Goal: Task Accomplishment & Management: Use online tool/utility

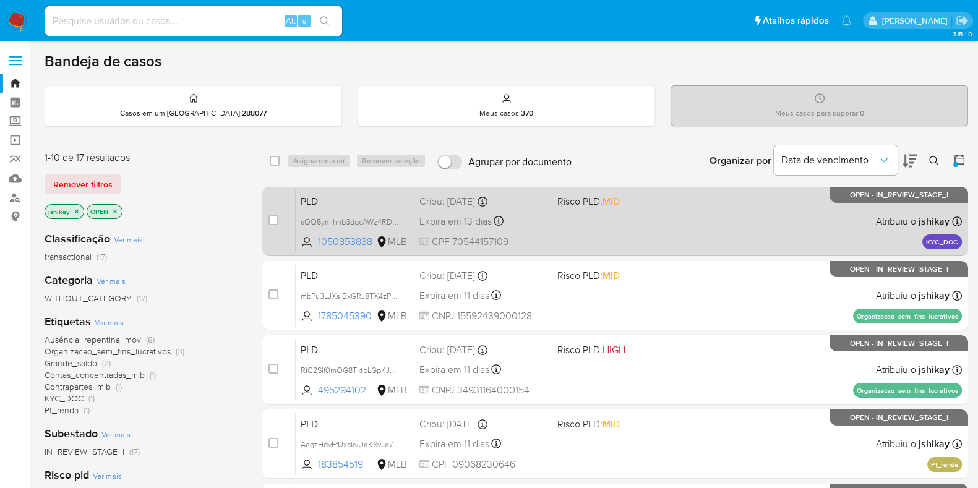
drag, startPoint x: 485, startPoint y: 9, endPoint x: 384, endPoint y: 230, distance: 243.5
click at [384, 230] on div "PLD sOQ5ymIhhb3dqcAWz4RDF6Bv 1050853838 MLB Risco PLD: MID Criou: 14/07/2025 Cr…" at bounding box center [629, 221] width 666 height 62
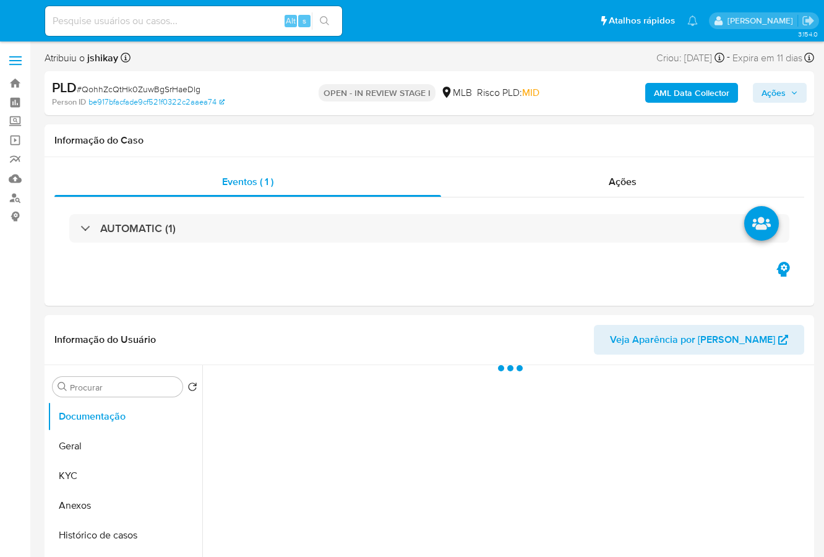
select select "10"
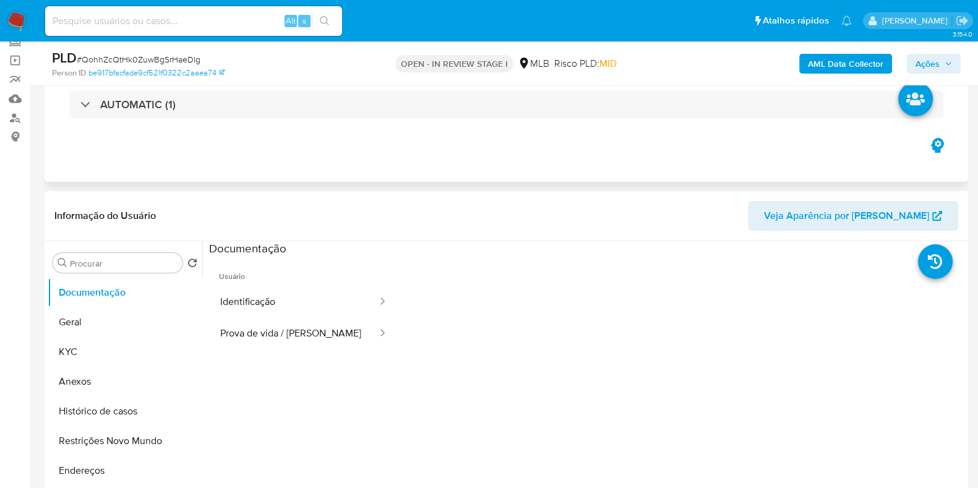
scroll to position [154, 0]
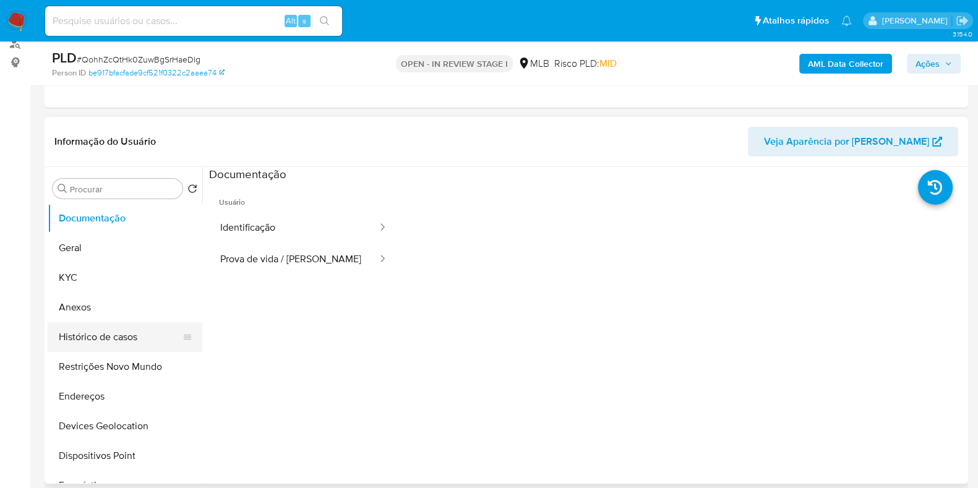
click at [124, 338] on button "Histórico de casos" at bounding box center [120, 337] width 145 height 30
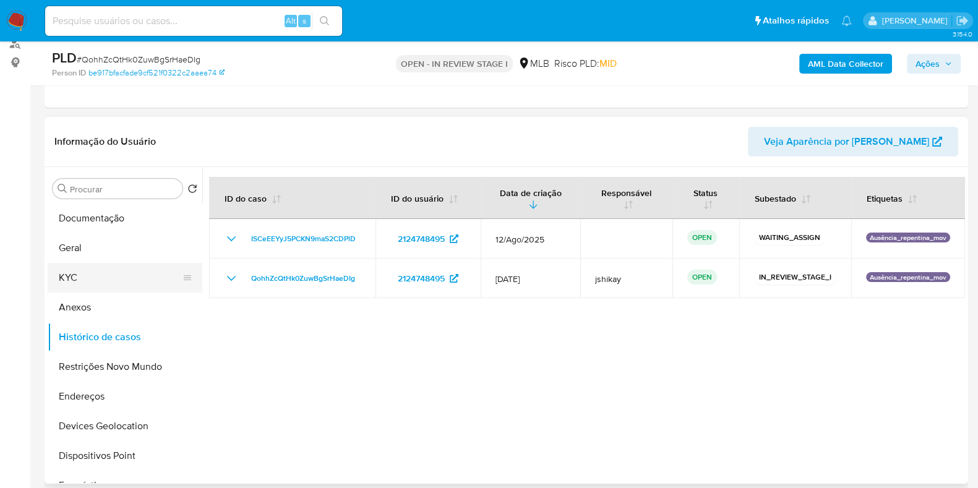
click at [108, 280] on button "KYC" at bounding box center [120, 278] width 145 height 30
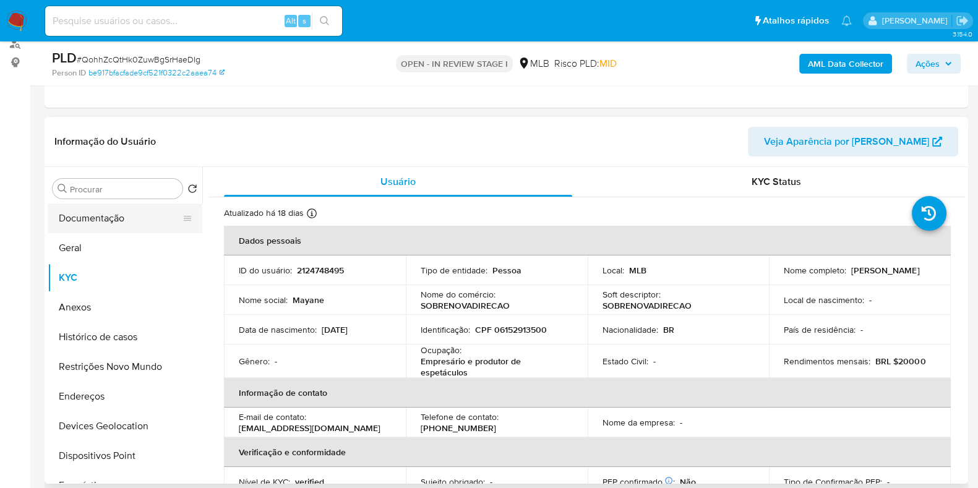
click at [112, 216] on button "Documentação" at bounding box center [120, 218] width 145 height 30
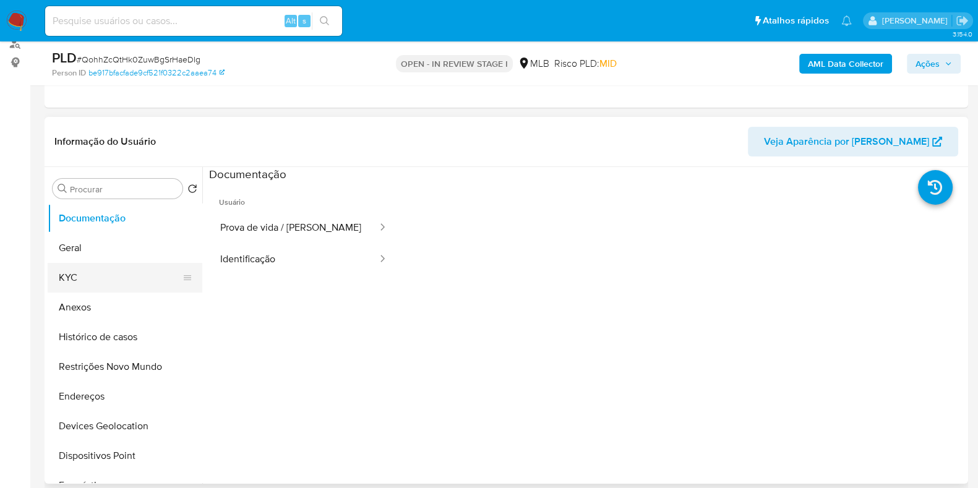
click at [89, 277] on button "KYC" at bounding box center [120, 278] width 145 height 30
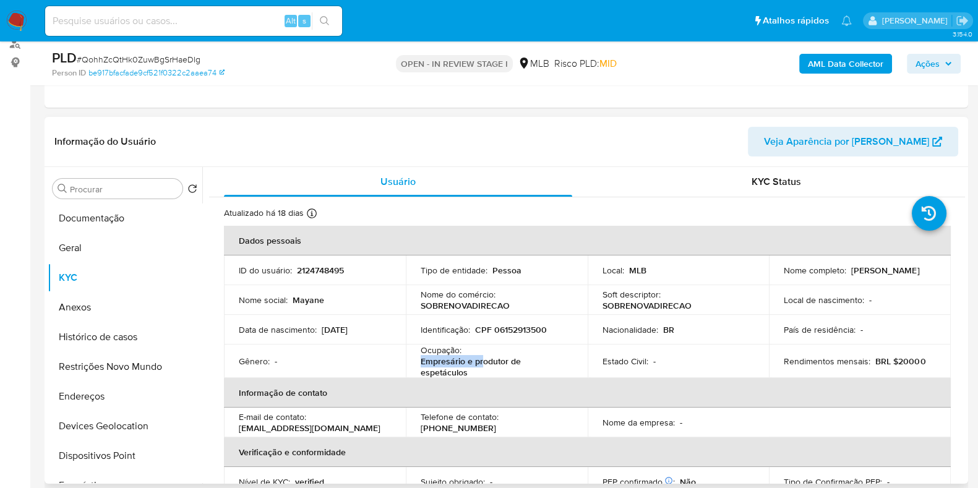
drag, startPoint x: 481, startPoint y: 365, endPoint x: 415, endPoint y: 366, distance: 66.2
click at [415, 366] on td "Ocupação : Empresário e produtor de espetáculos" at bounding box center [497, 360] width 182 height 33
click at [414, 362] on td "Ocupação : Empresário e produtor de espetáculos" at bounding box center [497, 360] width 182 height 33
drag, startPoint x: 414, startPoint y: 362, endPoint x: 463, endPoint y: 371, distance: 49.1
click at [463, 371] on td "Ocupação : Empresário e produtor de espetáculos" at bounding box center [497, 360] width 182 height 33
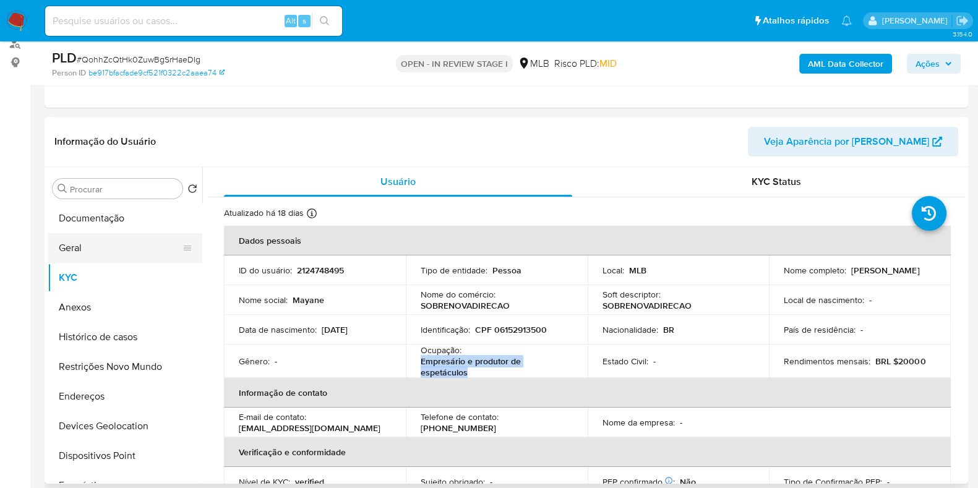
click at [98, 257] on button "Geral" at bounding box center [120, 248] width 145 height 30
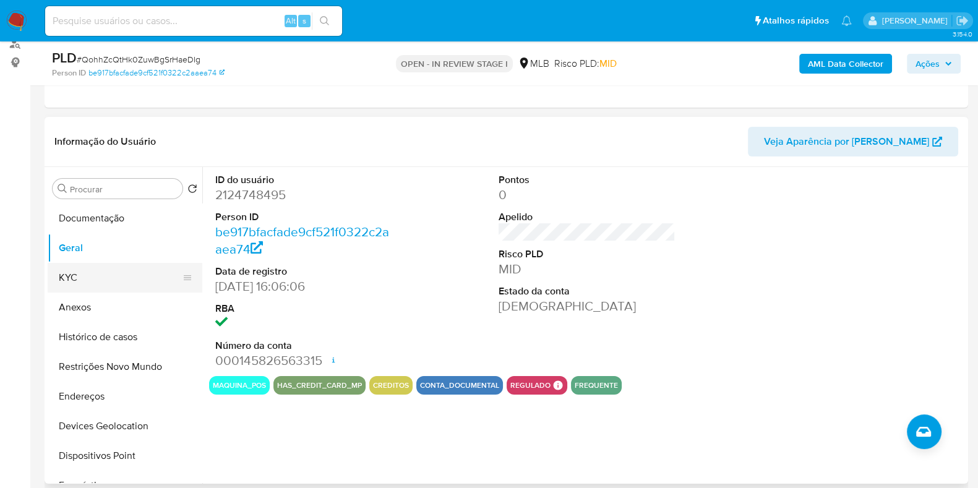
click at [143, 267] on button "KYC" at bounding box center [120, 278] width 145 height 30
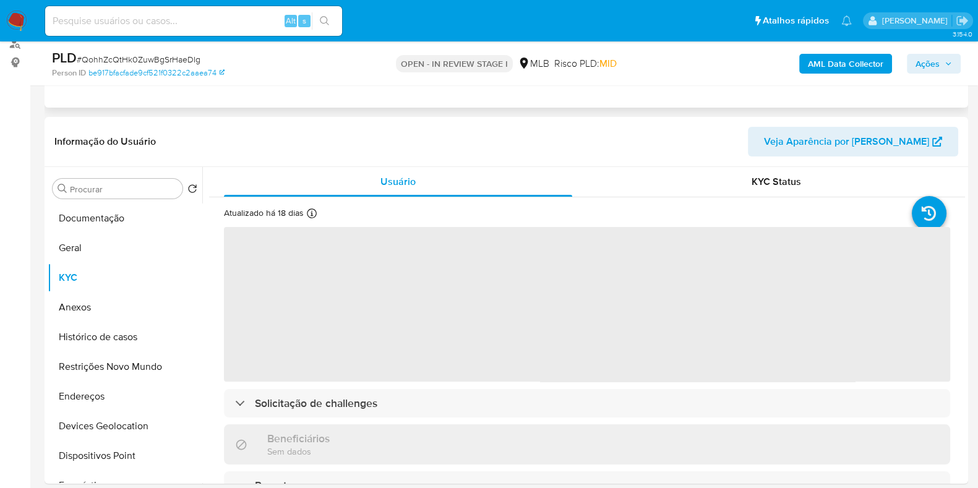
scroll to position [232, 0]
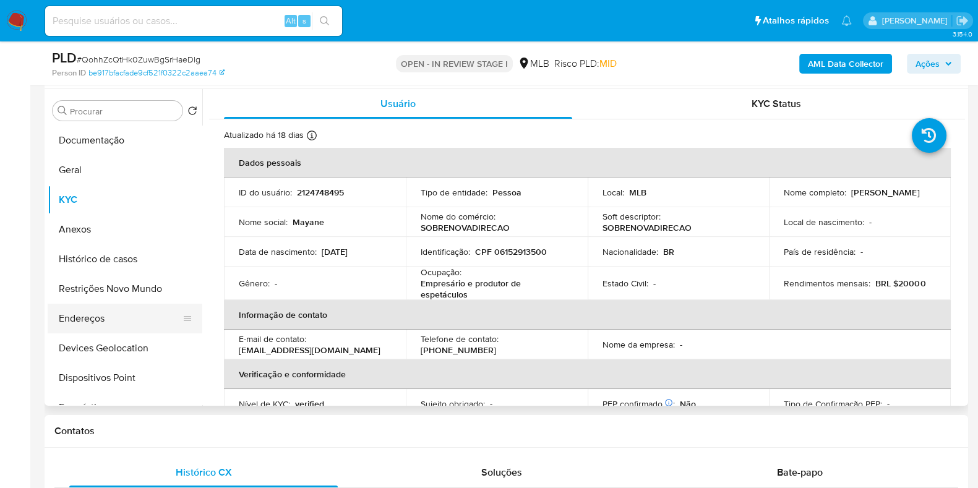
click at [114, 320] on button "Endereços" at bounding box center [120, 319] width 145 height 30
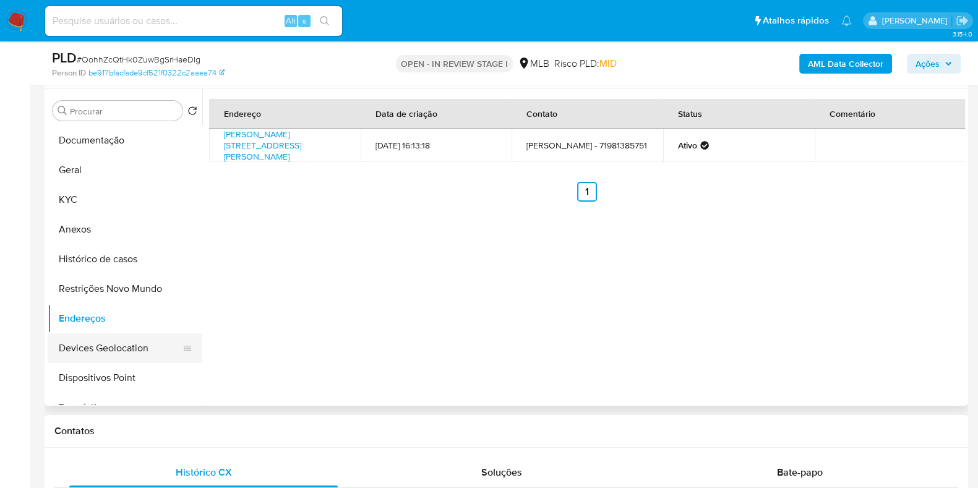
click at [117, 342] on button "Devices Geolocation" at bounding box center [120, 348] width 145 height 30
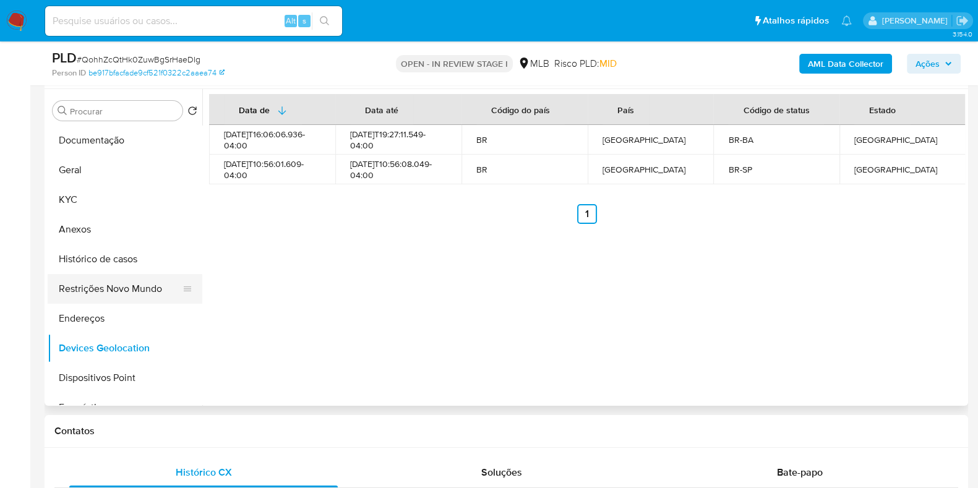
click at [123, 295] on button "Restrições Novo Mundo" at bounding box center [120, 289] width 145 height 30
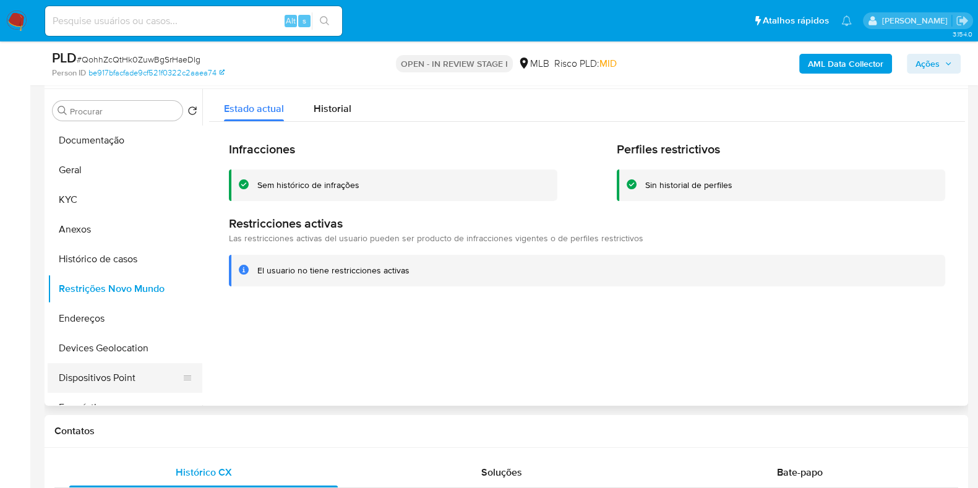
click at [129, 377] on button "Dispositivos Point" at bounding box center [120, 378] width 145 height 30
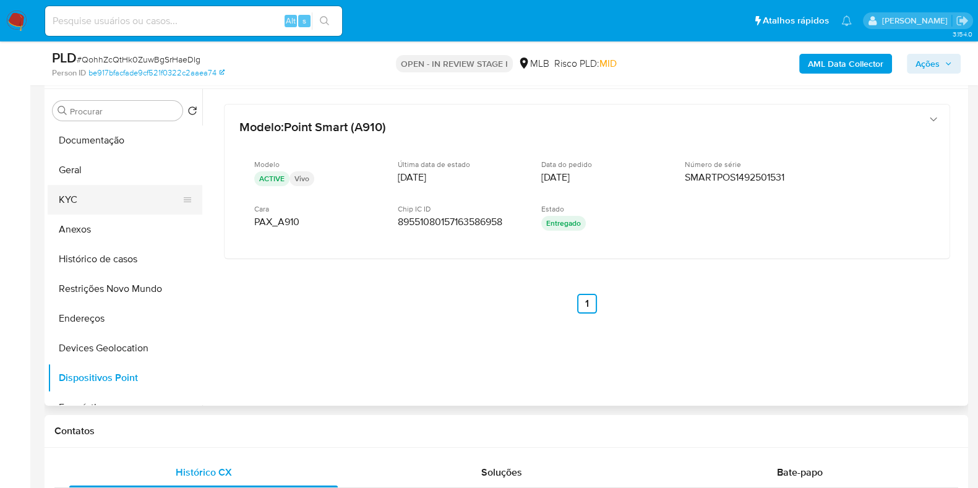
click at [125, 199] on button "KYC" at bounding box center [120, 200] width 145 height 30
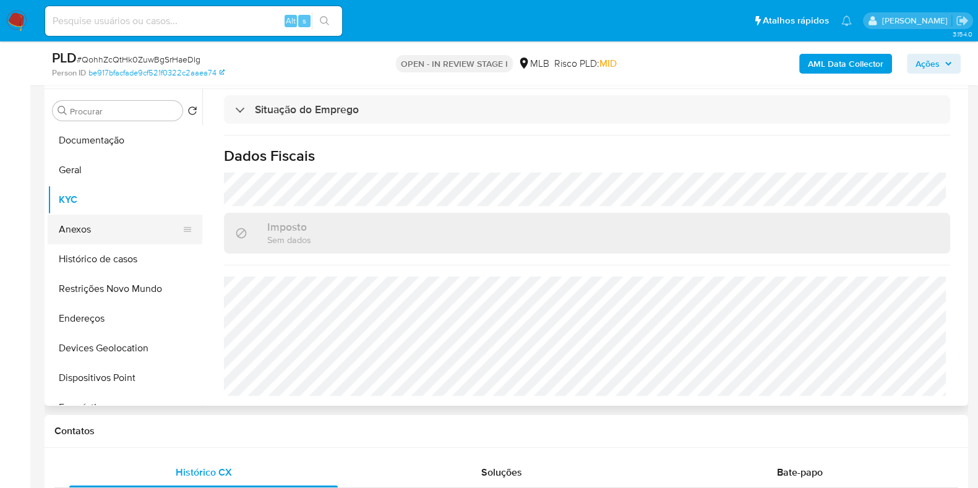
click at [95, 239] on button "Anexos" at bounding box center [120, 230] width 145 height 30
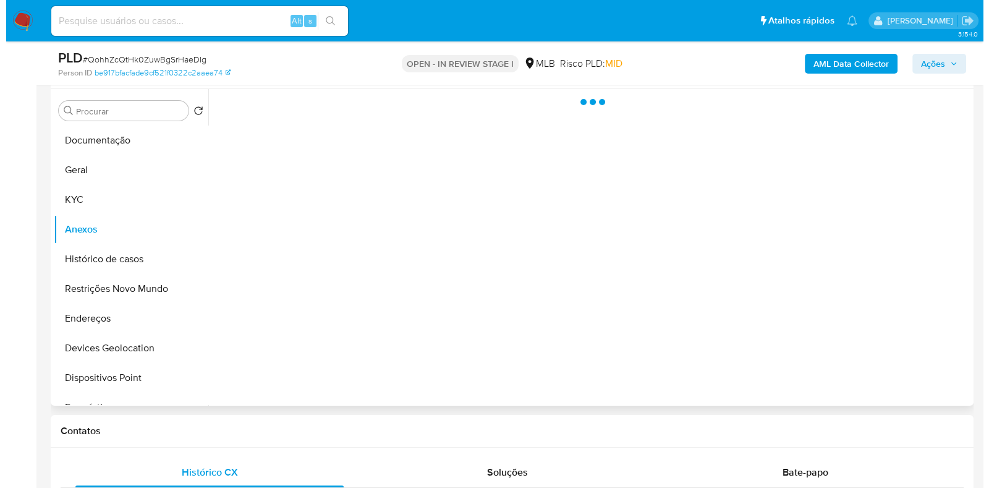
scroll to position [0, 0]
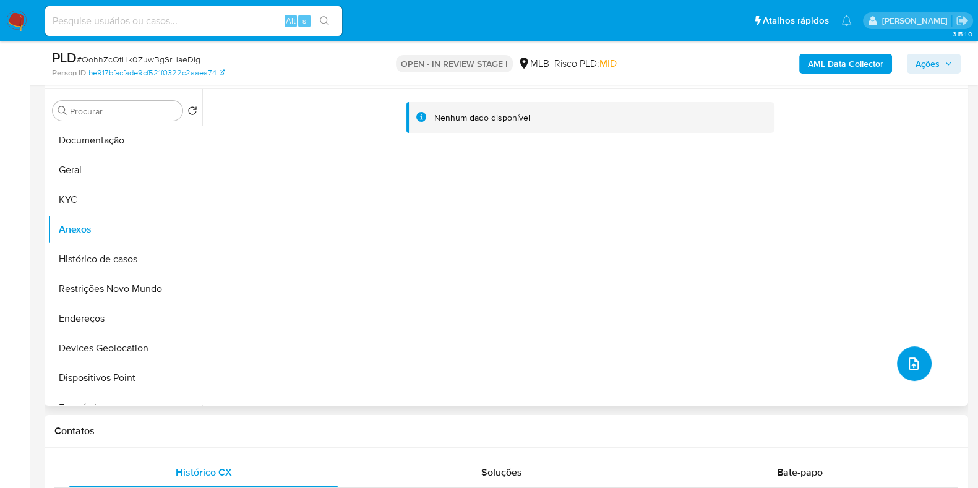
click at [823, 366] on icon "upload-file" at bounding box center [913, 363] width 15 height 15
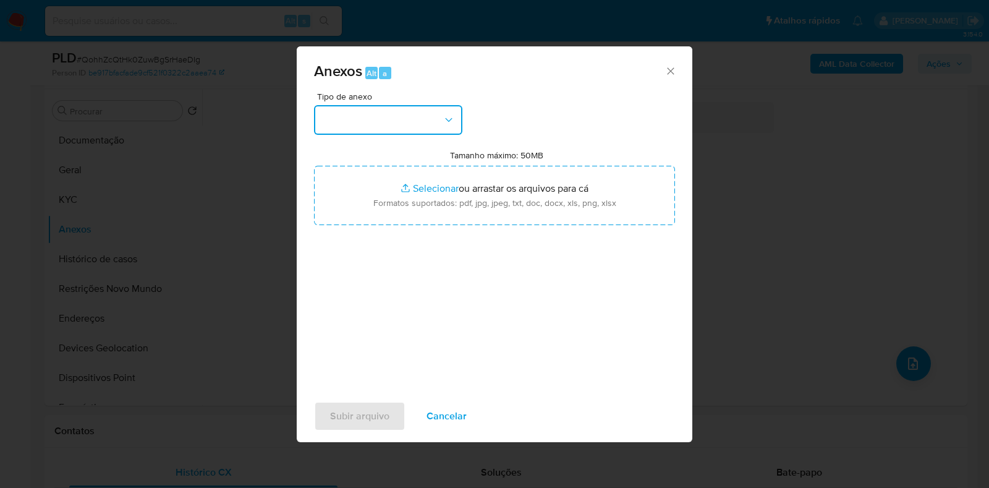
click at [414, 117] on button "button" at bounding box center [388, 120] width 148 height 30
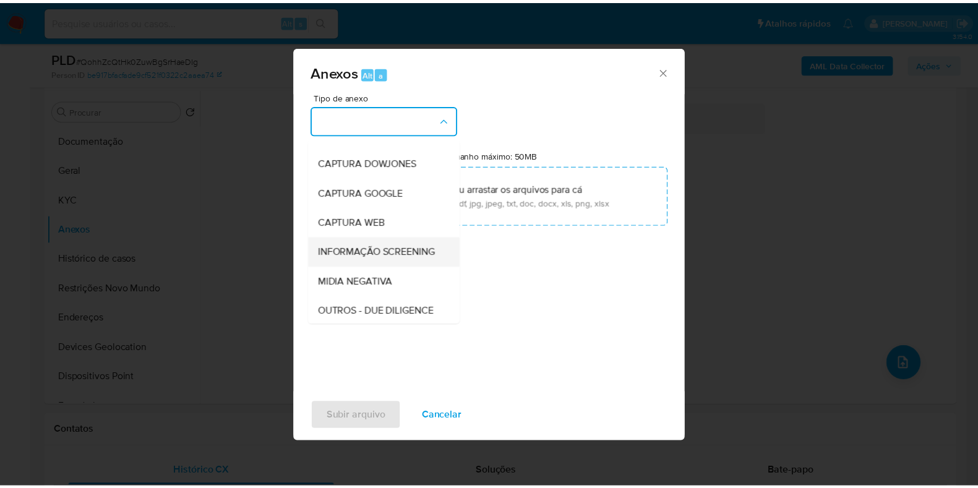
scroll to position [77, 0]
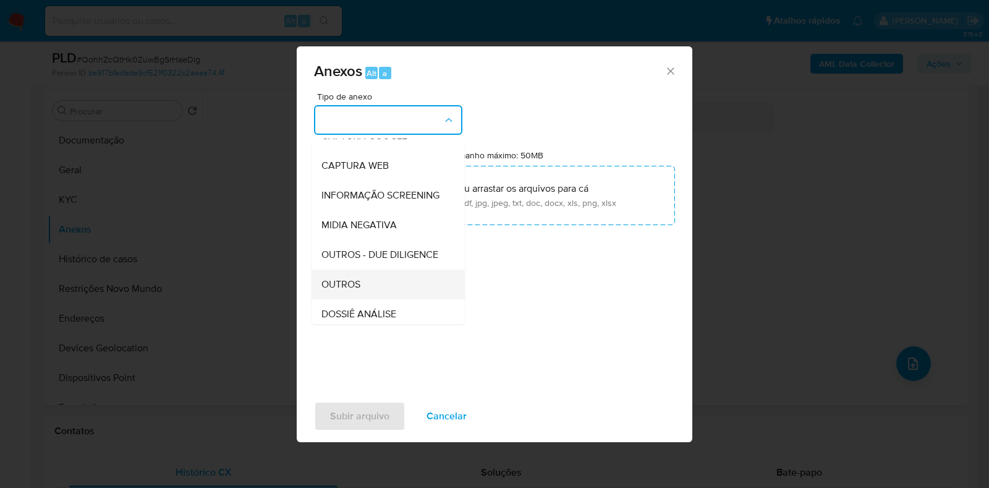
click at [361, 299] on div "OUTROS" at bounding box center [385, 285] width 126 height 30
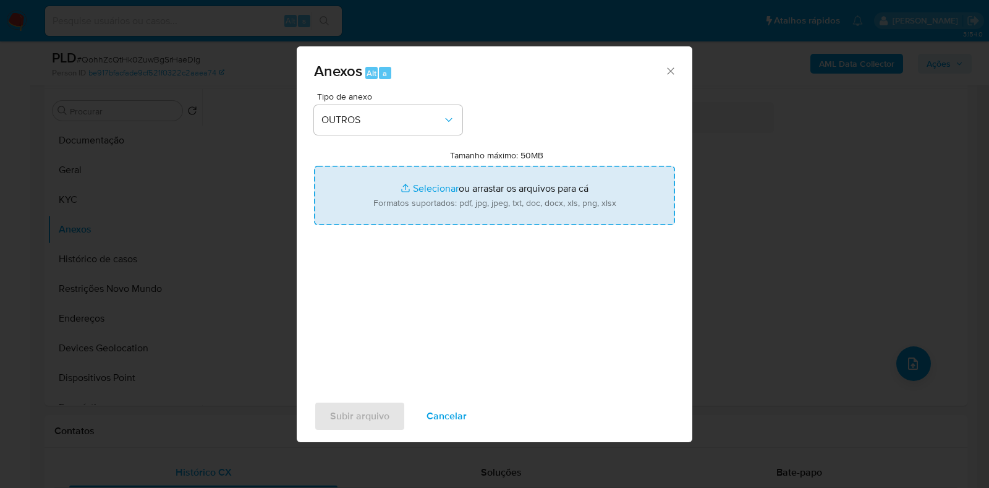
click at [425, 206] on input "Tamanho máximo: 50MB Selecionar arquivos" at bounding box center [494, 195] width 361 height 59
type input "C:\fakepath\Mulan 2124748495_2025_08_14_17_49_35 - Resumen TX.pdf"
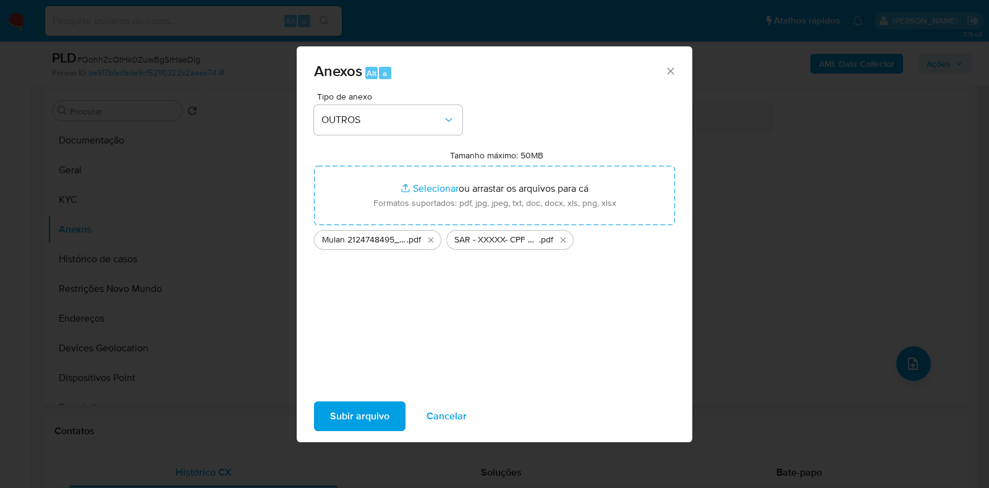
click at [369, 409] on span "Subir arquivo" at bounding box center [359, 416] width 59 height 27
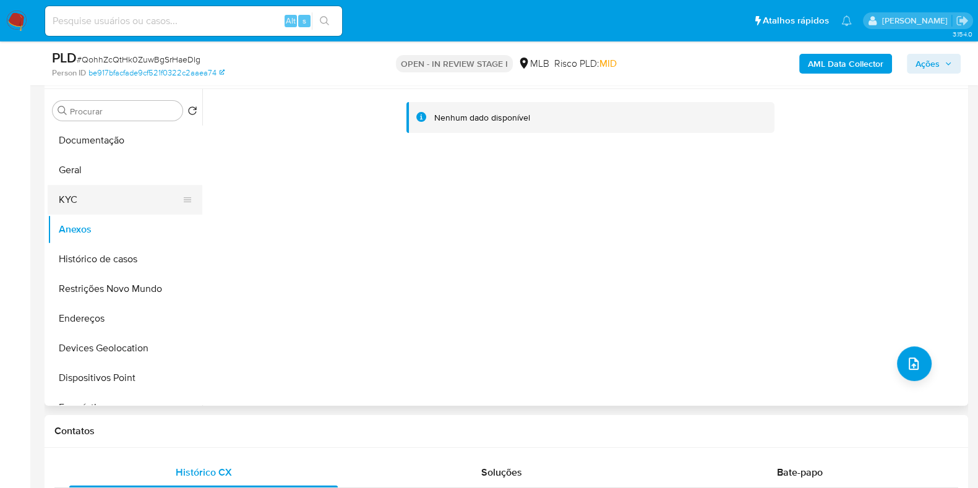
click at [77, 197] on button "KYC" at bounding box center [120, 200] width 145 height 30
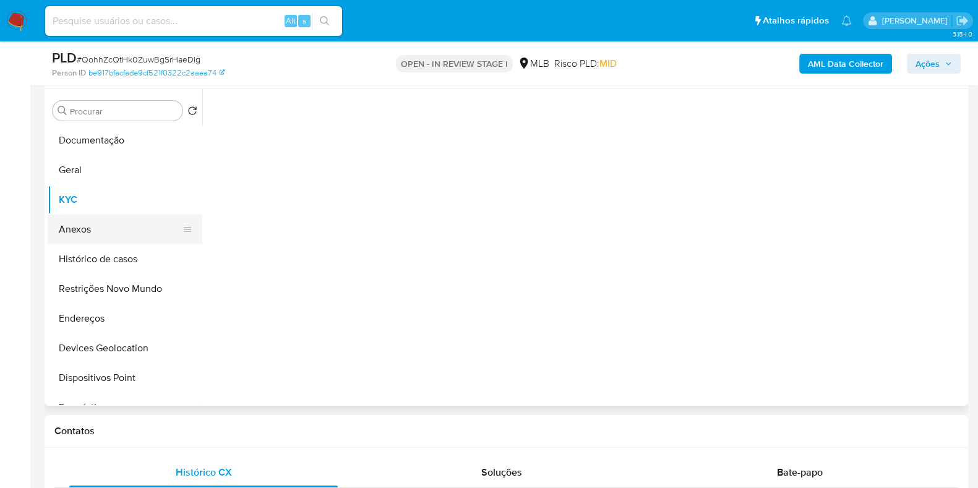
click at [82, 227] on button "Anexos" at bounding box center [120, 230] width 145 height 30
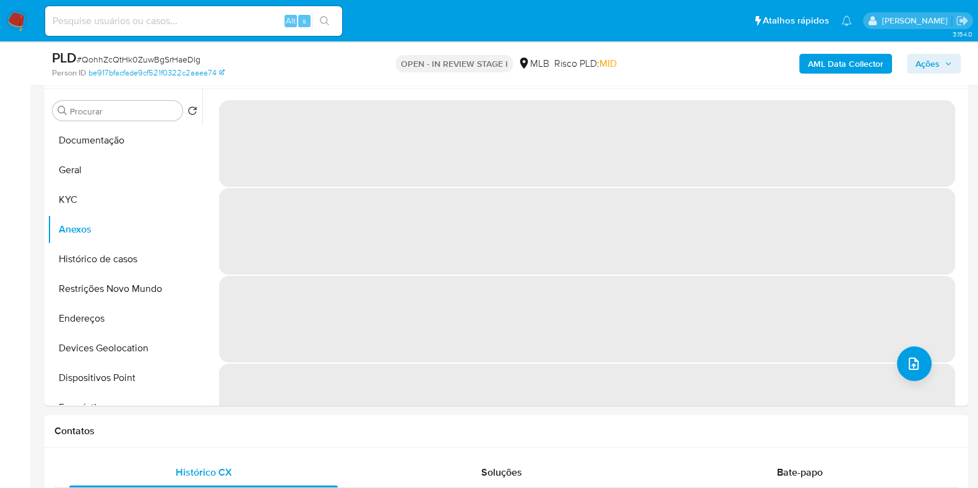
click at [823, 63] on span "Ações" at bounding box center [933, 63] width 36 height 17
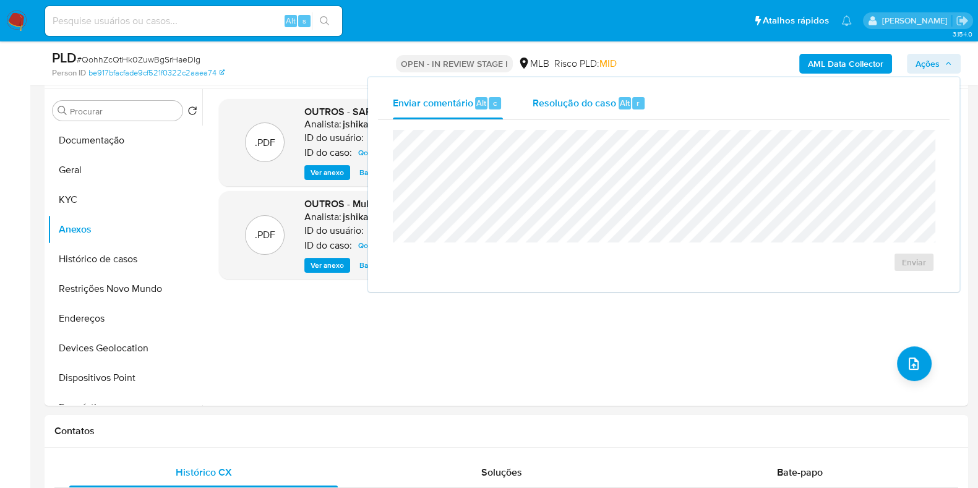
click at [568, 106] on span "Resolução do caso" at bounding box center [573, 102] width 83 height 14
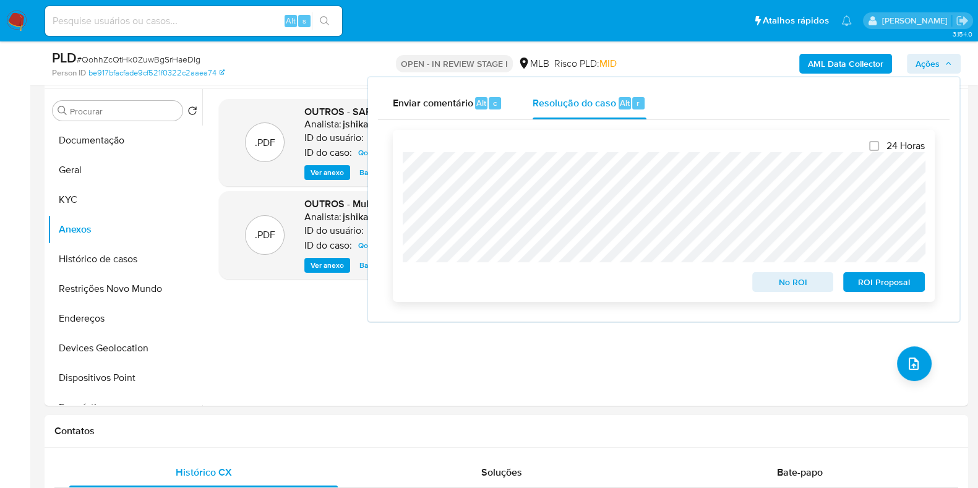
click at [823, 283] on span "ROI Proposal" at bounding box center [884, 281] width 64 height 17
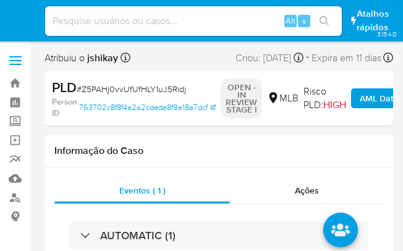
select select "10"
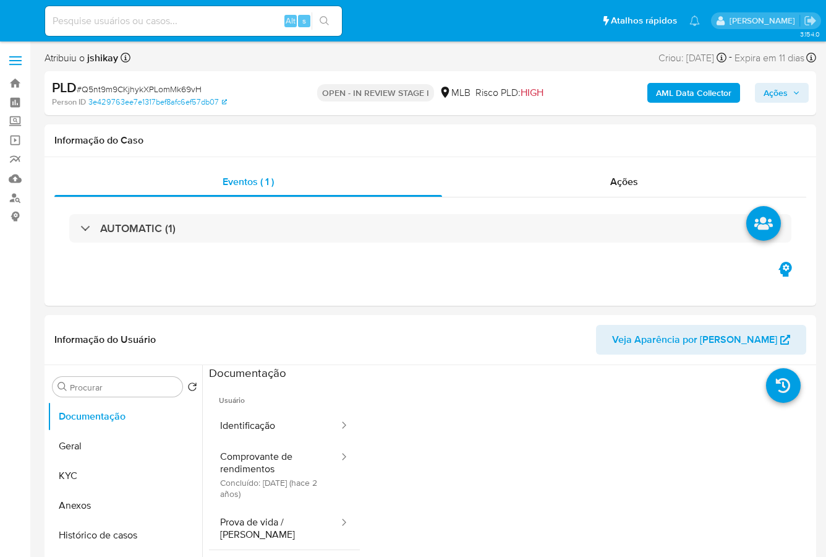
select select "10"
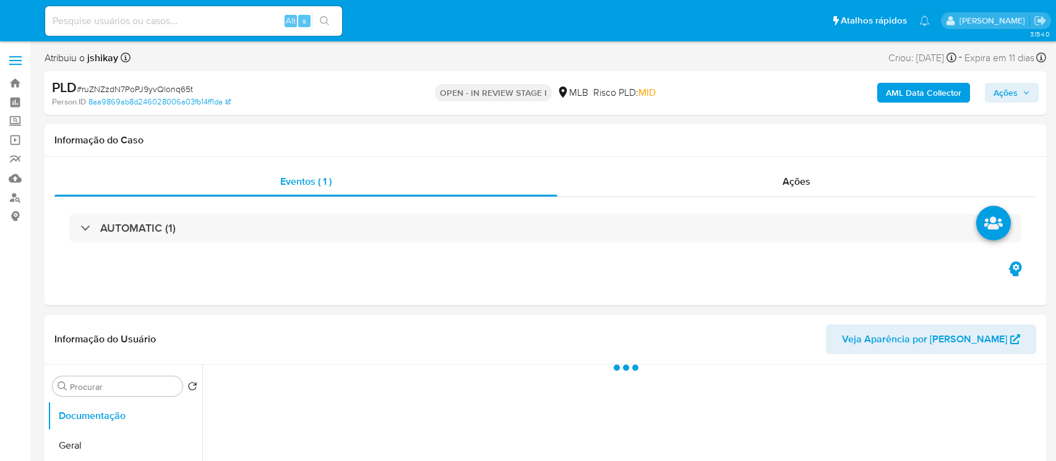
select select "10"
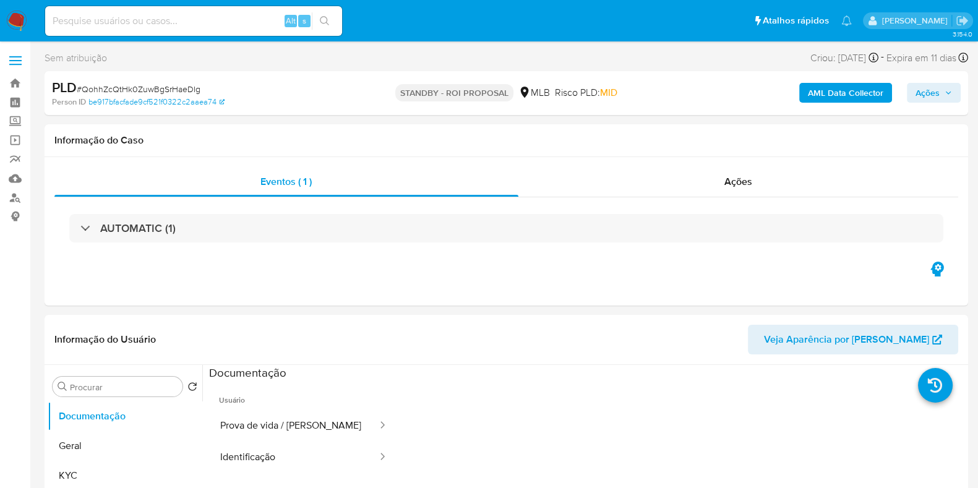
select select "10"
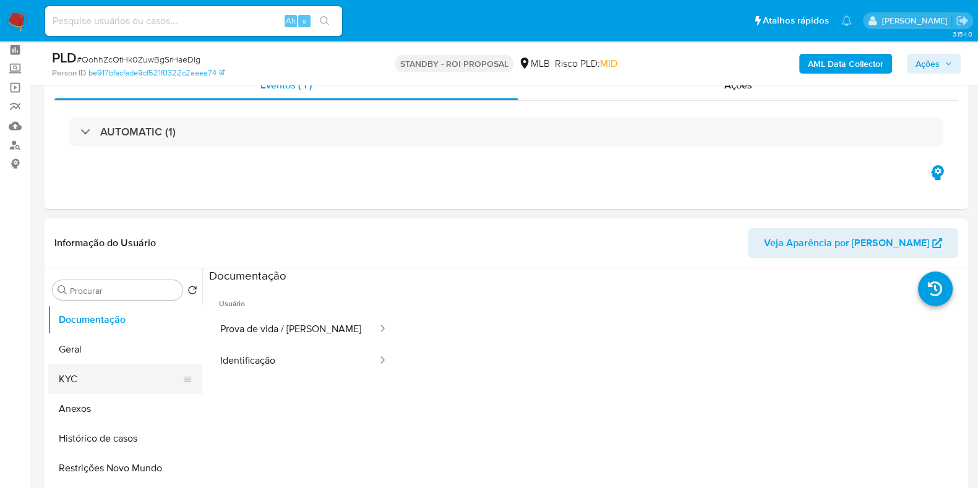
scroll to position [77, 0]
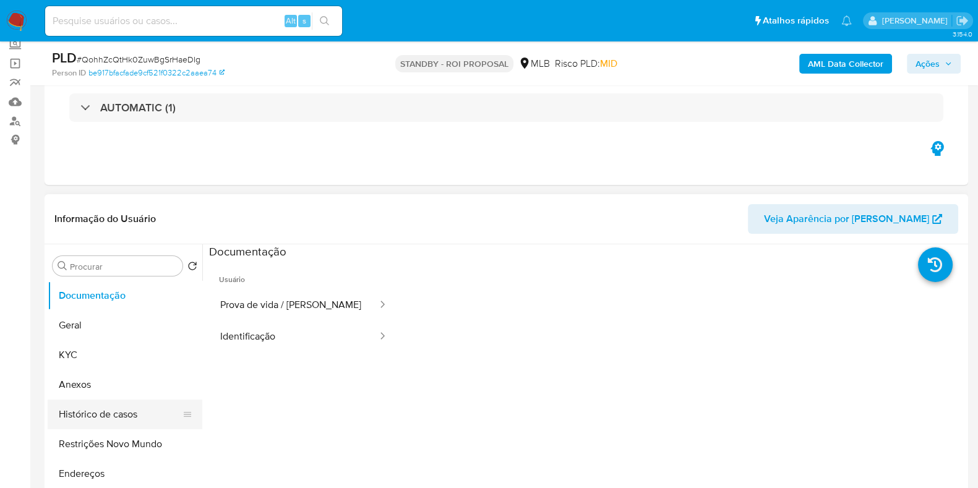
click at [95, 406] on button "Histórico de casos" at bounding box center [120, 414] width 145 height 30
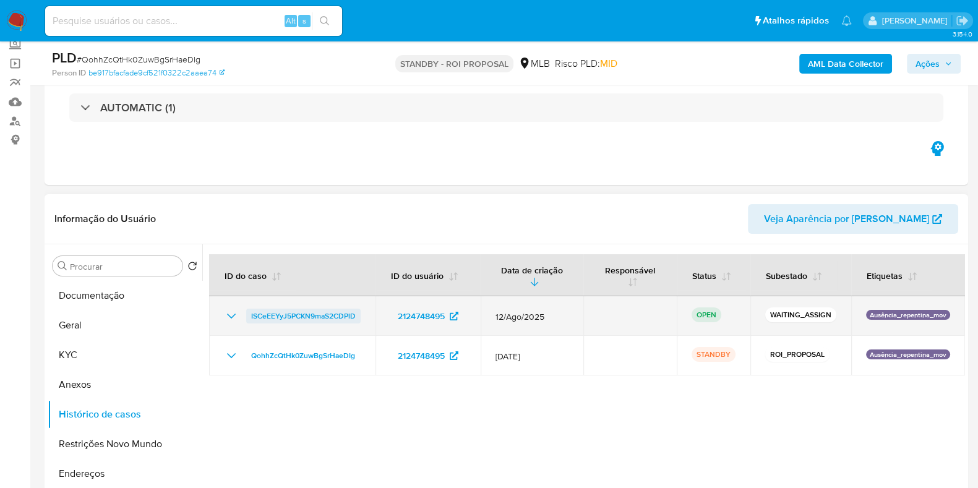
drag, startPoint x: 364, startPoint y: 318, endPoint x: 249, endPoint y: 314, distance: 114.5
click at [249, 314] on td "ISCeEEYyJ5PCKN9maS2CDPlD" at bounding box center [292, 316] width 166 height 40
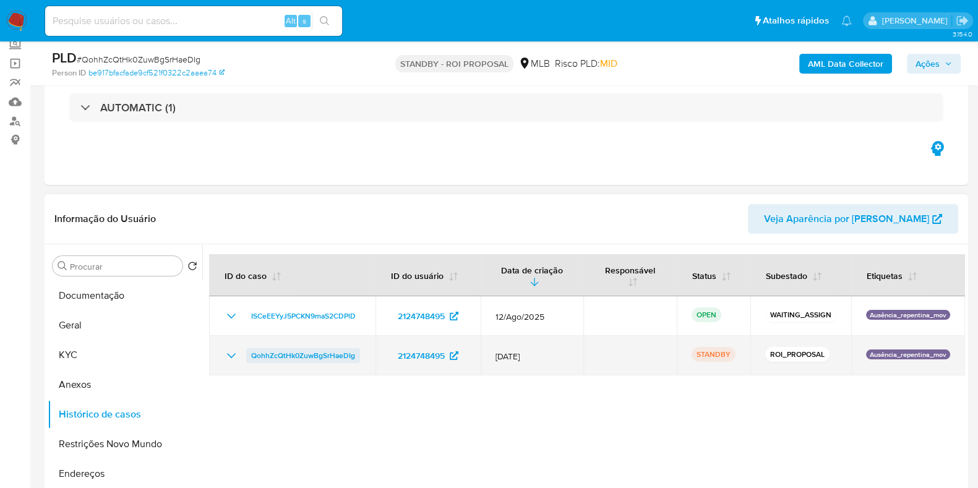
drag, startPoint x: 365, startPoint y: 355, endPoint x: 251, endPoint y: 361, distance: 114.5
click at [251, 361] on td "QohhZcQtHk0ZuwBgSrHaeDIg" at bounding box center [292, 356] width 166 height 40
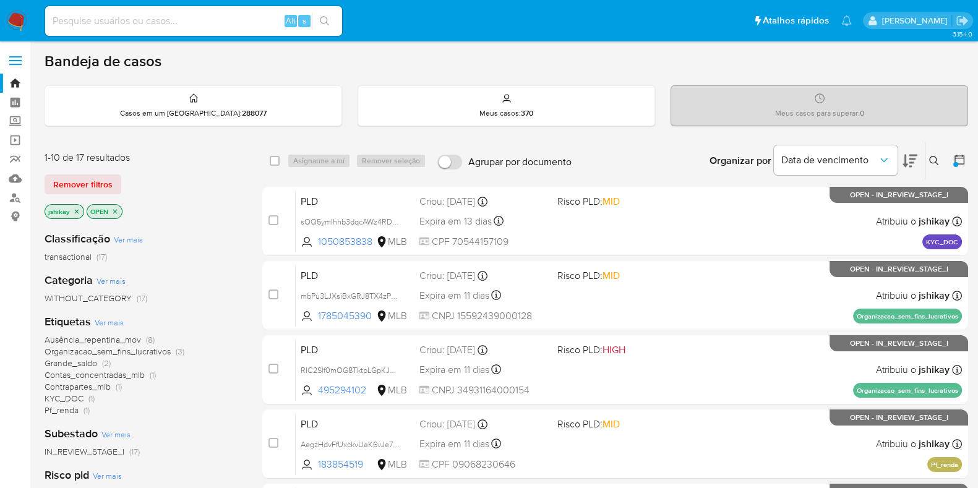
click at [939, 154] on button at bounding box center [935, 160] width 20 height 15
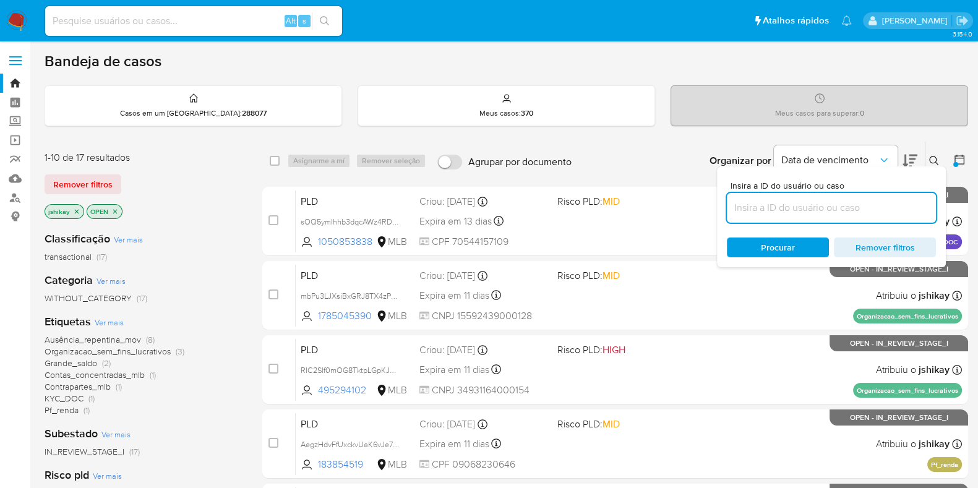
click at [845, 202] on input at bounding box center [831, 208] width 209 height 16
type input "ISCeEEYyJ5PCKN9maS2CDPlD"
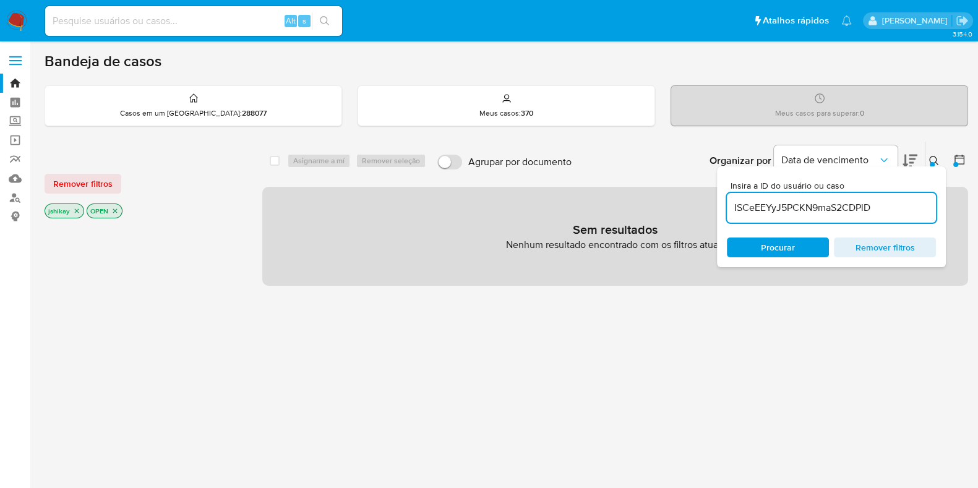
click at [15, 16] on img at bounding box center [16, 21] width 21 height 21
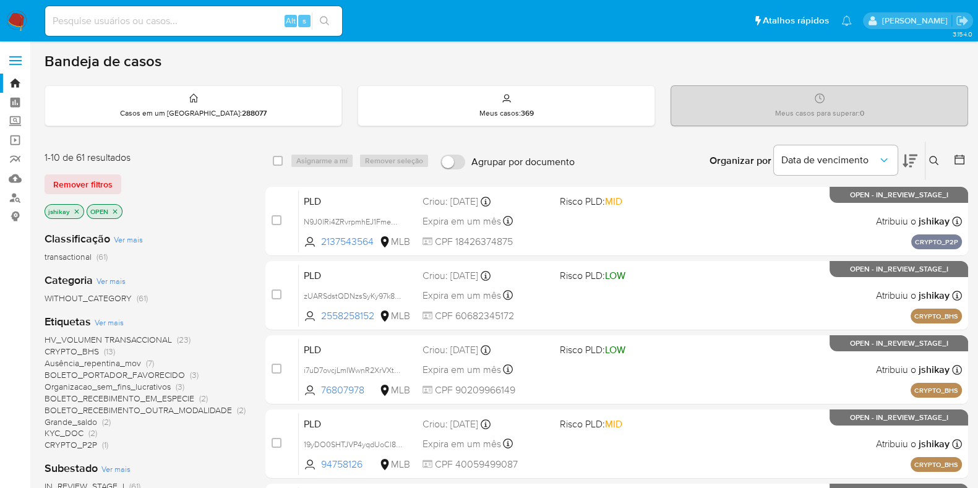
click at [934, 165] on button at bounding box center [935, 160] width 20 height 15
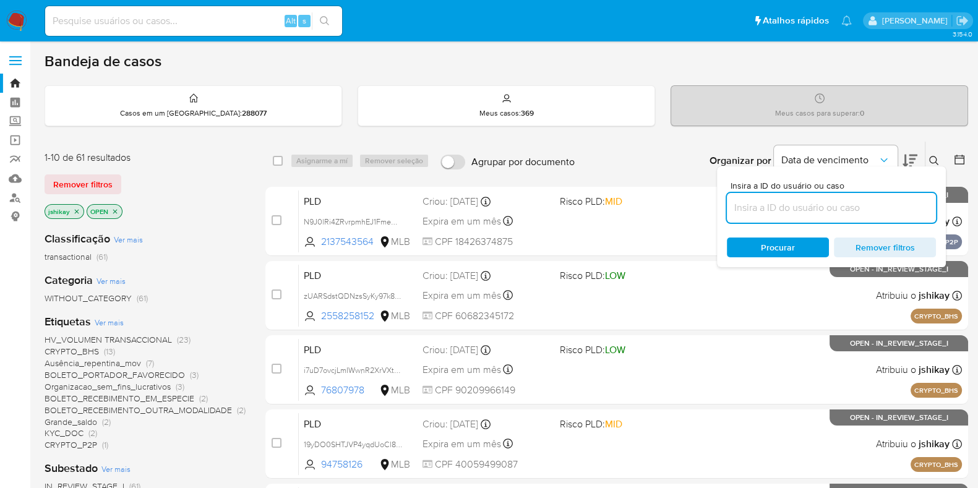
click at [790, 204] on input at bounding box center [831, 208] width 209 height 16
type input "ISCeEEYyJ5PCKN9maS2CDPlD"
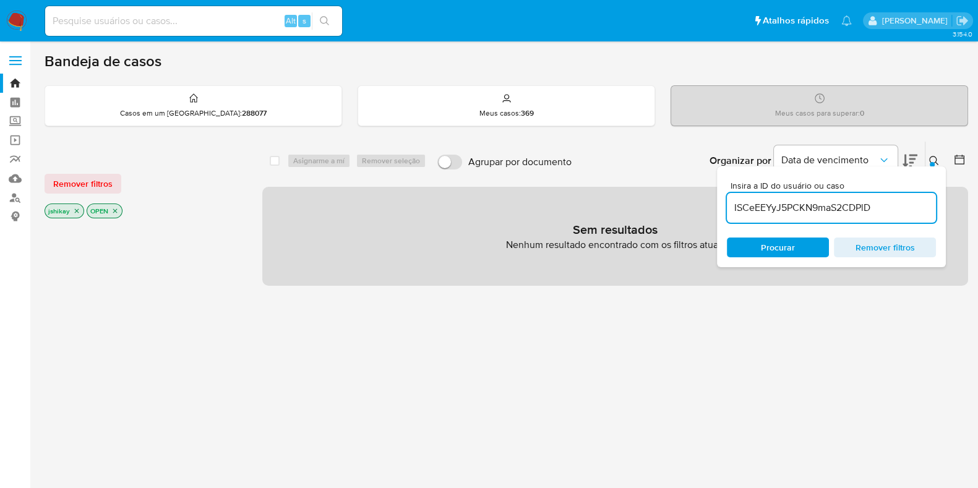
click at [73, 208] on icon "close-filter" at bounding box center [76, 210] width 7 height 7
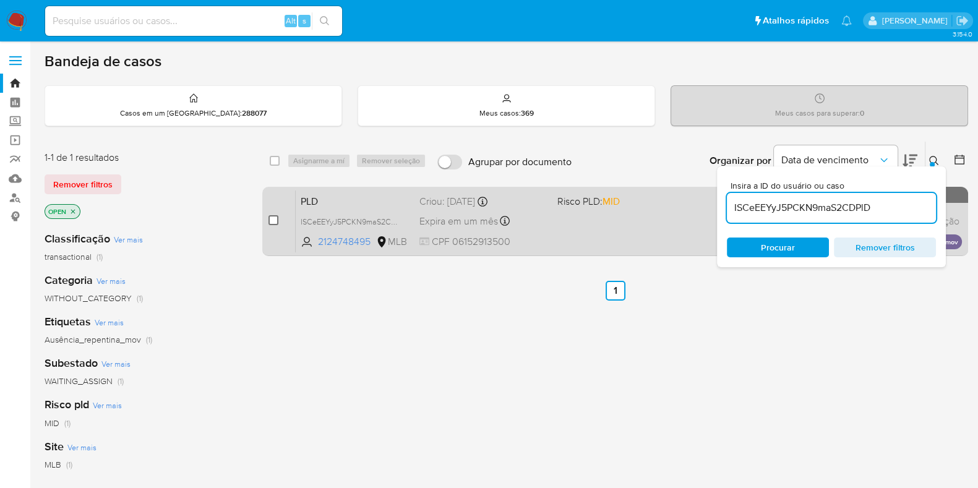
click at [272, 221] on input "checkbox" at bounding box center [273, 220] width 10 height 10
checkbox input "true"
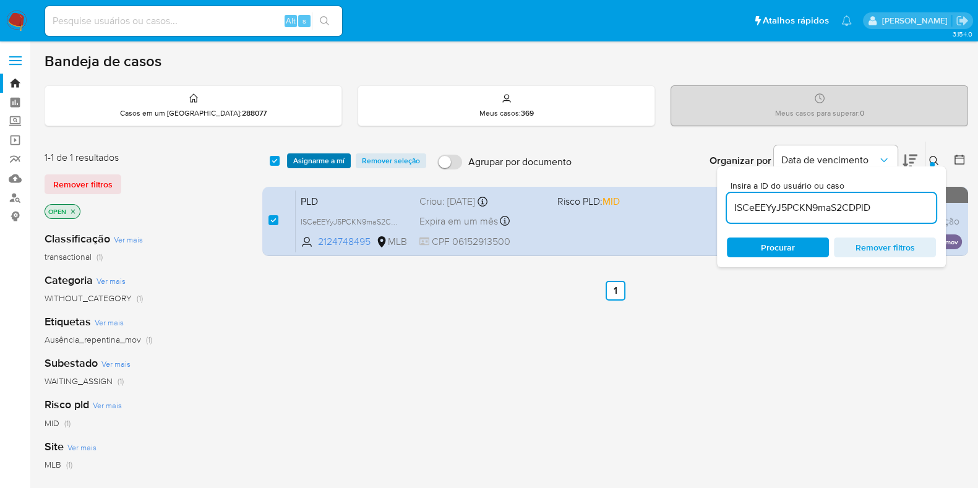
click at [305, 163] on span "Asignarme a mí" at bounding box center [318, 161] width 51 height 12
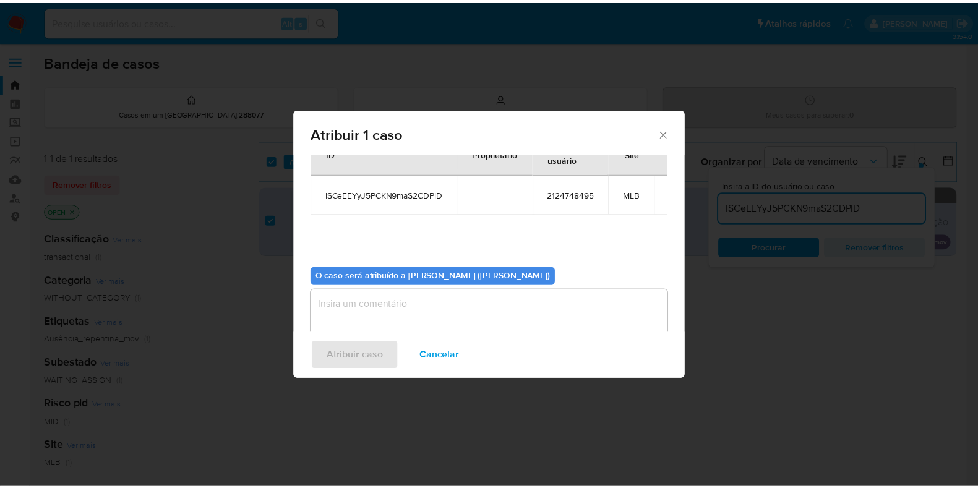
scroll to position [64, 0]
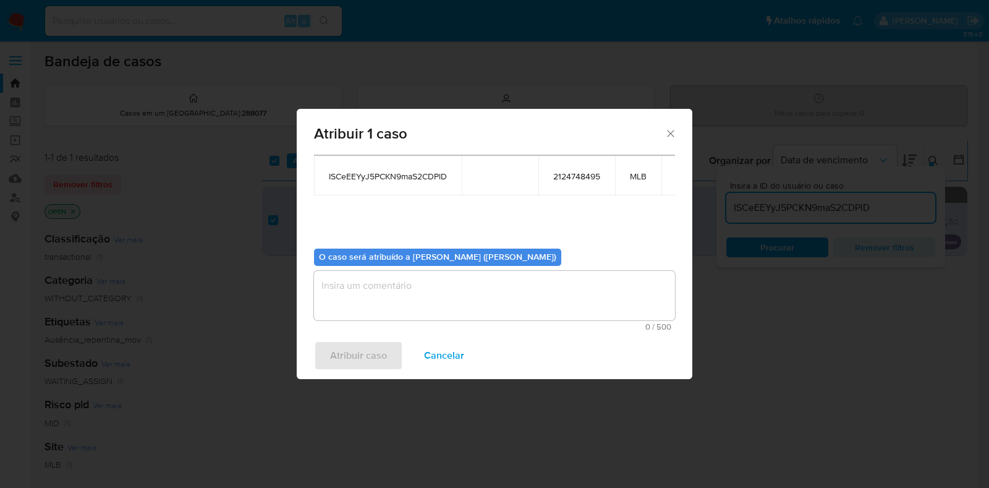
click at [374, 297] on textarea "assign-modal" at bounding box center [494, 295] width 361 height 49
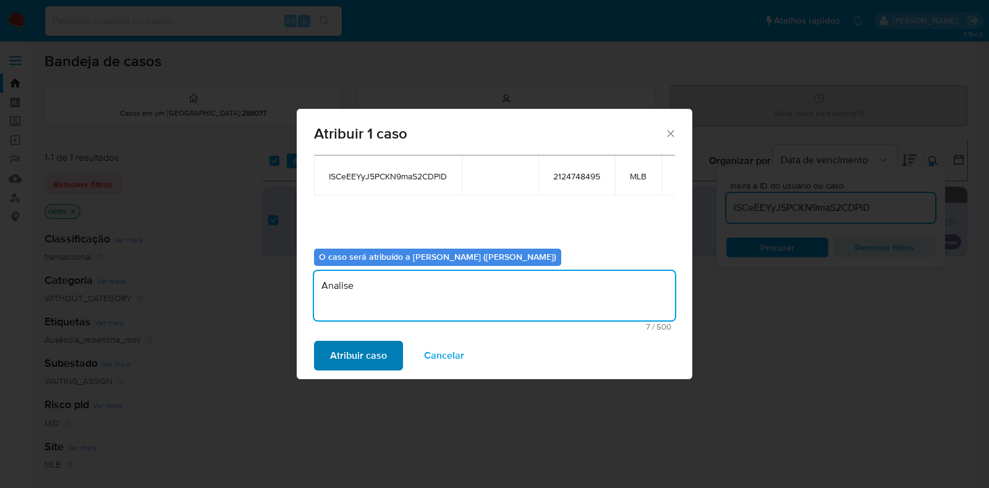
type textarea "Analise"
click at [372, 343] on span "Atribuir caso" at bounding box center [358, 355] width 57 height 27
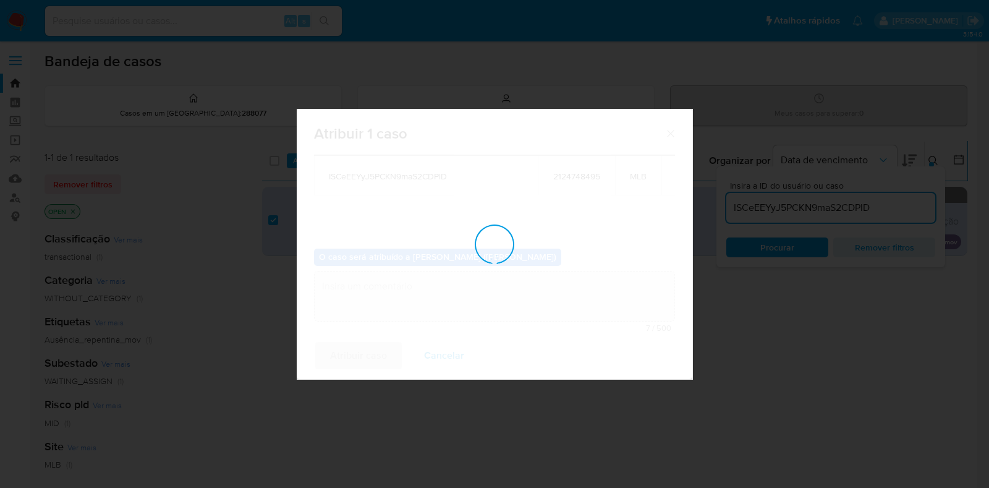
checkbox input "false"
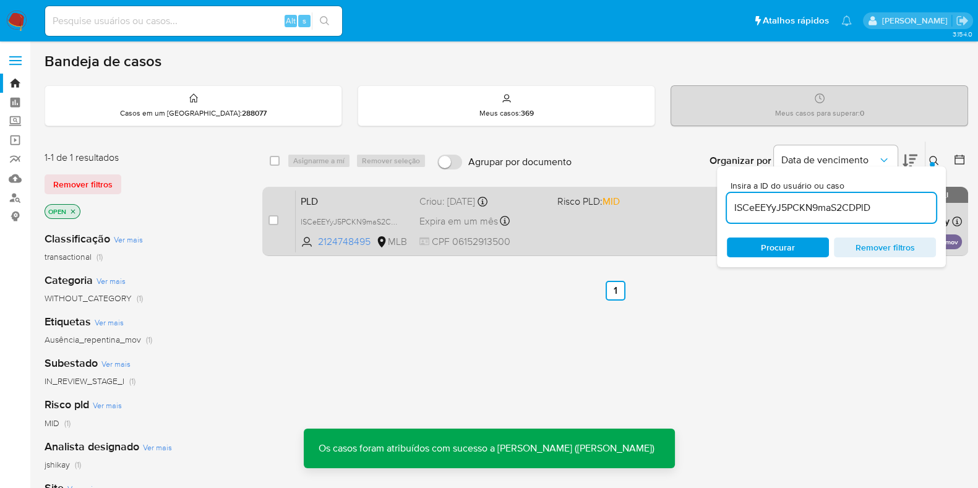
click at [610, 224] on div "PLD ISCeEEYyJ5PCKN9maS2CDPlD 2124748495 MLB Risco PLD: MID Criou: 12/08/2025 Cr…" at bounding box center [629, 221] width 666 height 62
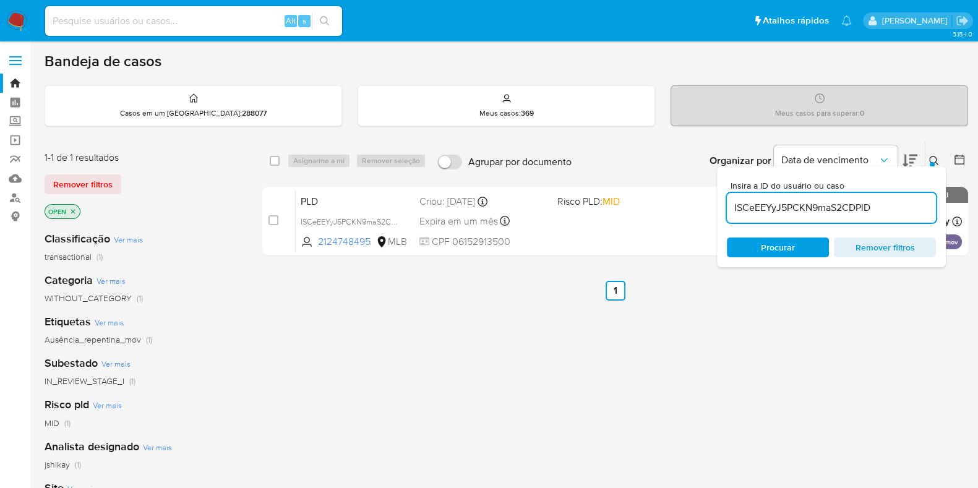
click at [22, 14] on img at bounding box center [16, 21] width 21 height 21
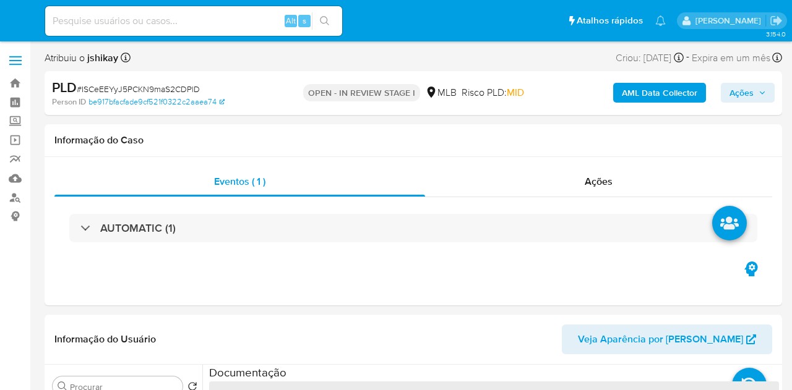
select select "10"
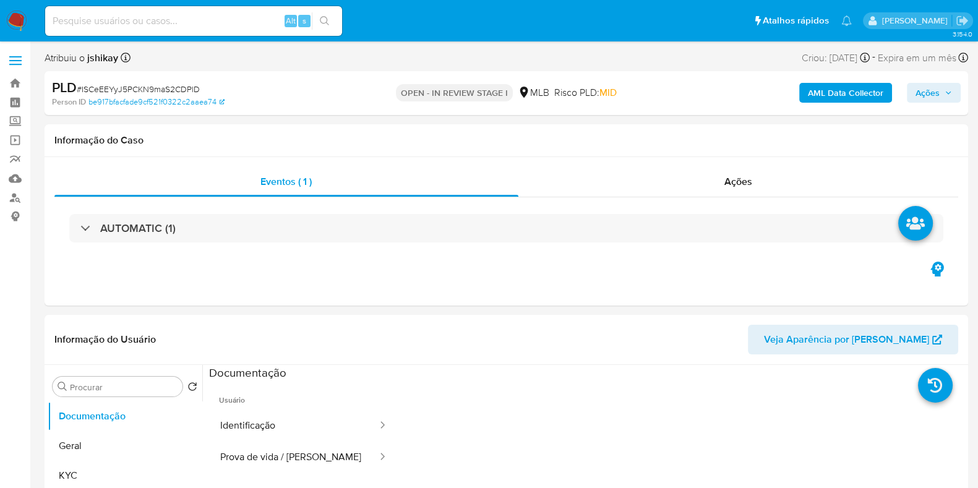
click at [791, 93] on icon "button" at bounding box center [948, 93] width 5 height 3
click at [791, 91] on span "Ações" at bounding box center [927, 93] width 24 height 20
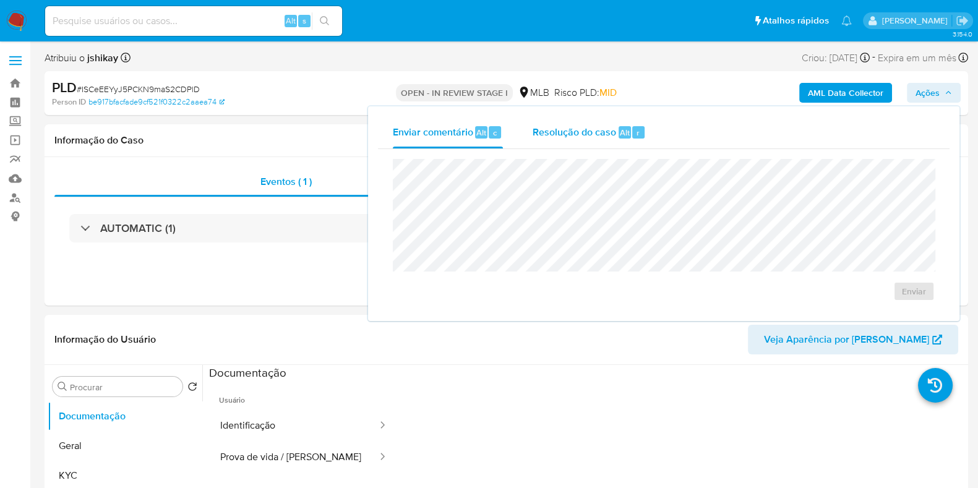
click at [532, 128] on span "Resolução do caso" at bounding box center [573, 132] width 83 height 14
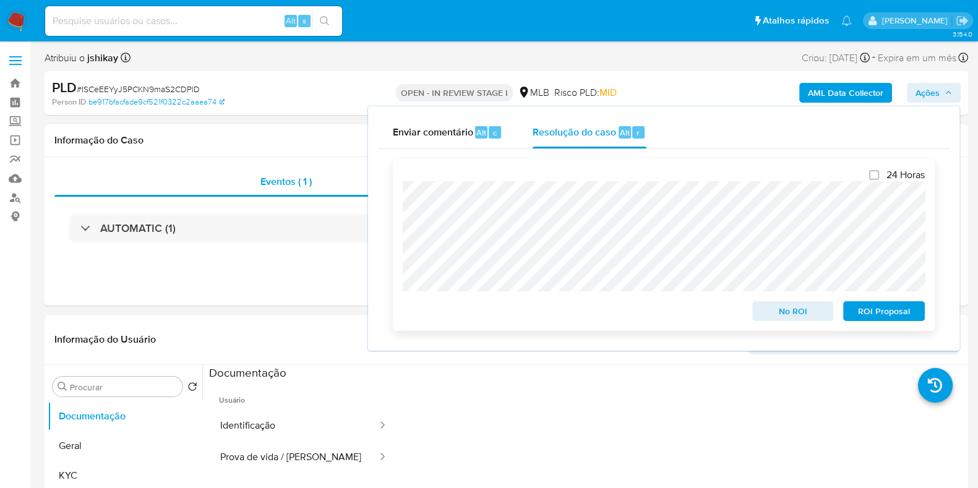
click at [791, 309] on span "No ROI" at bounding box center [793, 310] width 64 height 17
click at [126, 90] on span "# ISCeEEYyJ5PCKN9maS2CDPlD" at bounding box center [138, 89] width 123 height 12
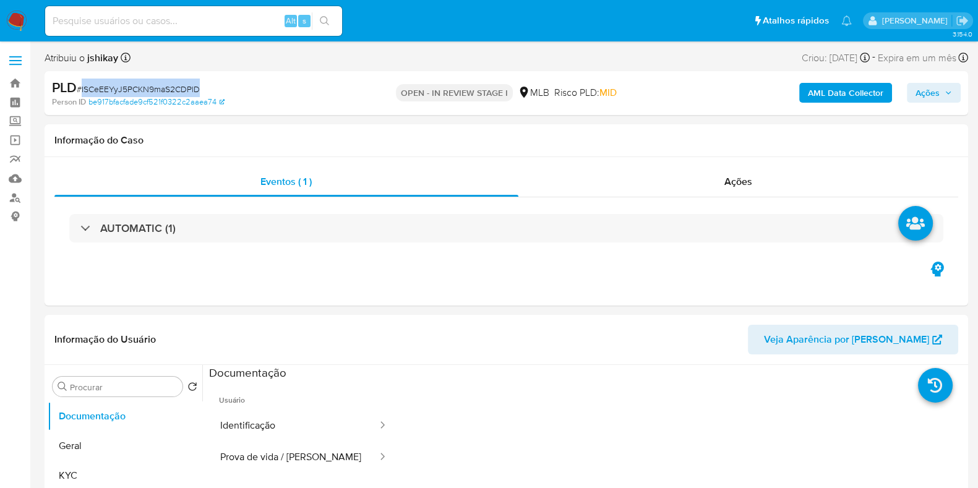
click at [126, 90] on span "# ISCeEEYyJ5PCKN9maS2CDPlD" at bounding box center [138, 89] width 123 height 12
copy span "ISCeEEYyJ5PCKN9maS2CDPlD"
click at [791, 94] on span "Ações" at bounding box center [927, 93] width 24 height 20
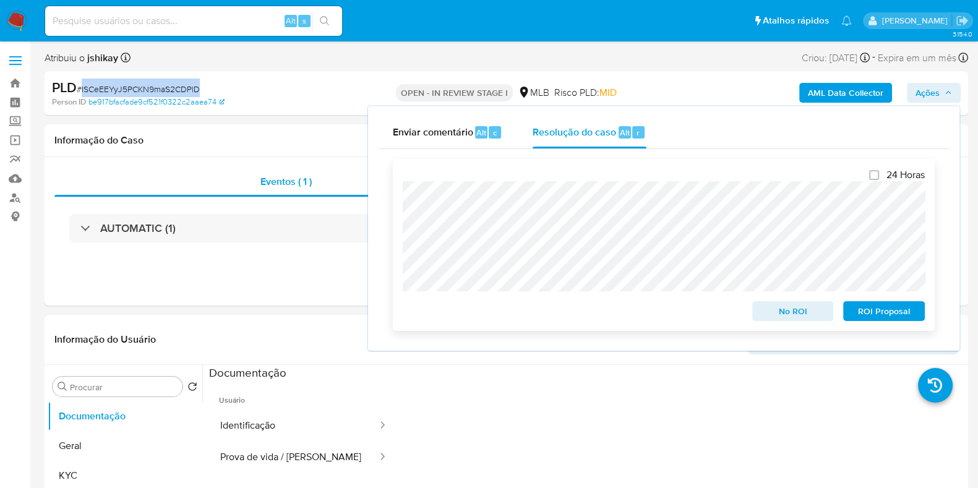
click at [779, 312] on span "No ROI" at bounding box center [793, 310] width 64 height 17
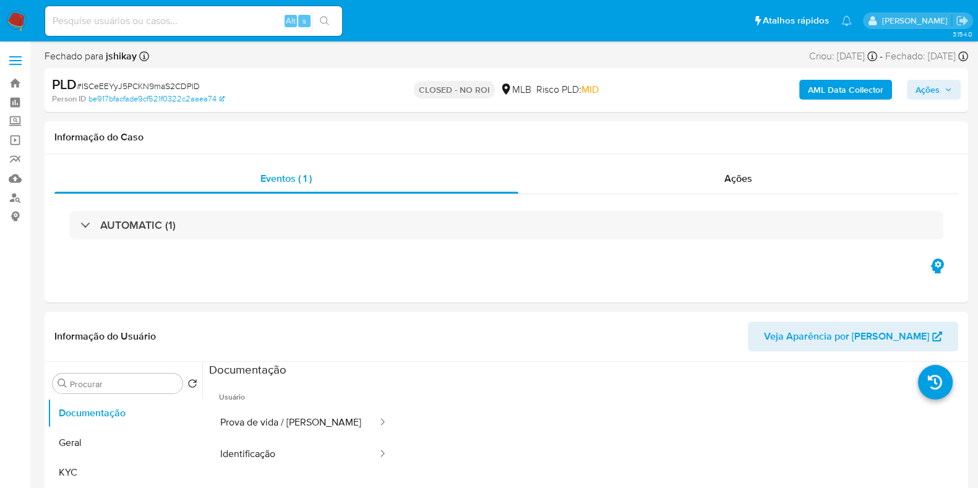
select select "10"
click at [177, 79] on div "PLD # ISCeEEYyJ5PCKN9maS2CDPlD" at bounding box center [201, 84] width 298 height 19
click at [177, 86] on span "# ISCeEEYyJ5PCKN9maS2CDPlD" at bounding box center [138, 86] width 123 height 12
copy span "ISCeEEYyJ5PCKN9maS2CDPlD"
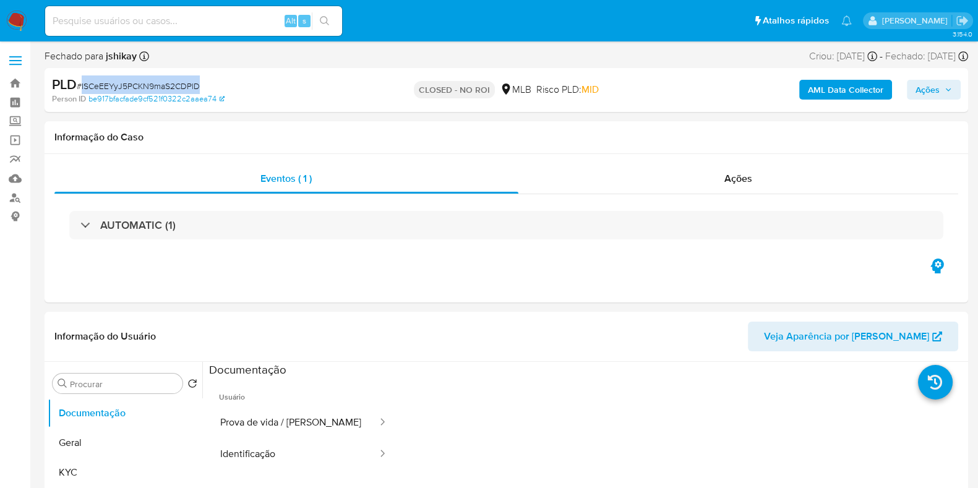
copy span "ISCeEEYyJ5PCKN9maS2CDPlD"
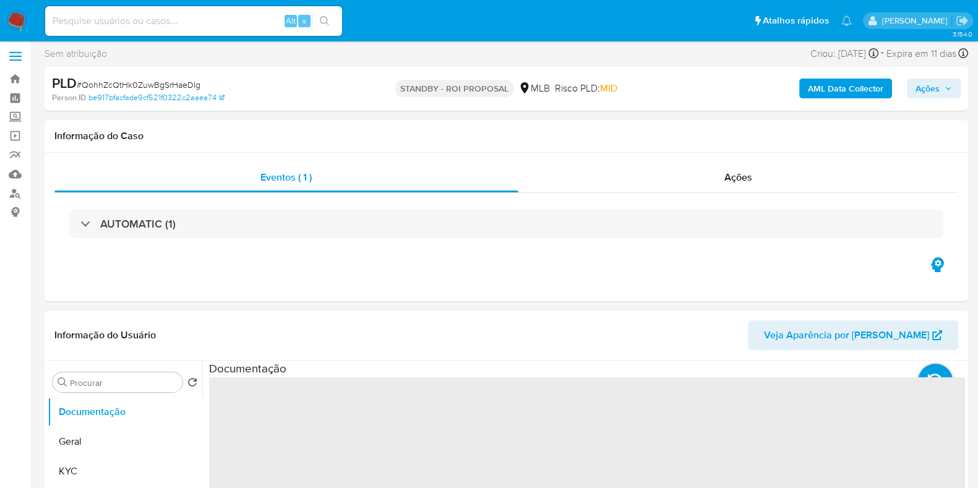
scroll to position [154, 0]
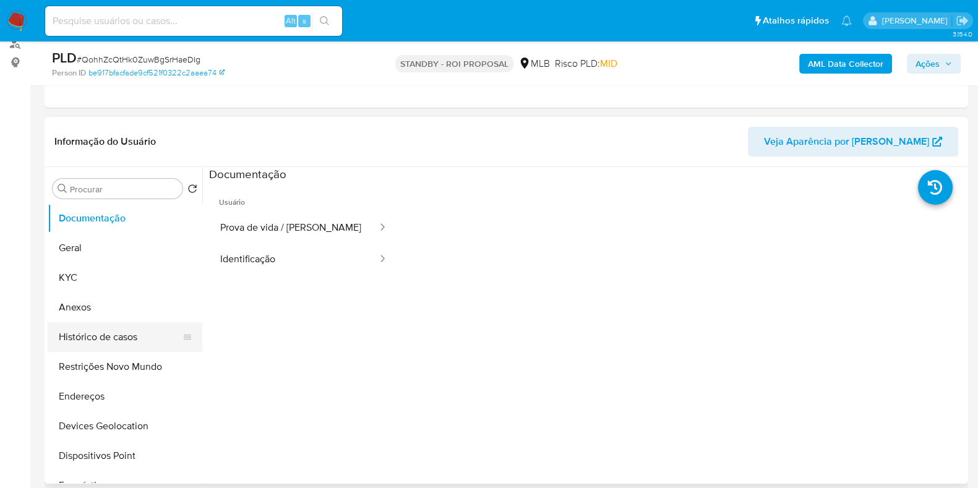
click at [113, 329] on button "Histórico de casos" at bounding box center [120, 337] width 145 height 30
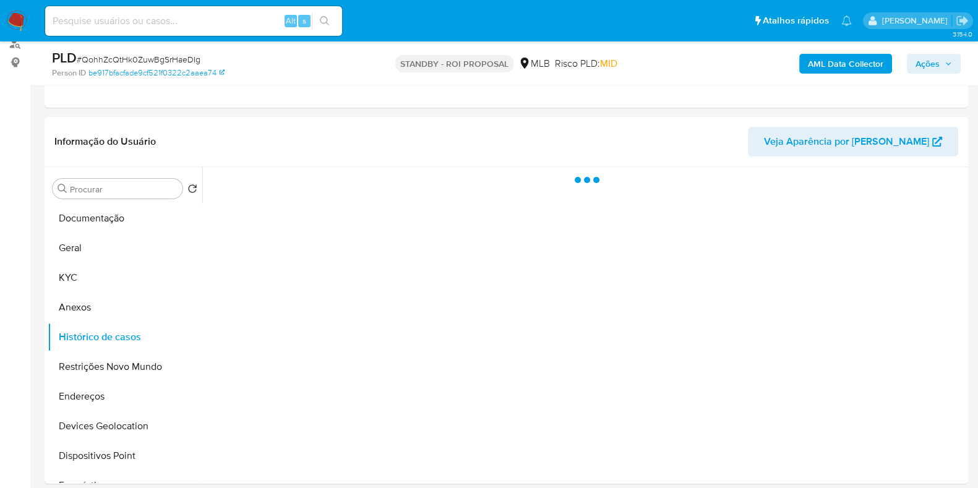
select select "10"
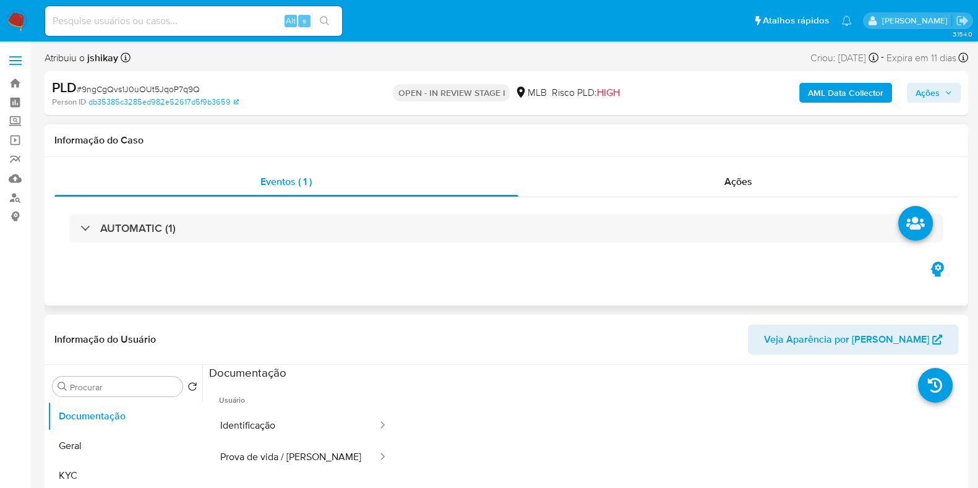
select select "10"
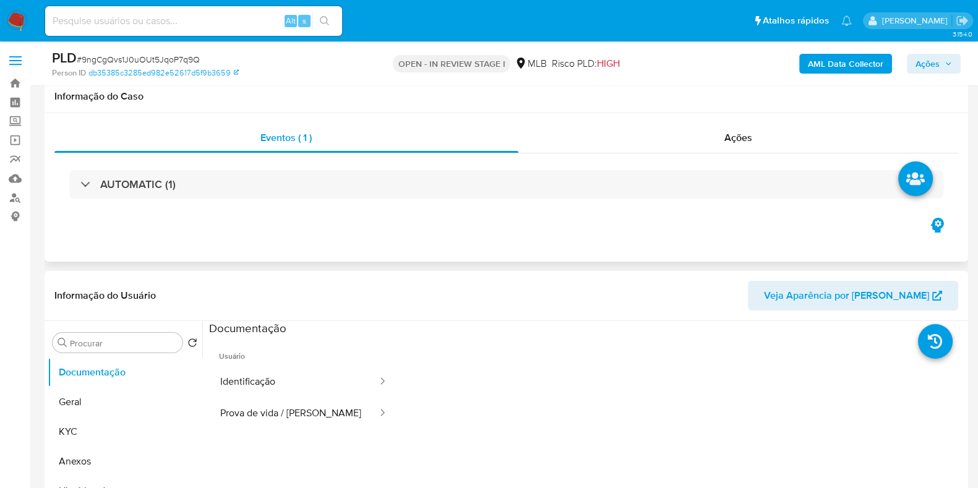
scroll to position [154, 0]
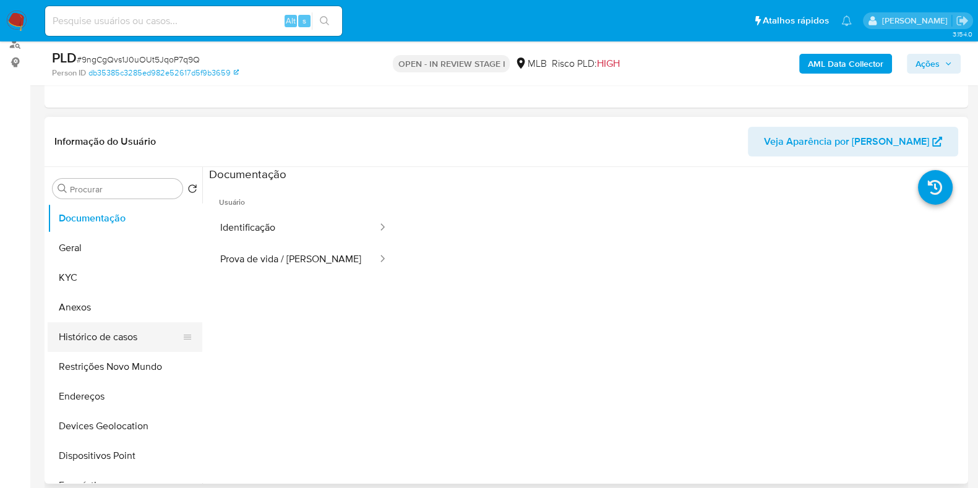
click at [115, 345] on button "Histórico de casos" at bounding box center [120, 337] width 145 height 30
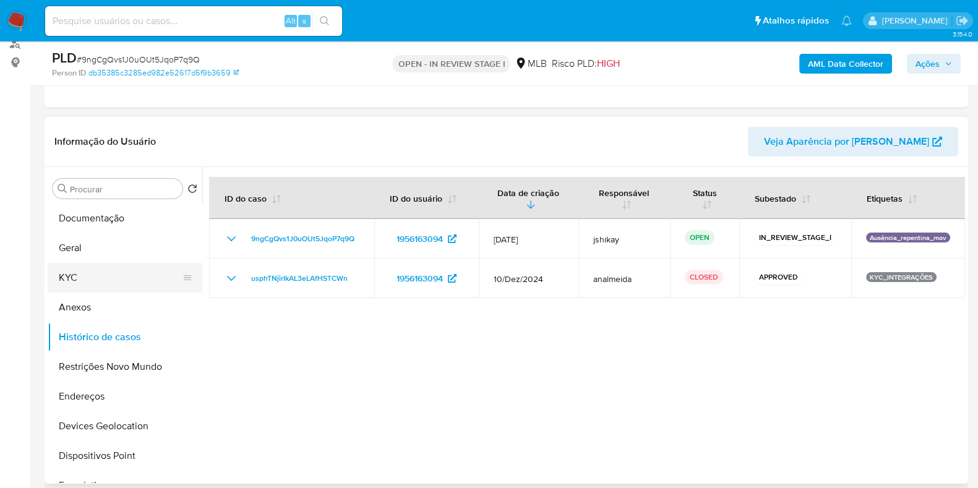
click at [71, 273] on button "KYC" at bounding box center [120, 278] width 145 height 30
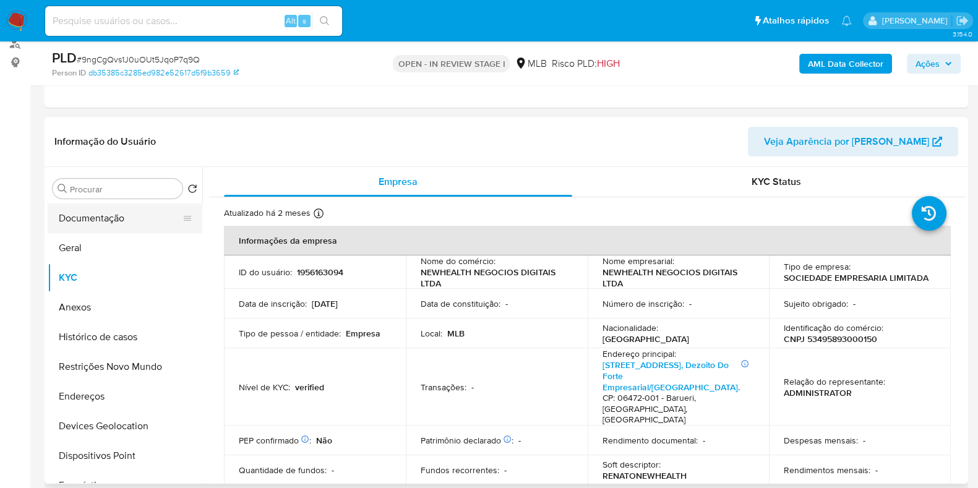
click at [88, 222] on button "Documentação" at bounding box center [120, 218] width 145 height 30
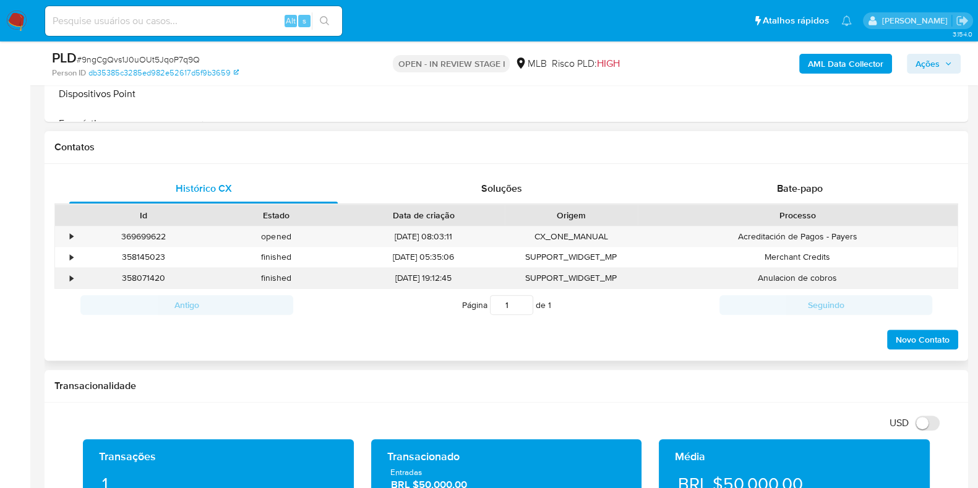
scroll to position [618, 0]
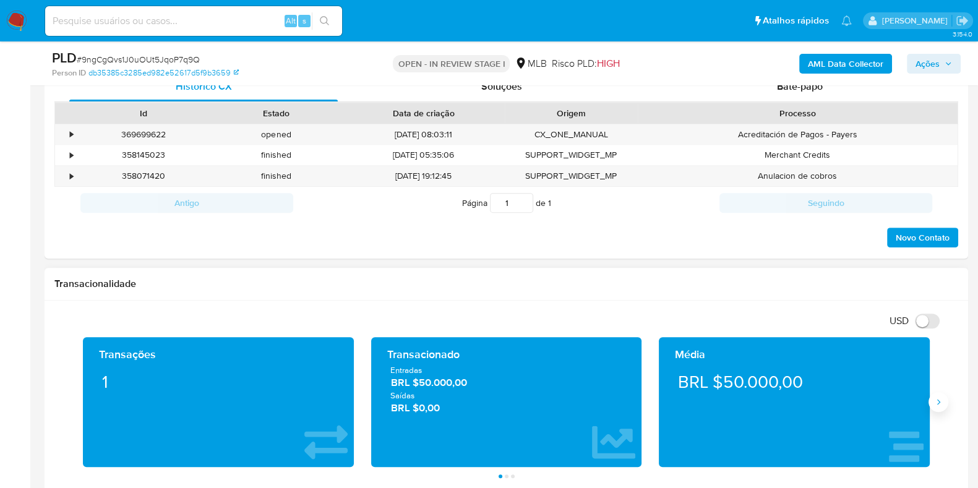
click at [937, 397] on icon "Siguiente" at bounding box center [938, 402] width 10 height 10
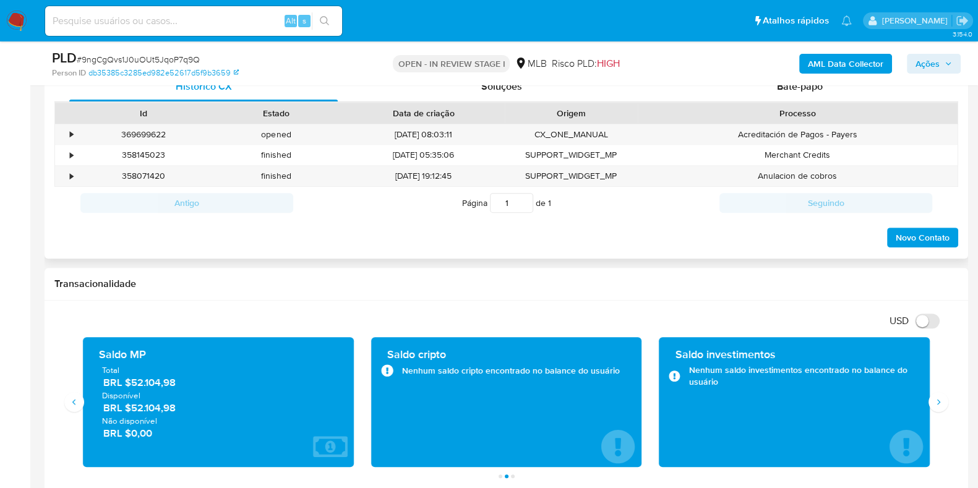
scroll to position [696, 0]
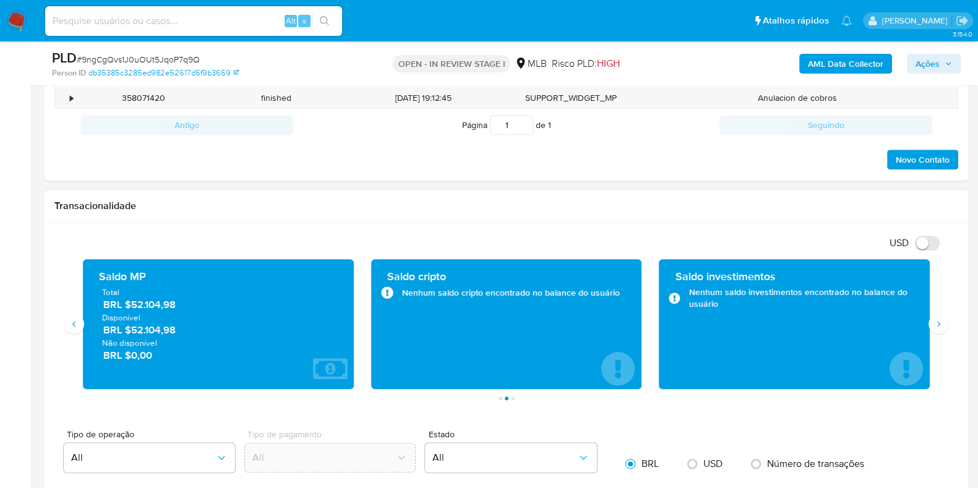
drag, startPoint x: 184, startPoint y: 333, endPoint x: 132, endPoint y: 335, distance: 51.4
click at [132, 335] on span "BRL $52.104,98" at bounding box center [218, 330] width 231 height 14
click at [932, 325] on button "Siguiente" at bounding box center [938, 324] width 20 height 20
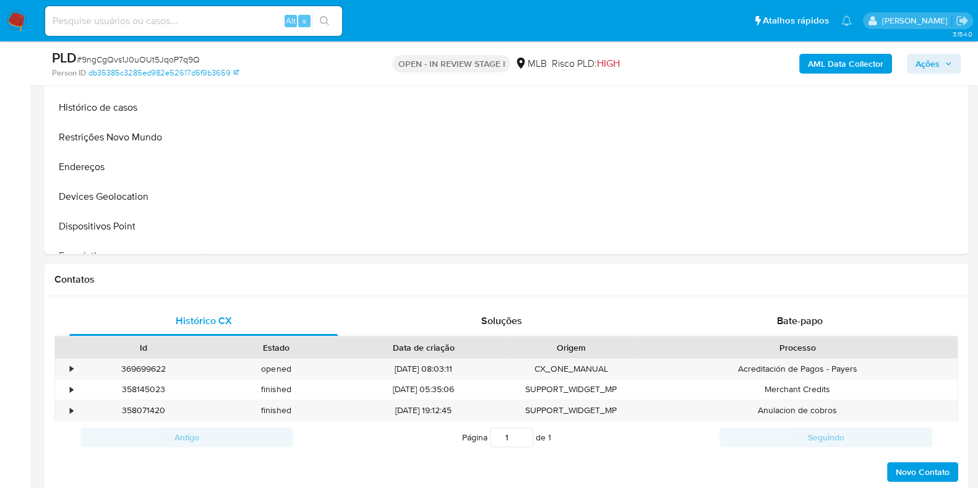
scroll to position [154, 0]
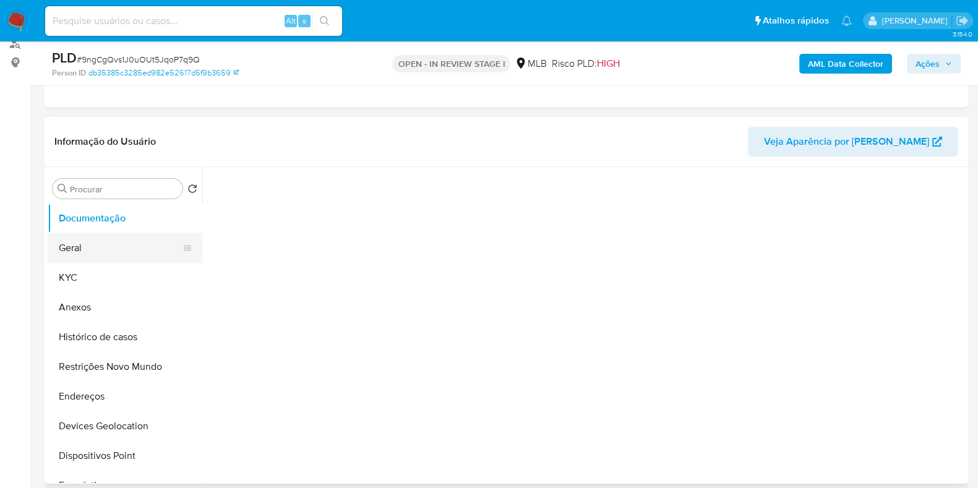
click at [93, 246] on button "Geral" at bounding box center [120, 248] width 145 height 30
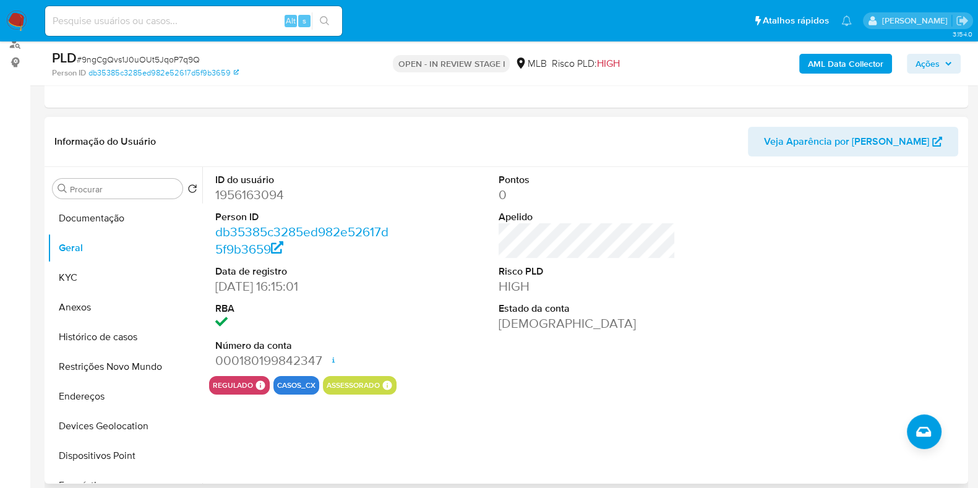
click at [550, 252] on div "Pontos 0 Apelido Risco PLD HIGH Estado da conta Ativa" at bounding box center [586, 271] width 189 height 209
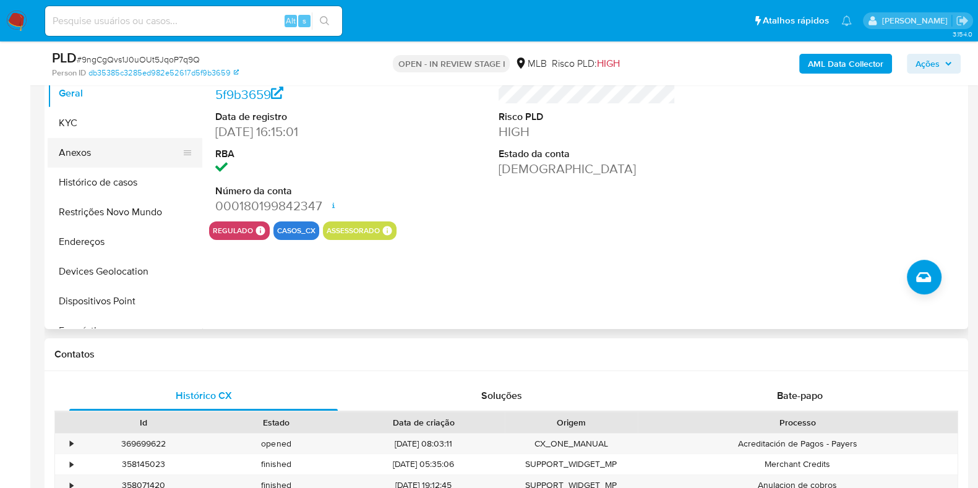
scroll to position [154, 0]
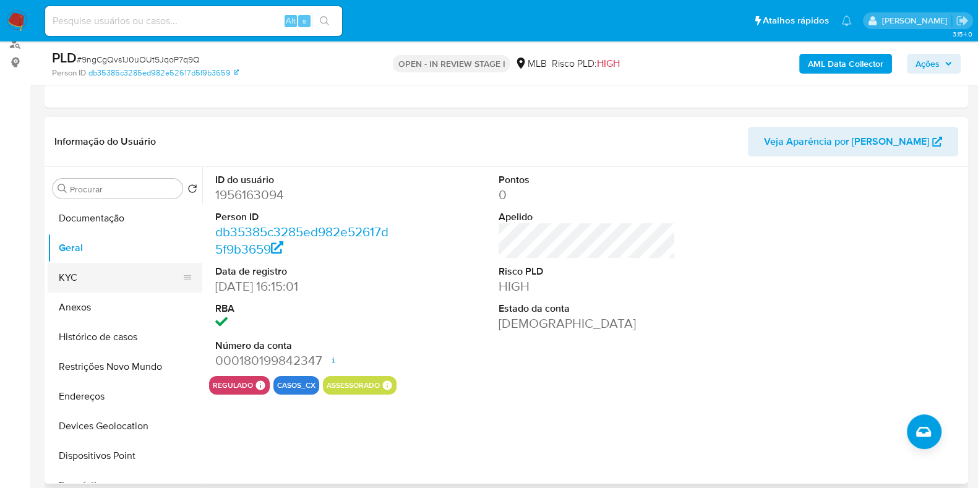
click at [109, 282] on button "KYC" at bounding box center [120, 278] width 145 height 30
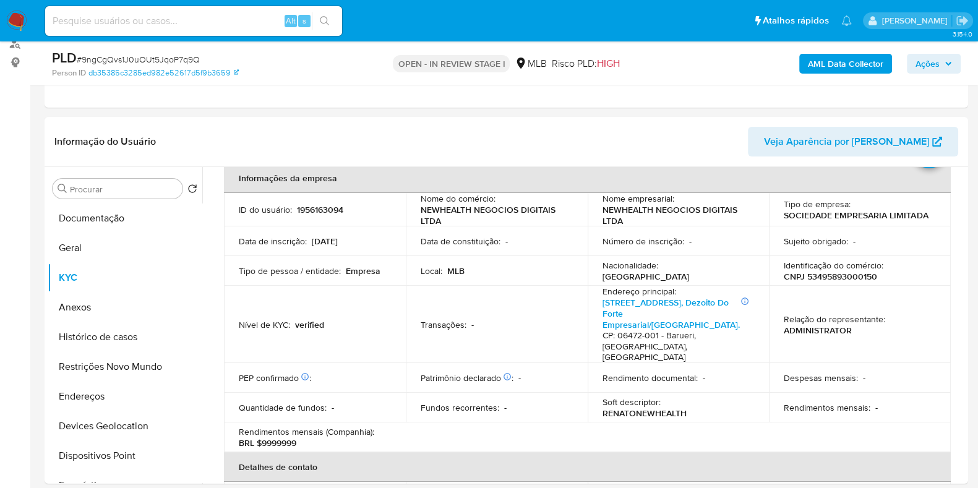
scroll to position [77, 0]
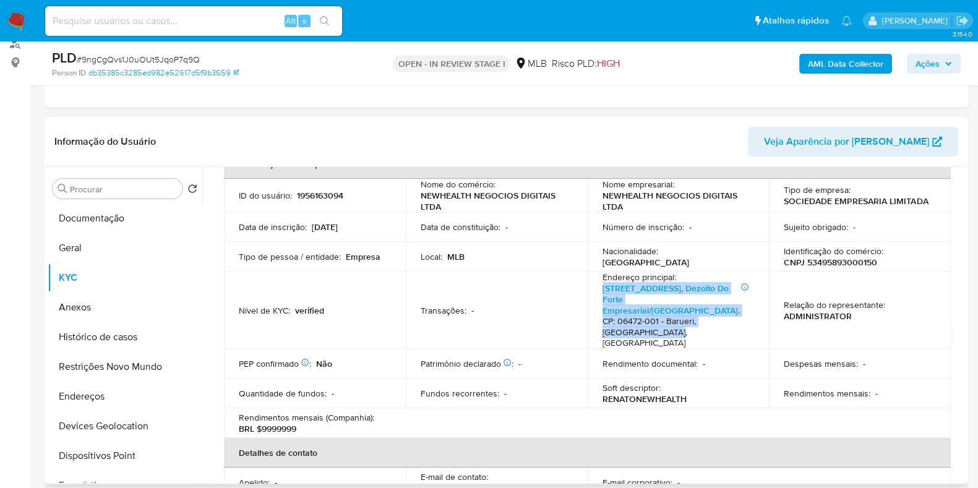
drag, startPoint x: 627, startPoint y: 315, endPoint x: 597, endPoint y: 289, distance: 40.3
click at [597, 289] on td "Endereço principal : Informações Adicionais: Sala 1315 bairro Dezoito do Forte …" at bounding box center [678, 309] width 182 height 77
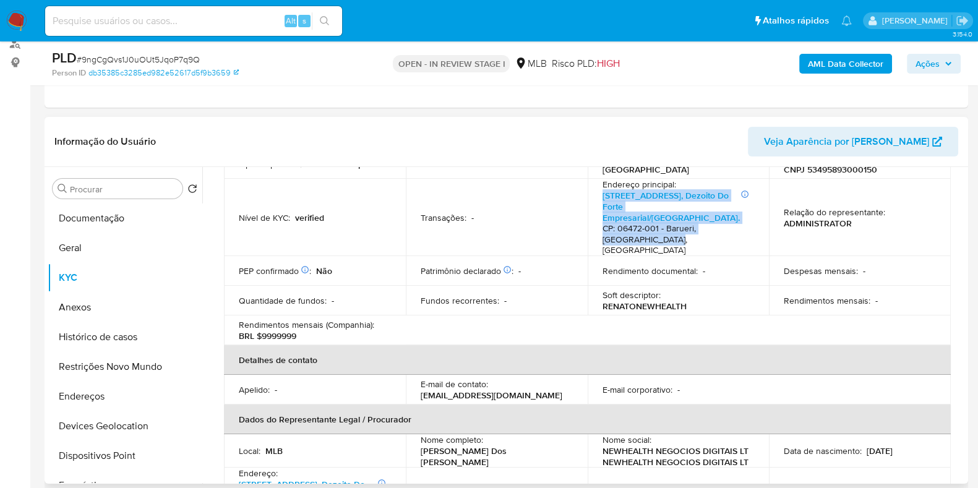
scroll to position [154, 0]
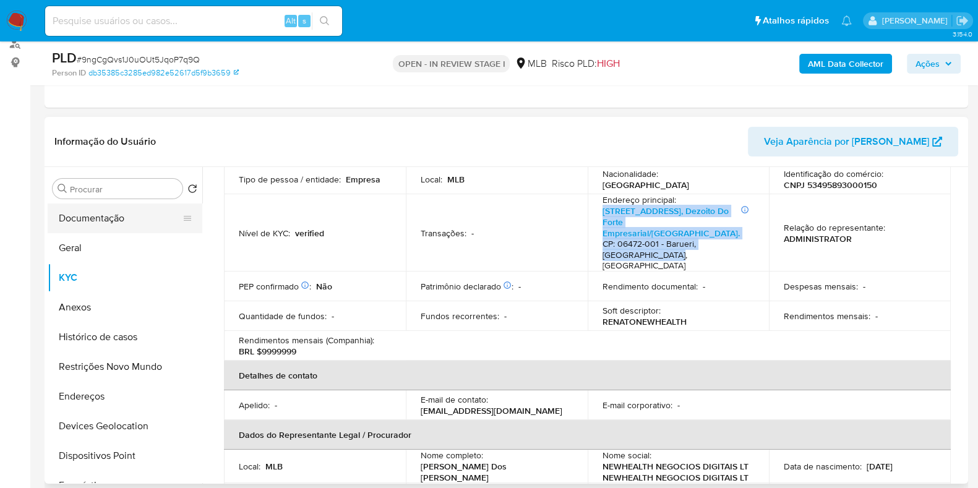
click at [130, 218] on button "Documentação" at bounding box center [120, 218] width 145 height 30
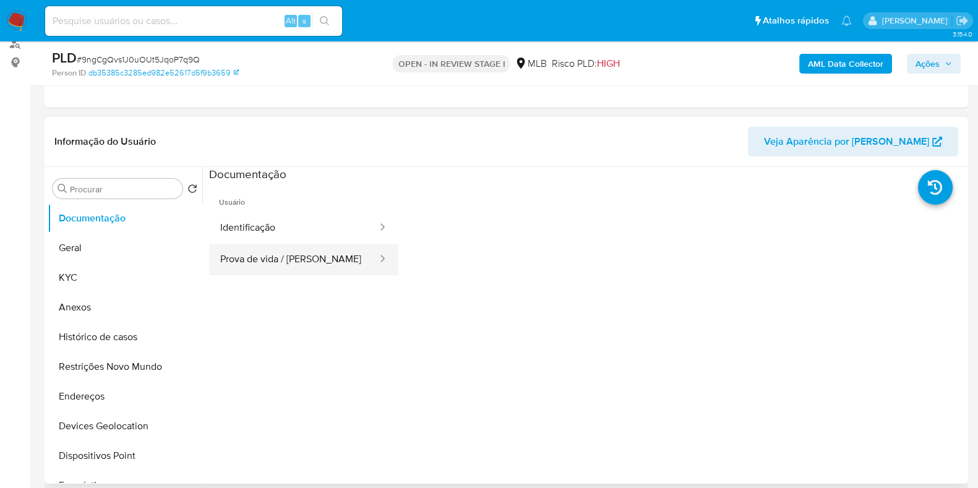
click at [303, 249] on button "Prova de vida / [PERSON_NAME]" at bounding box center [293, 260] width 169 height 32
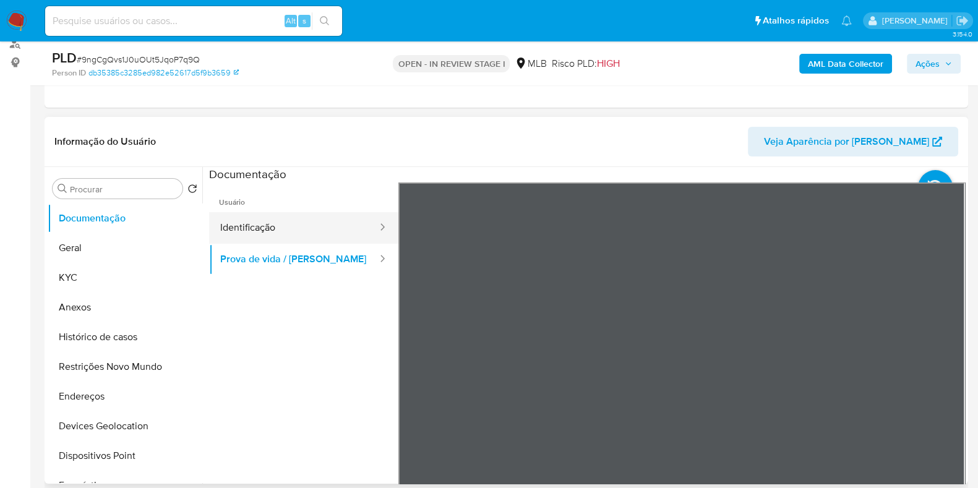
click at [309, 230] on button "Identificação" at bounding box center [293, 228] width 169 height 32
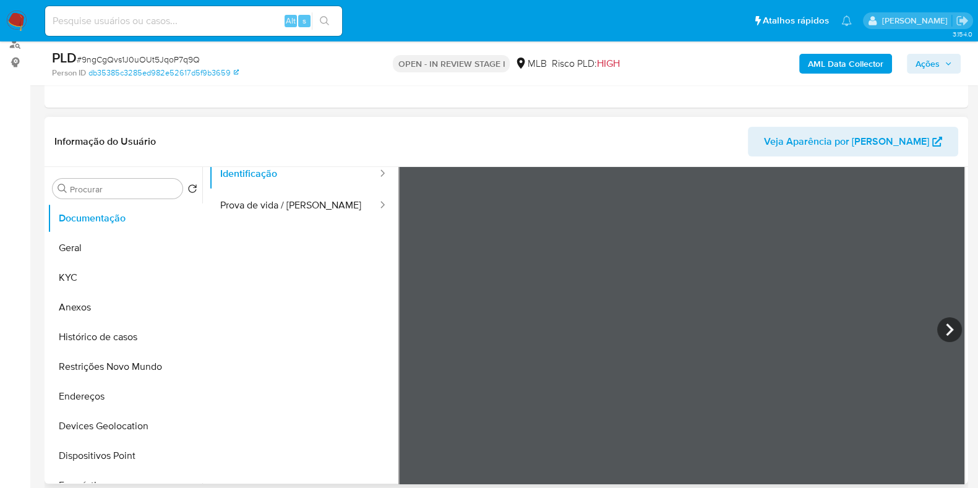
scroll to position [105, 0]
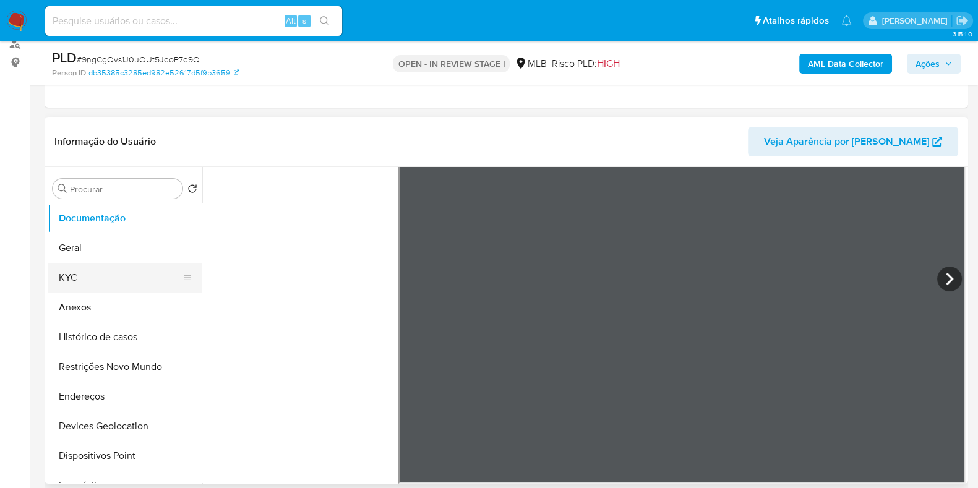
click at [80, 267] on button "KYC" at bounding box center [120, 278] width 145 height 30
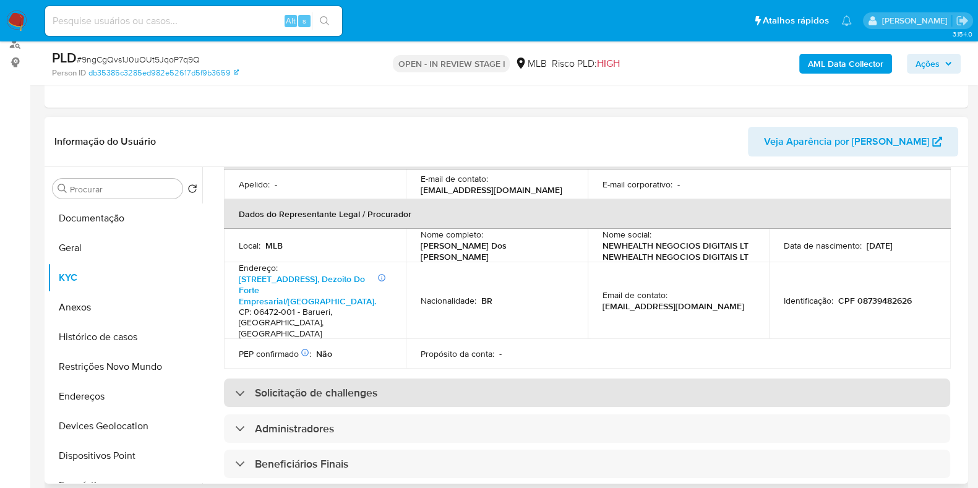
scroll to position [387, 0]
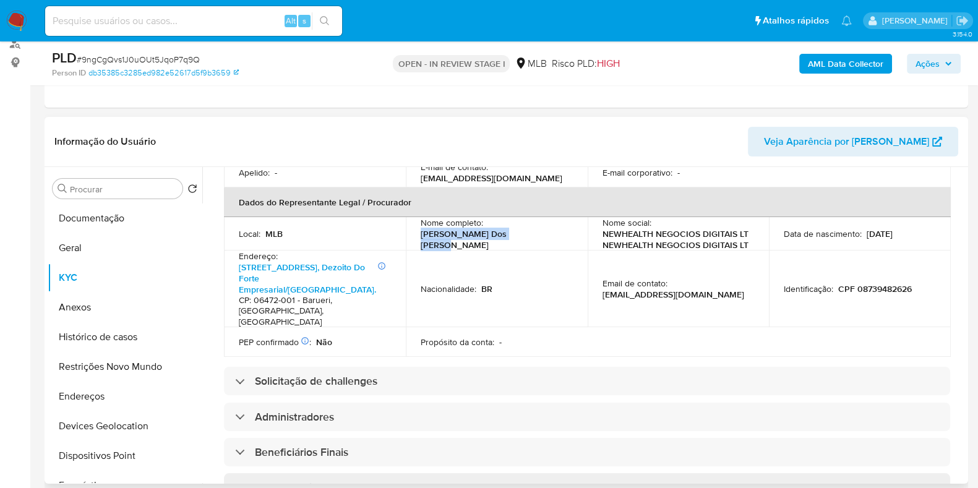
drag, startPoint x: 516, startPoint y: 217, endPoint x: 412, endPoint y: 221, distance: 104.6
click at [412, 221] on td "Nome completo : Renato Silveira Dos Reis" at bounding box center [497, 233] width 182 height 33
copy p "Renato Silveira Dos Reis"
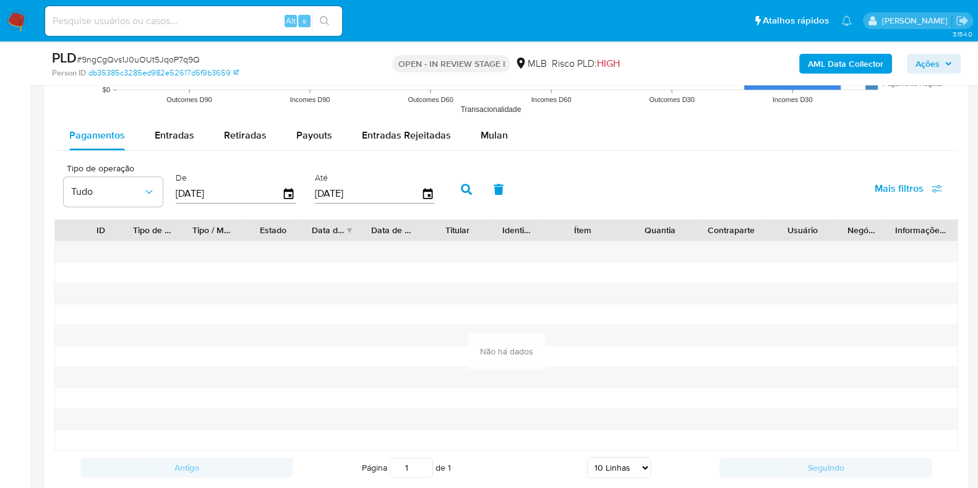
scroll to position [1236, 0]
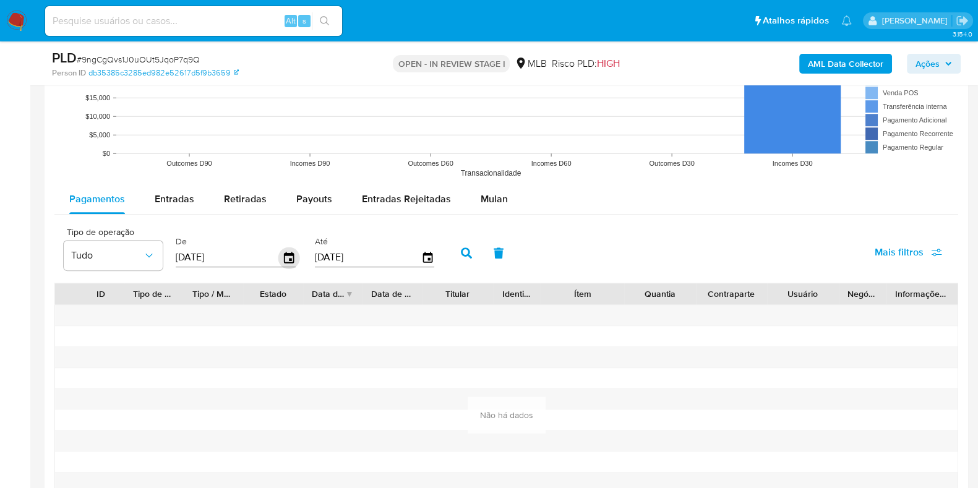
click at [286, 258] on icon "button" at bounding box center [289, 257] width 10 height 11
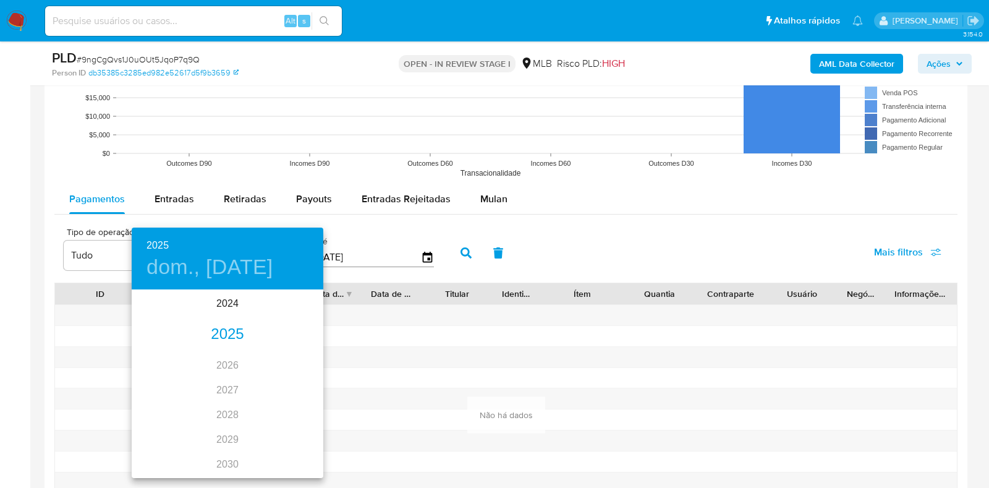
click at [224, 335] on div "2025" at bounding box center [228, 334] width 192 height 25
click at [156, 313] on div "ene." at bounding box center [164, 314] width 64 height 46
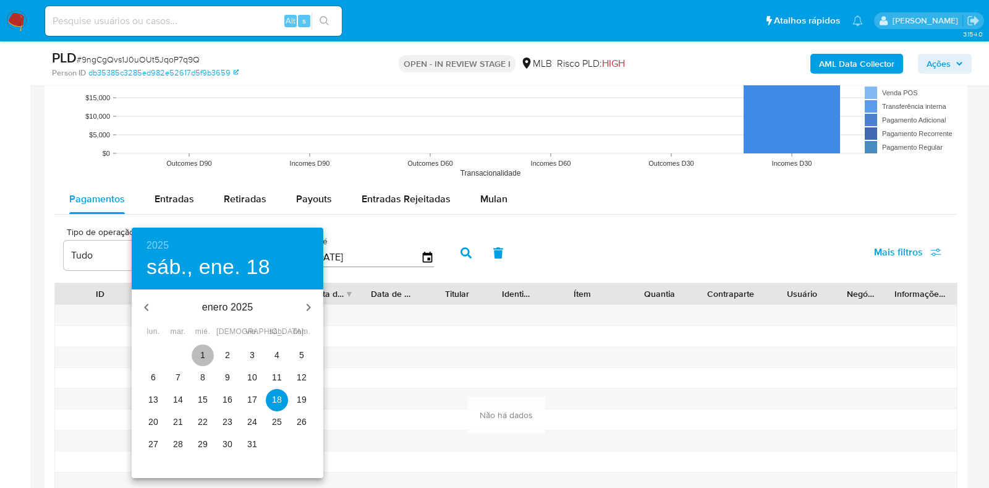
click at [204, 354] on p "1" at bounding box center [202, 355] width 5 height 12
type input "01/01/2025"
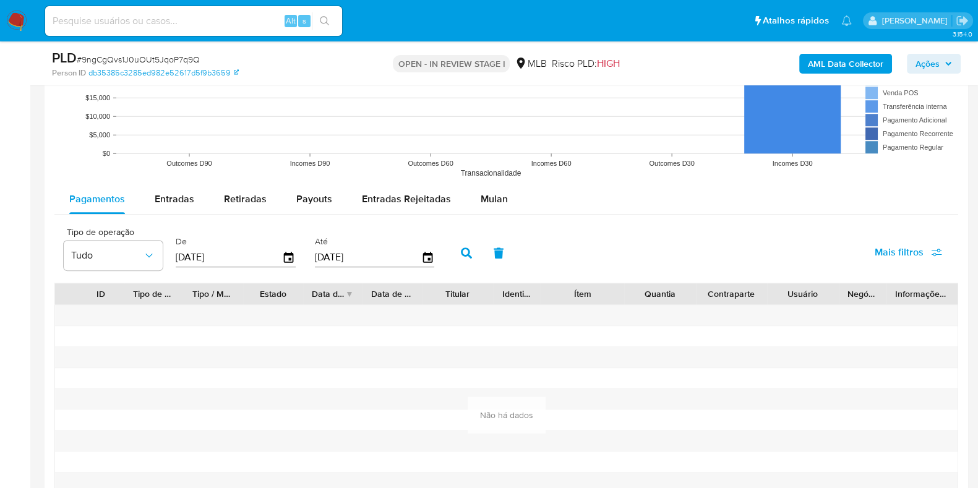
click at [461, 248] on icon "button" at bounding box center [466, 252] width 11 height 11
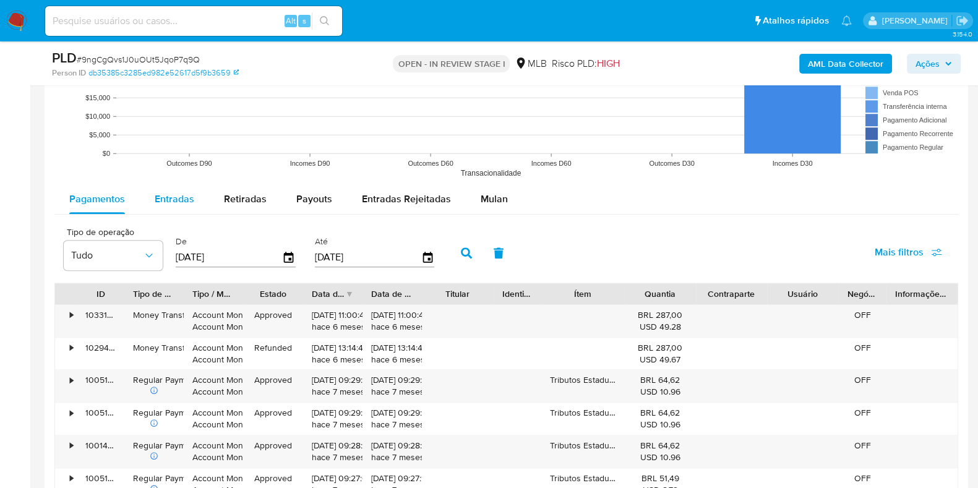
click at [171, 192] on span "Entradas" at bounding box center [175, 199] width 40 height 14
select select "10"
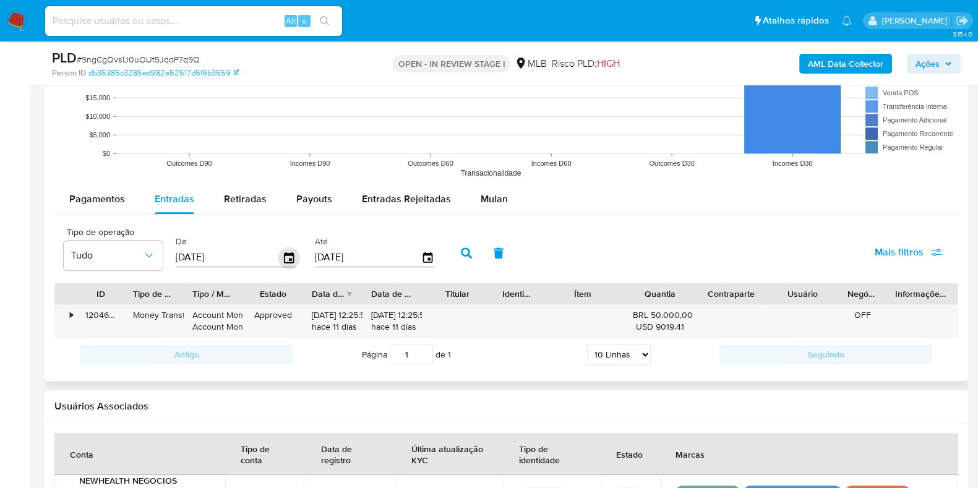
click at [284, 259] on icon "button" at bounding box center [289, 257] width 10 height 11
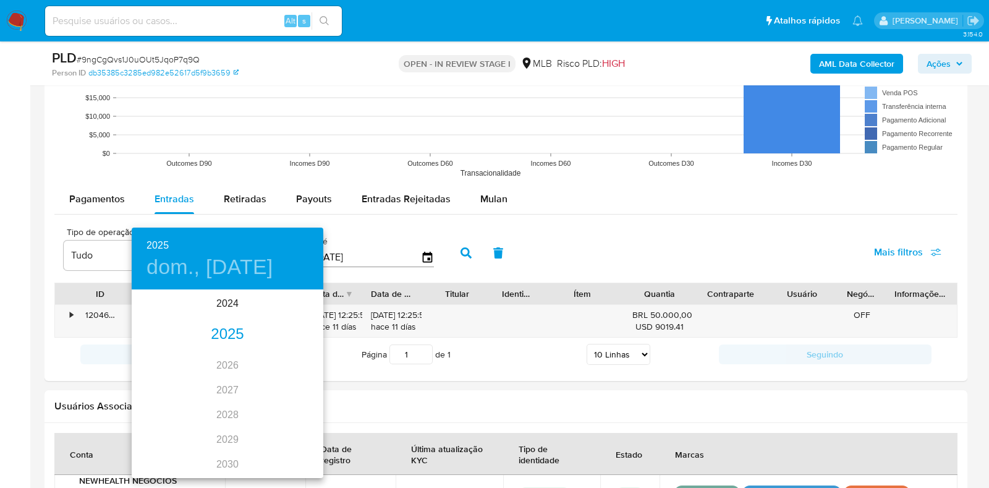
click at [220, 332] on div "2025" at bounding box center [228, 334] width 192 height 25
click at [167, 311] on div "ene." at bounding box center [164, 314] width 64 height 46
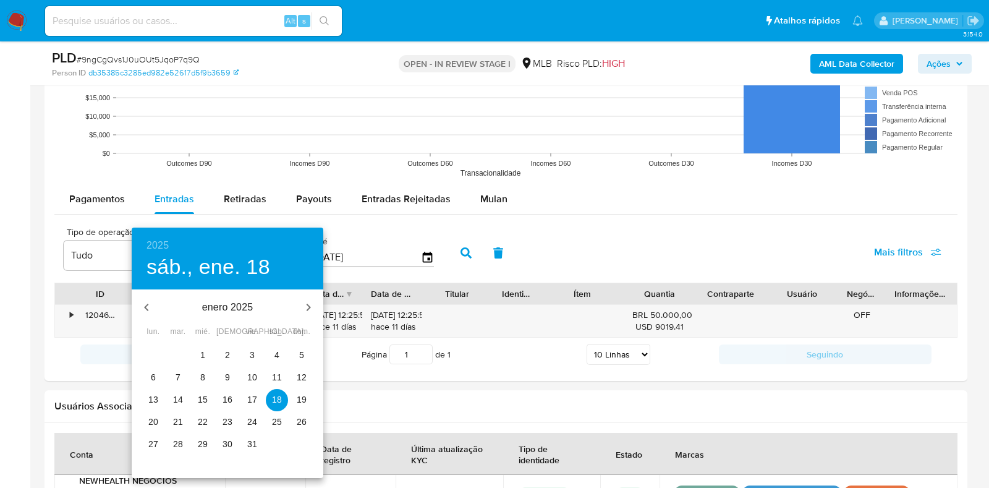
drag, startPoint x: 194, startPoint y: 359, endPoint x: 202, endPoint y: 357, distance: 8.3
click at [194, 359] on span "1" at bounding box center [203, 355] width 22 height 12
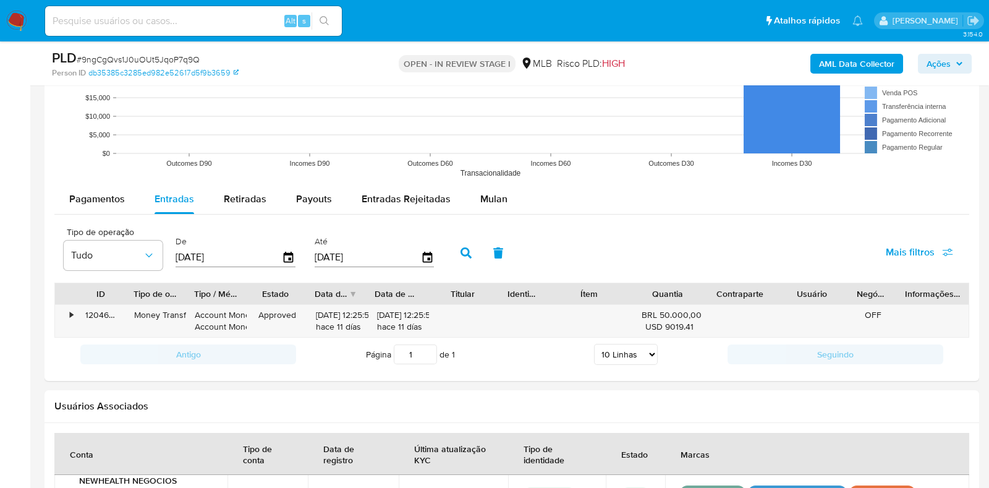
type input "01/01/2025"
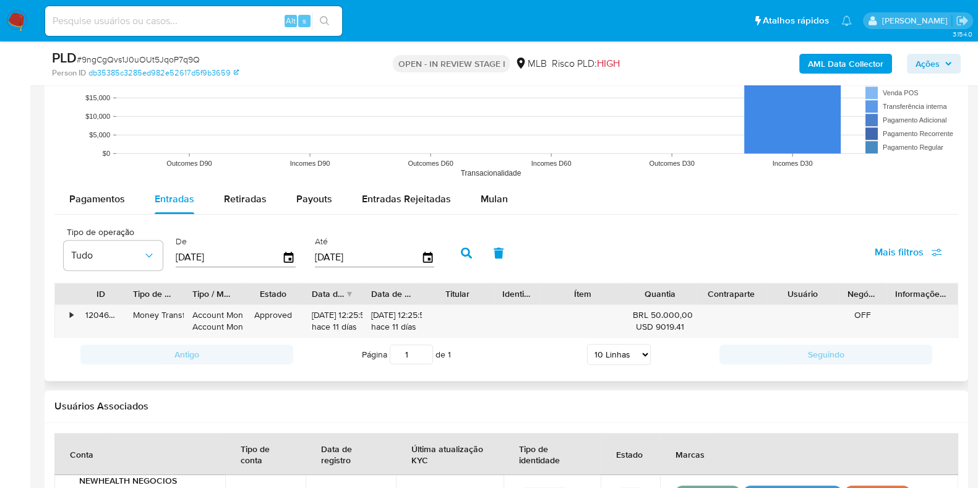
click at [461, 255] on icon "button" at bounding box center [466, 252] width 11 height 11
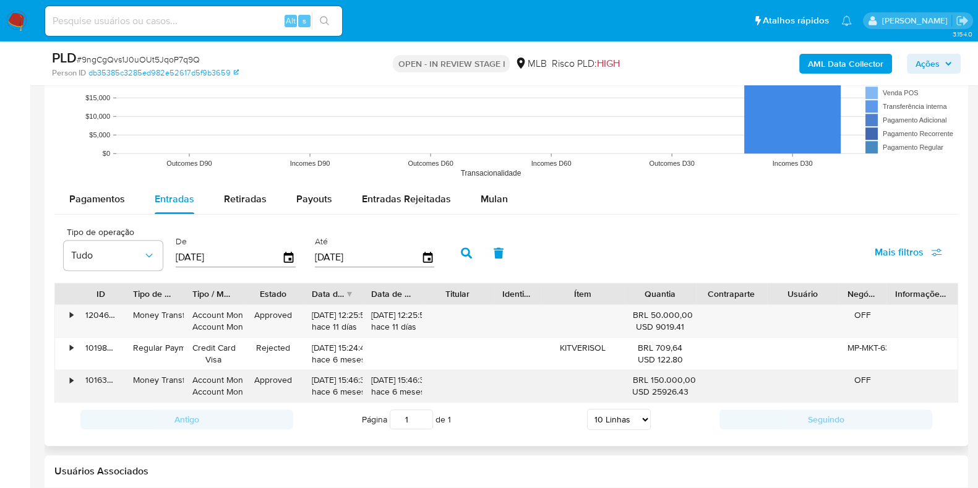
click at [67, 378] on div "•" at bounding box center [66, 386] width 22 height 32
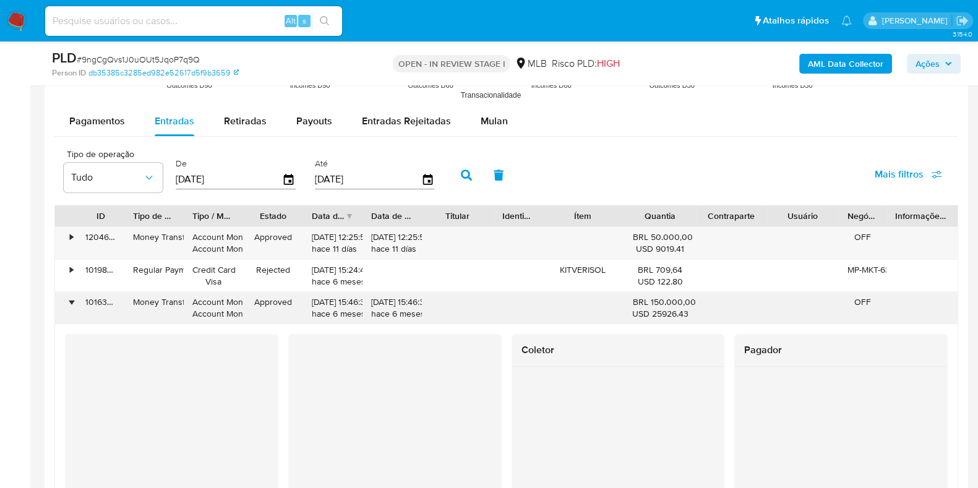
scroll to position [1391, 0]
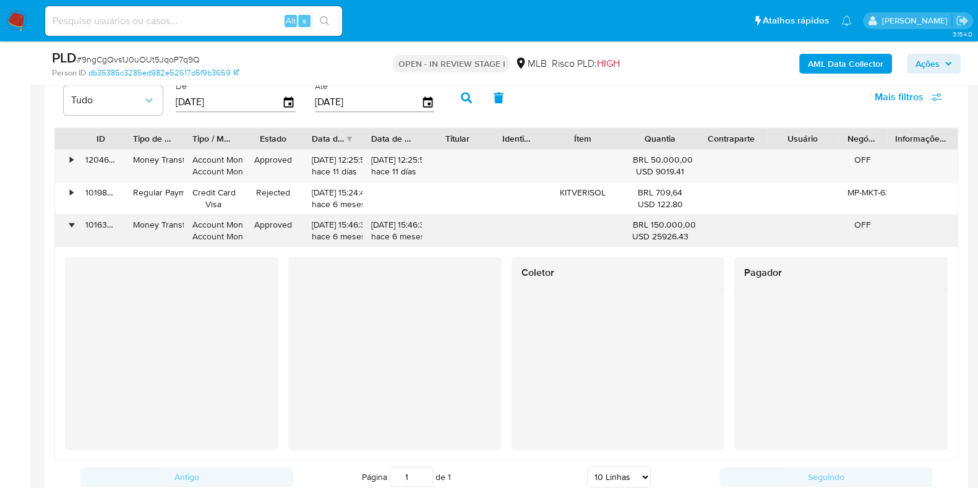
click at [71, 225] on div "•" at bounding box center [71, 225] width 3 height 12
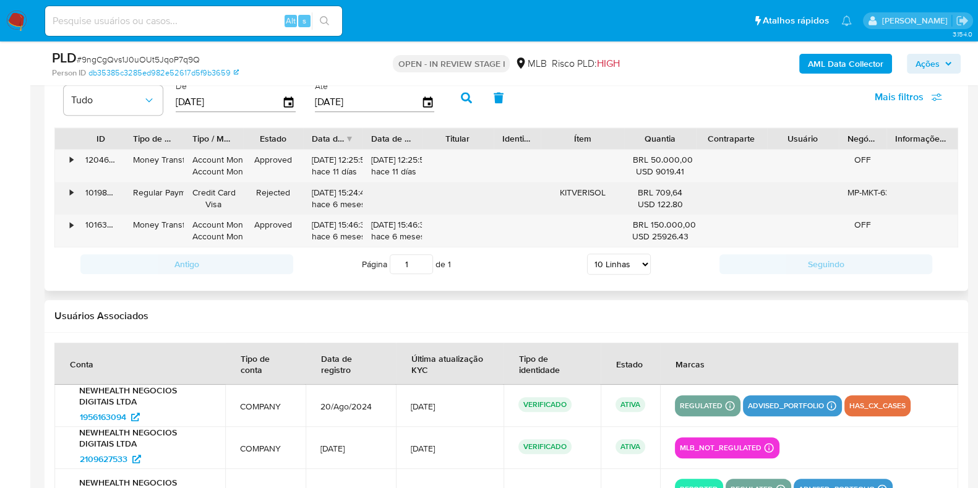
click at [69, 194] on div "•" at bounding box center [66, 198] width 22 height 32
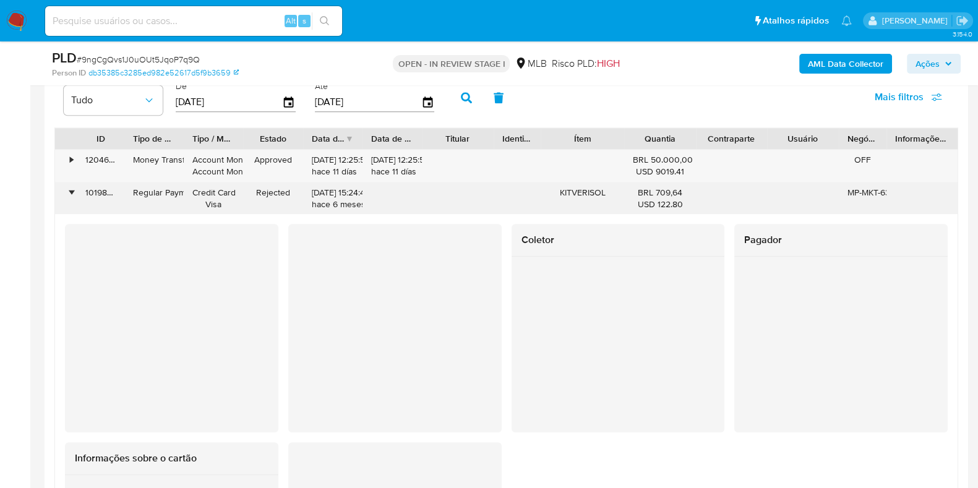
click at [69, 194] on div "•" at bounding box center [66, 198] width 22 height 32
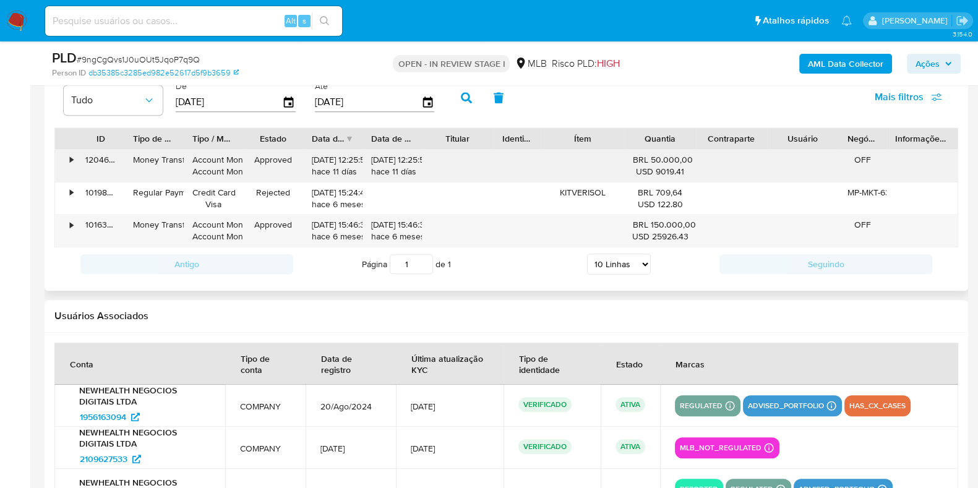
click at [67, 167] on div "•" at bounding box center [66, 166] width 22 height 32
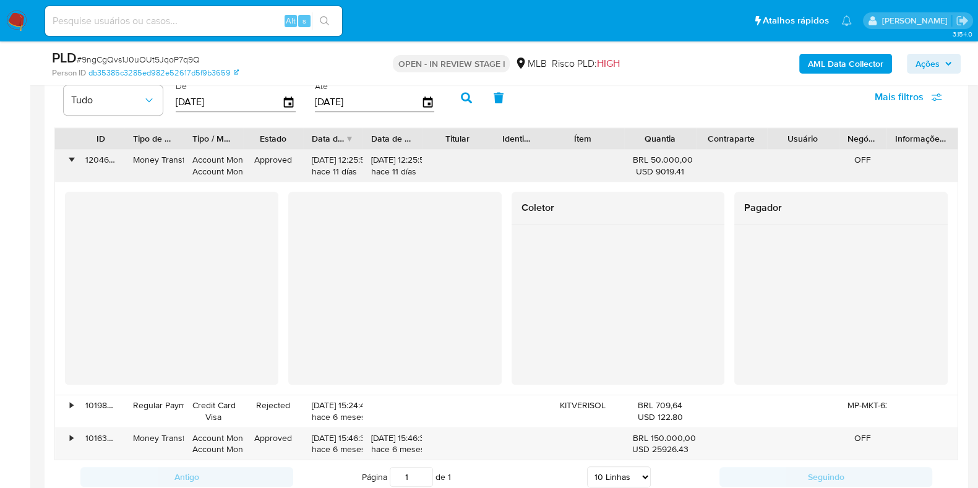
click at [69, 167] on div "•" at bounding box center [66, 166] width 22 height 32
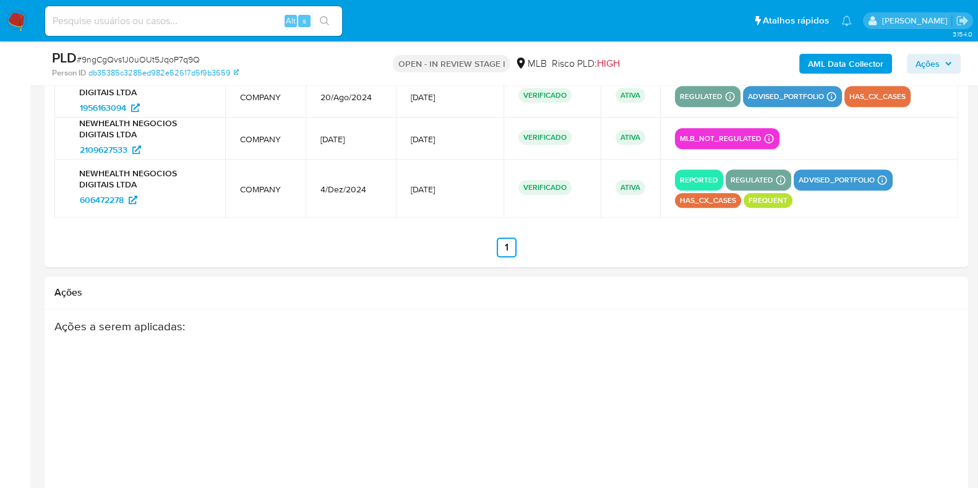
scroll to position [1623, 0]
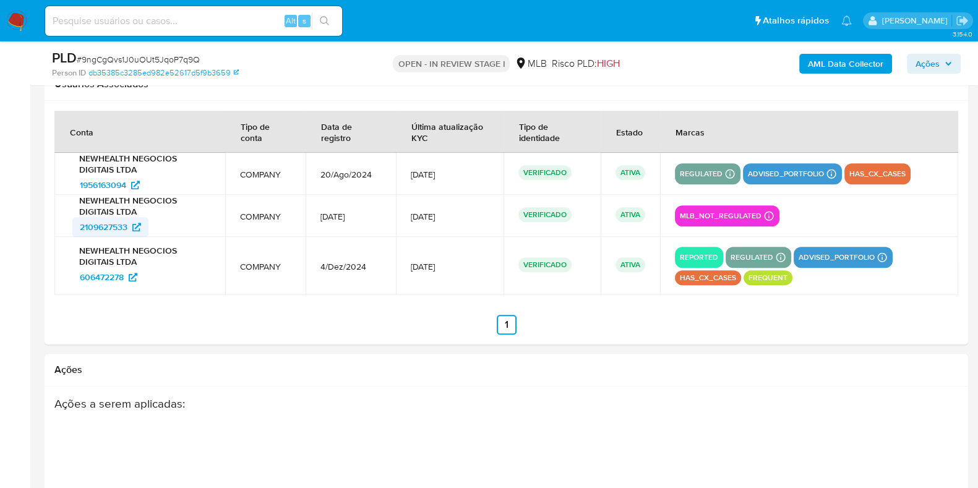
click at [111, 221] on span "2109627533" at bounding box center [104, 227] width 48 height 20
click at [104, 271] on span "606472278" at bounding box center [102, 277] width 44 height 20
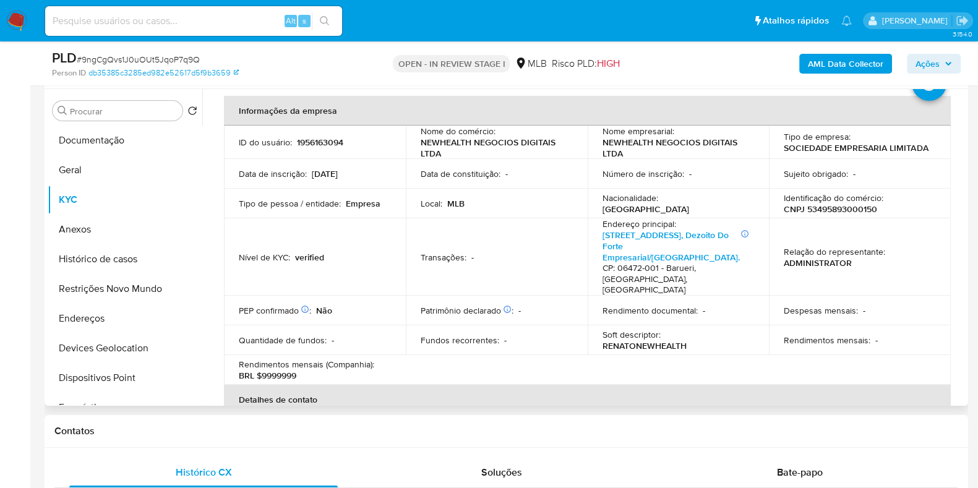
scroll to position [0, 0]
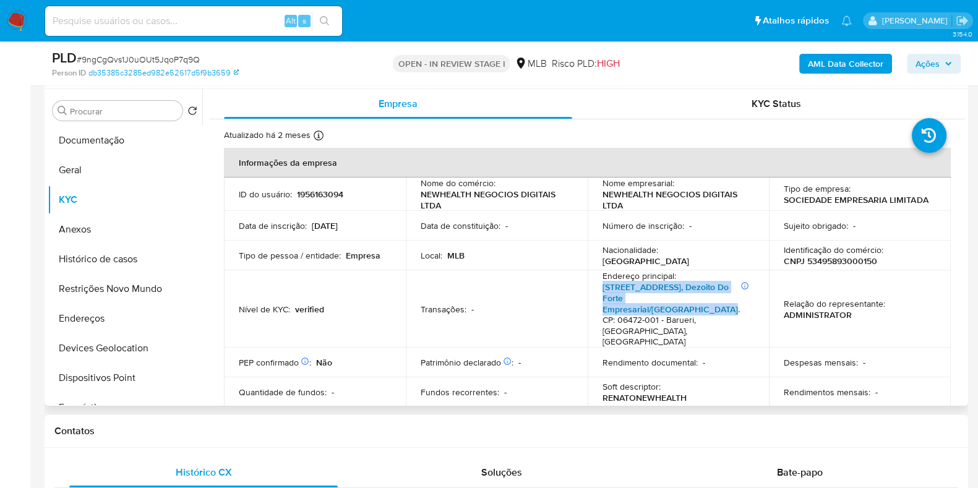
drag, startPoint x: 594, startPoint y: 288, endPoint x: 722, endPoint y: 298, distance: 128.4
click at [722, 298] on td "Endereço principal : Informações Adicionais: Sala 1315 bairro Dezoito do Forte …" at bounding box center [678, 308] width 182 height 77
copy p "Informações Adicionais: Sala 1315 bairro Dezoito do Forte Empresarial Edifício …"
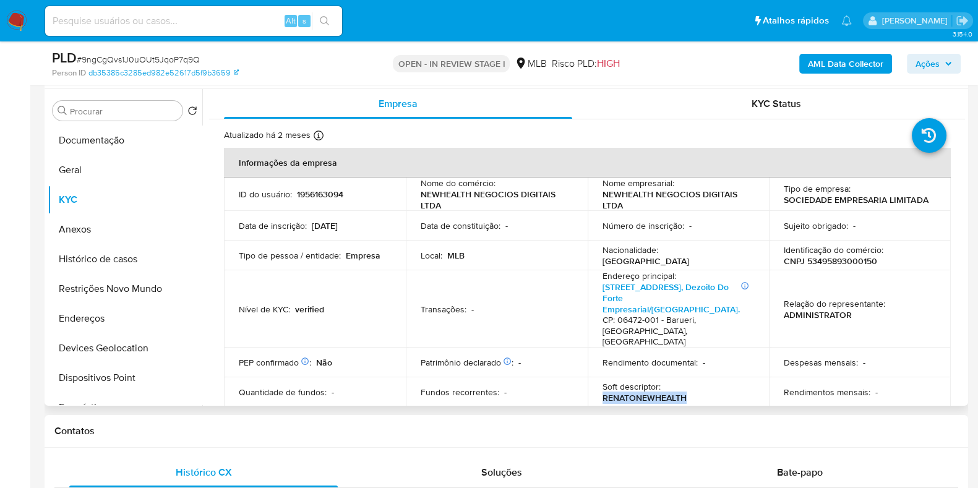
drag, startPoint x: 693, startPoint y: 374, endPoint x: 594, endPoint y: 379, distance: 99.1
click at [594, 379] on td "Soft descriptor : RENATONEWHEALTH" at bounding box center [678, 392] width 182 height 30
copy p "RENATONEWHEALTH"
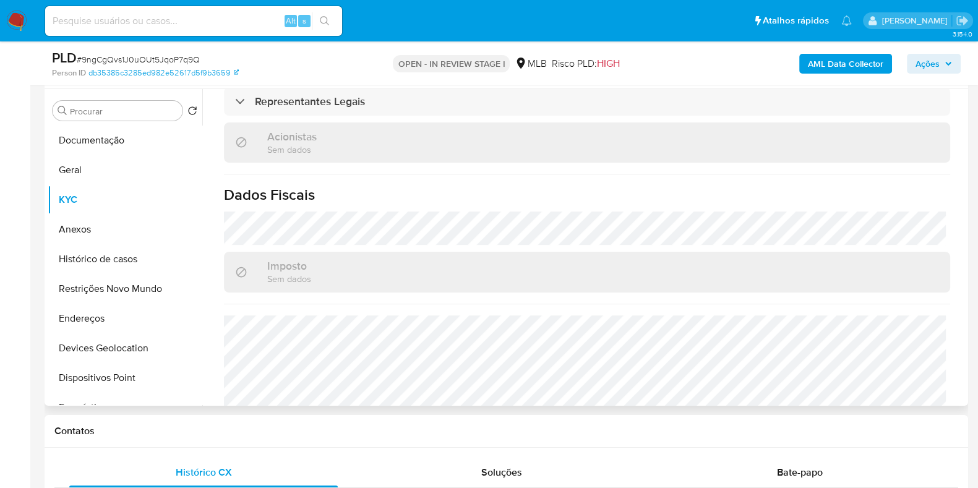
scroll to position [770, 0]
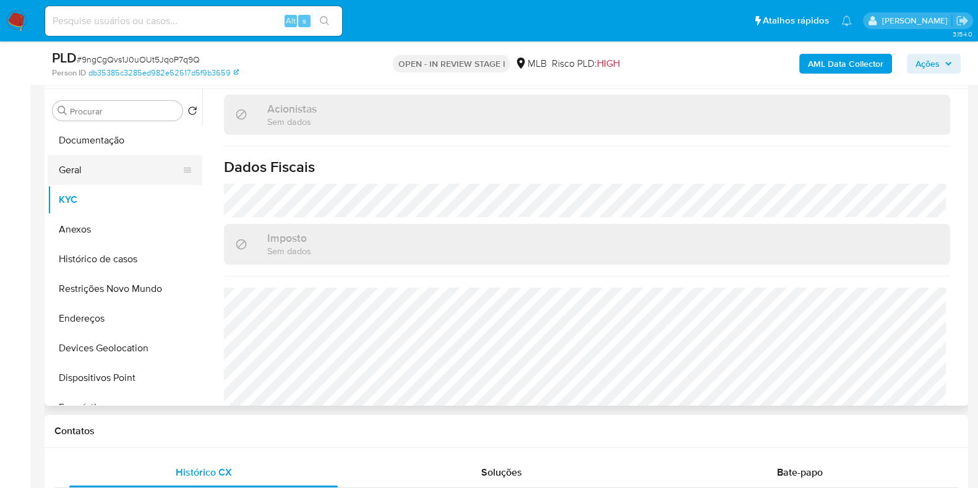
click at [62, 177] on button "Geral" at bounding box center [120, 170] width 145 height 30
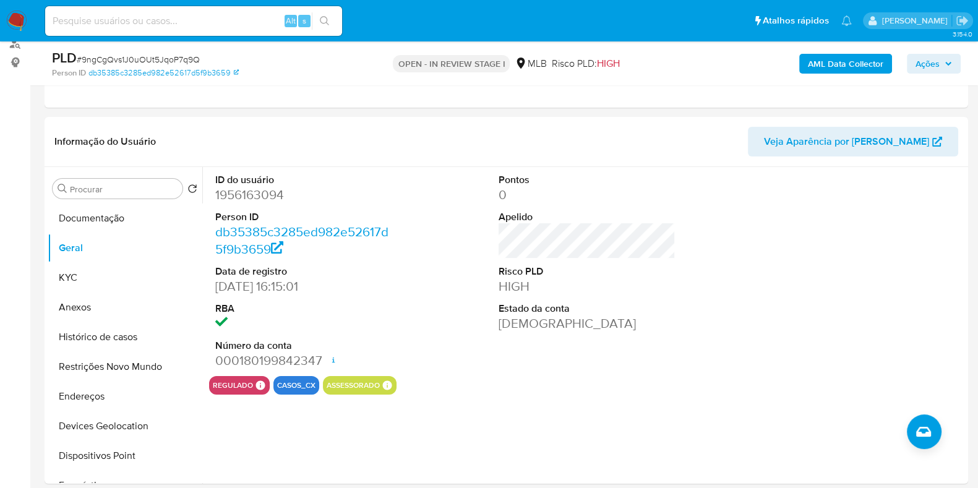
scroll to position [0, 0]
click at [58, 280] on button "KYC" at bounding box center [120, 278] width 145 height 30
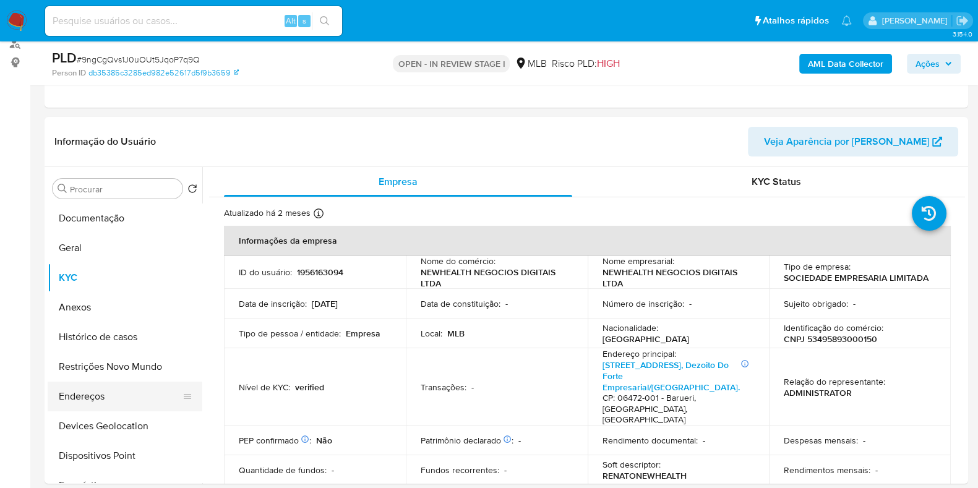
click at [111, 404] on button "Endereços" at bounding box center [120, 397] width 145 height 30
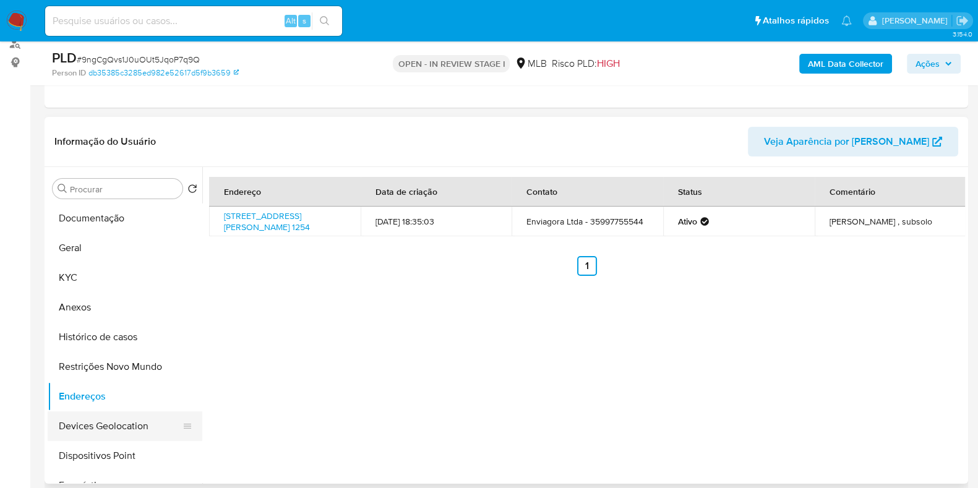
click at [106, 423] on button "Devices Geolocation" at bounding box center [120, 426] width 145 height 30
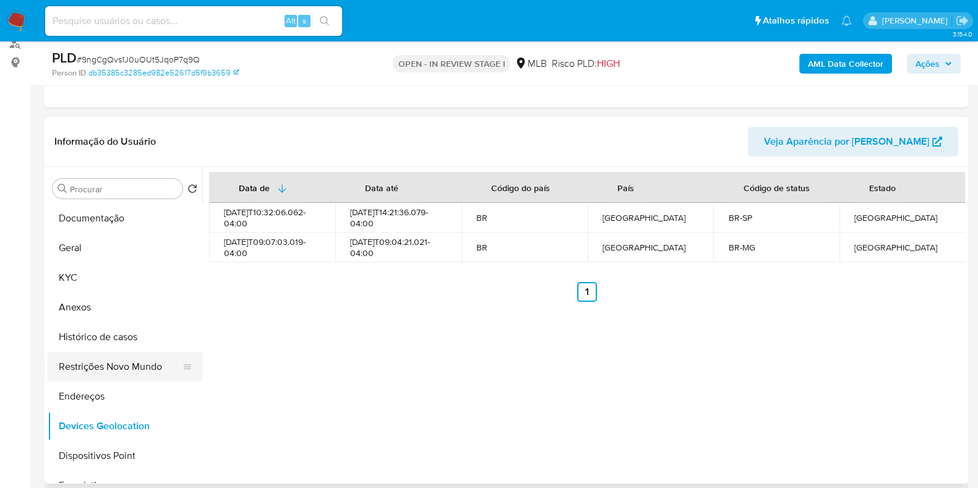
drag, startPoint x: 117, startPoint y: 374, endPoint x: 128, endPoint y: 374, distance: 10.5
click at [117, 374] on button "Restrições Novo Mundo" at bounding box center [120, 367] width 145 height 30
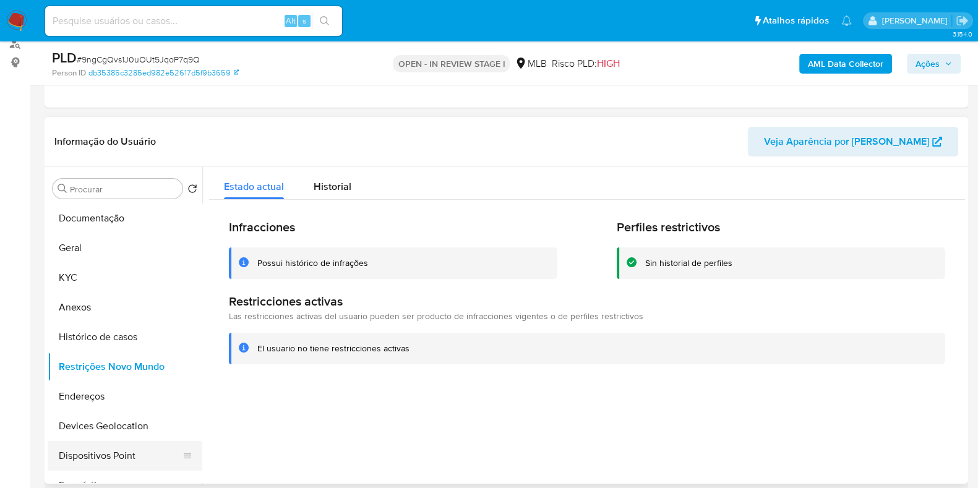
click at [112, 455] on button "Dispositivos Point" at bounding box center [120, 456] width 145 height 30
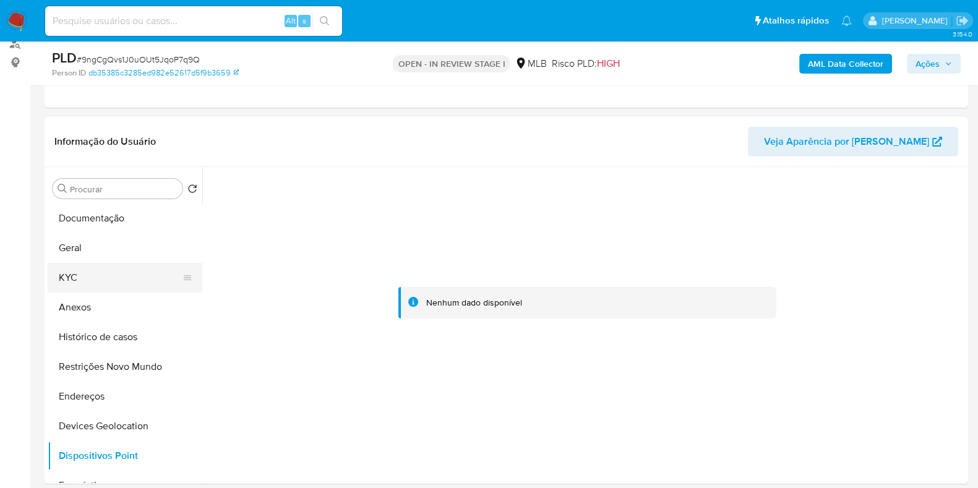
click at [85, 278] on button "KYC" at bounding box center [120, 278] width 145 height 30
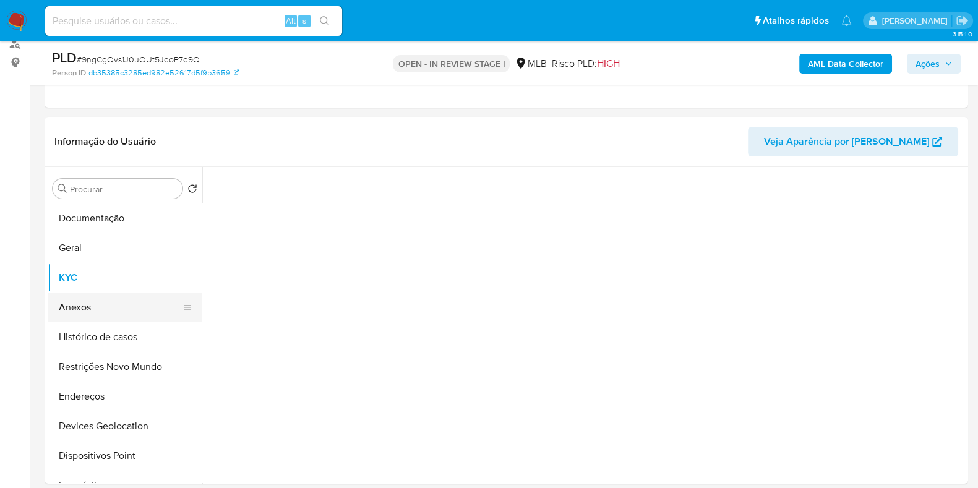
click at [84, 315] on button "Anexos" at bounding box center [120, 308] width 145 height 30
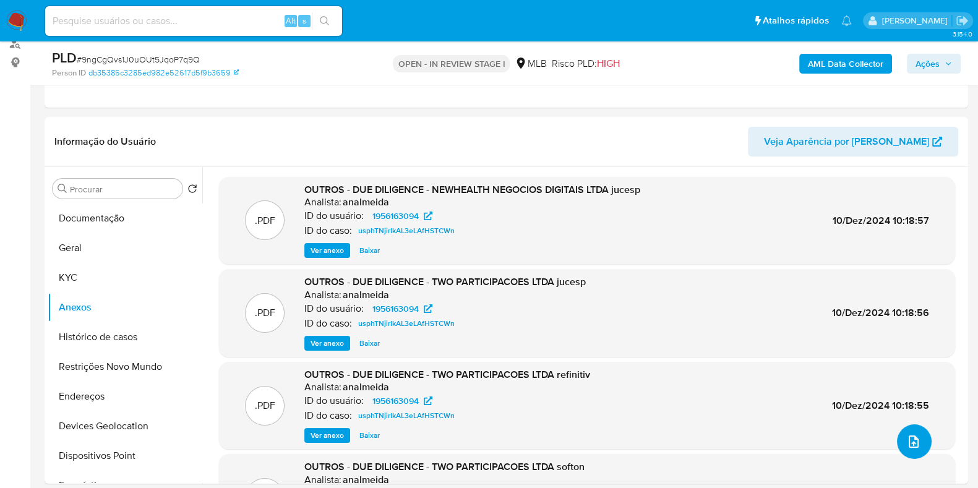
click at [915, 440] on button "upload-file" at bounding box center [914, 441] width 35 height 35
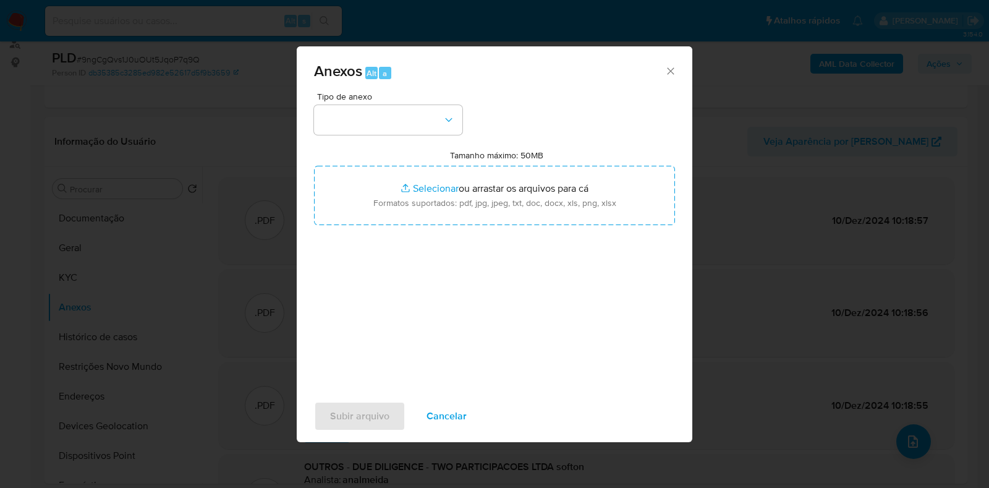
click at [390, 103] on div "Tipo de anexo" at bounding box center [388, 113] width 148 height 43
click at [393, 129] on button "button" at bounding box center [388, 120] width 148 height 30
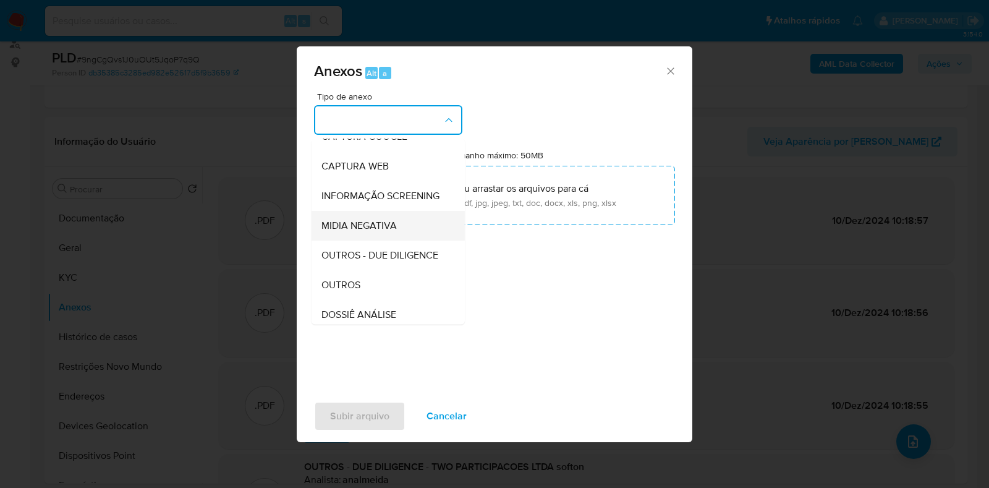
scroll to position [77, 0]
click at [359, 291] on span "OUTROS" at bounding box center [341, 284] width 39 height 12
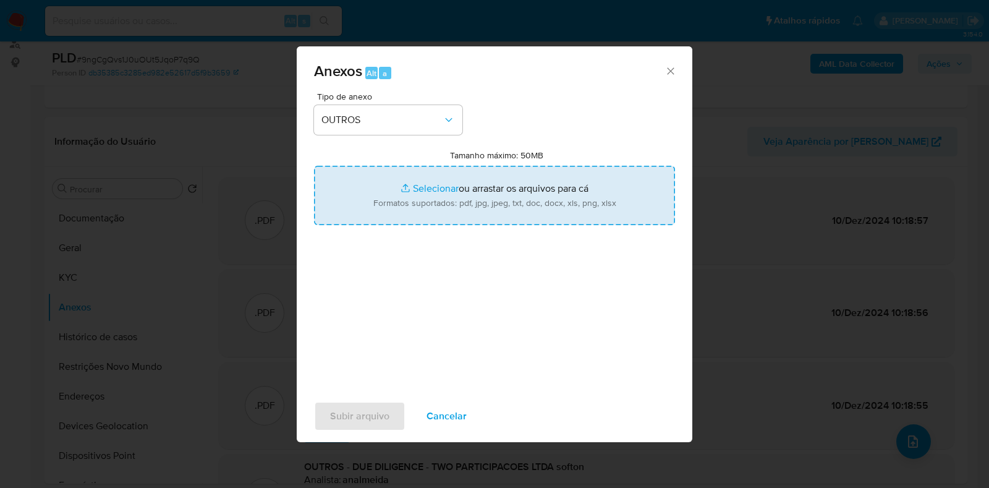
click at [401, 194] on input "Tamanho máximo: 50MB Selecionar arquivos" at bounding box center [494, 195] width 361 height 59
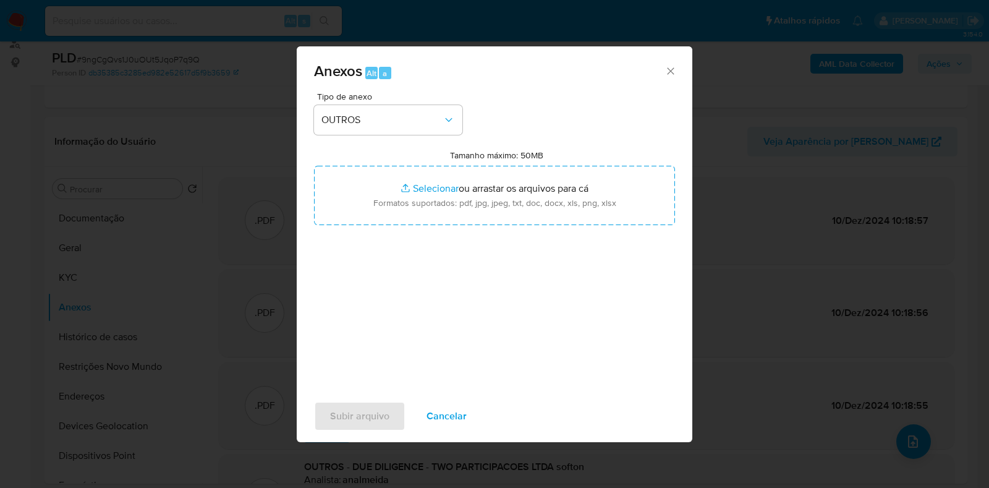
click at [796, 80] on div "Anexos Alt a Tipo de anexo OUTROS Tamanho máximo: 50MB Selecionar arquivos Sele…" at bounding box center [494, 244] width 989 height 488
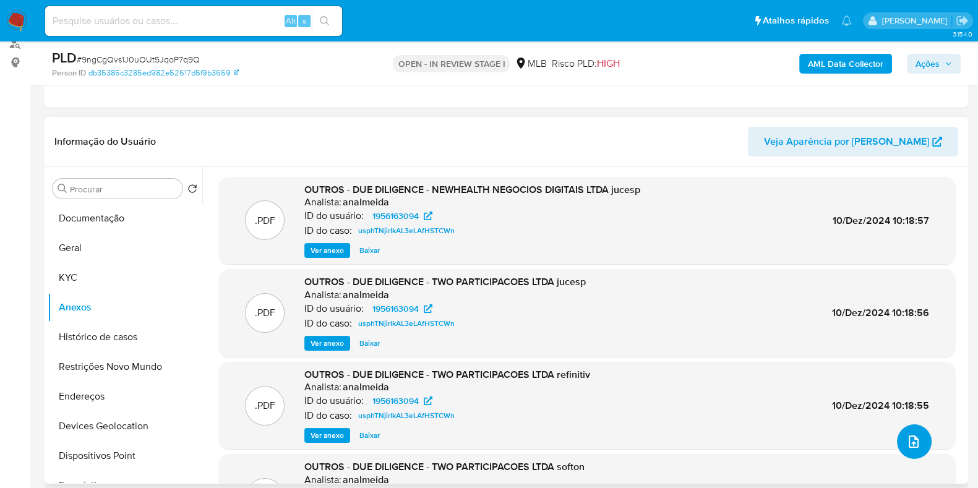
click at [918, 451] on button "upload-file" at bounding box center [914, 441] width 35 height 35
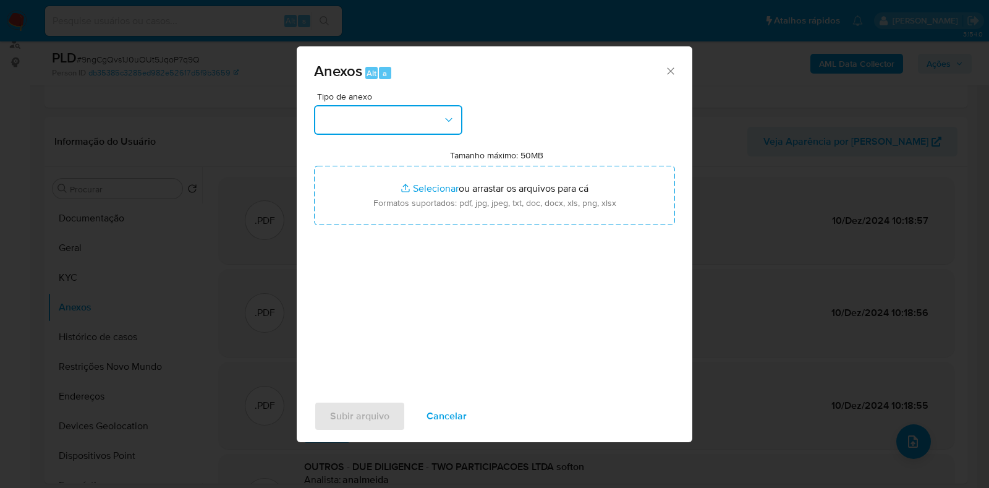
click at [393, 128] on button "button" at bounding box center [388, 120] width 148 height 30
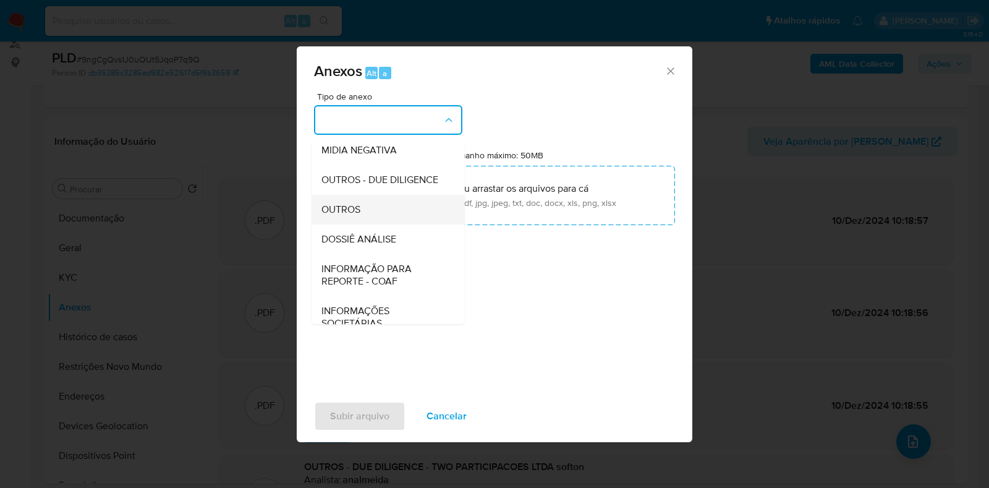
scroll to position [154, 0]
click at [375, 222] on div "OUTROS" at bounding box center [385, 207] width 126 height 30
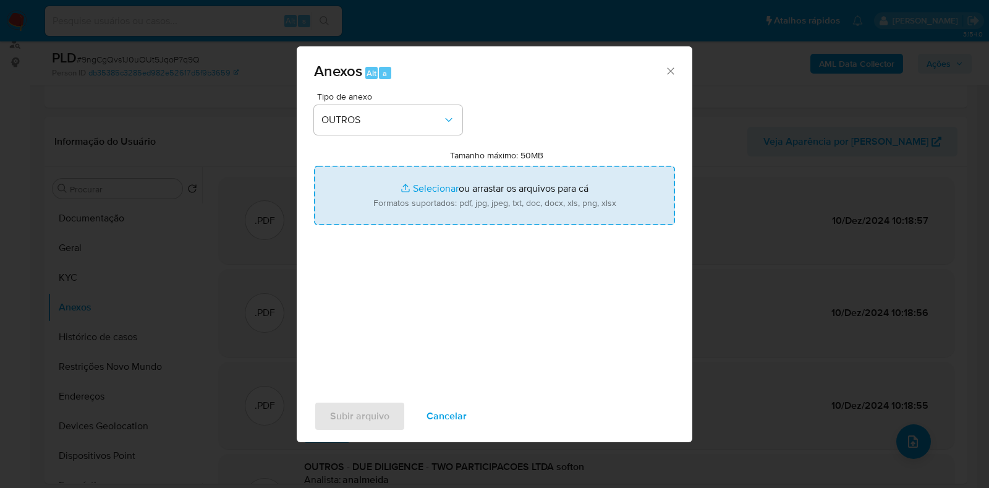
click at [476, 199] on input "Tamanho máximo: 50MB Selecionar arquivos" at bounding box center [494, 195] width 361 height 59
type input "C:\fakepath\Mulan 1956163094_2025_08_14_17_54_05.pdf"
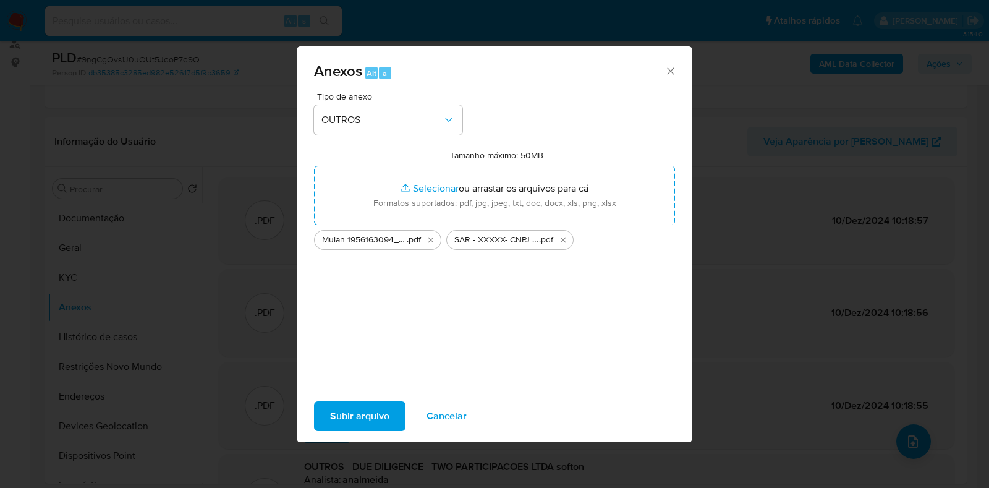
click at [344, 421] on span "Subir arquivo" at bounding box center [359, 416] width 59 height 27
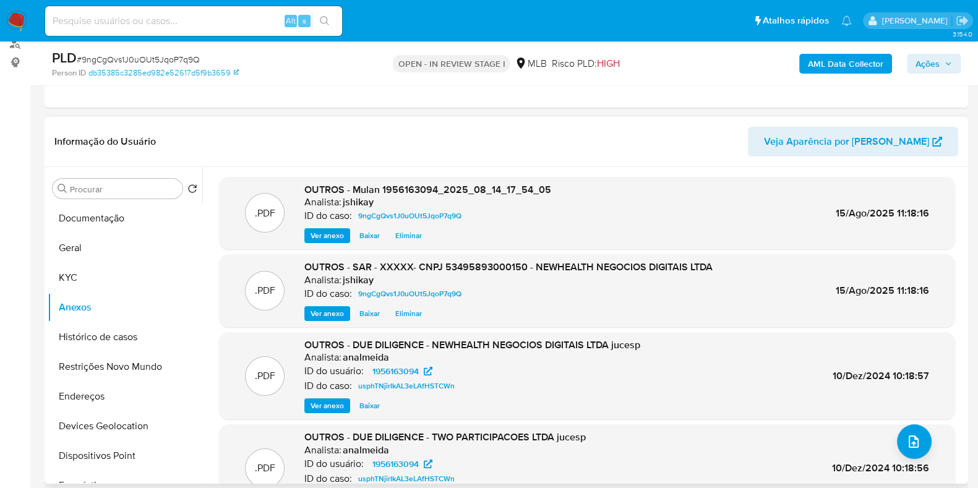
click at [411, 310] on span "Eliminar" at bounding box center [408, 313] width 27 height 12
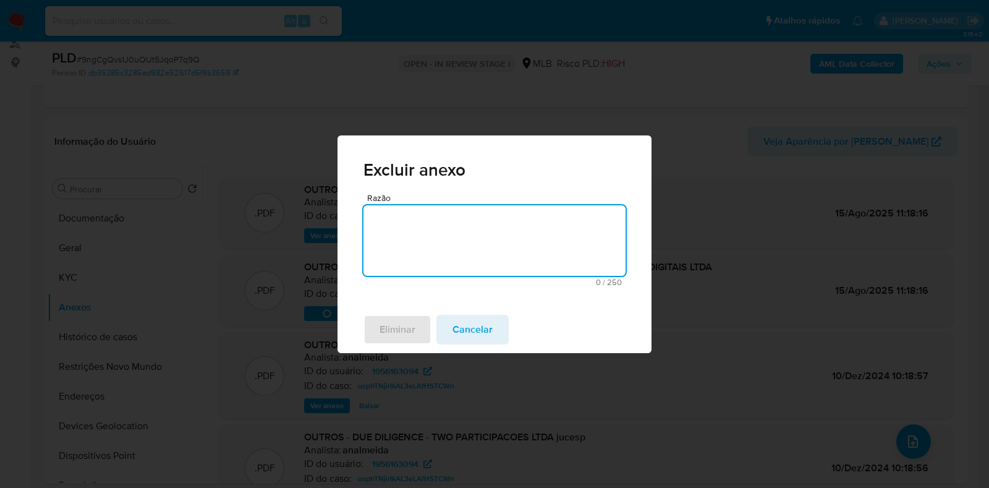
click at [411, 235] on textarea "Razão" at bounding box center [495, 240] width 262 height 70
type textarea "atualização"
click at [398, 335] on span "Eliminar" at bounding box center [398, 329] width 36 height 27
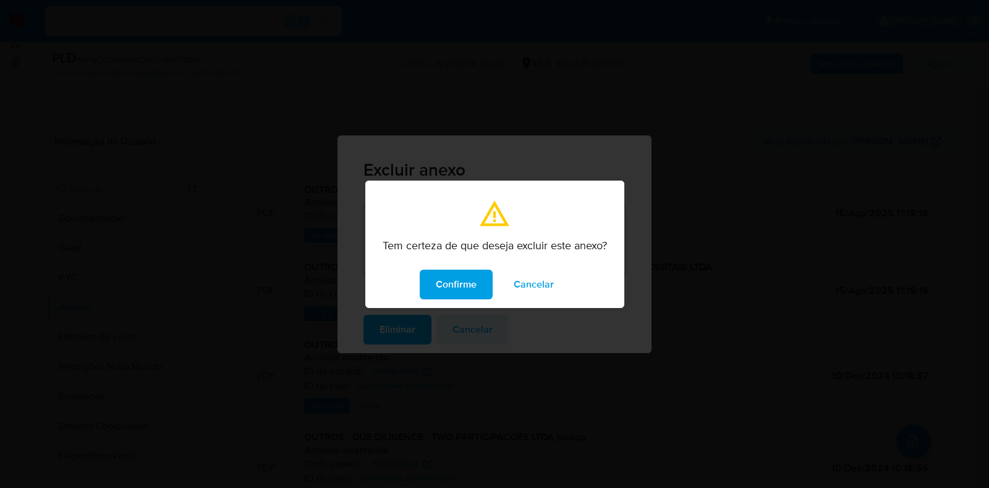
click at [462, 280] on span "Confirme" at bounding box center [456, 284] width 41 height 27
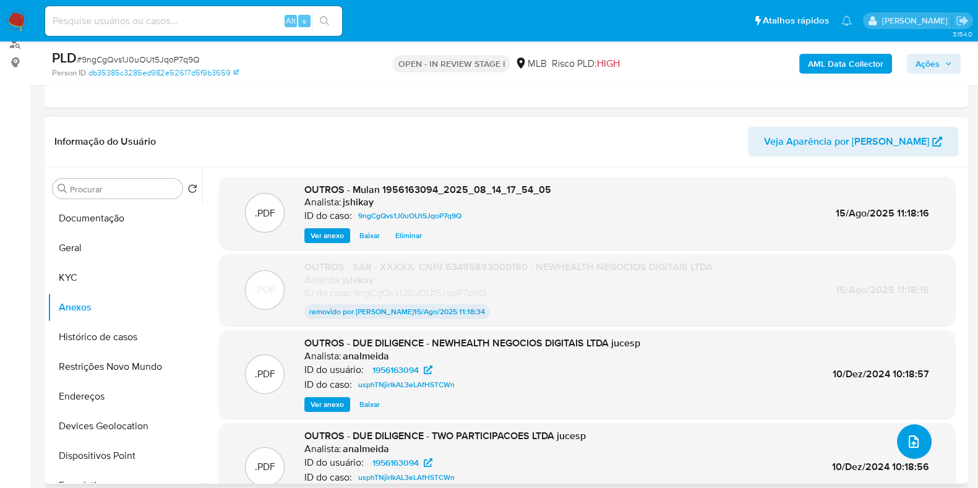
click at [908, 443] on icon "upload-file" at bounding box center [913, 441] width 15 height 15
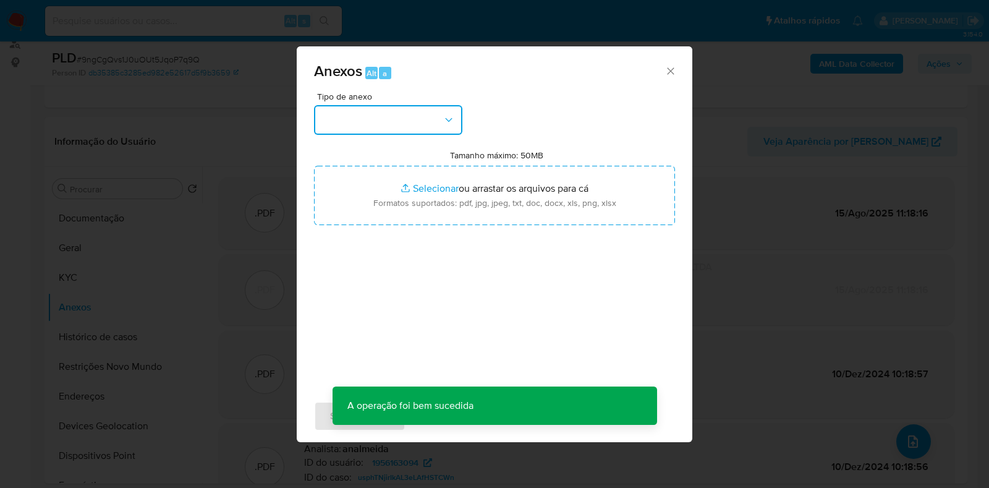
click at [384, 125] on button "button" at bounding box center [388, 120] width 148 height 30
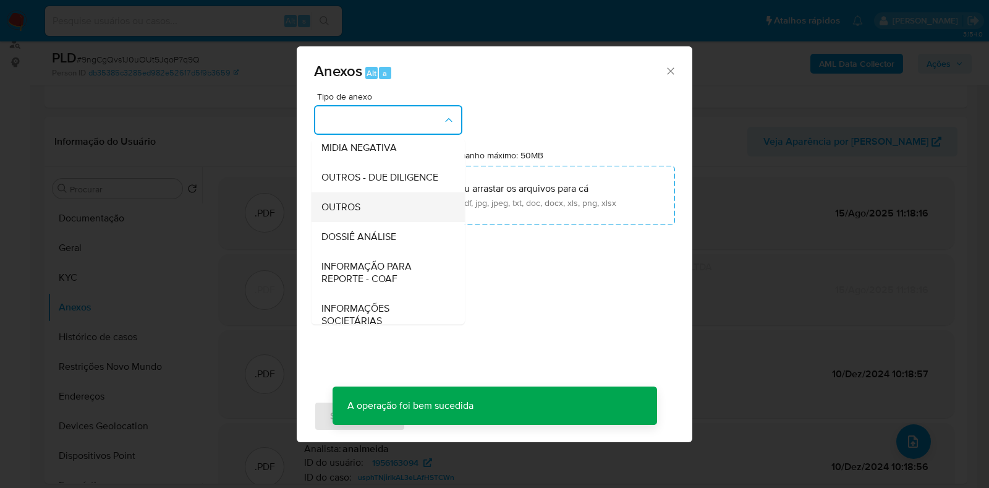
click at [356, 213] on span "OUTROS" at bounding box center [341, 207] width 39 height 12
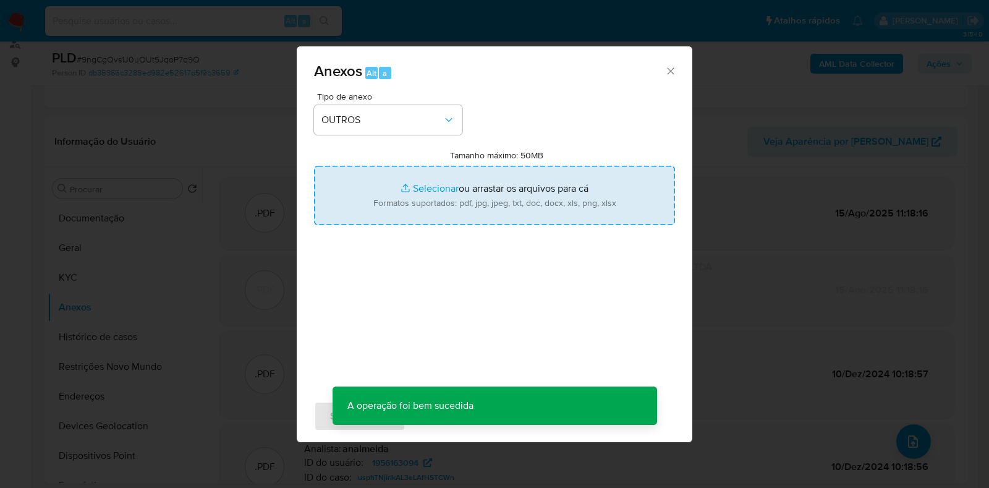
click at [422, 197] on input "Tamanho máximo: 50MB Selecionar arquivos" at bounding box center [494, 195] width 361 height 59
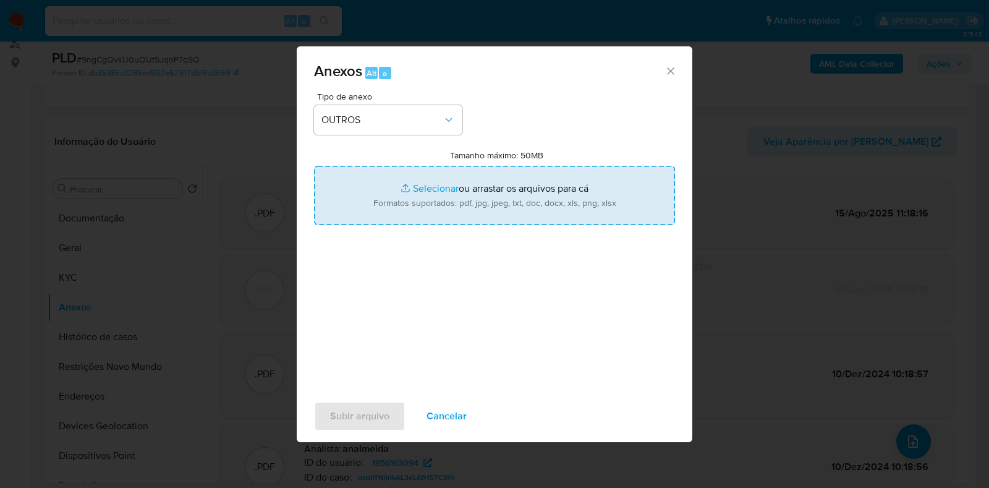
type input "C:\fakepath\CNPJ 53495893000150 - NEWHEALTH NEGOCIOS DIGITAIS LTDA.pdf"
click at [359, 417] on span "Subir arquivo" at bounding box center [359, 416] width 59 height 27
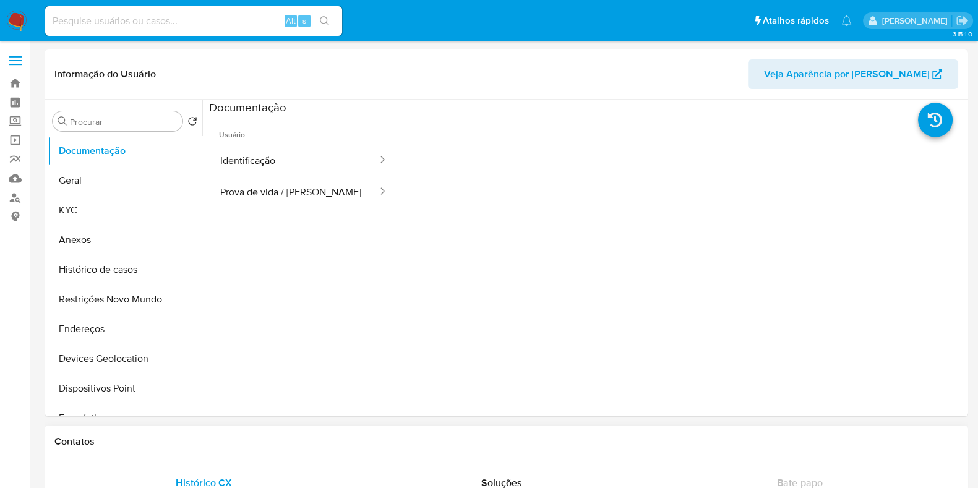
select select "10"
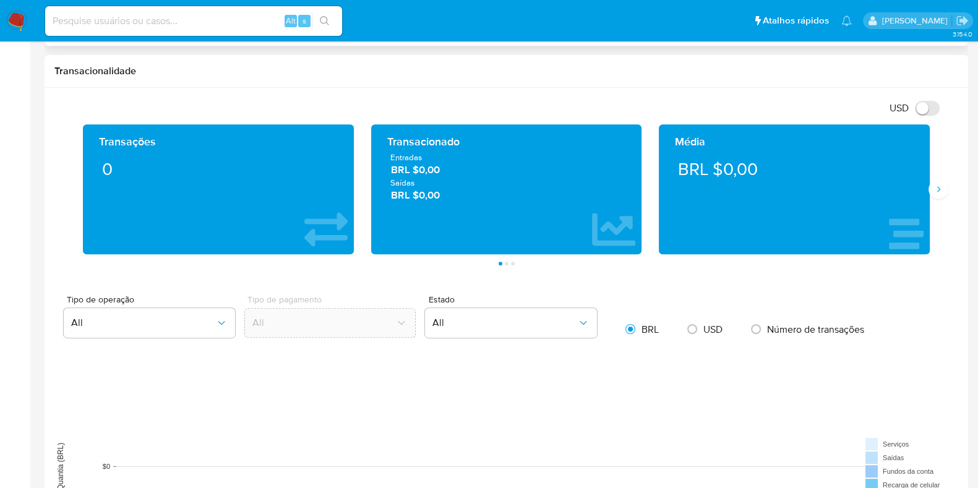
scroll to position [464, 0]
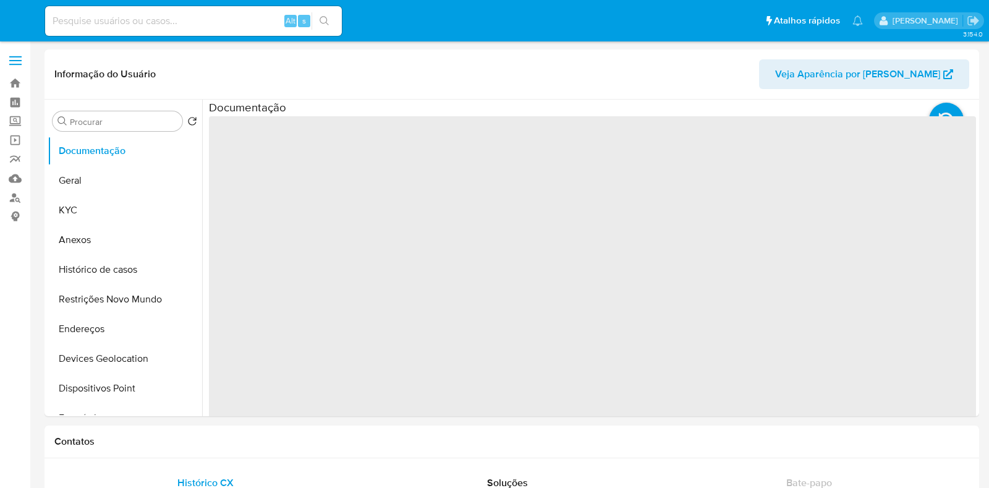
select select "10"
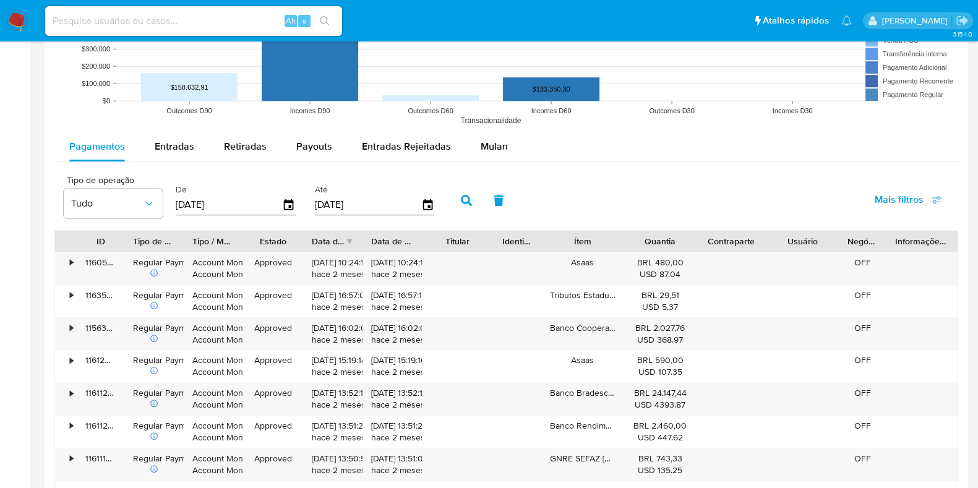
scroll to position [1082, 0]
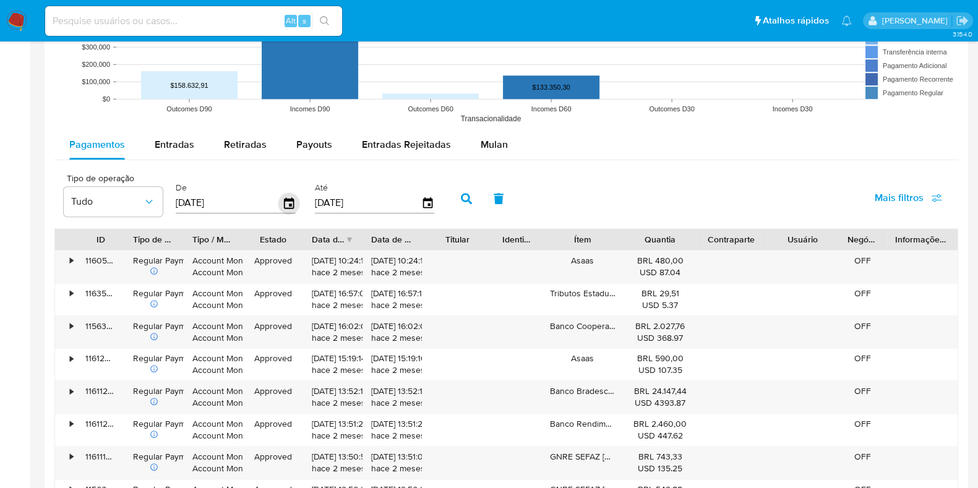
click at [284, 202] on icon "button" at bounding box center [289, 202] width 10 height 11
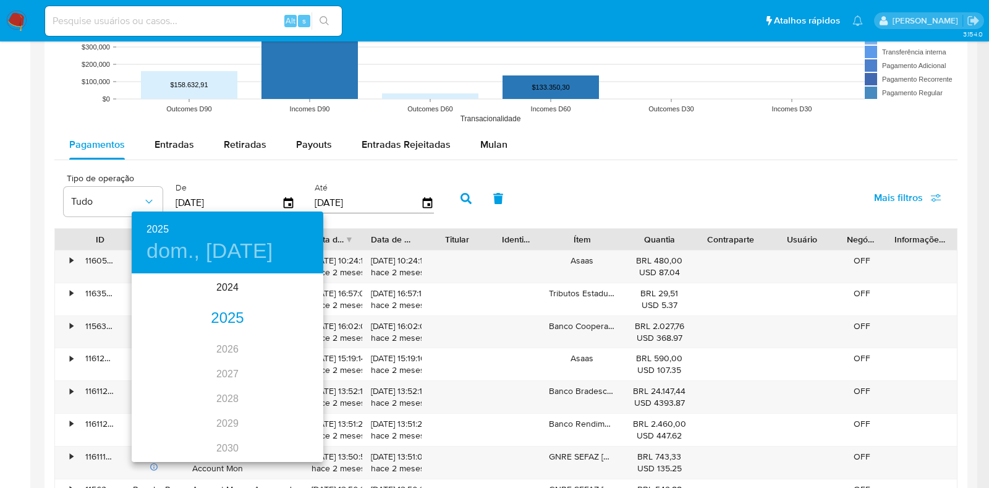
click at [222, 326] on div "2025" at bounding box center [228, 318] width 192 height 25
click at [166, 299] on div "ene." at bounding box center [164, 298] width 64 height 46
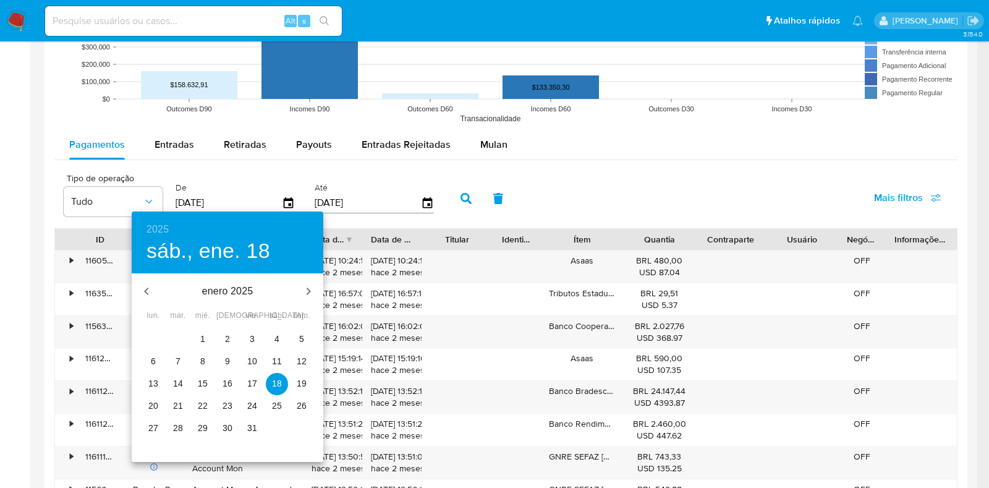
click at [205, 335] on p "1" at bounding box center [202, 339] width 5 height 12
type input "[DATE]"
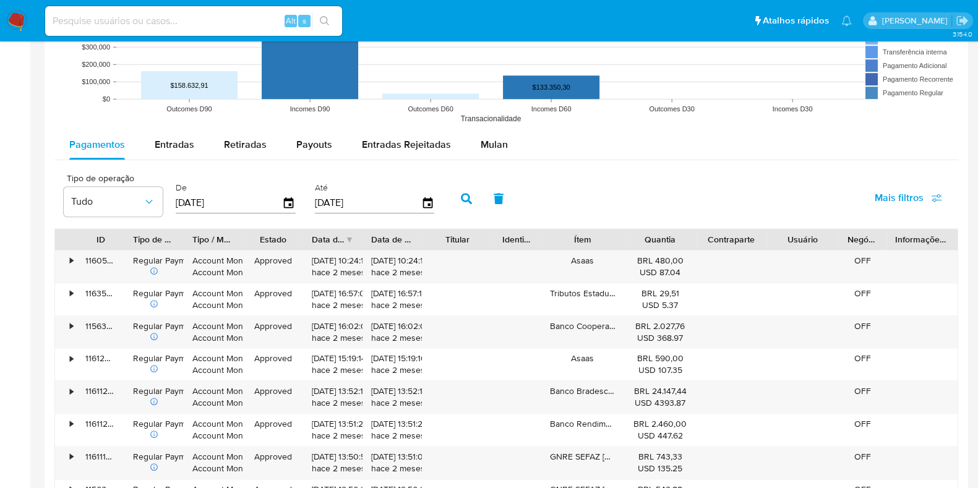
click at [461, 199] on icon "button" at bounding box center [466, 198] width 11 height 11
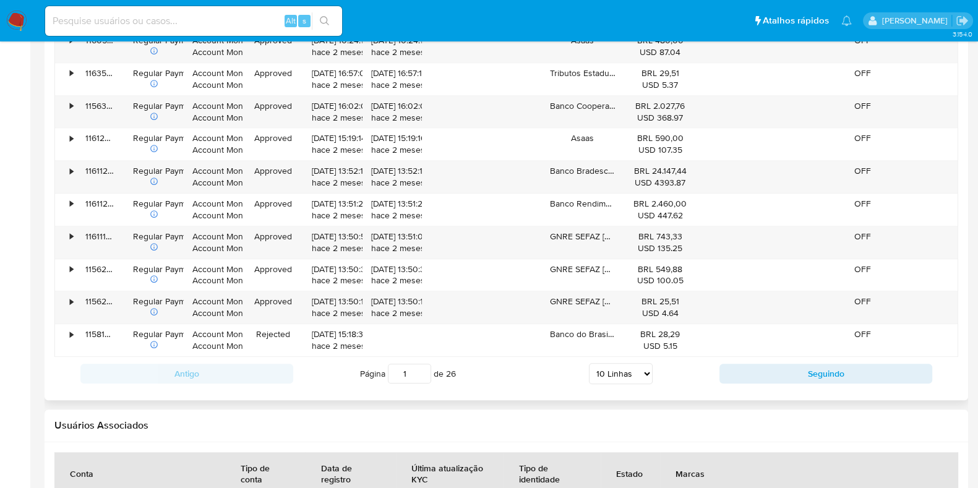
scroll to position [1469, 0]
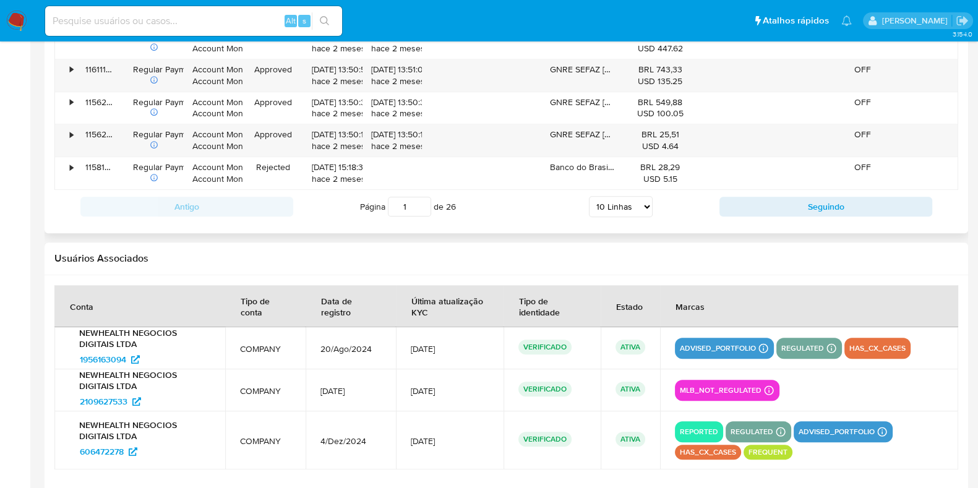
click at [625, 207] on select "5 Linhas 10 Linhas 20 Linhas 25 Linhas 50 Linhas 100 Linhas" at bounding box center [621, 206] width 64 height 21
select select "100"
click at [589, 196] on select "5 Linhas 10 Linhas 20 Linhas 25 Linhas 50 Linhas 100 Linhas" at bounding box center [621, 206] width 64 height 21
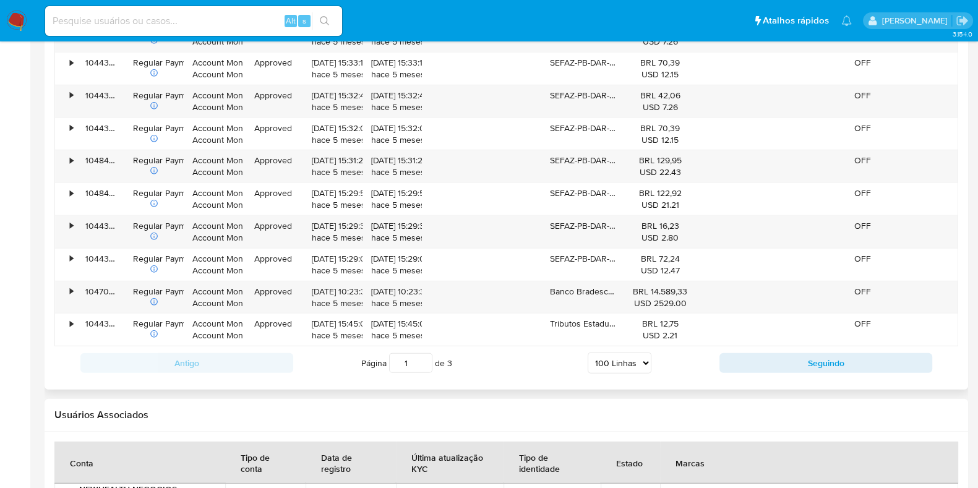
scroll to position [4251, 0]
click at [746, 352] on button "Seguindo" at bounding box center [825, 362] width 213 height 20
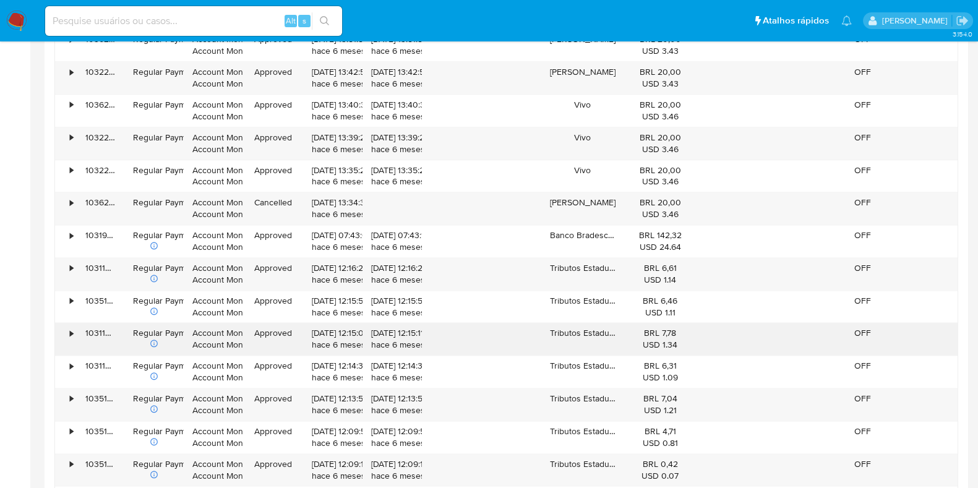
scroll to position [2087, 0]
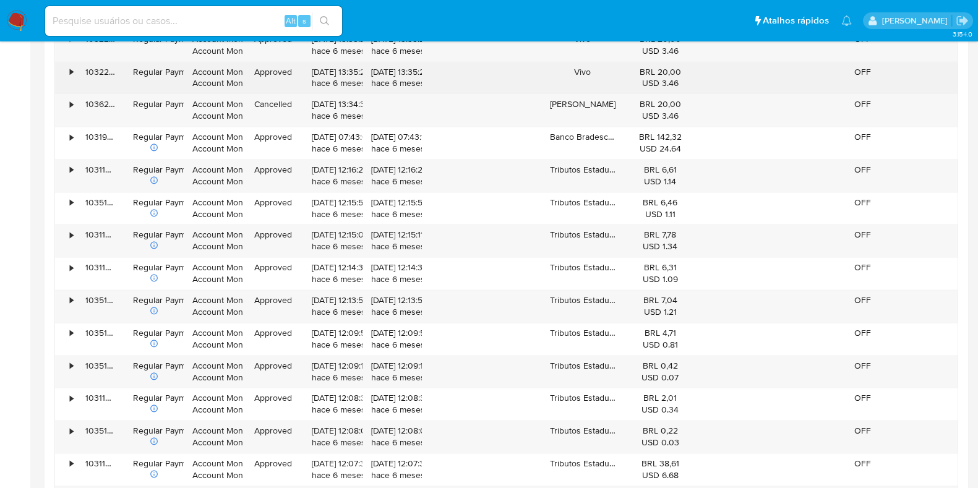
drag, startPoint x: 639, startPoint y: 70, endPoint x: 654, endPoint y: 75, distance: 15.1
click at [654, 75] on div "BRL 20,00 USD 3.46" at bounding box center [660, 77] width 54 height 23
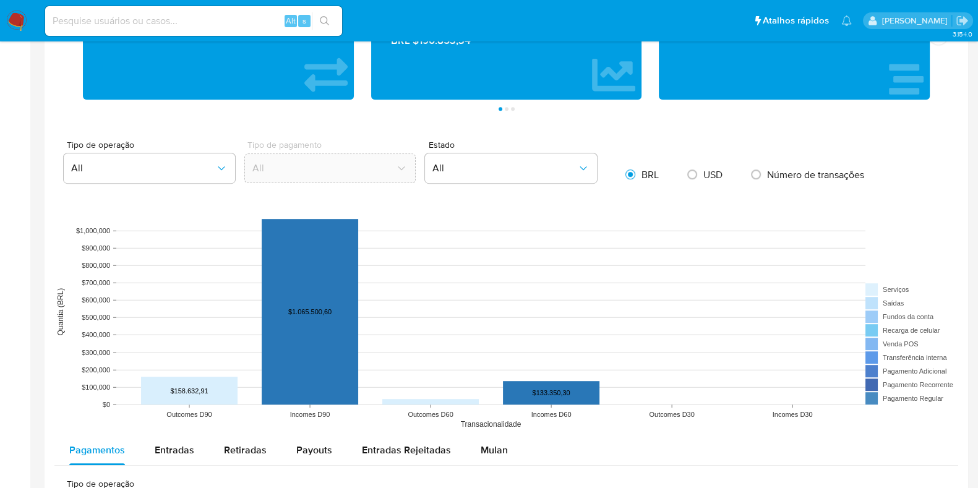
scroll to position [1004, 0]
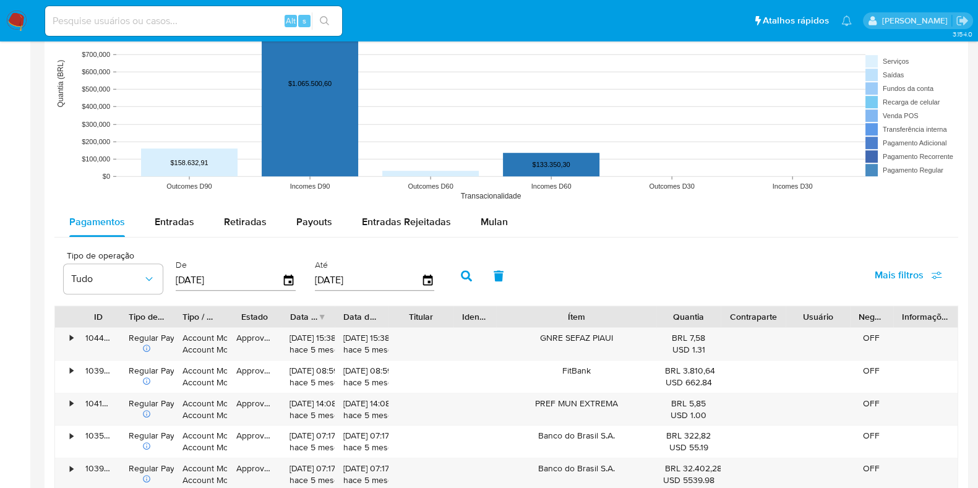
drag, startPoint x: 634, startPoint y: 311, endPoint x: 711, endPoint y: 325, distance: 77.9
click at [711, 325] on div "ID Tipo de operação Tipo / Método Estado Data de criação Data de aprovação Titu…" at bounding box center [506, 316] width 902 height 21
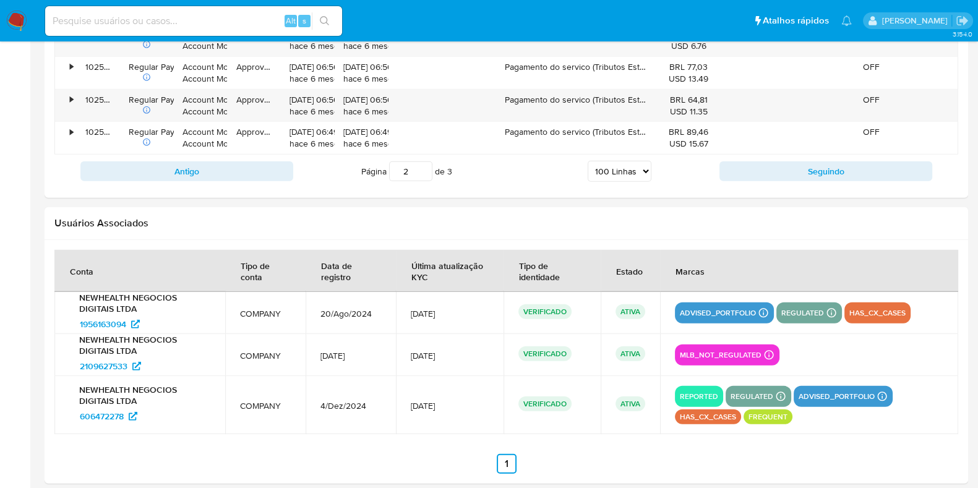
scroll to position [4287, 0]
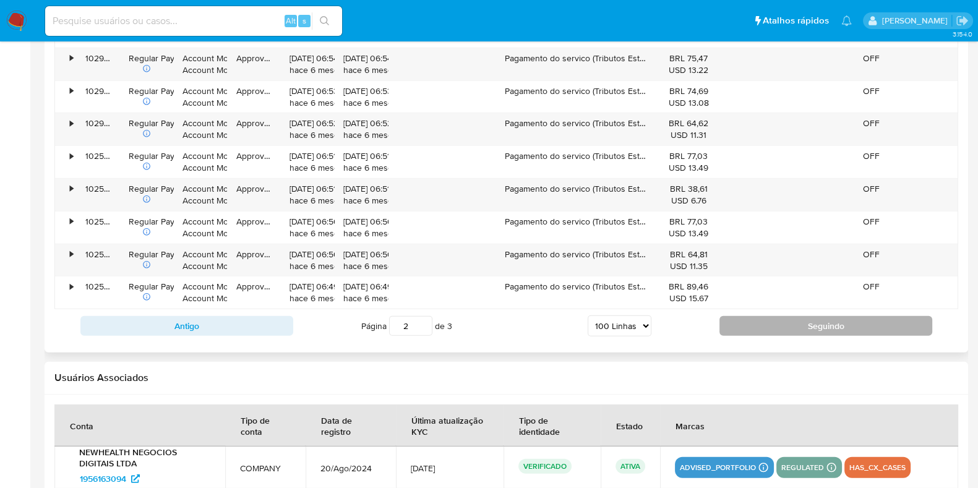
click at [732, 316] on button "Seguindo" at bounding box center [825, 326] width 213 height 20
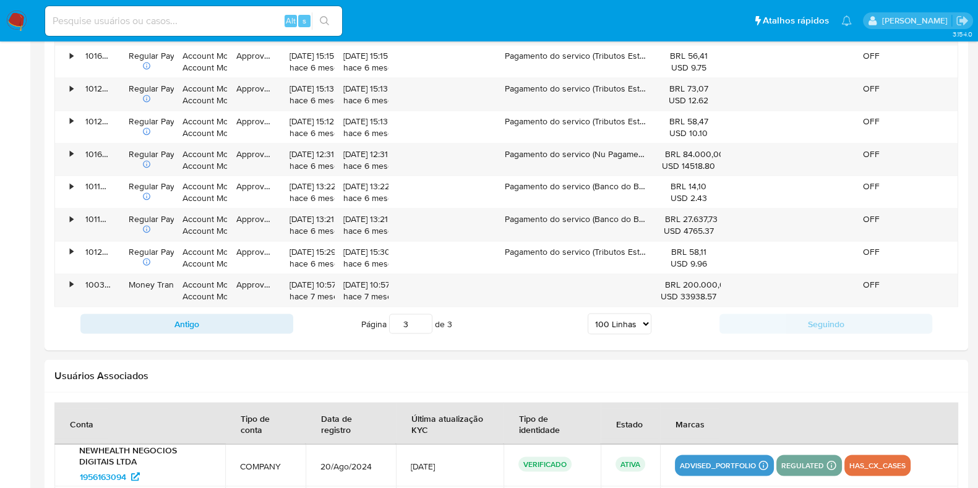
scroll to position [2888, 0]
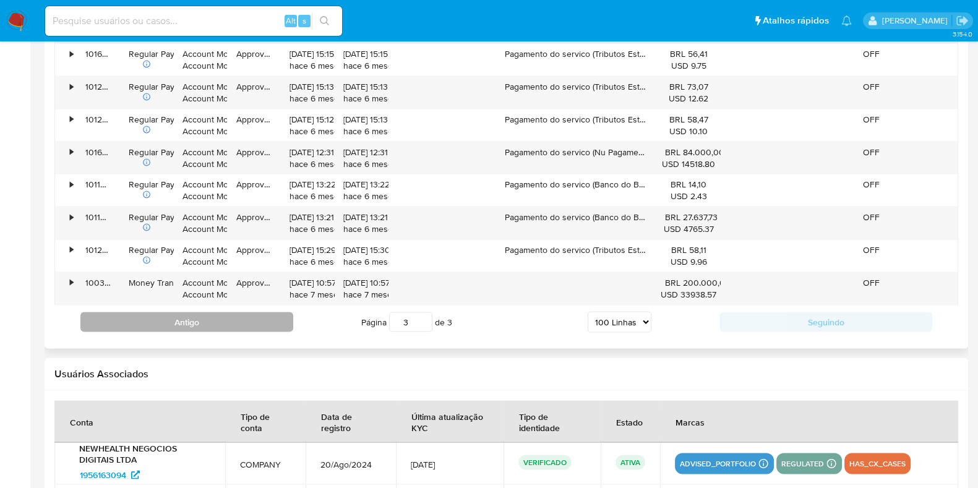
click at [186, 317] on button "Antigo" at bounding box center [186, 322] width 213 height 20
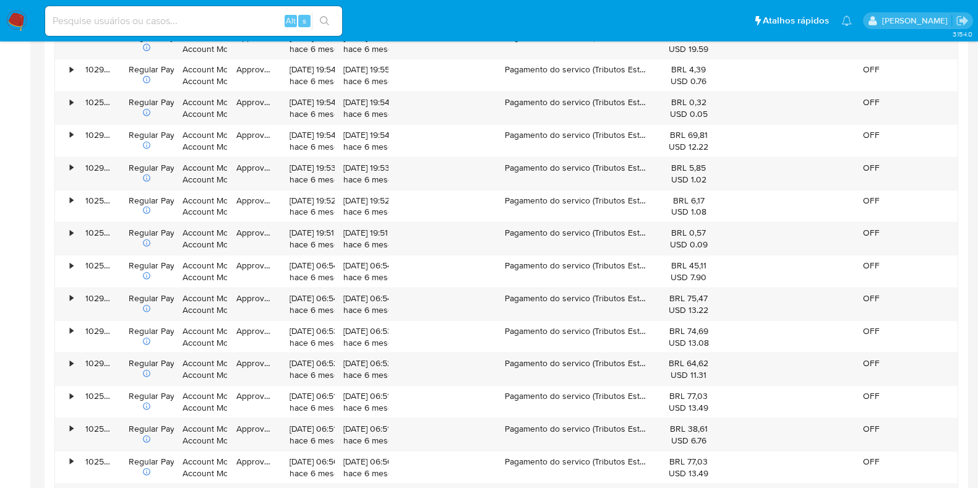
scroll to position [4433, 0]
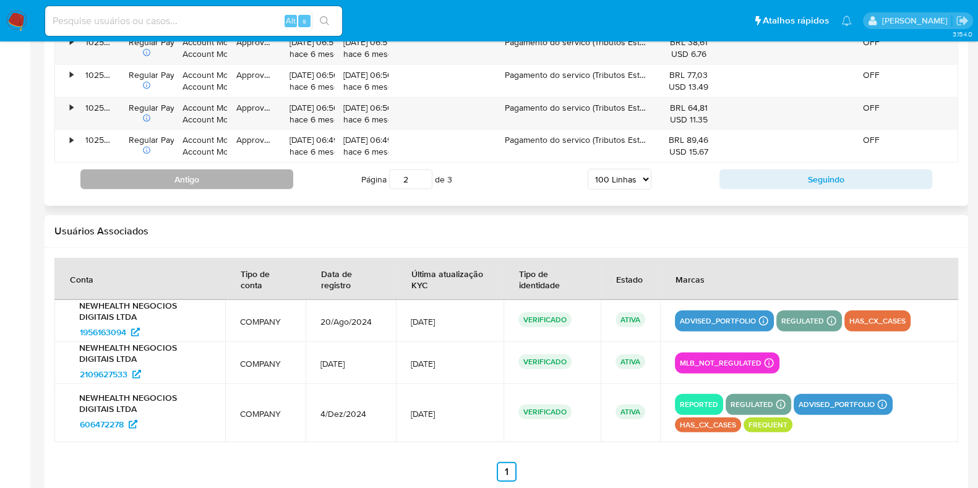
click at [226, 171] on button "Antigo" at bounding box center [186, 179] width 213 height 20
type input "1"
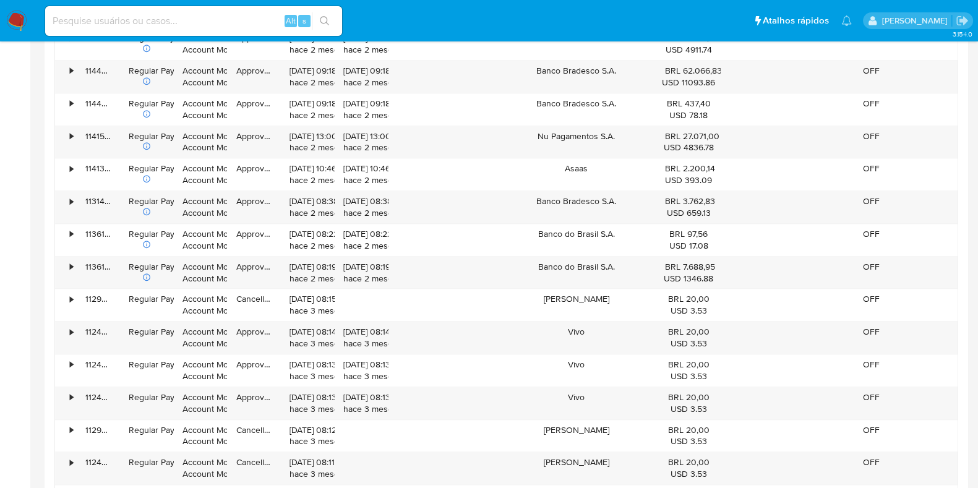
scroll to position [1651, 0]
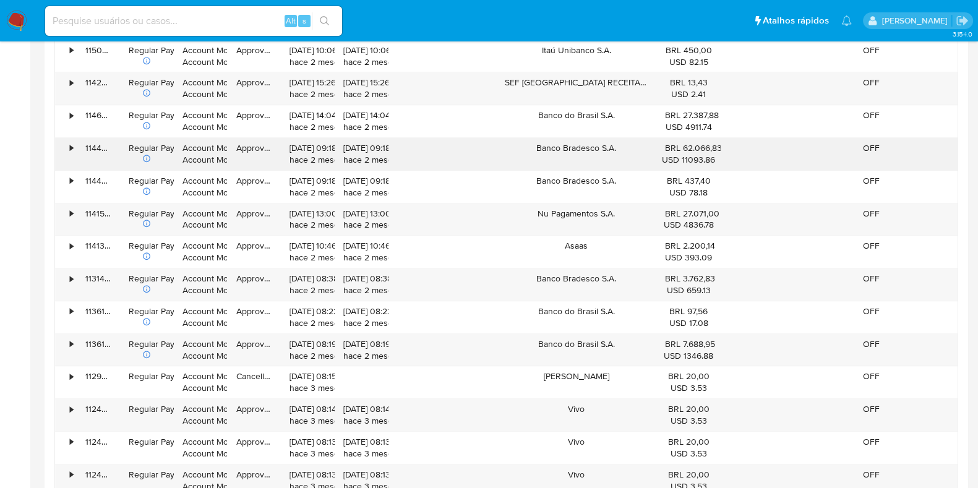
click at [74, 143] on div "•" at bounding box center [66, 154] width 22 height 32
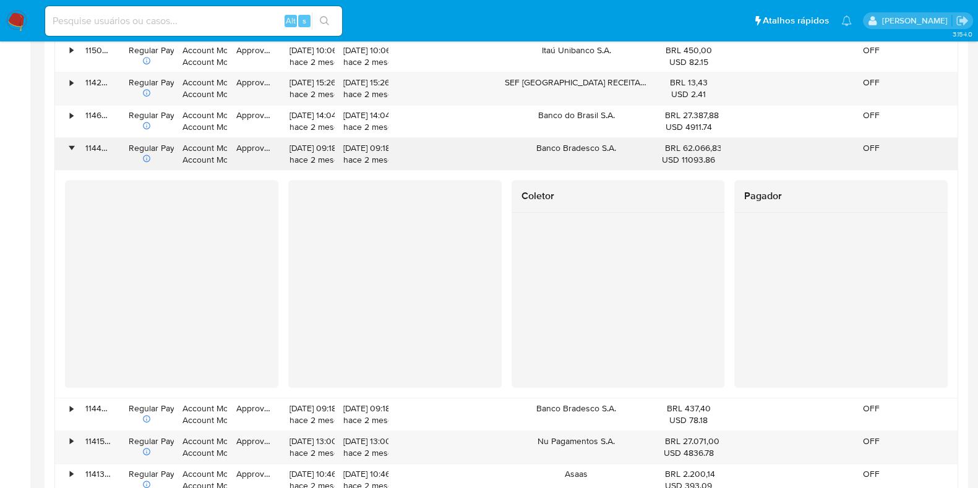
click at [74, 143] on div "•" at bounding box center [66, 154] width 22 height 32
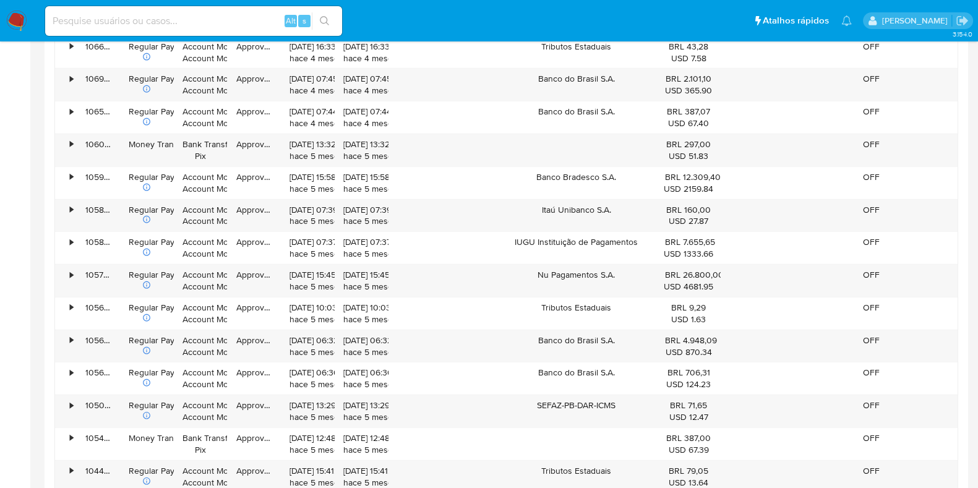
scroll to position [3970, 0]
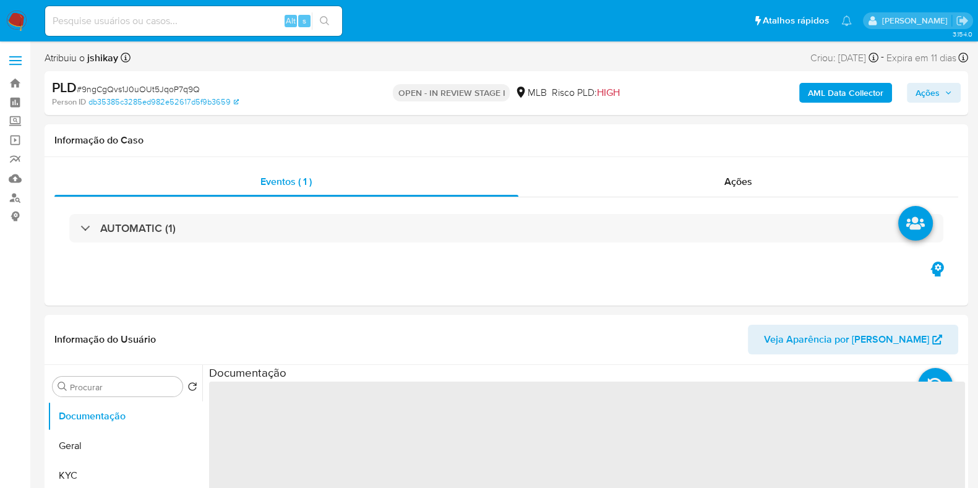
select select "10"
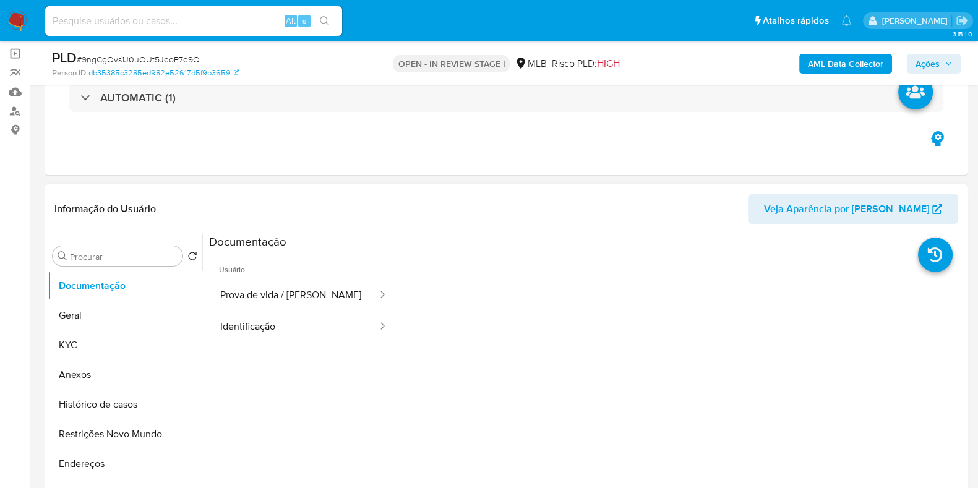
scroll to position [154, 0]
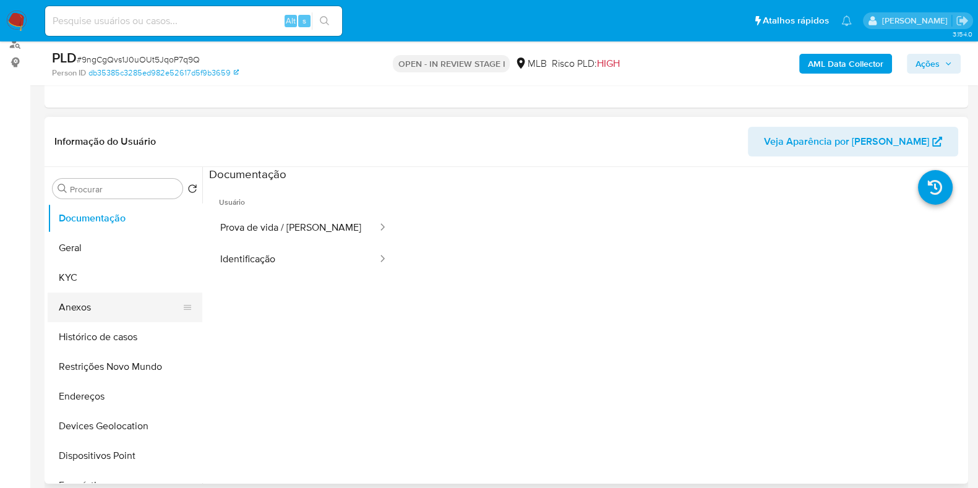
click at [105, 301] on button "Anexos" at bounding box center [120, 308] width 145 height 30
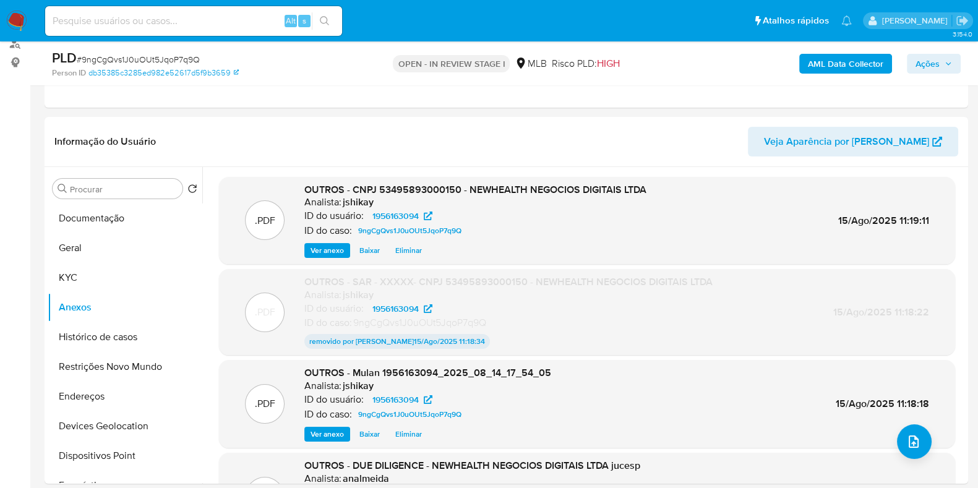
click at [931, 65] on span "Ações" at bounding box center [927, 64] width 24 height 20
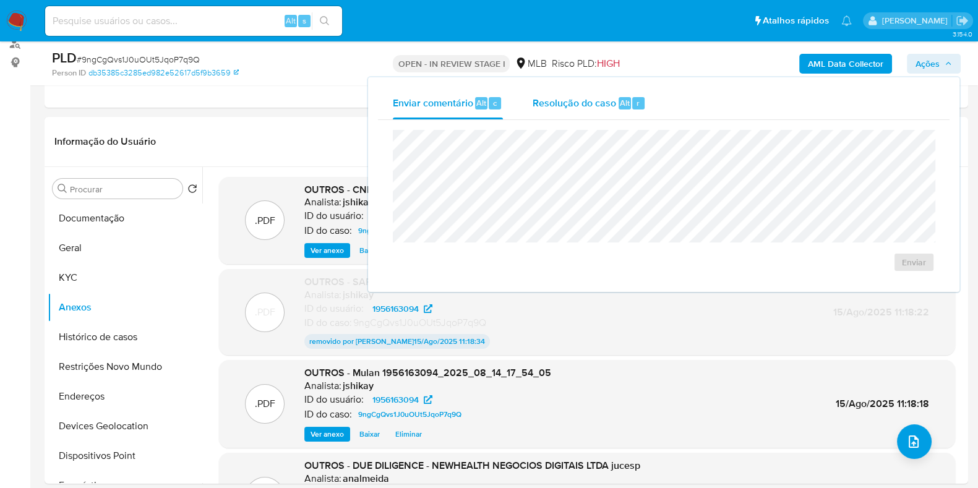
click at [560, 106] on span "Resolução do caso" at bounding box center [573, 102] width 83 height 14
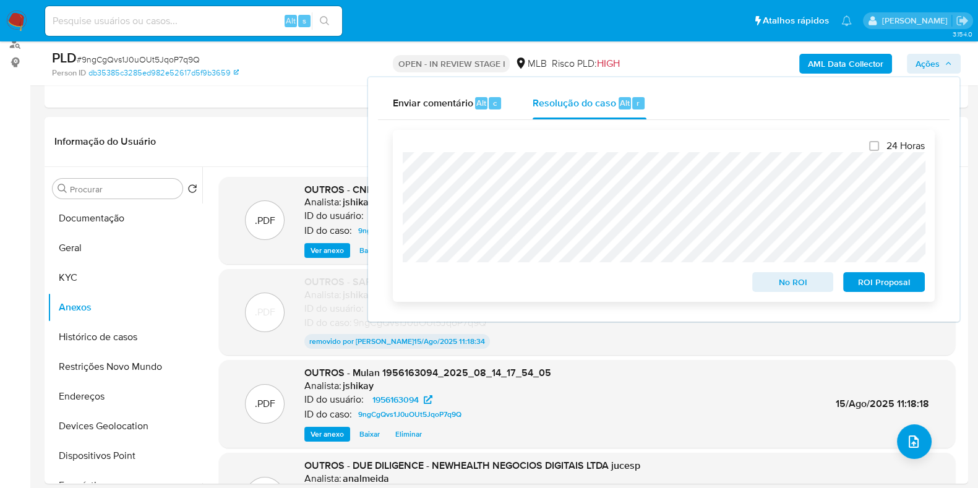
click at [804, 291] on span "No ROI" at bounding box center [793, 281] width 64 height 17
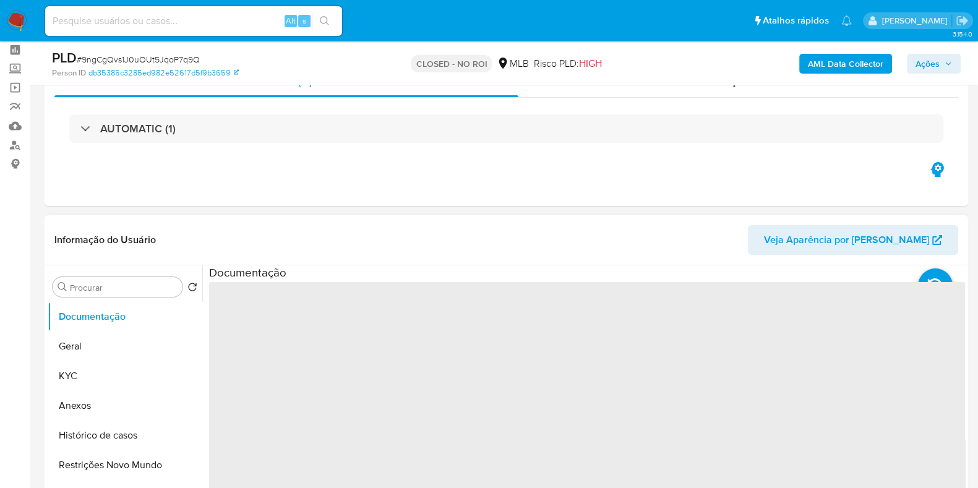
scroll to position [77, 0]
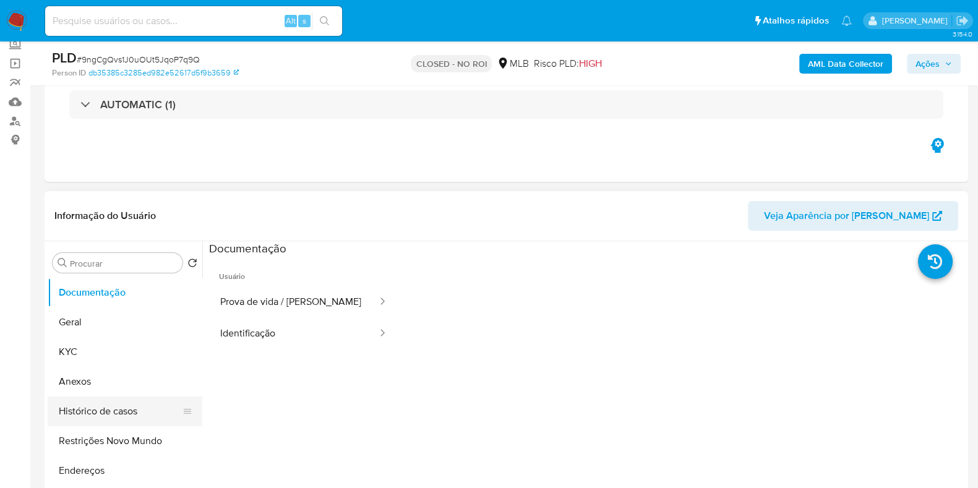
click at [117, 408] on button "Histórico de casos" at bounding box center [120, 411] width 145 height 30
select select "10"
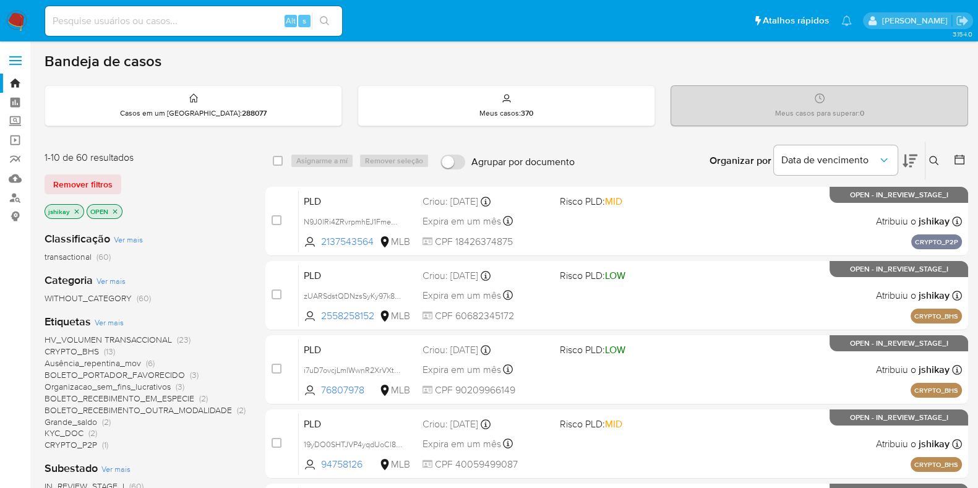
click at [967, 158] on button at bounding box center [960, 160] width 15 height 15
click at [961, 158] on icon at bounding box center [959, 159] width 12 height 12
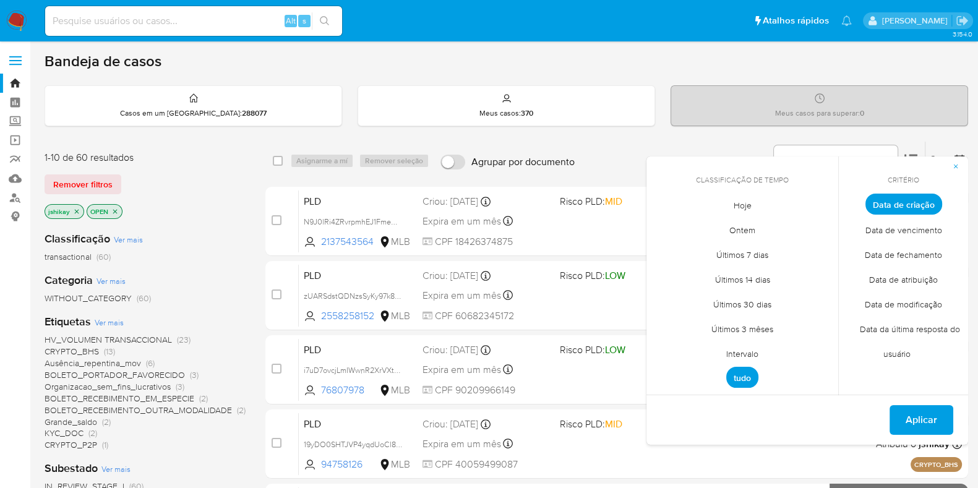
click at [744, 356] on span "Intervalo" at bounding box center [742, 353] width 58 height 25
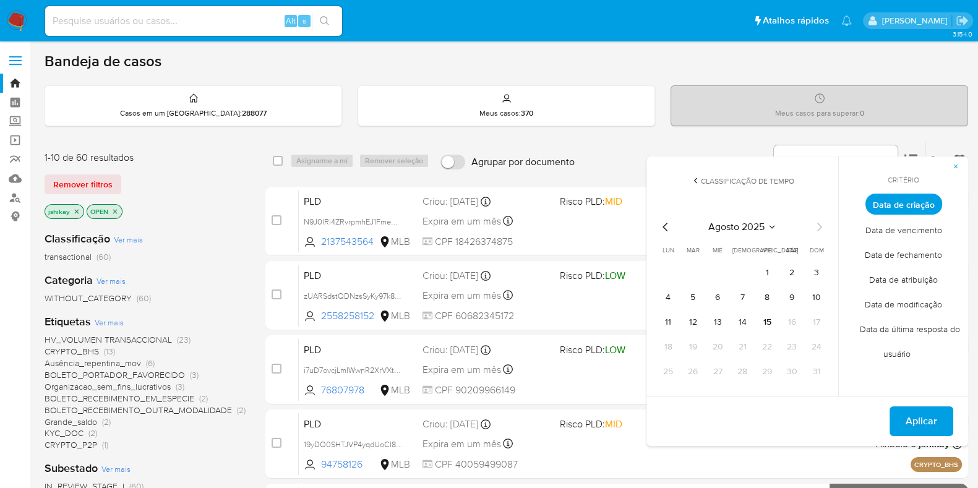
click at [665, 227] on icon "Mes anterior" at bounding box center [665, 227] width 15 height 15
click at [694, 271] on button "1" at bounding box center [693, 273] width 20 height 20
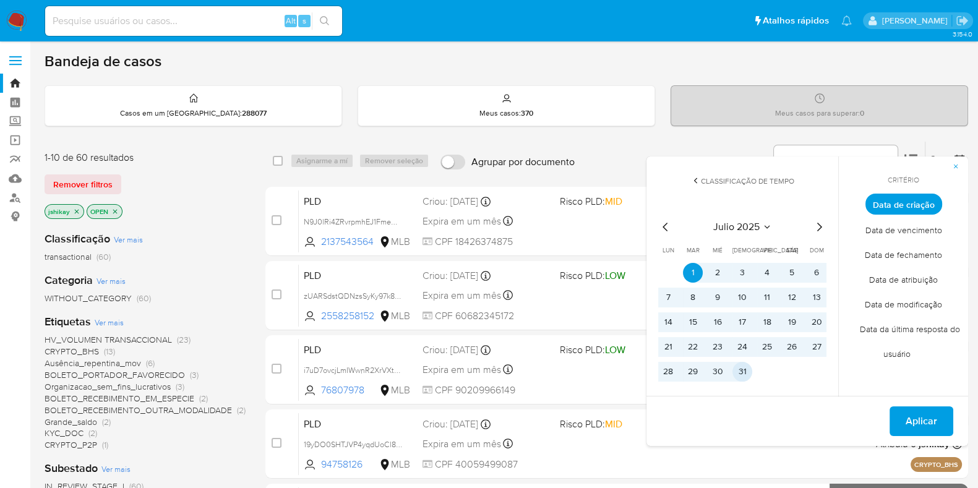
click at [748, 378] on button "31" at bounding box center [742, 372] width 20 height 20
click at [917, 416] on span "Aplicar" at bounding box center [921, 421] width 32 height 27
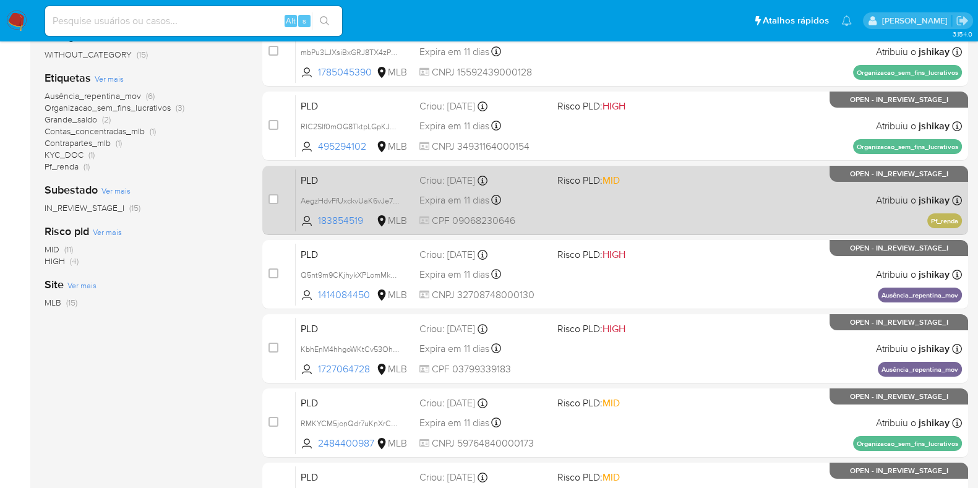
scroll to position [487, 0]
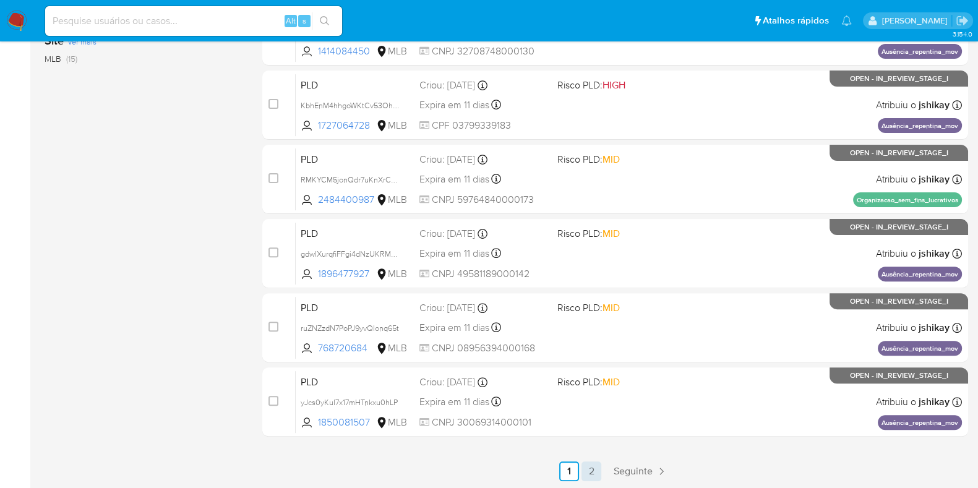
click at [594, 480] on main "3.154.0" at bounding box center [489, 1] width 978 height 976
click at [592, 468] on link "2" at bounding box center [591, 471] width 20 height 20
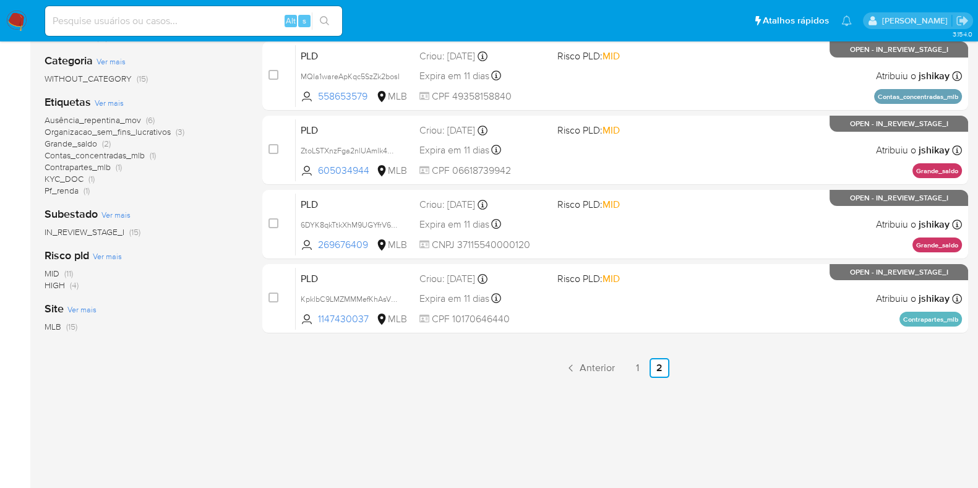
scroll to position [220, 0]
click at [633, 375] on link "1" at bounding box center [637, 368] width 20 height 20
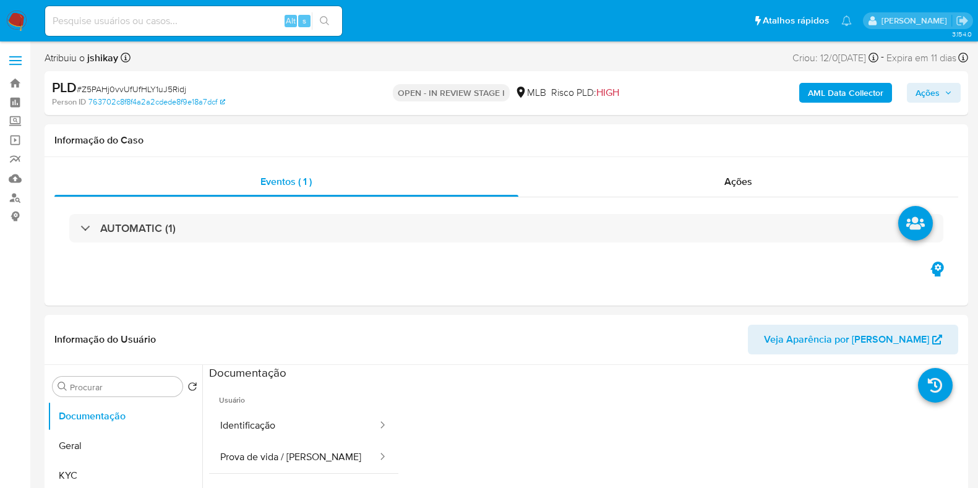
select select "10"
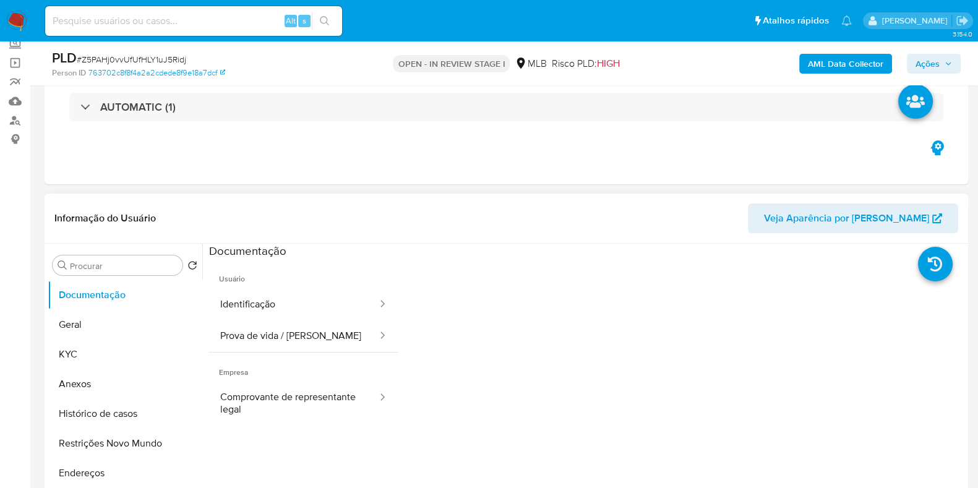
scroll to position [154, 0]
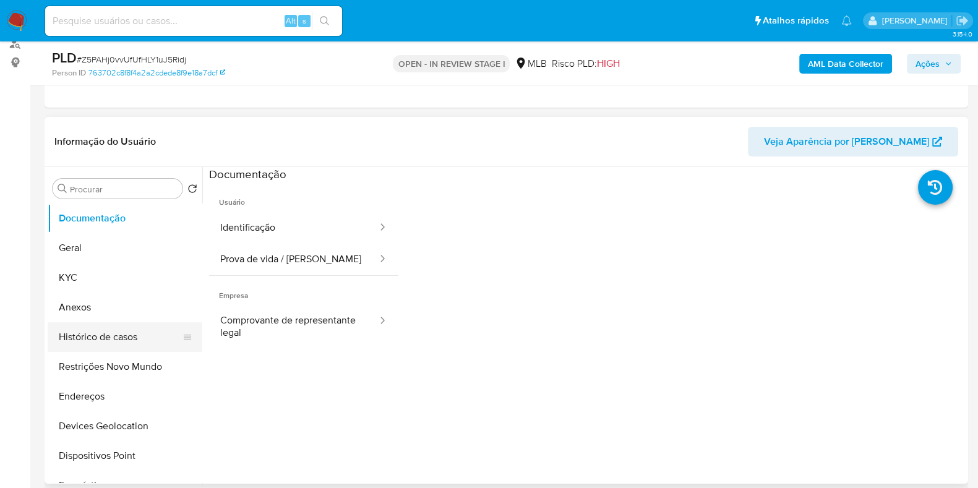
click at [122, 339] on button "Histórico de casos" at bounding box center [120, 337] width 145 height 30
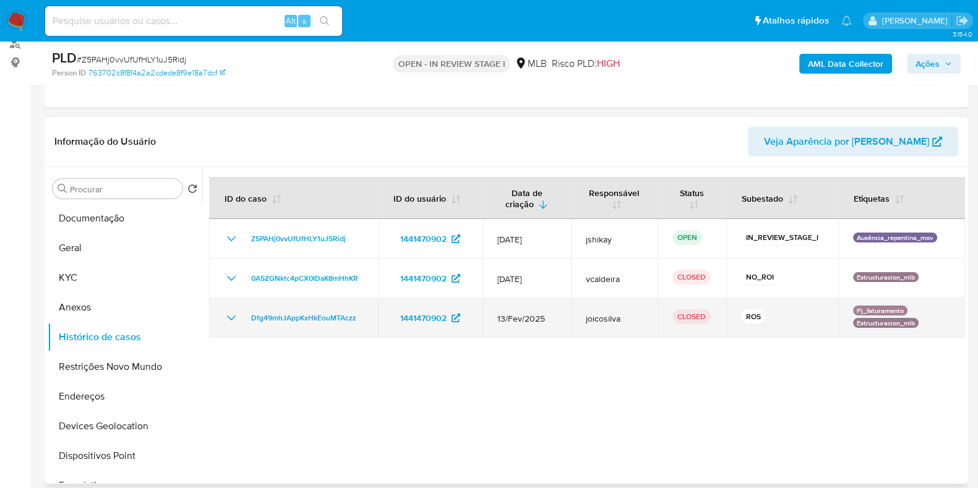
click at [231, 314] on icon "Mostrar/Ocultar" at bounding box center [231, 317] width 15 height 15
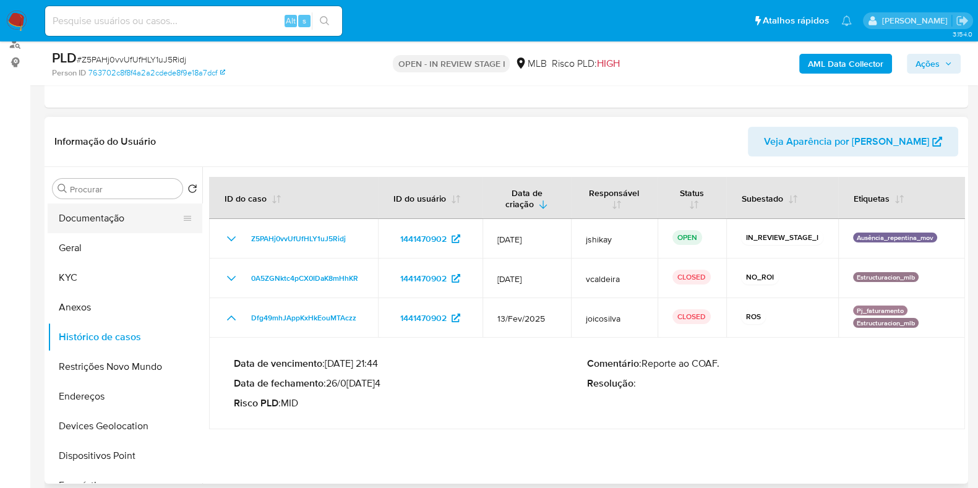
click at [80, 222] on button "Documentação" at bounding box center [120, 218] width 145 height 30
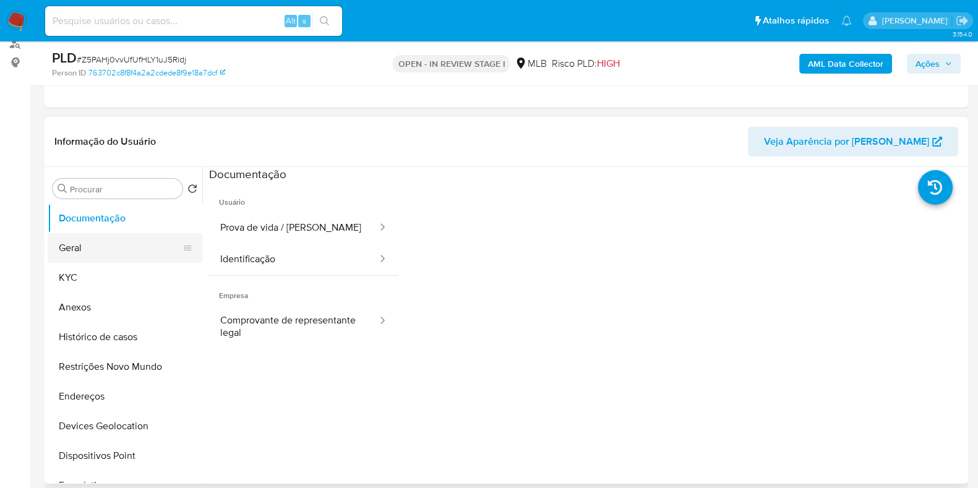
click at [111, 260] on button "Geral" at bounding box center [120, 248] width 145 height 30
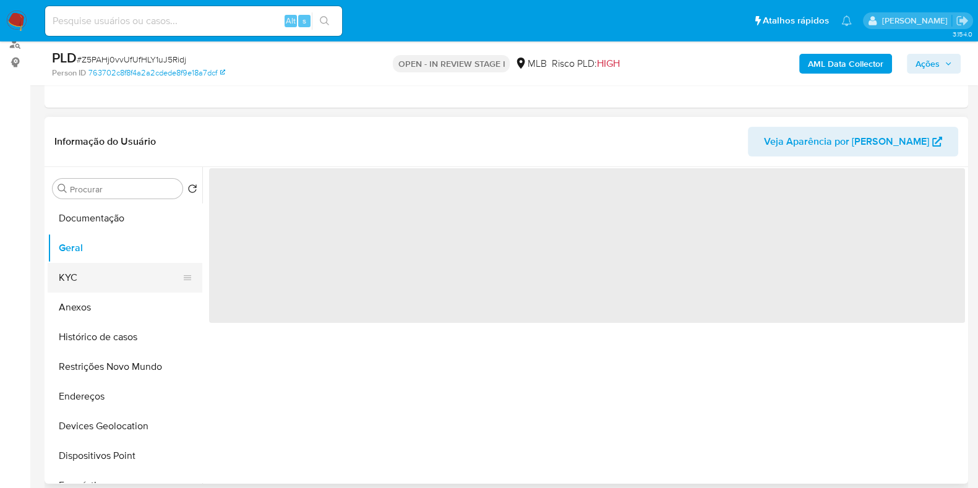
click at [109, 280] on button "KYC" at bounding box center [120, 278] width 145 height 30
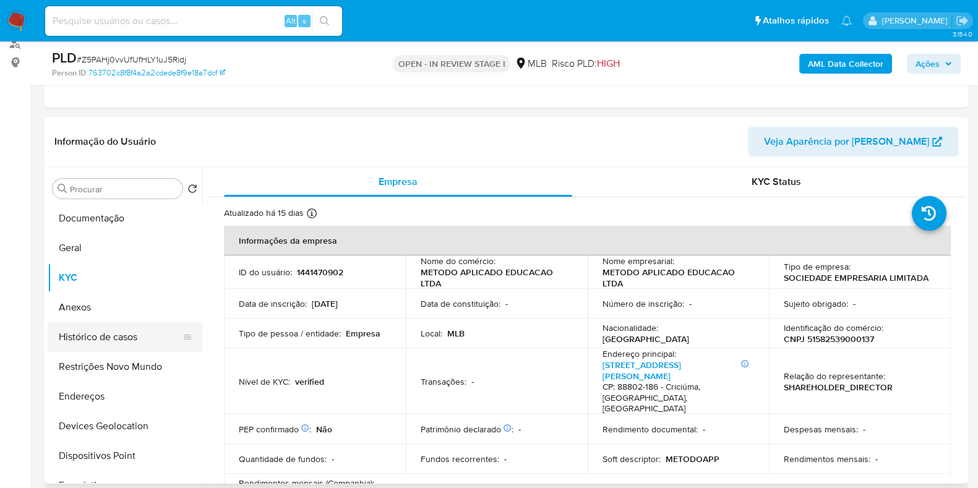
click at [114, 344] on button "Histórico de casos" at bounding box center [120, 337] width 145 height 30
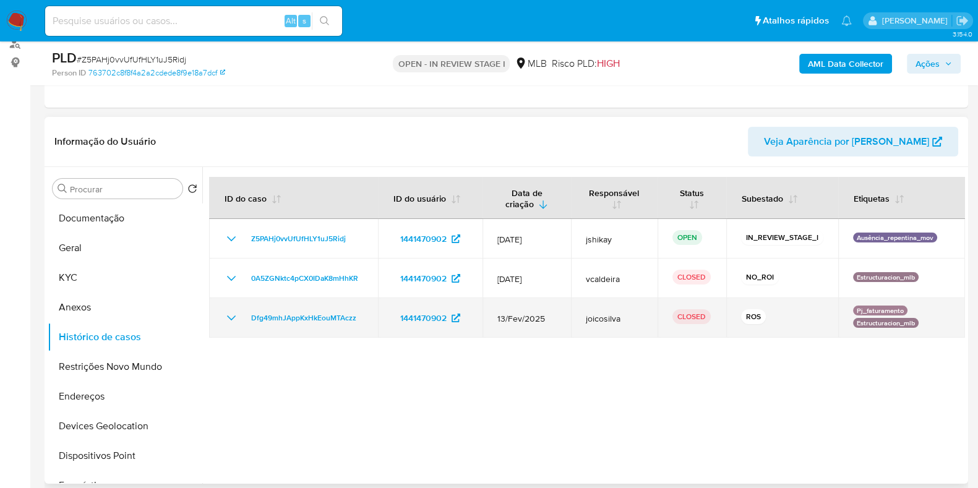
click at [235, 314] on icon "Mostrar/Ocultar" at bounding box center [231, 317] width 15 height 15
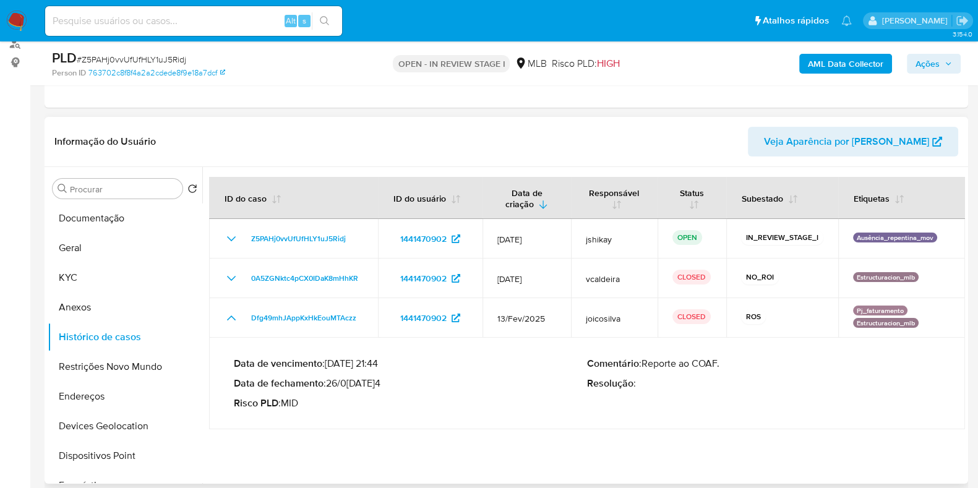
drag, startPoint x: 331, startPoint y: 383, endPoint x: 384, endPoint y: 385, distance: 53.2
click at [384, 385] on p "Data de fechamento : [DATE] 15:54" at bounding box center [410, 383] width 353 height 12
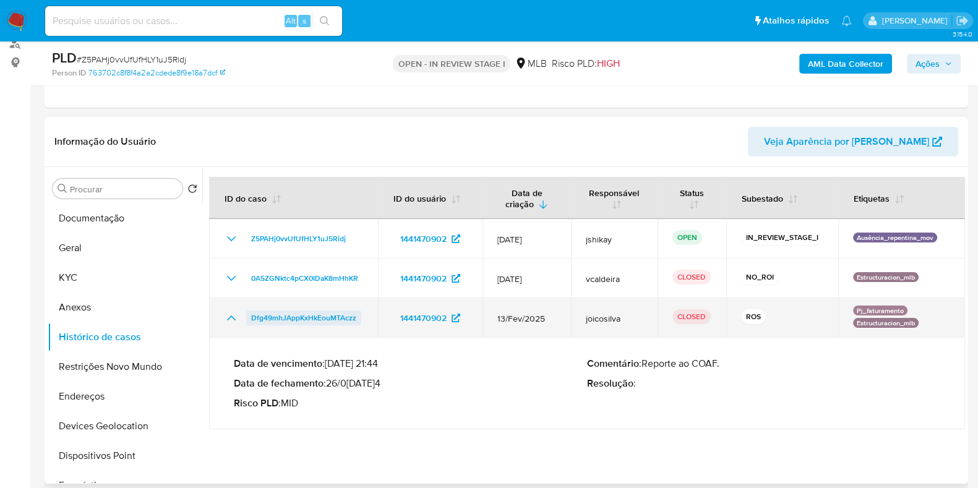
drag, startPoint x: 369, startPoint y: 318, endPoint x: 250, endPoint y: 314, distance: 118.2
click at [250, 314] on td "Dfg49mhJAppKxHkEouMTAczz" at bounding box center [293, 318] width 169 height 40
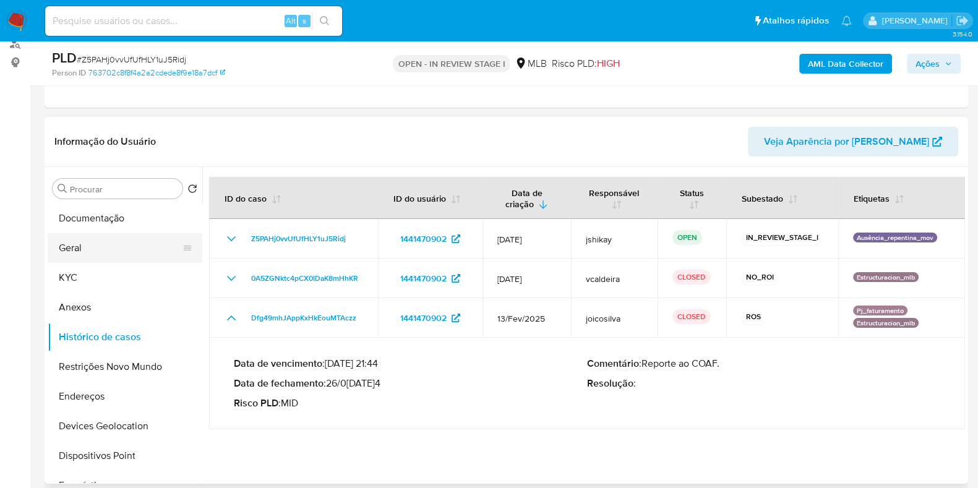
click at [108, 252] on button "Geral" at bounding box center [120, 248] width 145 height 30
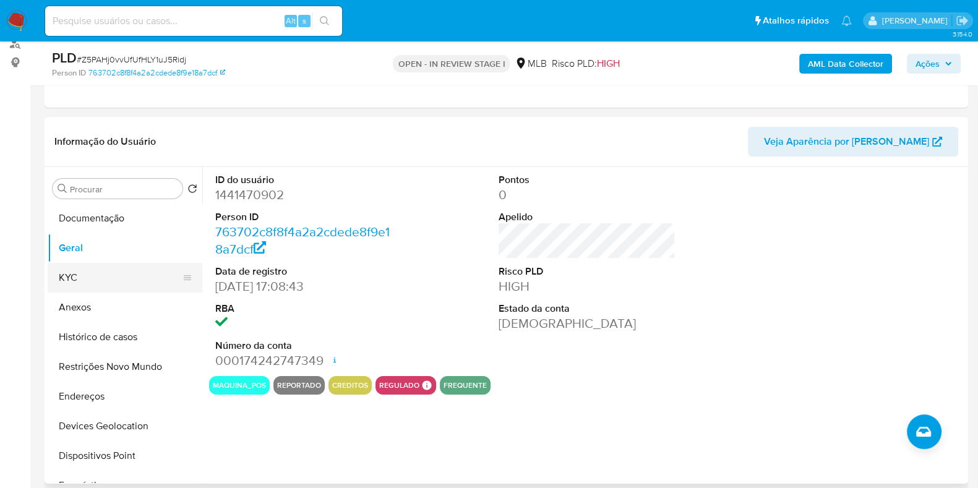
click at [73, 270] on button "KYC" at bounding box center [120, 278] width 145 height 30
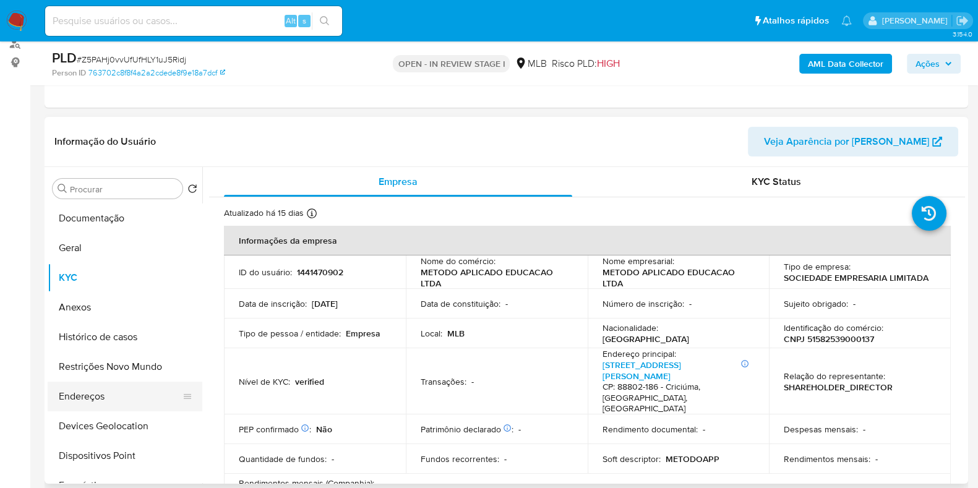
click at [111, 396] on button "Endereços" at bounding box center [120, 397] width 145 height 30
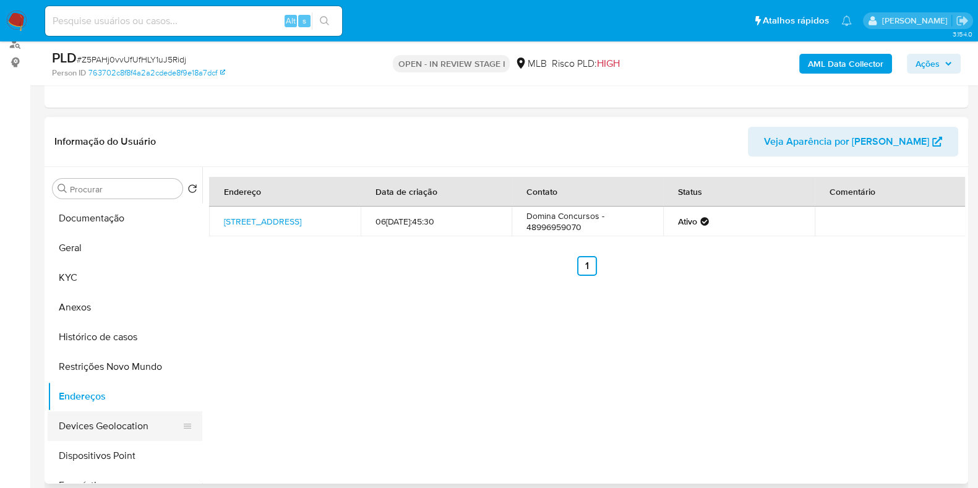
drag, startPoint x: 106, startPoint y: 432, endPoint x: 113, endPoint y: 430, distance: 7.1
click at [106, 432] on button "Devices Geolocation" at bounding box center [120, 426] width 145 height 30
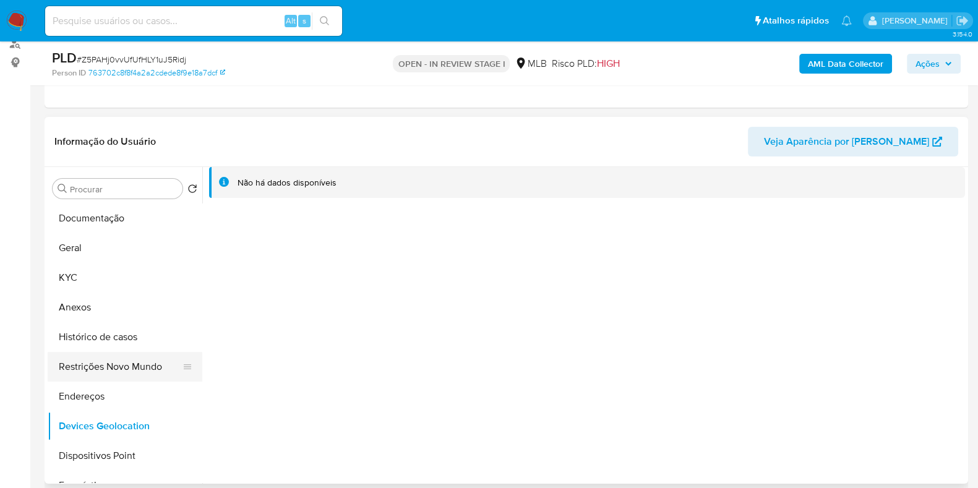
click at [114, 369] on button "Restrições Novo Mundo" at bounding box center [120, 367] width 145 height 30
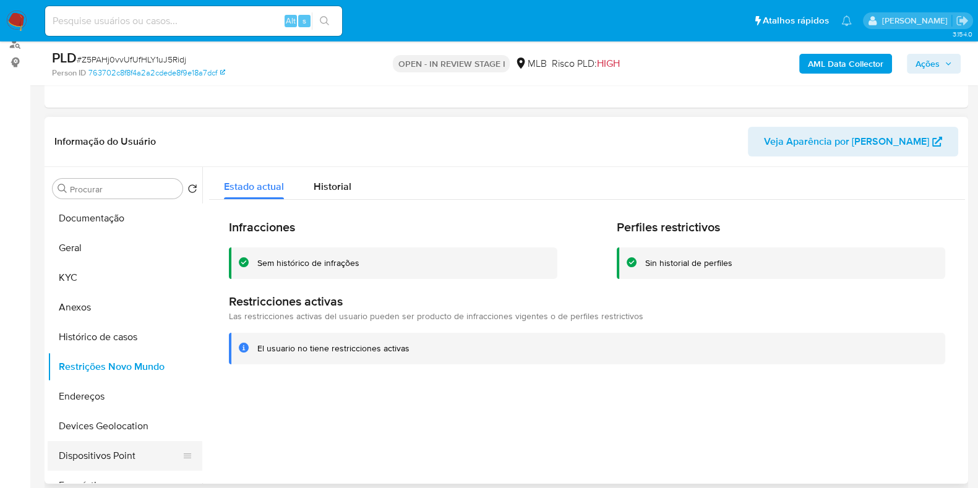
click at [102, 445] on button "Dispositivos Point" at bounding box center [120, 456] width 145 height 30
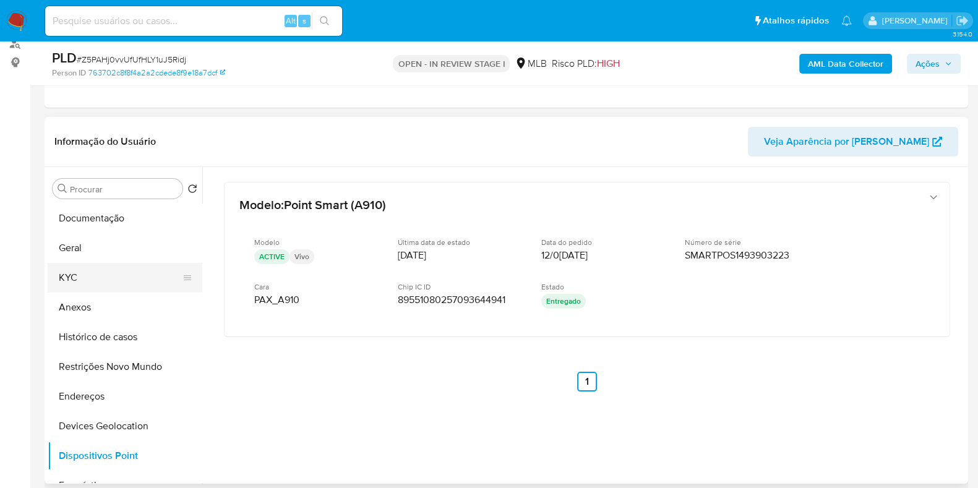
click at [116, 284] on button "KYC" at bounding box center [120, 278] width 145 height 30
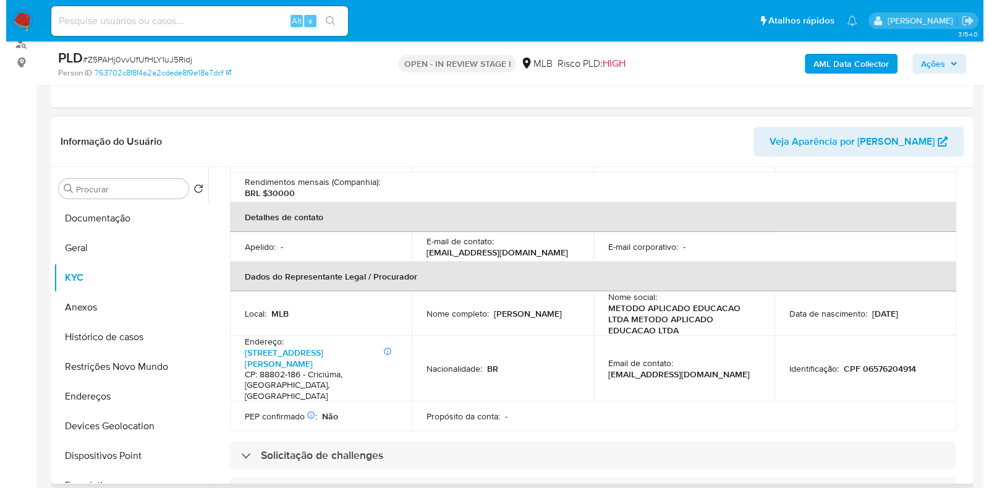
scroll to position [0, 0]
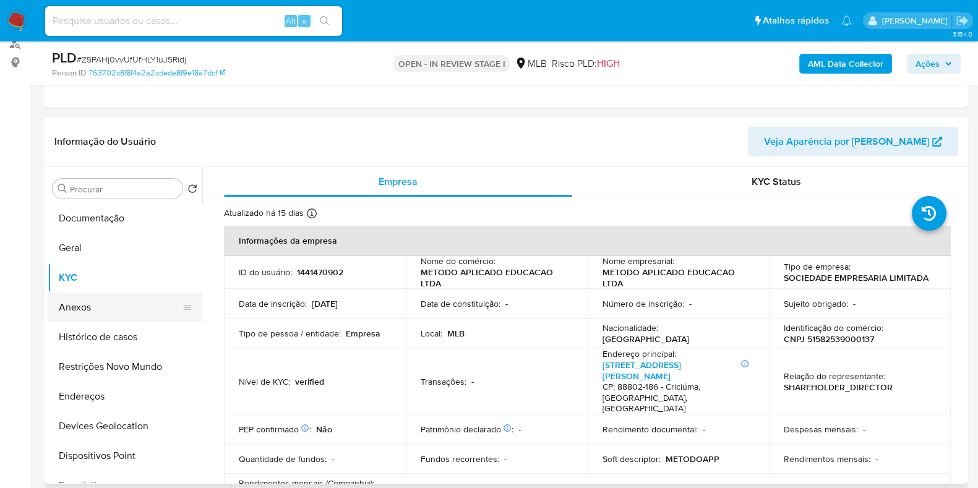
click at [77, 305] on button "Anexos" at bounding box center [120, 308] width 145 height 30
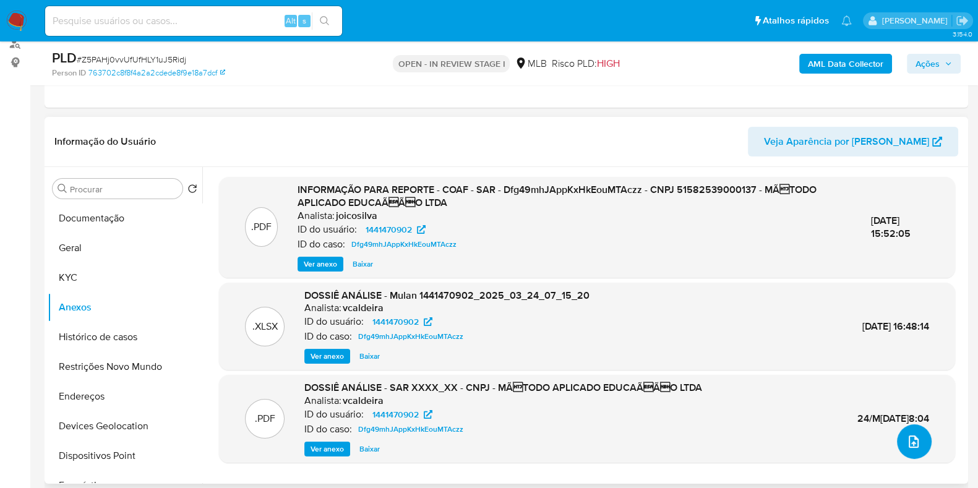
click at [908, 440] on icon "upload-file" at bounding box center [913, 441] width 10 height 12
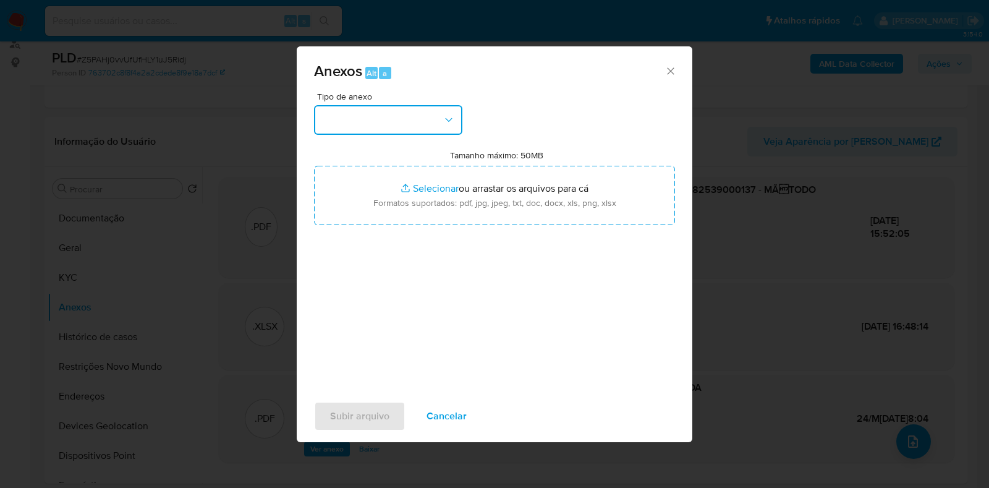
click at [385, 117] on button "button" at bounding box center [388, 120] width 148 height 30
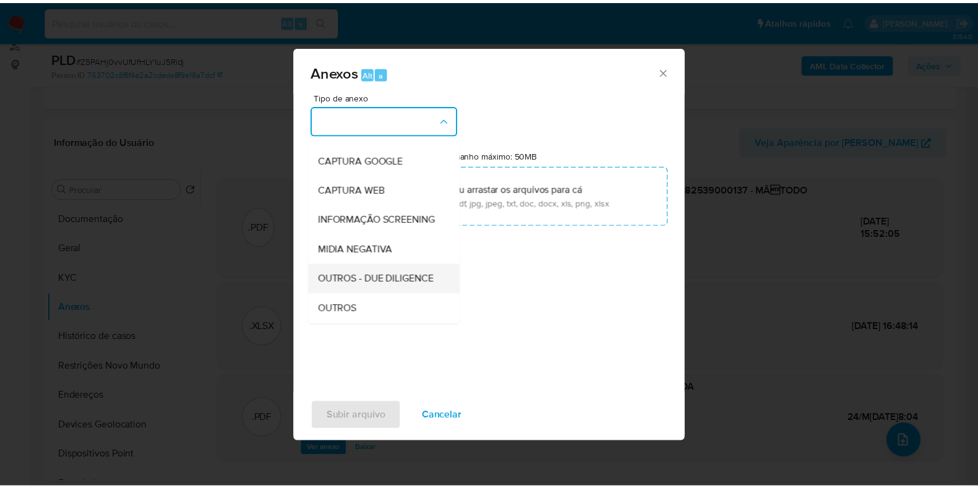
scroll to position [77, 0]
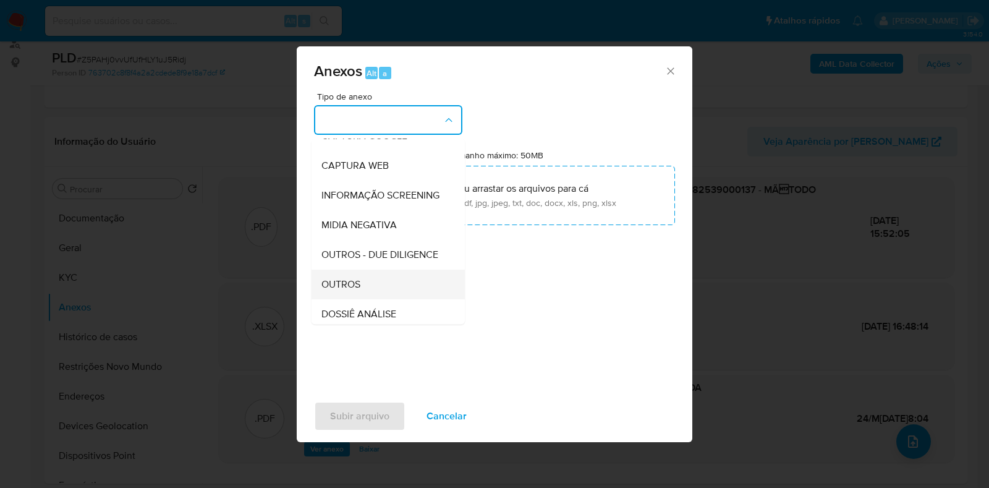
click at [370, 299] on div "OUTROS" at bounding box center [385, 285] width 126 height 30
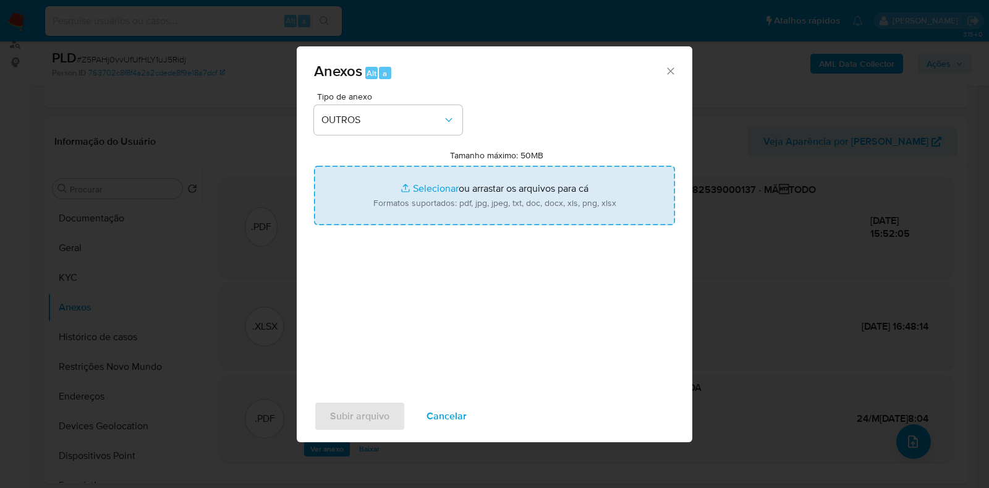
click at [430, 188] on input "Tamanho máximo: 50MB Selecionar arquivos" at bounding box center [494, 195] width 361 height 59
type input "C:\fakepath\CNPJ 51582539000137 - METODO APLICADO EDUCACAO LTDA.pdf"
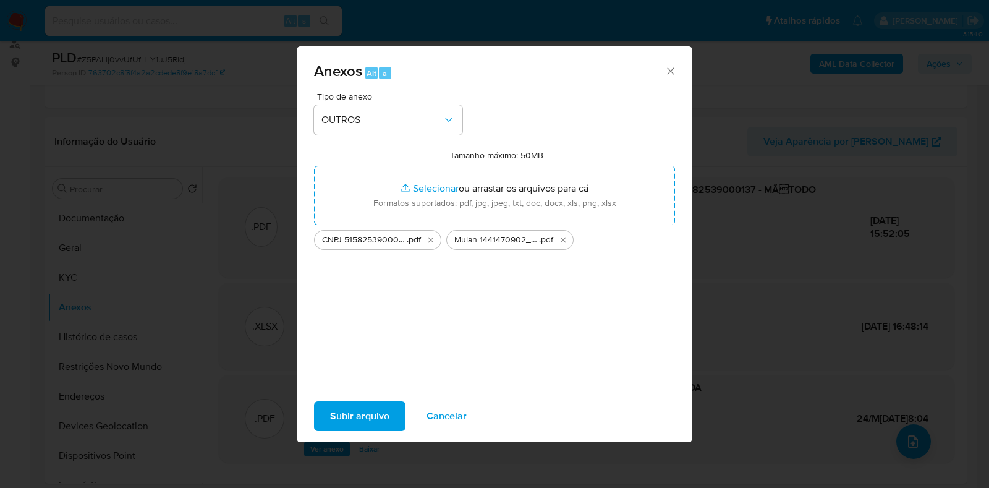
click at [372, 399] on div "Subir arquivo Cancelar" at bounding box center [495, 416] width 396 height 47
click at [369, 411] on span "Subir arquivo" at bounding box center [359, 416] width 59 height 27
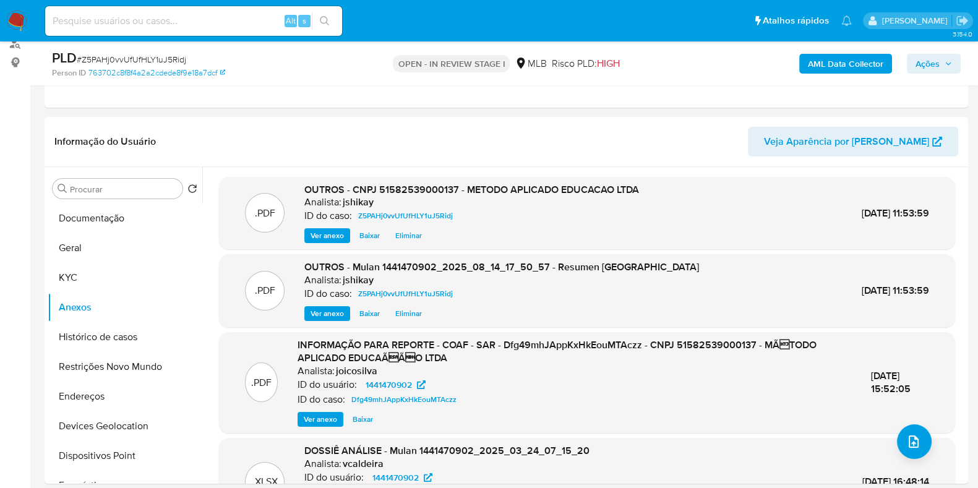
click at [951, 66] on icon "button" at bounding box center [947, 63] width 7 height 7
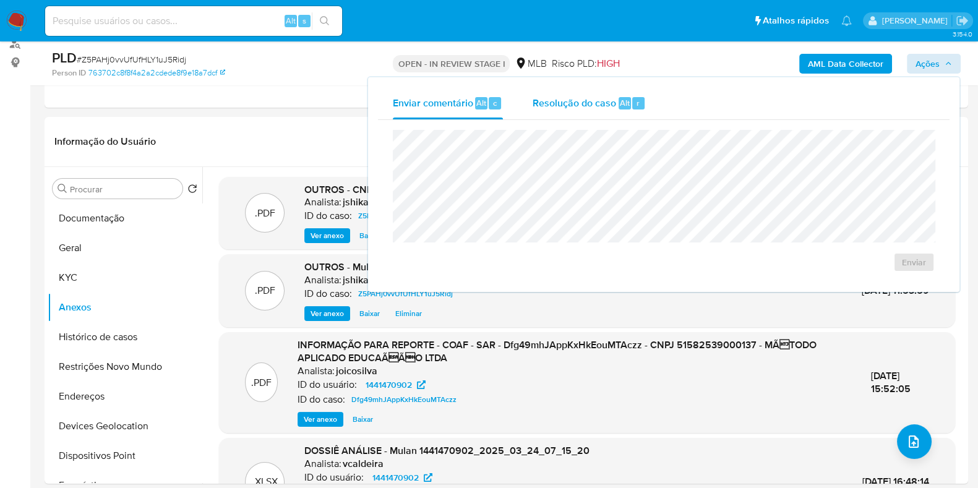
click at [622, 111] on div "Resolução do caso Alt r" at bounding box center [588, 103] width 113 height 32
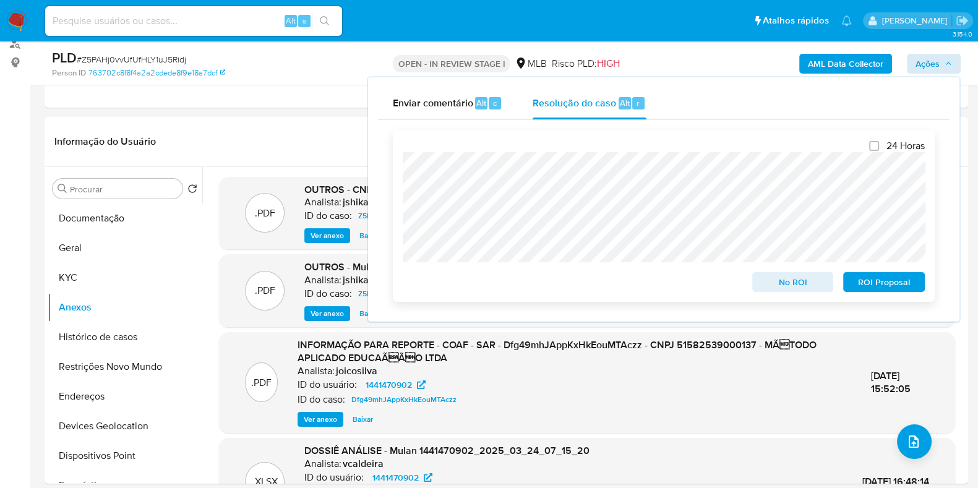
click at [775, 283] on span "No ROI" at bounding box center [793, 281] width 64 height 17
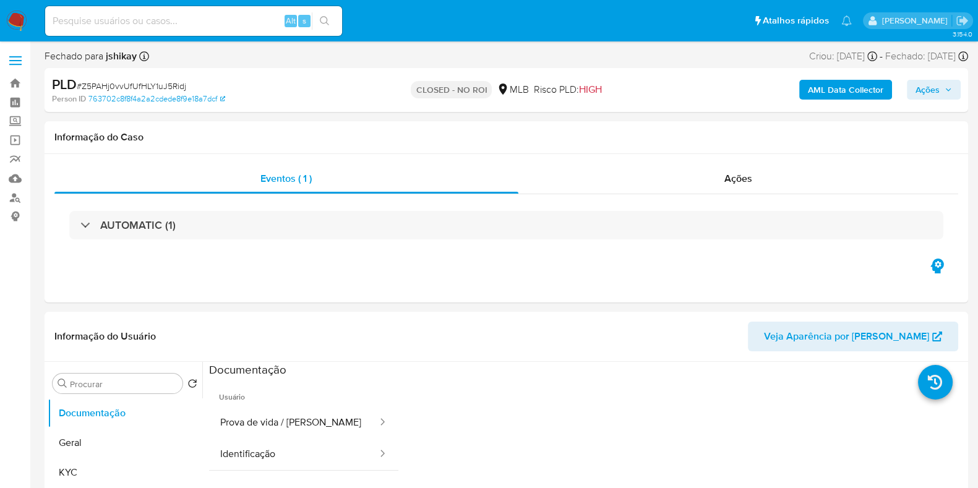
select select "10"
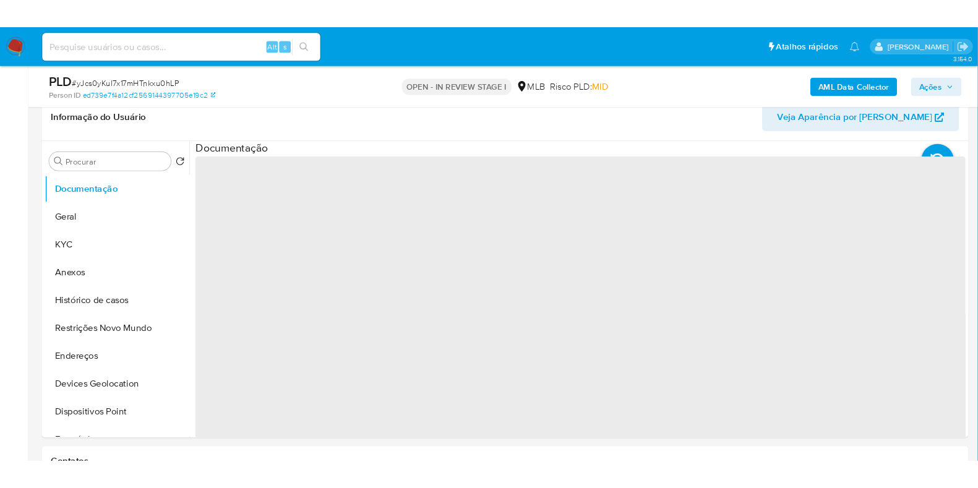
scroll to position [232, 0]
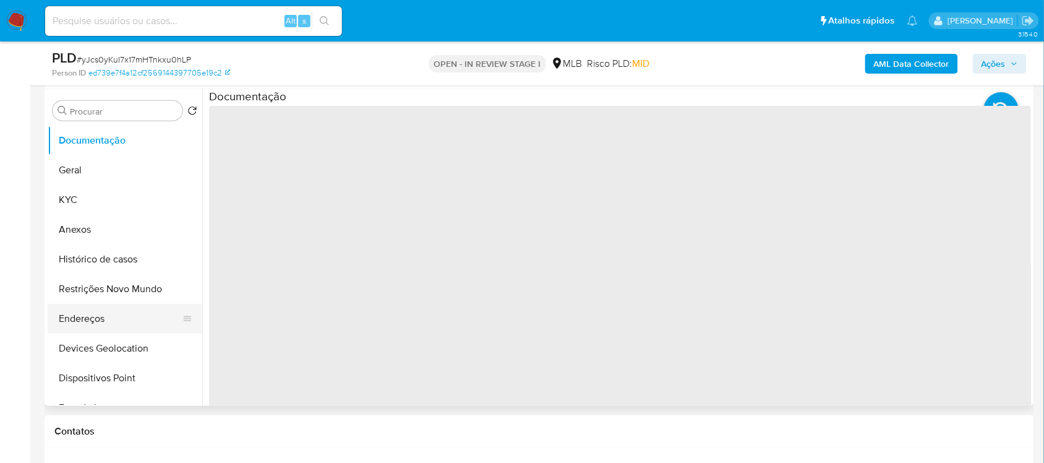
select select "10"
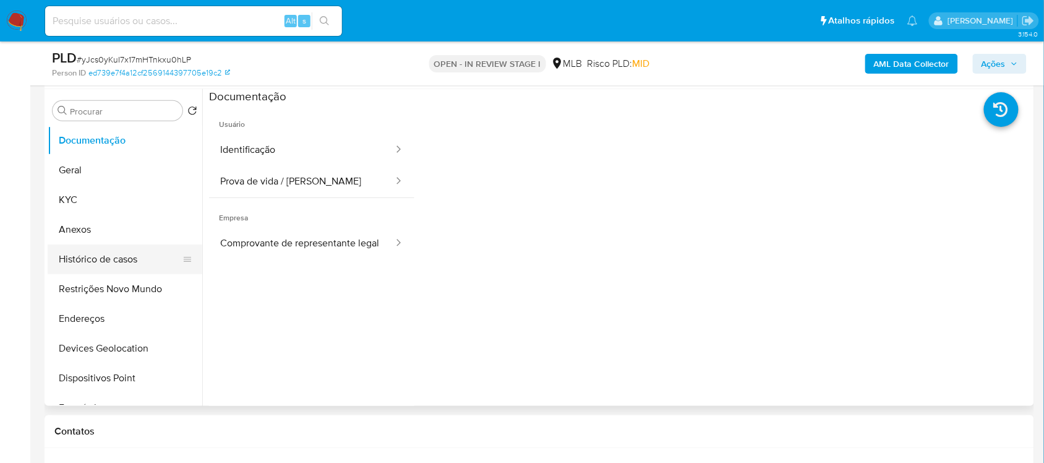
click at [126, 247] on button "Histórico de casos" at bounding box center [120, 259] width 145 height 30
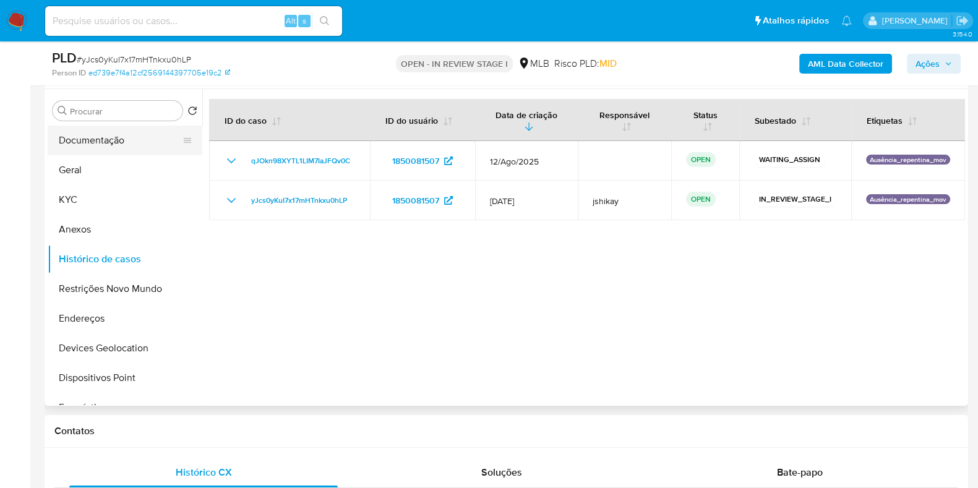
click at [90, 134] on button "Documentação" at bounding box center [120, 141] width 145 height 30
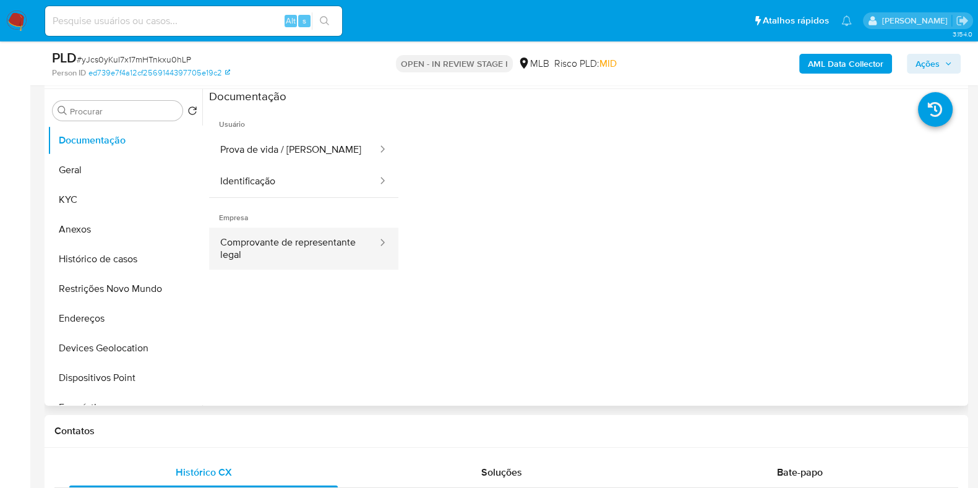
click at [323, 244] on button "Comprovante de representante legal" at bounding box center [293, 249] width 169 height 42
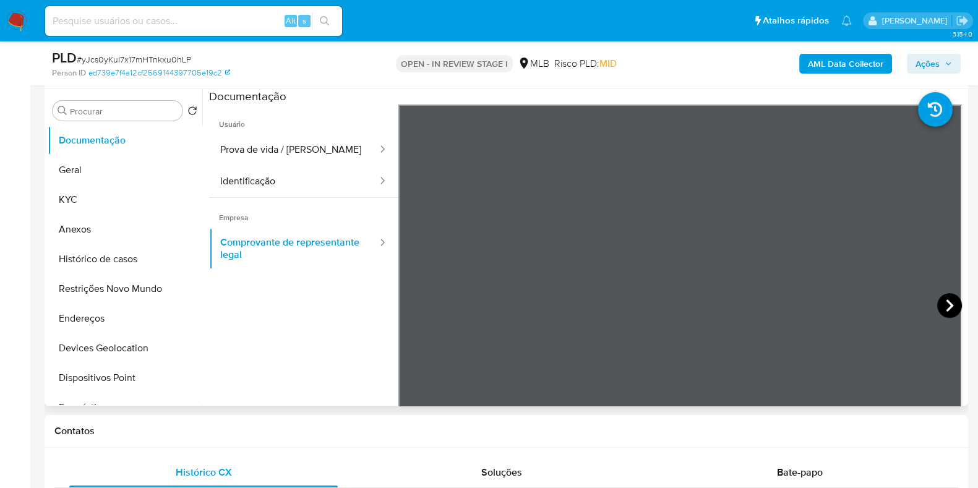
click at [940, 314] on icon at bounding box center [949, 305] width 25 height 25
click at [954, 306] on icon at bounding box center [949, 305] width 25 height 25
click at [938, 309] on icon at bounding box center [949, 305] width 25 height 25
click at [938, 302] on icon at bounding box center [949, 305] width 25 height 25
click at [95, 173] on button "Geral" at bounding box center [120, 170] width 145 height 30
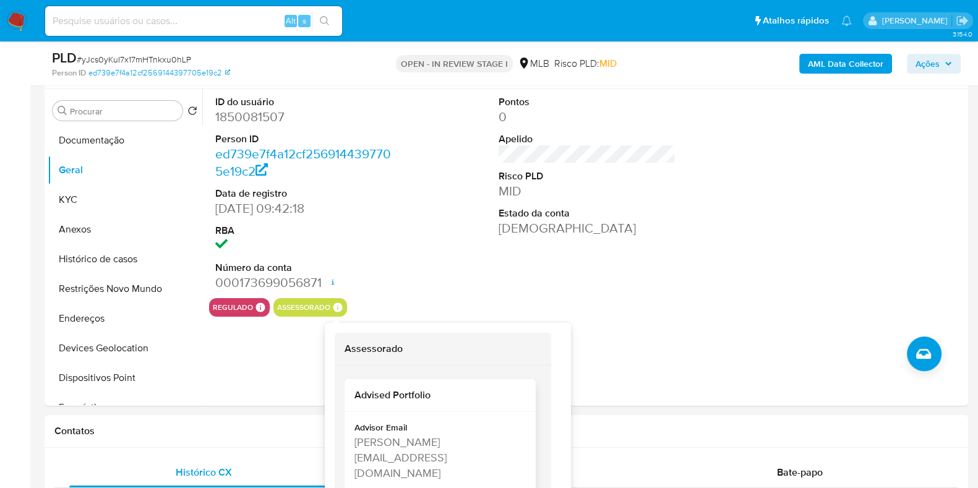
scroll to position [25, 0]
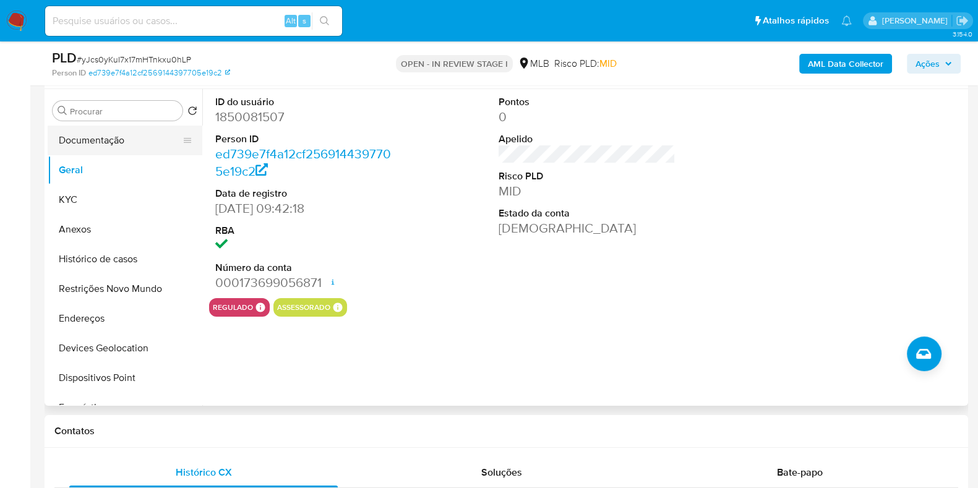
click at [90, 127] on button "Documentação" at bounding box center [120, 141] width 145 height 30
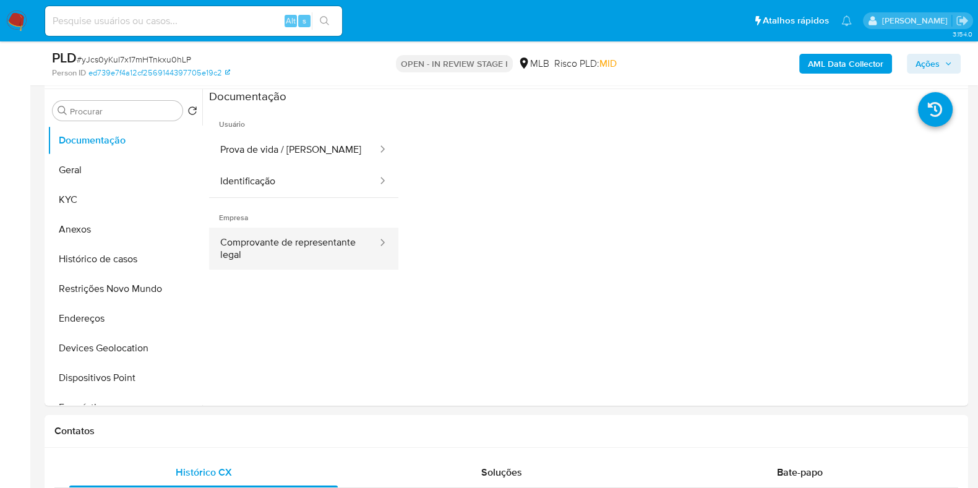
click at [276, 262] on button "Comprovante de representante legal" at bounding box center [293, 249] width 169 height 42
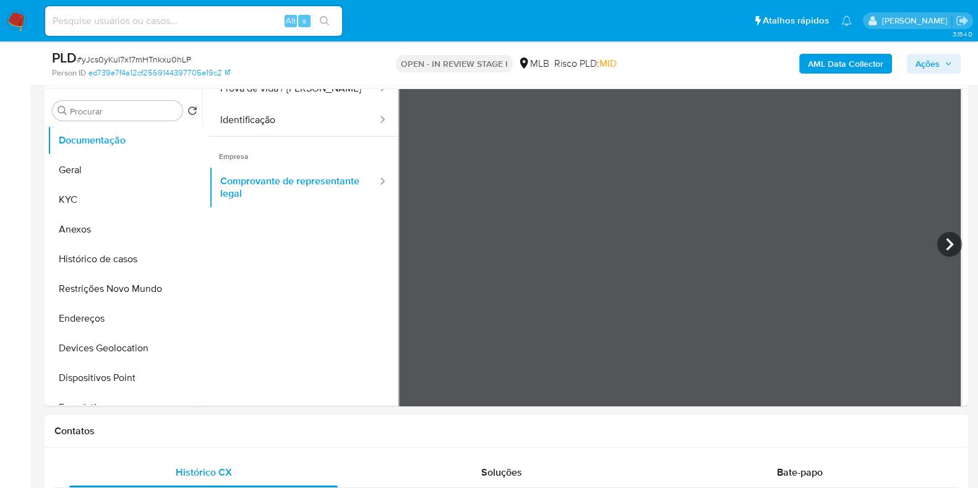
scroll to position [108, 0]
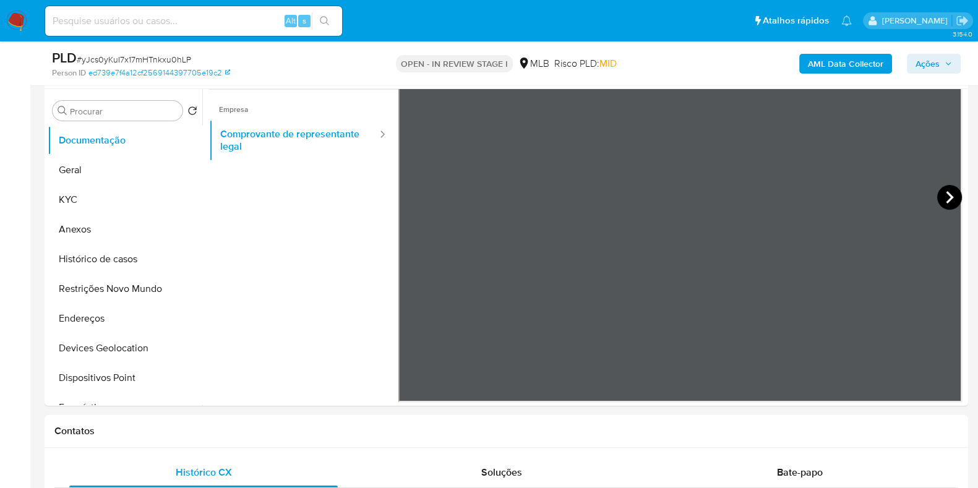
click at [949, 189] on icon at bounding box center [949, 197] width 25 height 25
click at [940, 202] on icon at bounding box center [949, 197] width 25 height 25
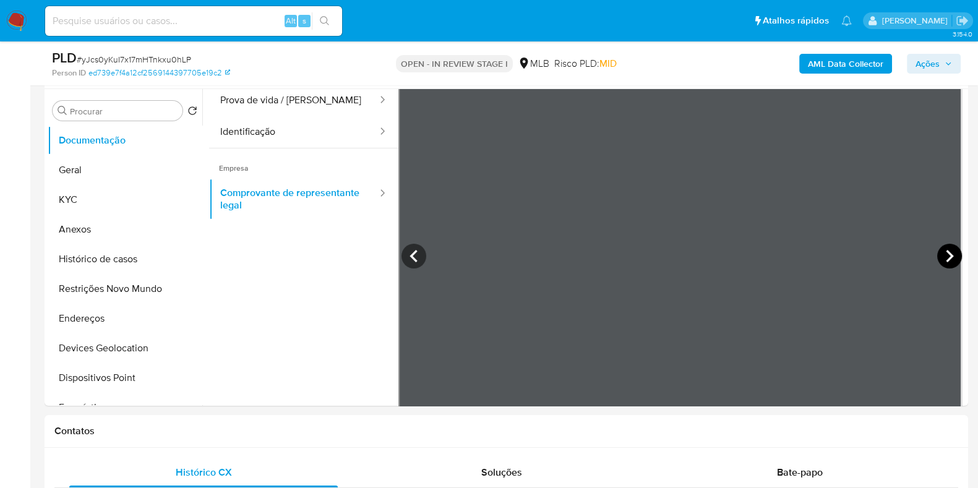
scroll to position [30, 0]
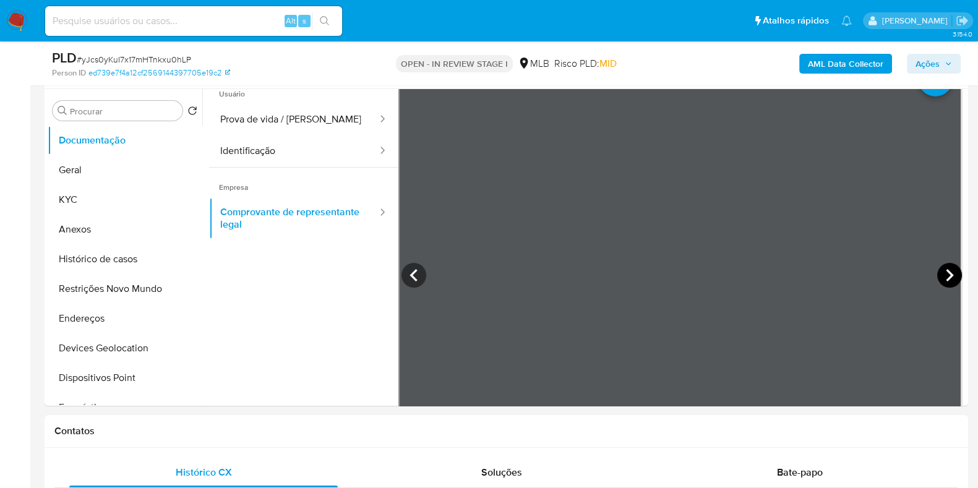
click at [941, 276] on icon at bounding box center [949, 275] width 25 height 25
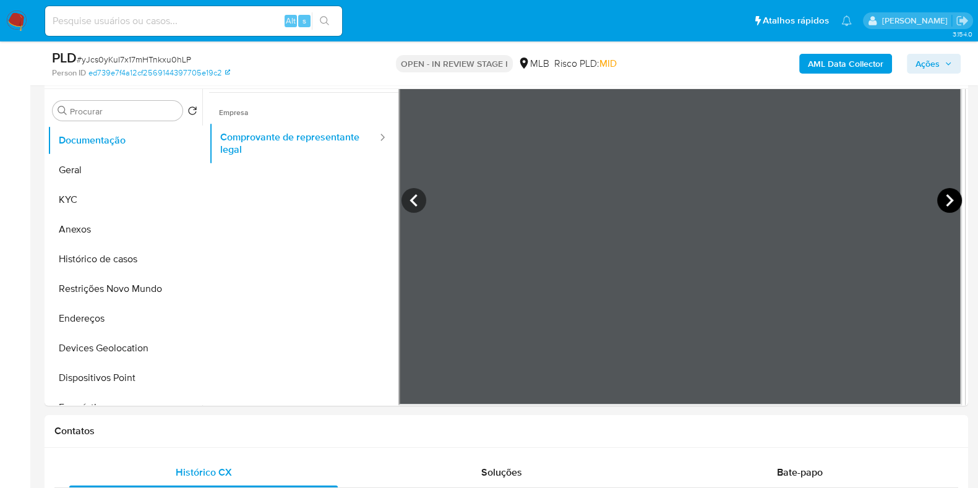
scroll to position [108, 0]
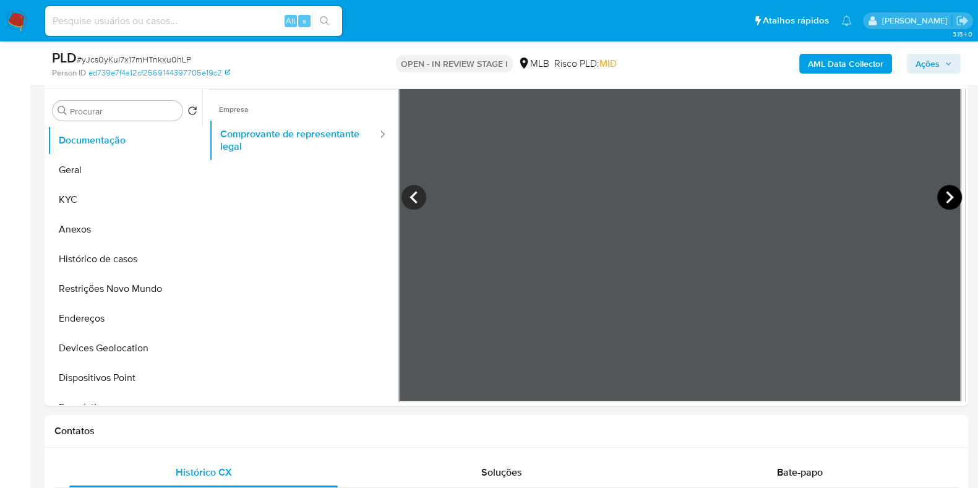
click at [948, 188] on icon at bounding box center [949, 197] width 25 height 25
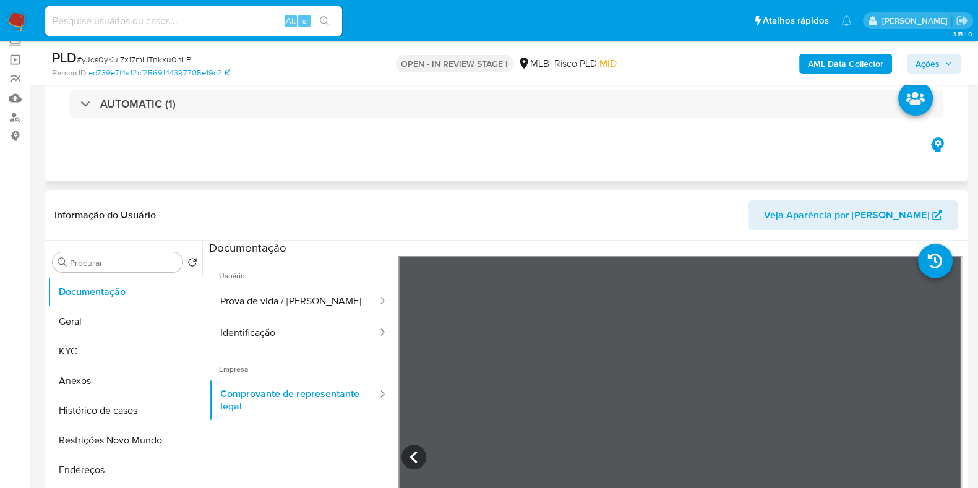
scroll to position [154, 0]
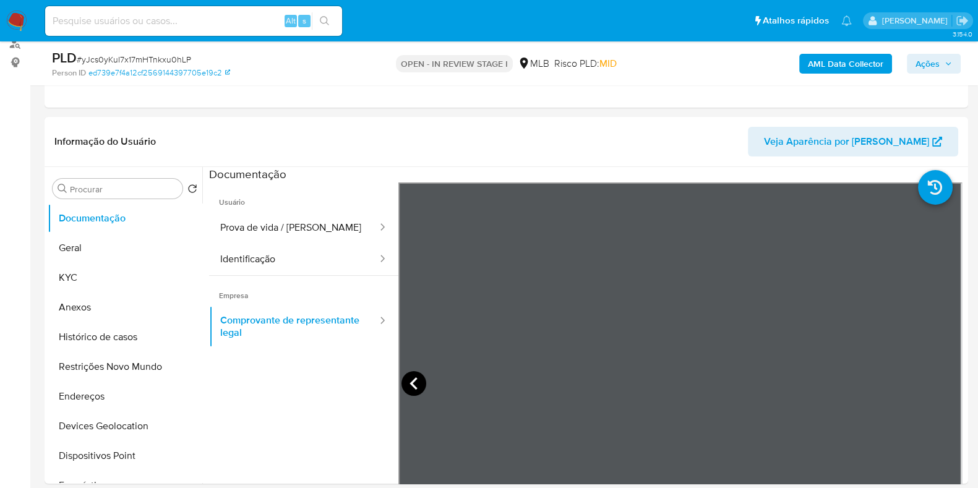
click at [417, 382] on icon at bounding box center [413, 383] width 25 height 25
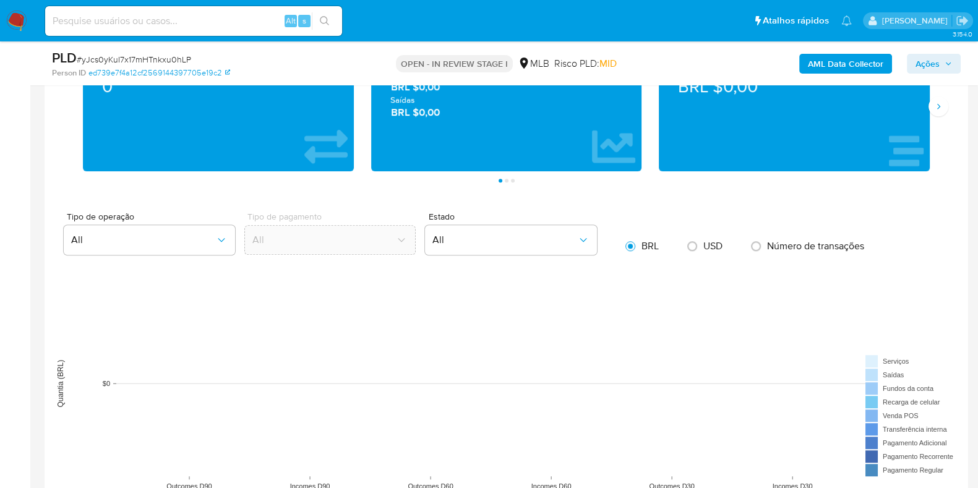
scroll to position [773, 0]
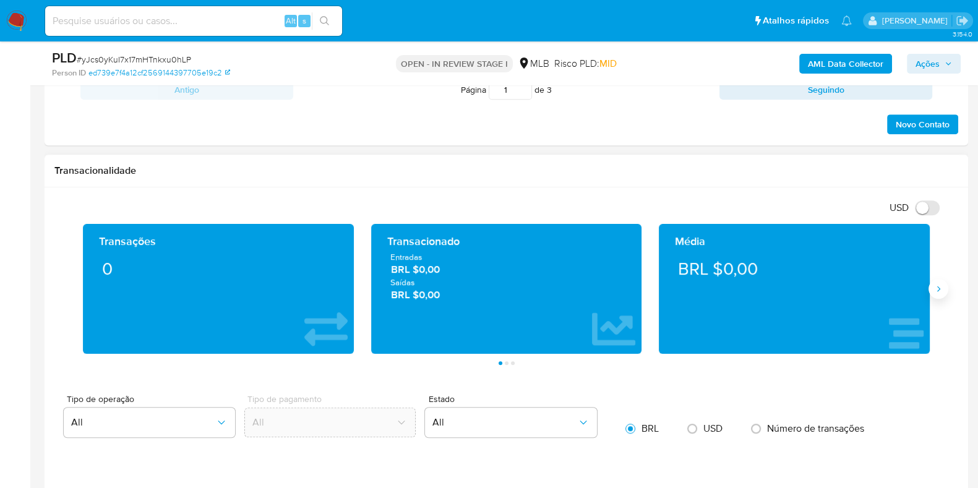
click at [937, 282] on button "Siguiente" at bounding box center [938, 289] width 20 height 20
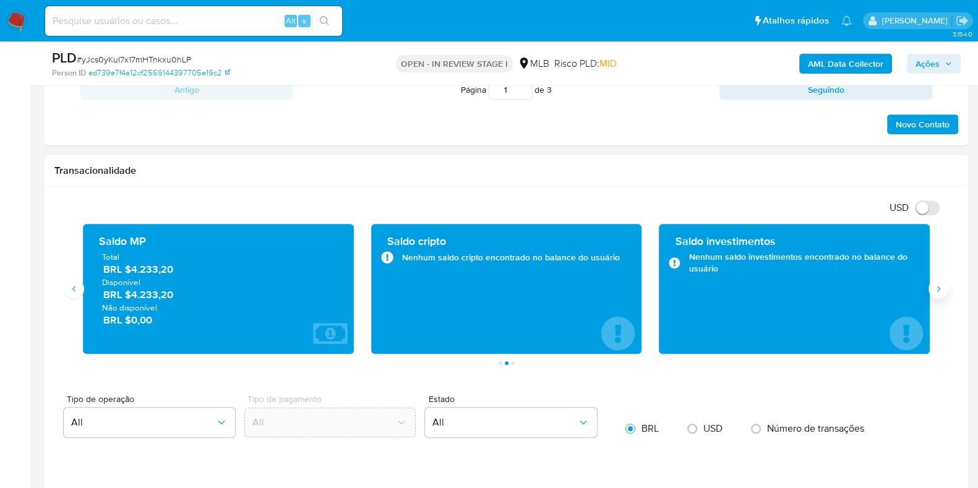
click at [939, 284] on icon "Siguiente" at bounding box center [938, 289] width 10 height 10
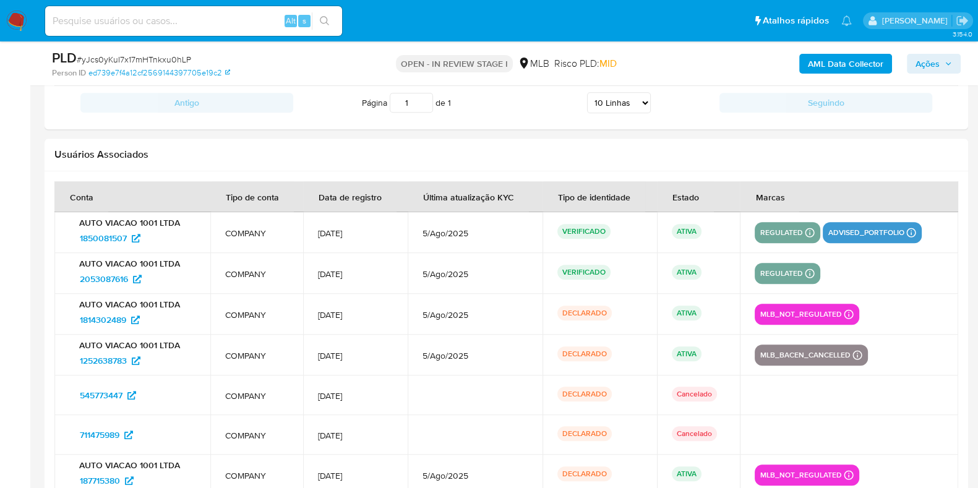
scroll to position [1701, 0]
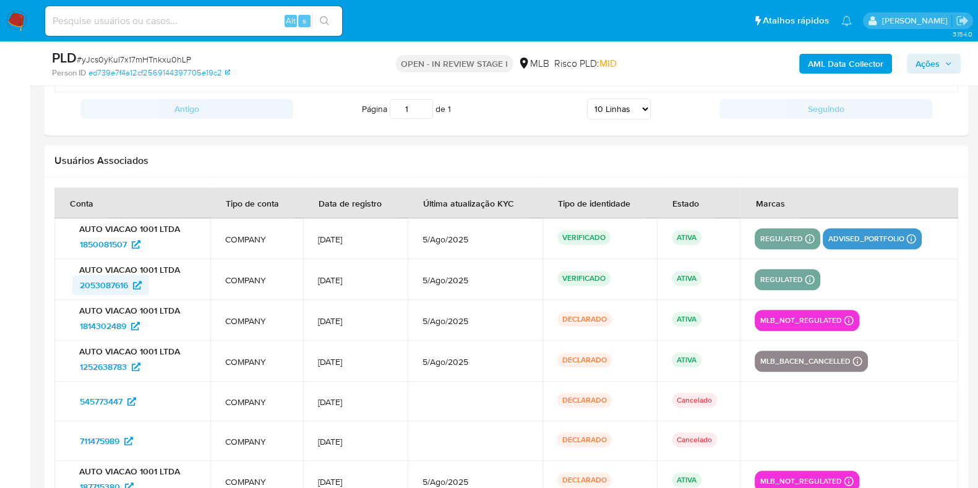
click at [131, 282] on span "2053087616" at bounding box center [111, 285] width 62 height 20
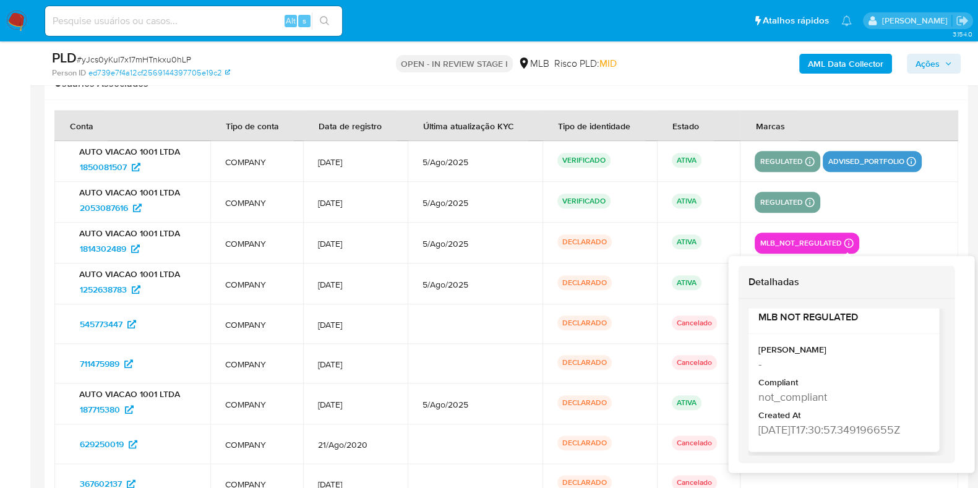
scroll to position [25, 0]
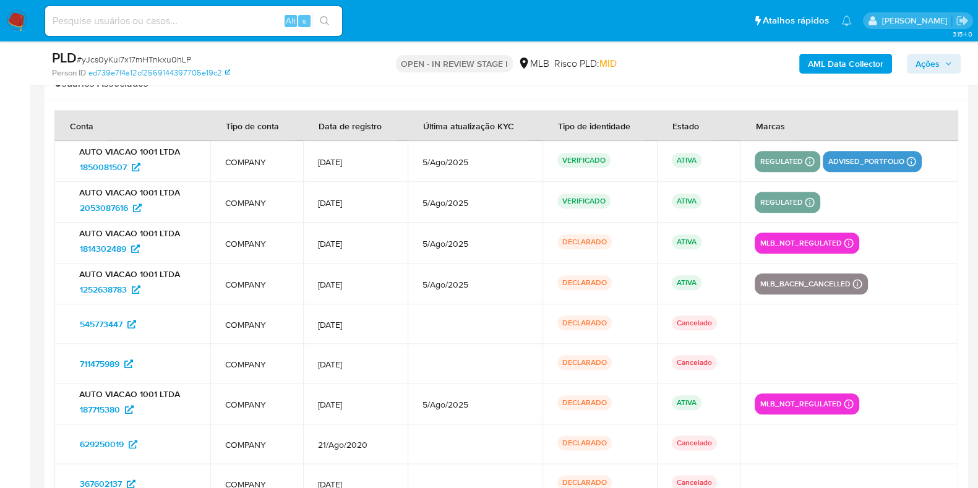
click at [902, 245] on div "mlb_not_regulated Detalhadas MLB NOT REGULATED Mark Id - Compliant not_complian…" at bounding box center [848, 243] width 189 height 21
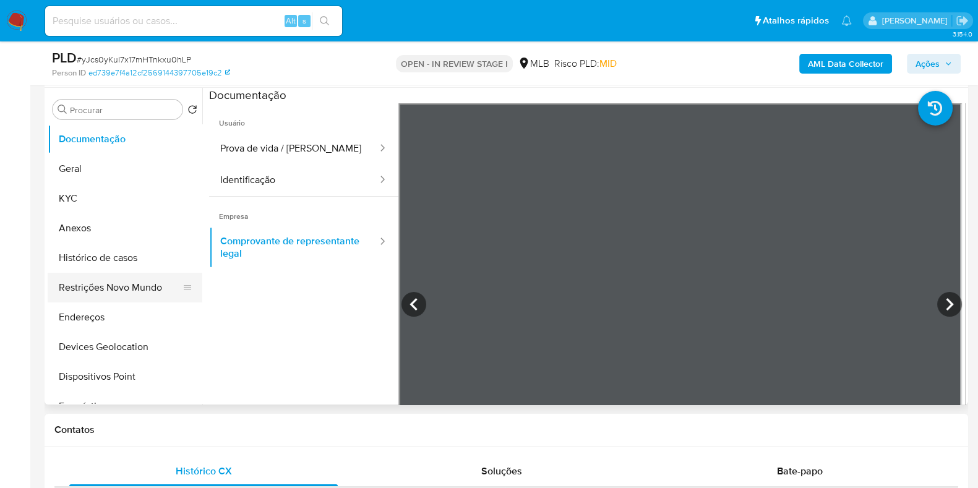
scroll to position [232, 0]
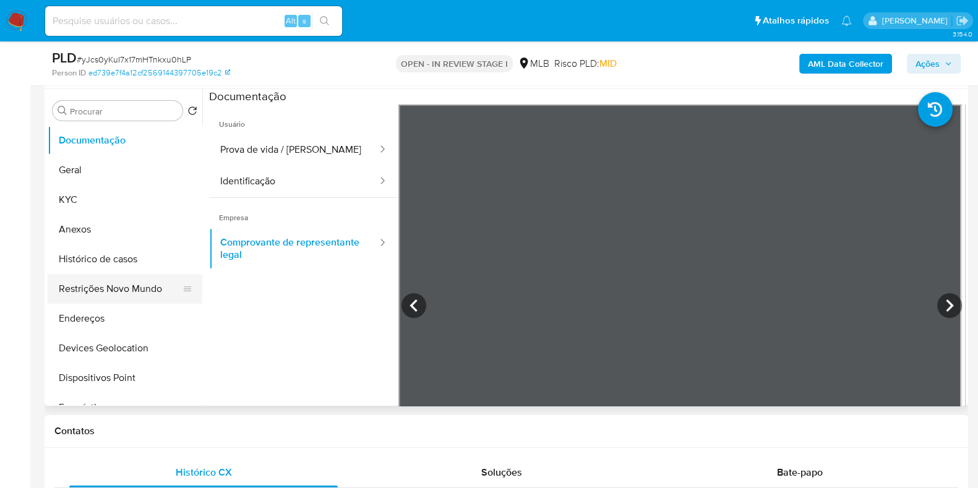
click at [125, 283] on button "Restrições Novo Mundo" at bounding box center [120, 289] width 145 height 30
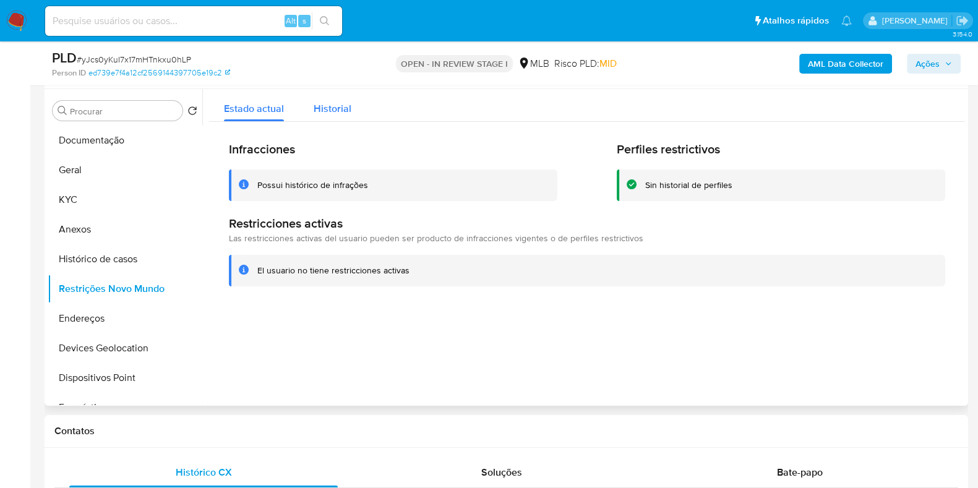
click at [331, 113] on span "Historial" at bounding box center [333, 108] width 38 height 14
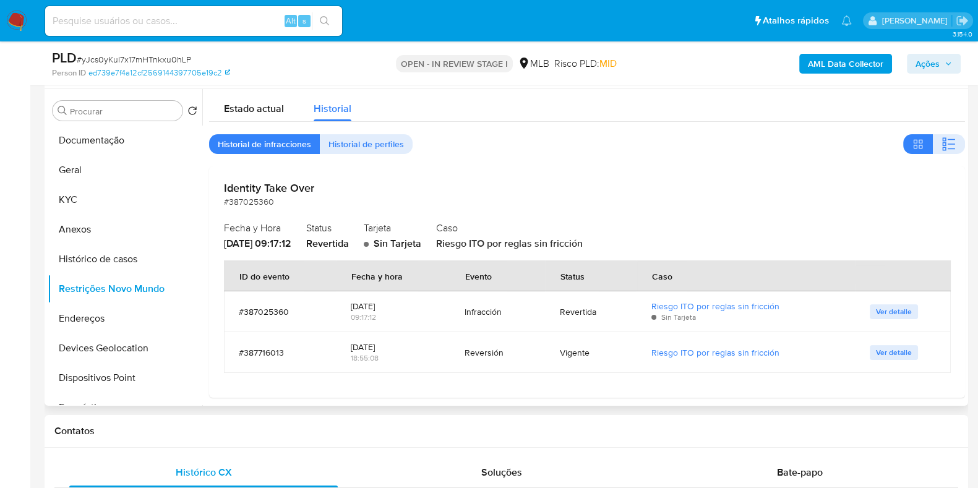
scroll to position [8, 0]
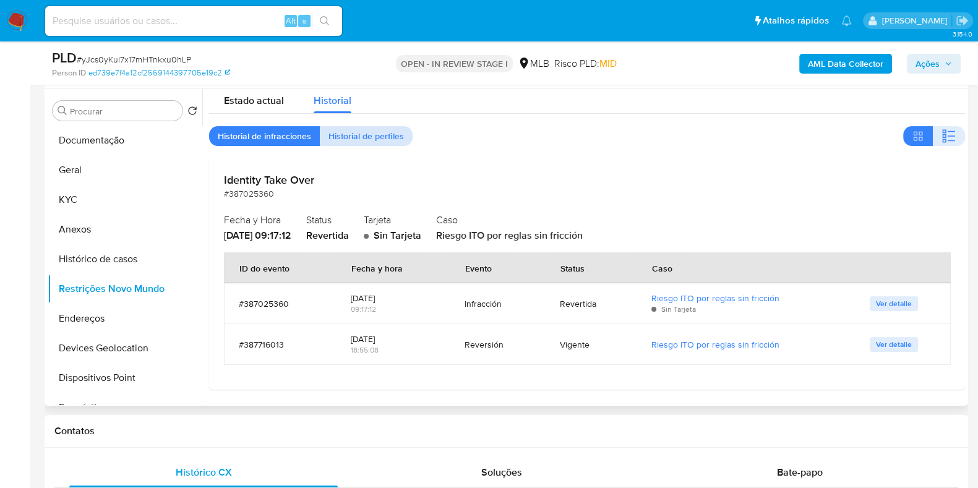
click at [387, 132] on span "Historial de perfiles" at bounding box center [365, 135] width 75 height 17
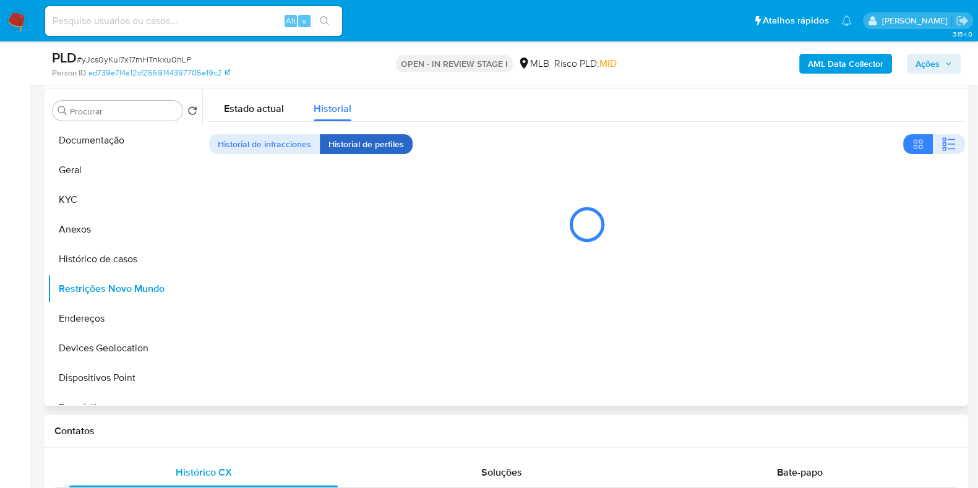
scroll to position [0, 0]
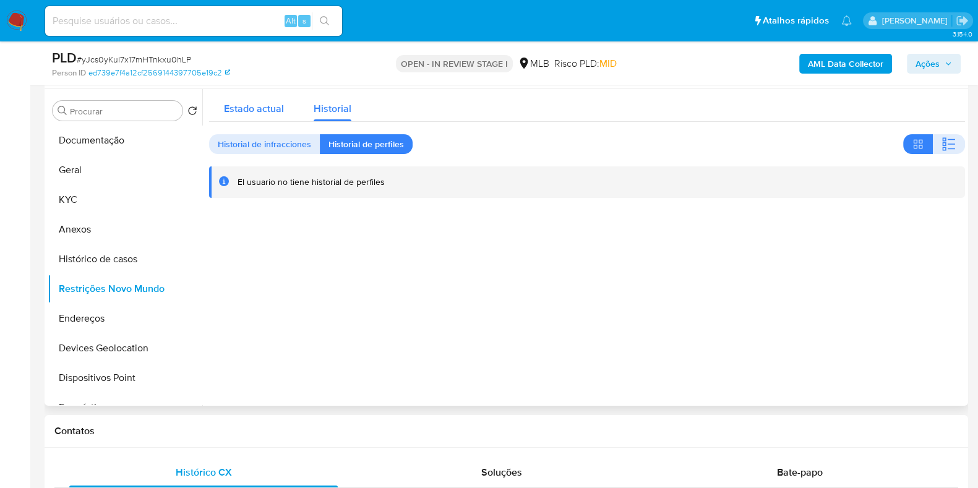
click at [257, 109] on span "Estado actual" at bounding box center [254, 108] width 60 height 14
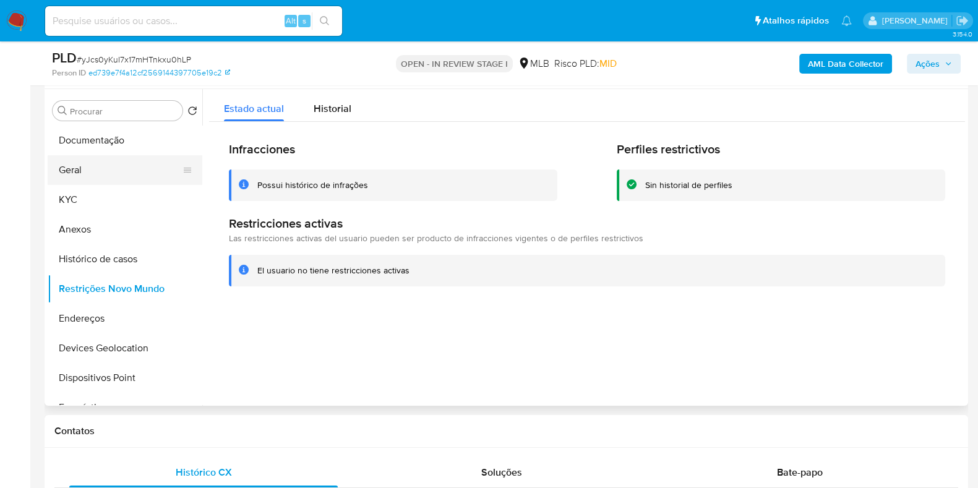
click at [101, 168] on button "Geral" at bounding box center [120, 170] width 145 height 30
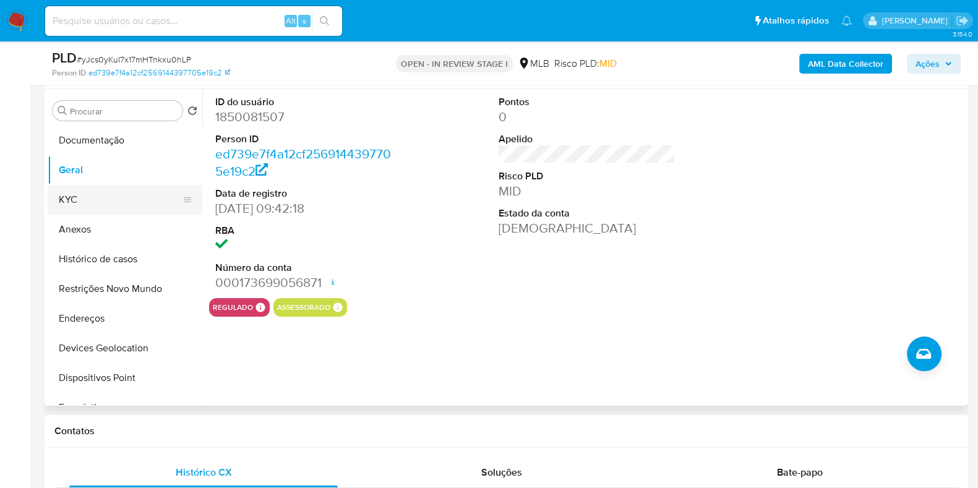
click at [79, 185] on button "KYC" at bounding box center [120, 200] width 145 height 30
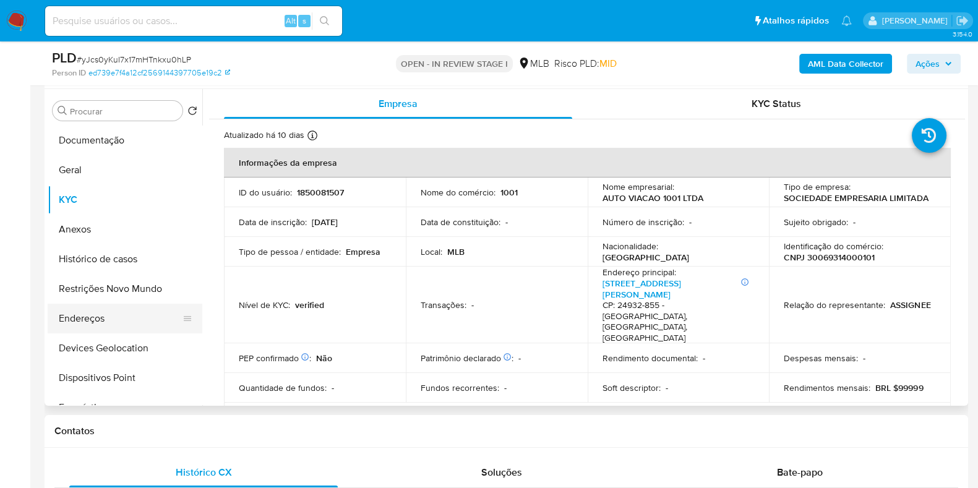
click at [89, 318] on button "Endereços" at bounding box center [120, 319] width 145 height 30
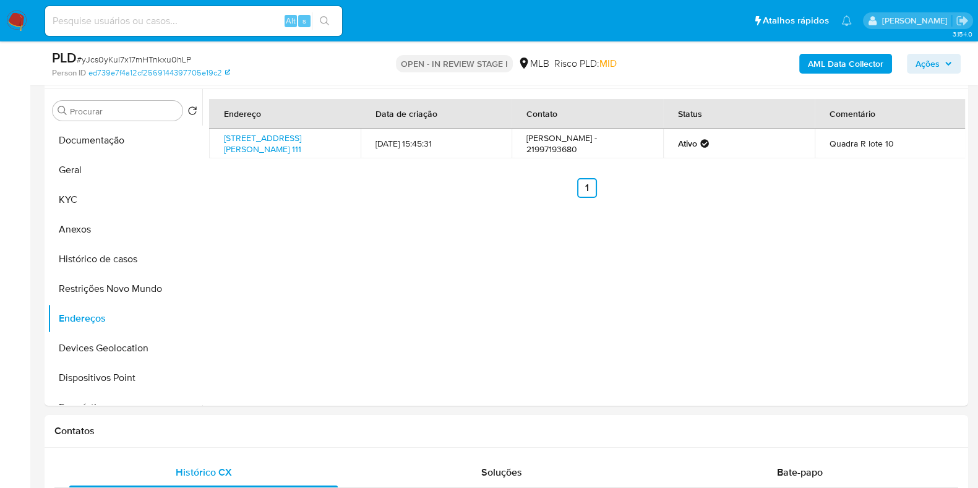
drag, startPoint x: 130, startPoint y: 352, endPoint x: 312, endPoint y: 301, distance: 188.8
click at [129, 352] on button "Devices Geolocation" at bounding box center [125, 348] width 155 height 30
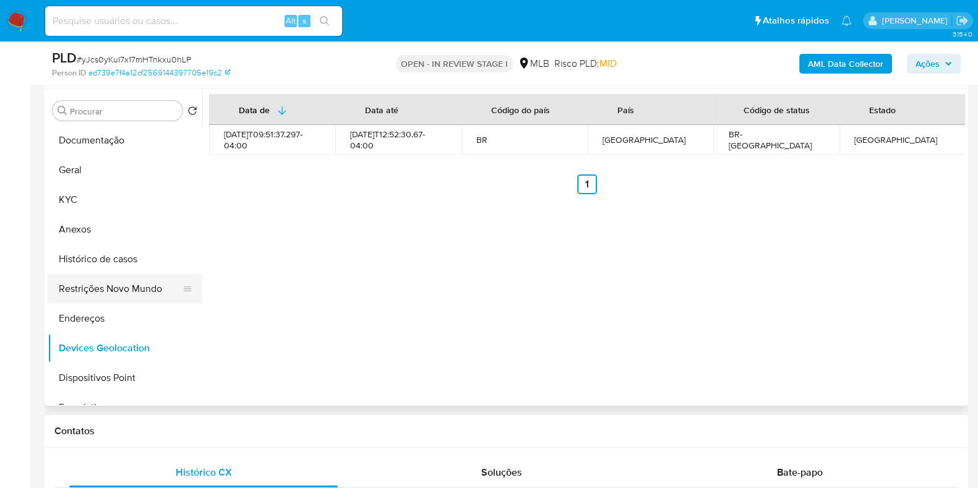
click at [134, 289] on button "Restrições Novo Mundo" at bounding box center [120, 289] width 145 height 30
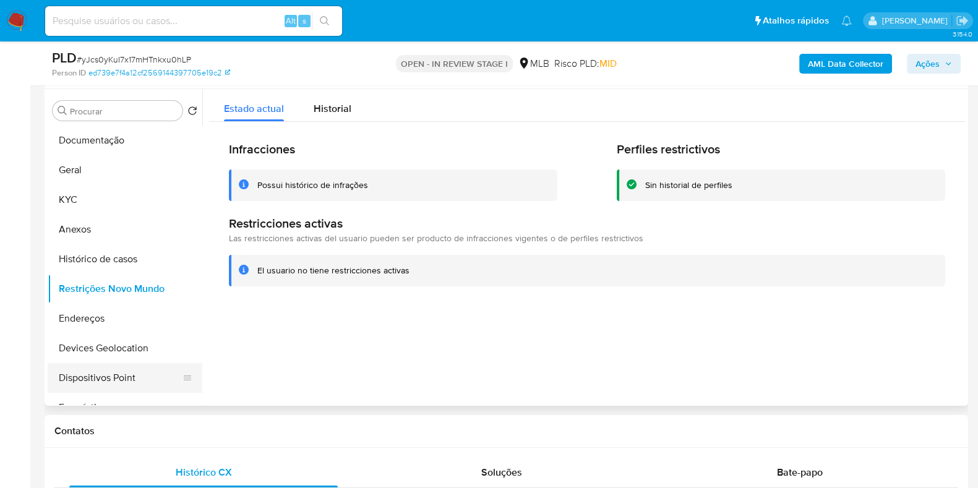
click at [121, 385] on button "Dispositivos Point" at bounding box center [120, 378] width 145 height 30
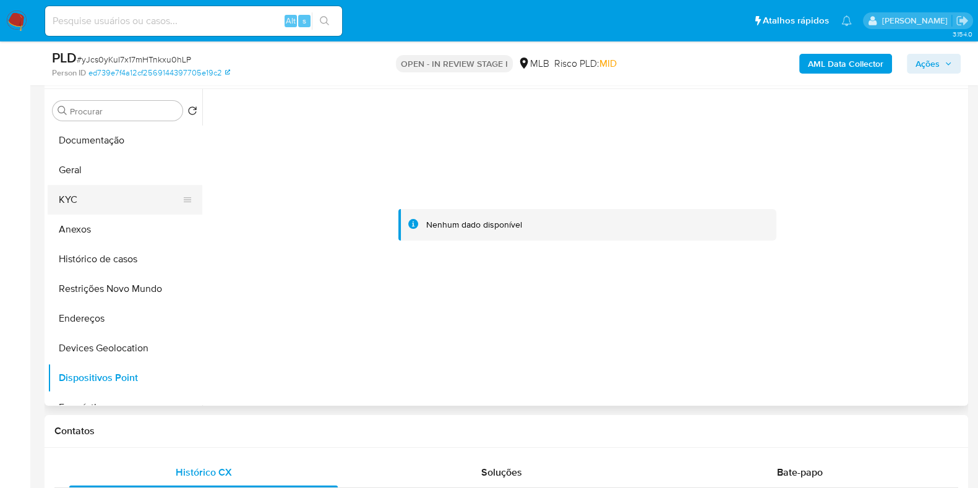
click at [92, 202] on button "KYC" at bounding box center [120, 200] width 145 height 30
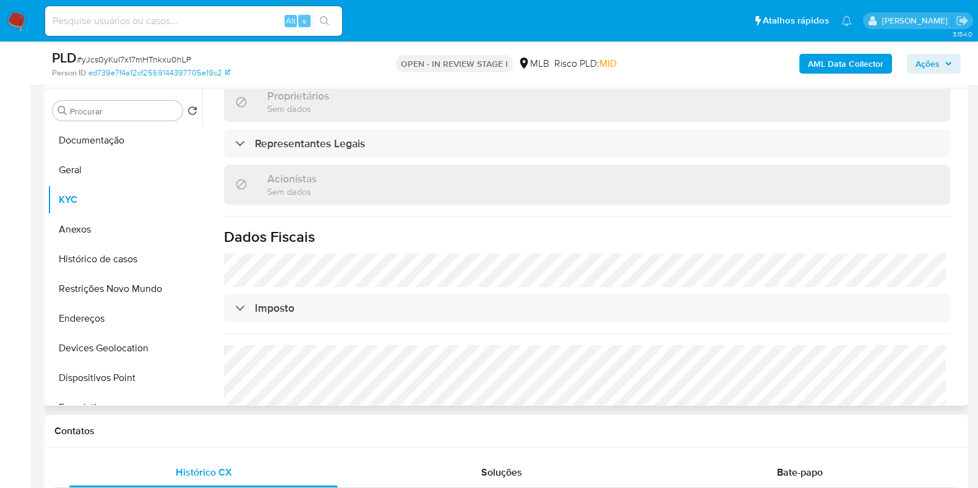
scroll to position [754, 0]
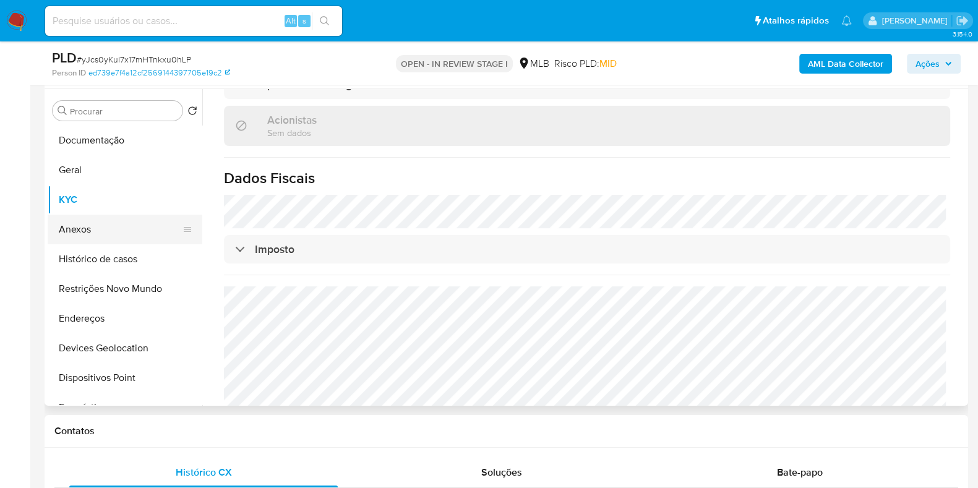
click at [88, 229] on button "Anexos" at bounding box center [120, 230] width 145 height 30
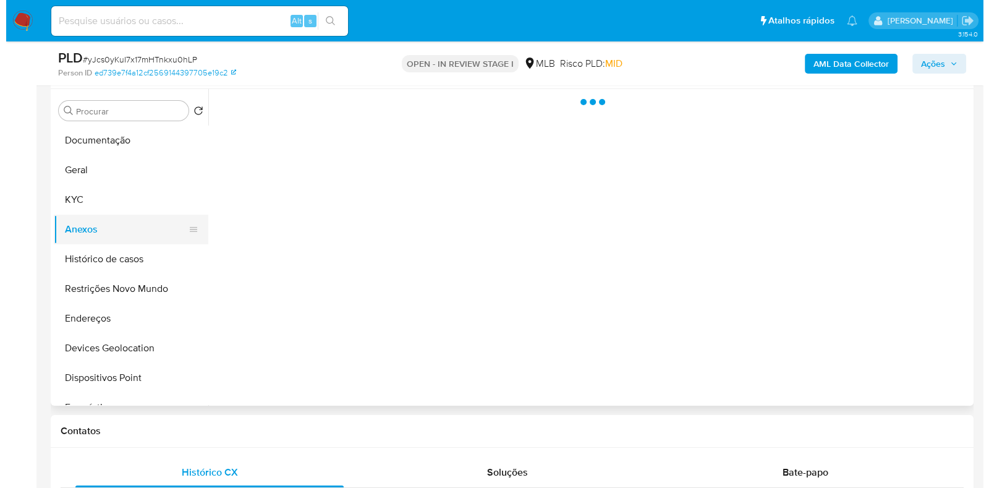
scroll to position [0, 0]
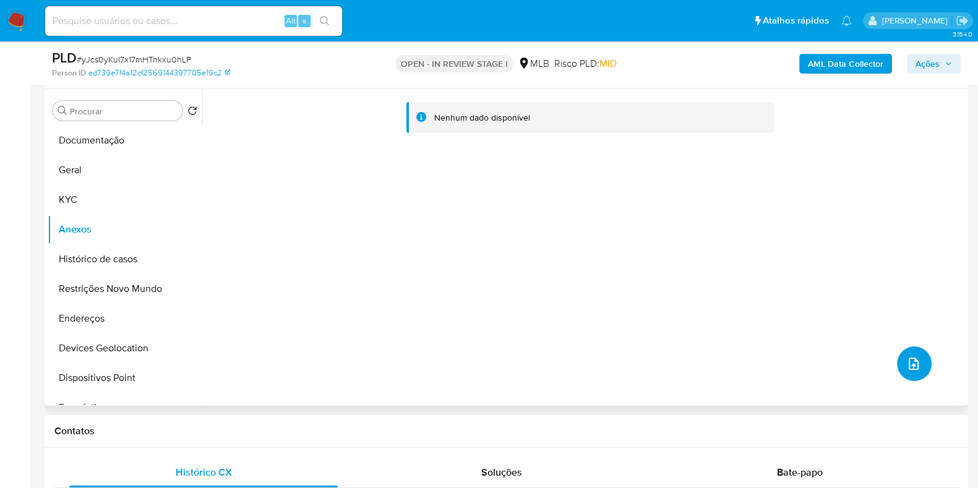
click at [909, 372] on button "upload-file" at bounding box center [914, 363] width 35 height 35
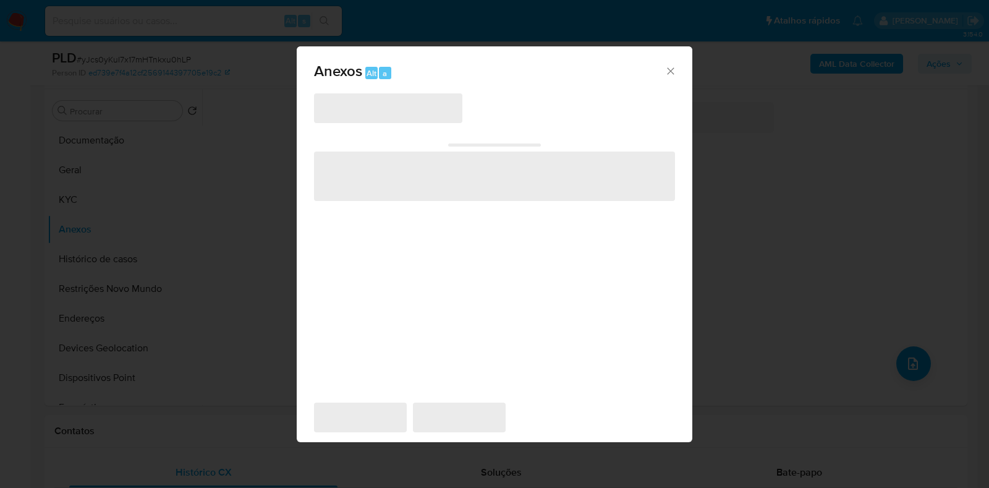
click at [395, 128] on div "‌ ‌" at bounding box center [494, 164] width 361 height 73
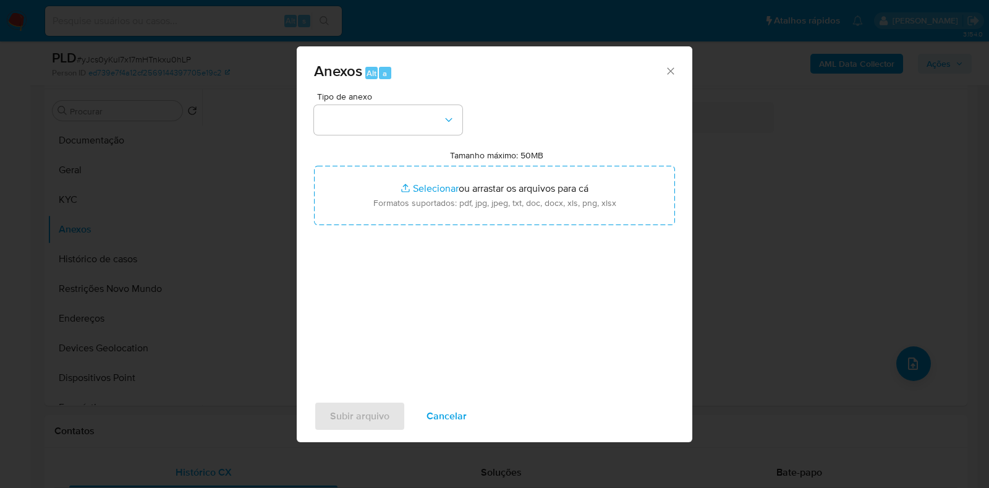
click at [390, 118] on button "button" at bounding box center [388, 120] width 148 height 30
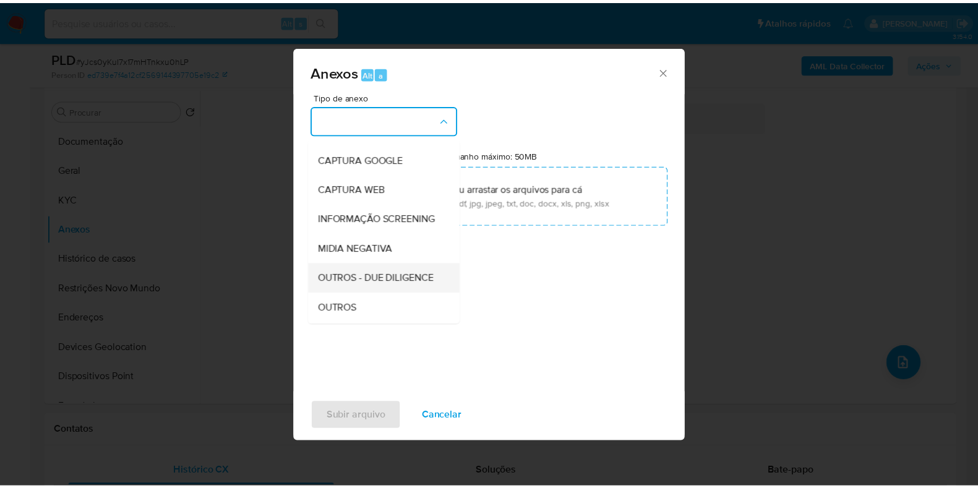
scroll to position [77, 0]
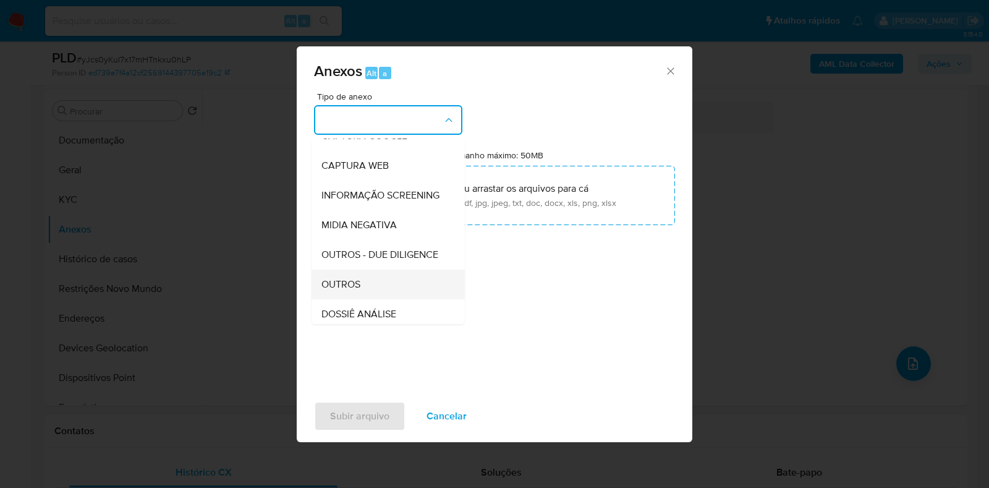
click at [366, 299] on div "OUTROS" at bounding box center [385, 285] width 126 height 30
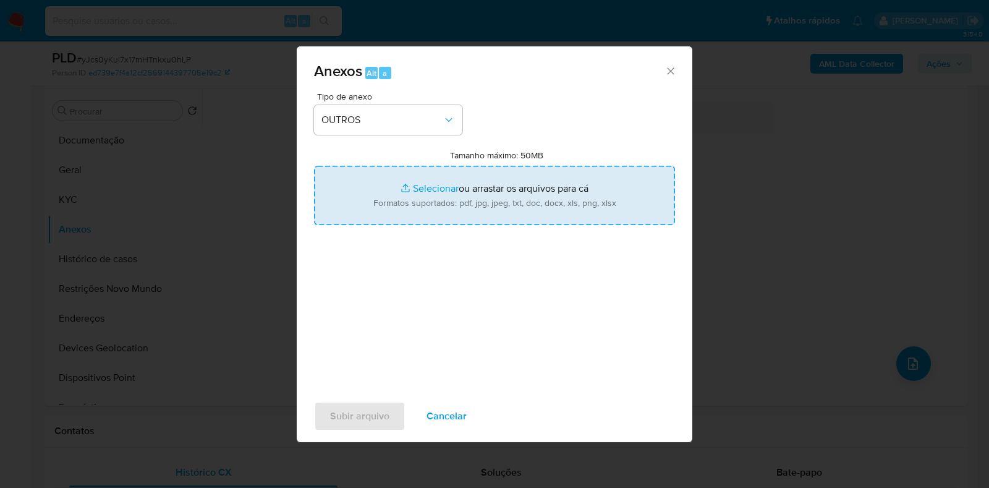
click at [435, 186] on input "Tamanho máximo: 50MB Selecionar arquivos" at bounding box center [494, 195] width 361 height 59
type input "C:\fakepath\Mulan 1850081507_2025_08_14_17_52_22 - Resumen TX.pdf"
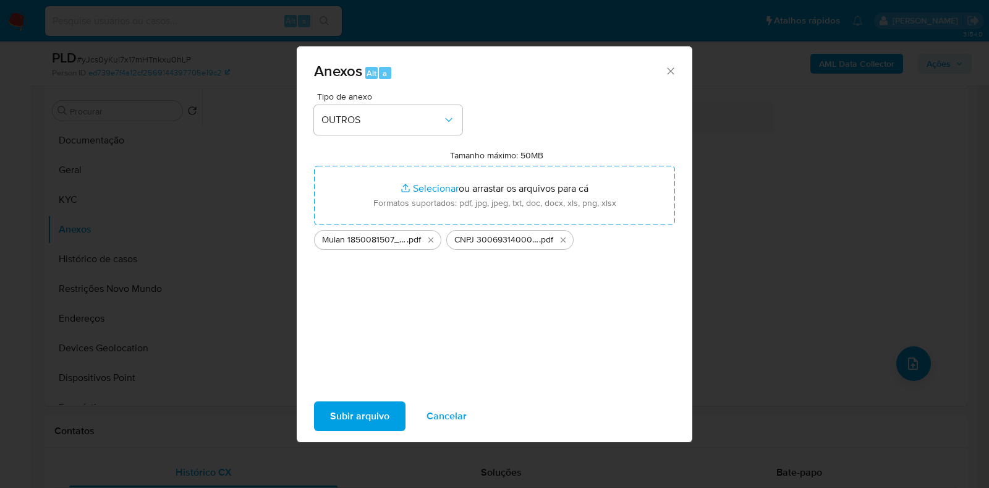
drag, startPoint x: 435, startPoint y: 186, endPoint x: 374, endPoint y: 416, distance: 237.6
click at [374, 416] on span "Subir arquivo" at bounding box center [359, 416] width 59 height 27
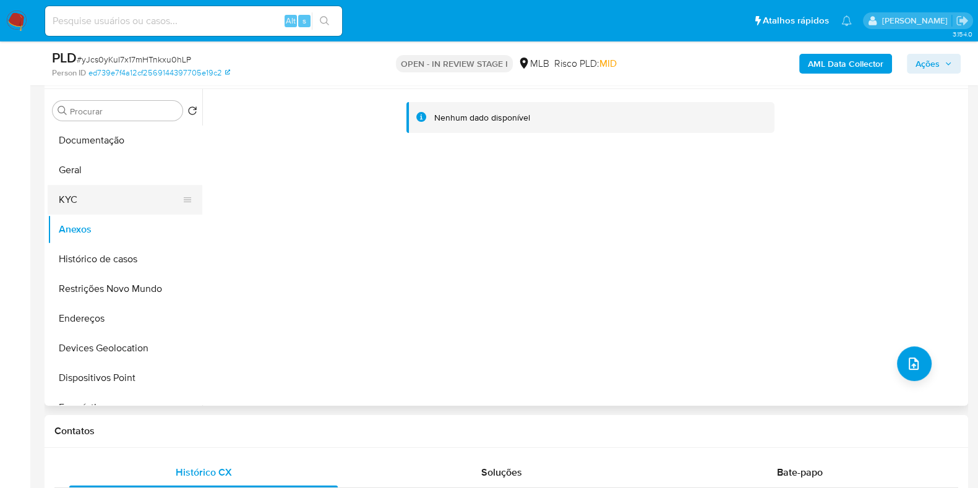
click at [101, 190] on button "KYC" at bounding box center [120, 200] width 145 height 30
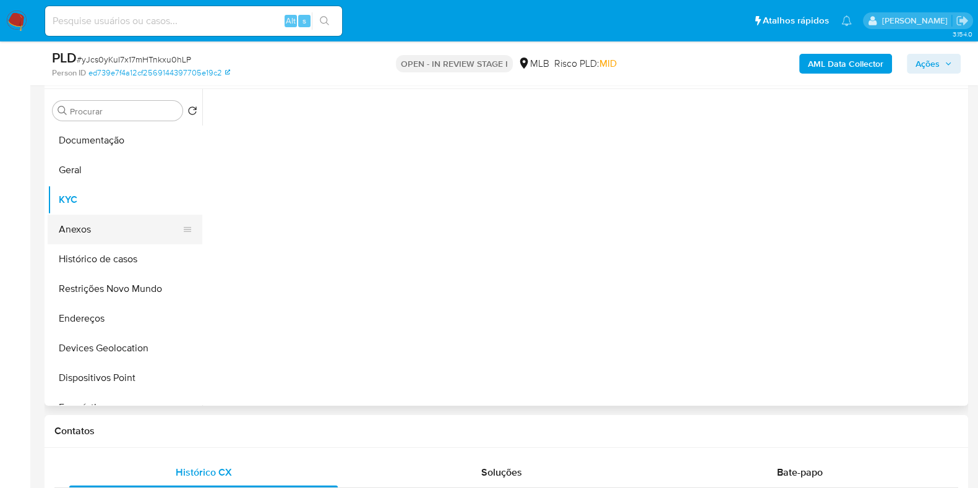
click at [92, 236] on button "Anexos" at bounding box center [120, 230] width 145 height 30
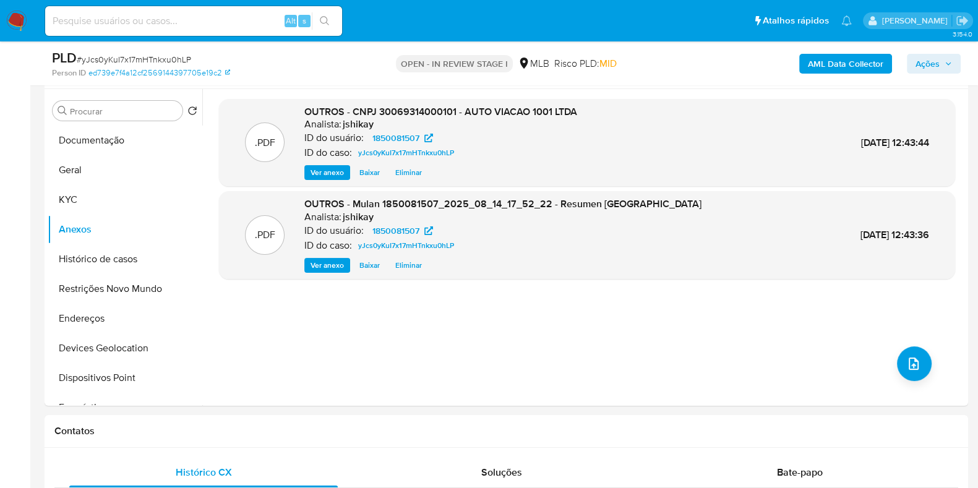
click at [931, 60] on span "Ações" at bounding box center [927, 64] width 24 height 20
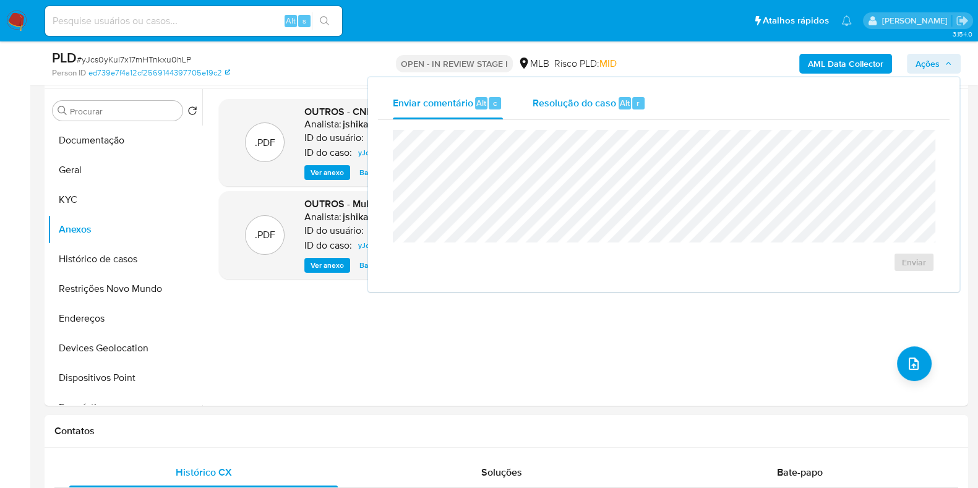
click at [602, 110] on div "Resolução do caso Alt r" at bounding box center [588, 103] width 113 height 32
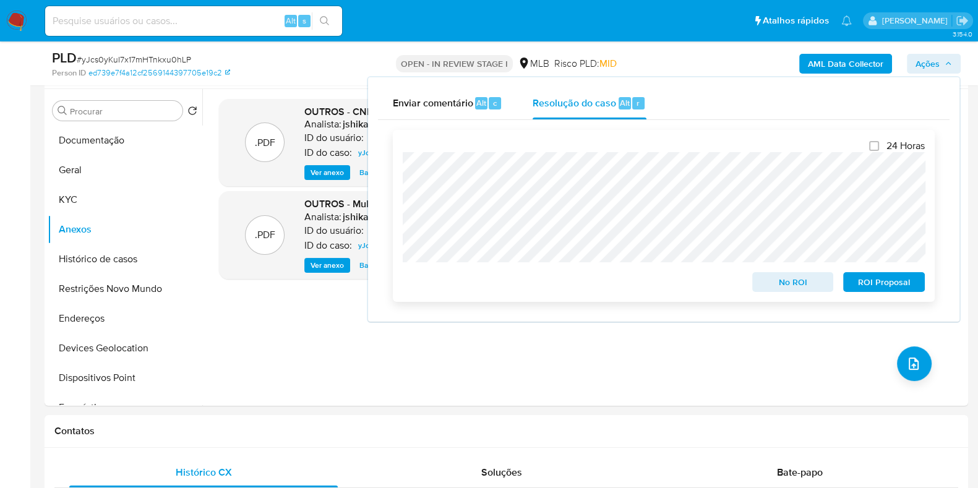
click at [775, 281] on span "No ROI" at bounding box center [793, 281] width 64 height 17
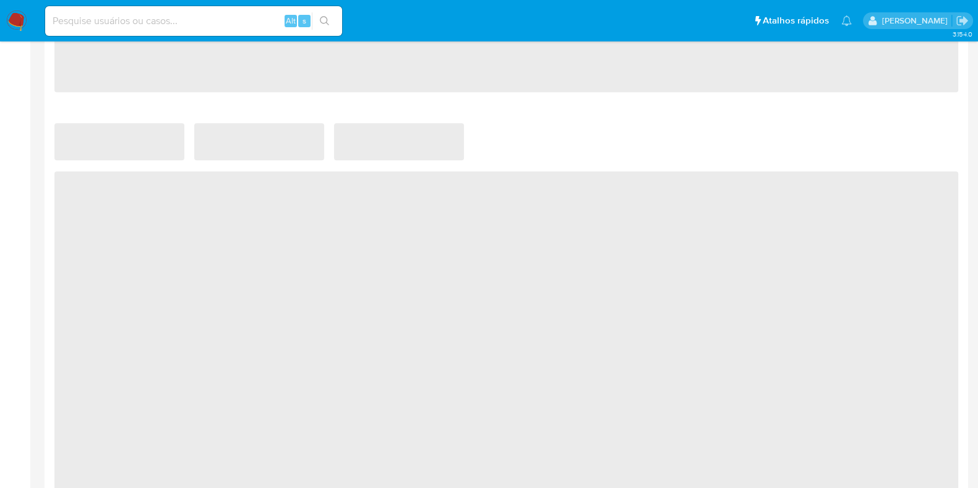
scroll to position [696, 0]
select select "10"
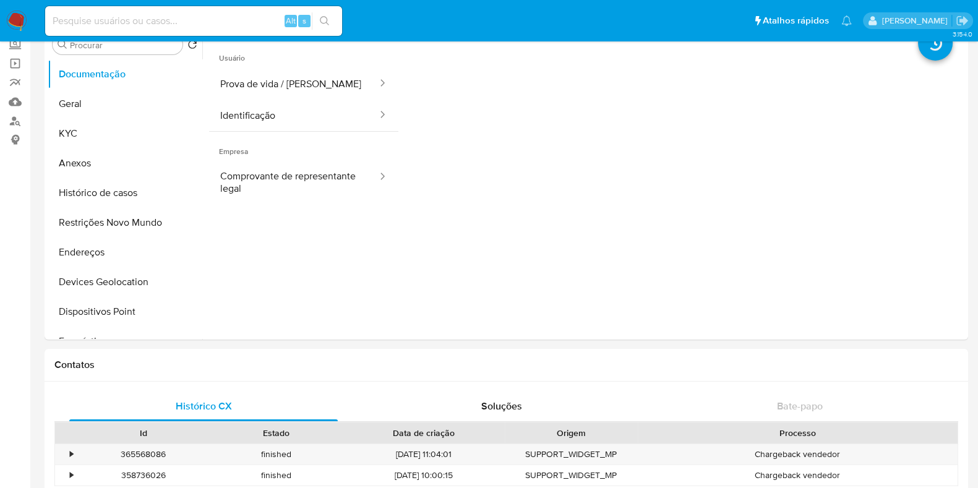
scroll to position [0, 0]
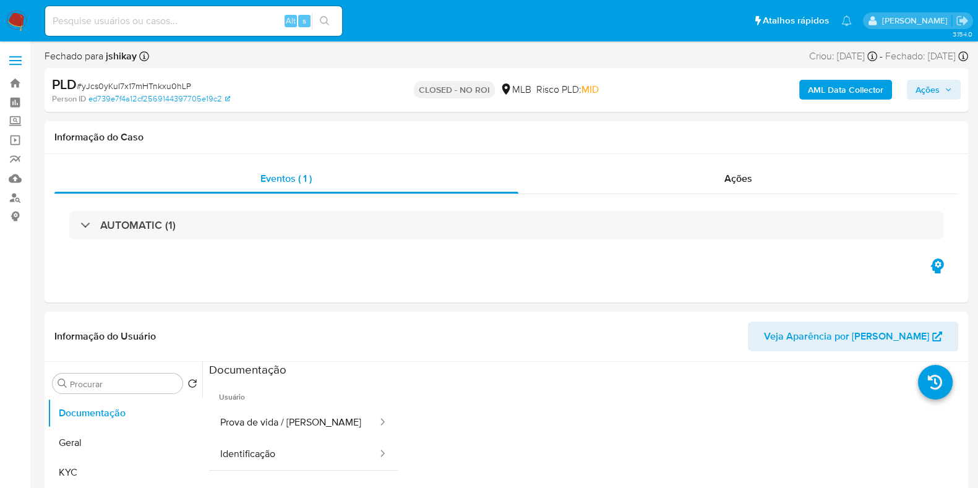
select select "10"
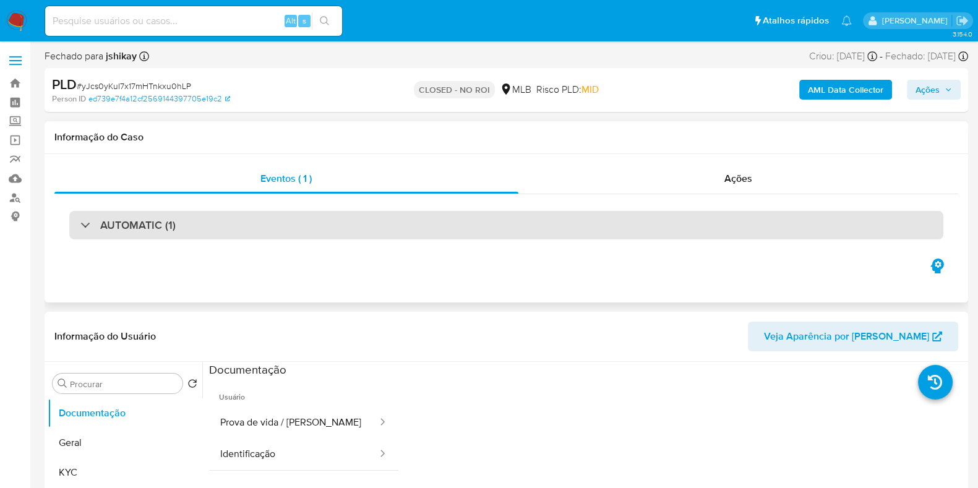
click at [269, 231] on div "AUTOMATIC (1)" at bounding box center [506, 225] width 874 height 28
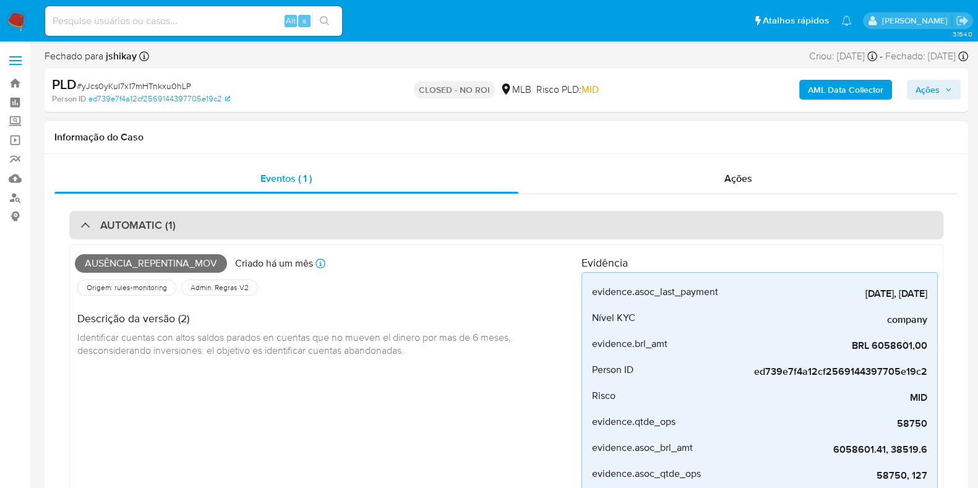
click at [269, 231] on div "AUTOMATIC (1)" at bounding box center [506, 225] width 874 height 28
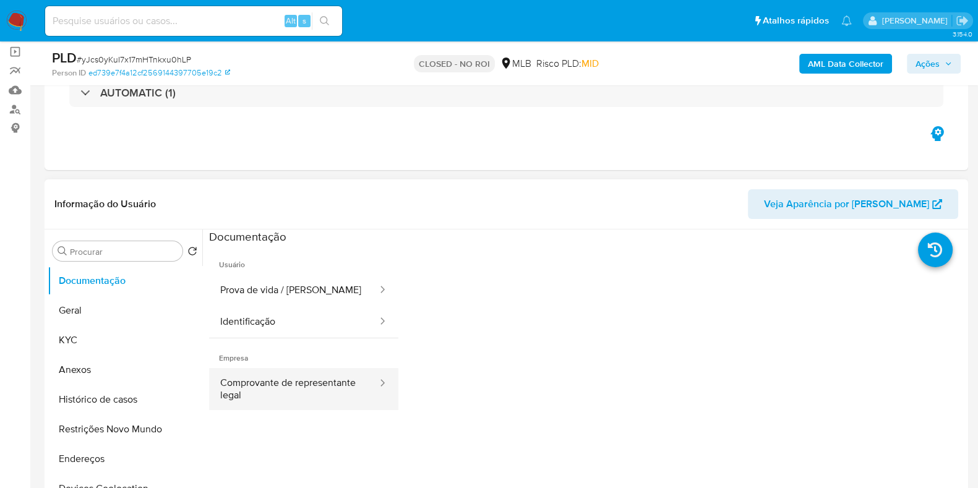
scroll to position [154, 0]
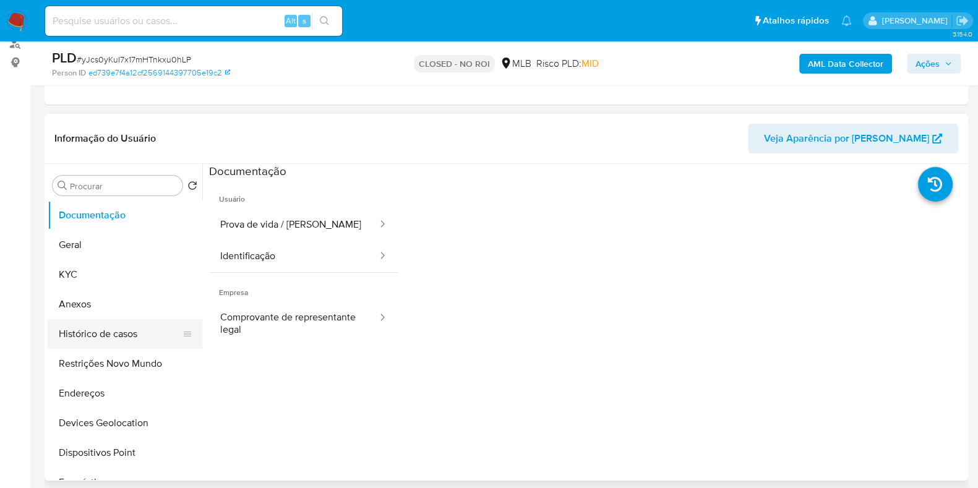
click at [130, 332] on button "Histórico de casos" at bounding box center [120, 334] width 145 height 30
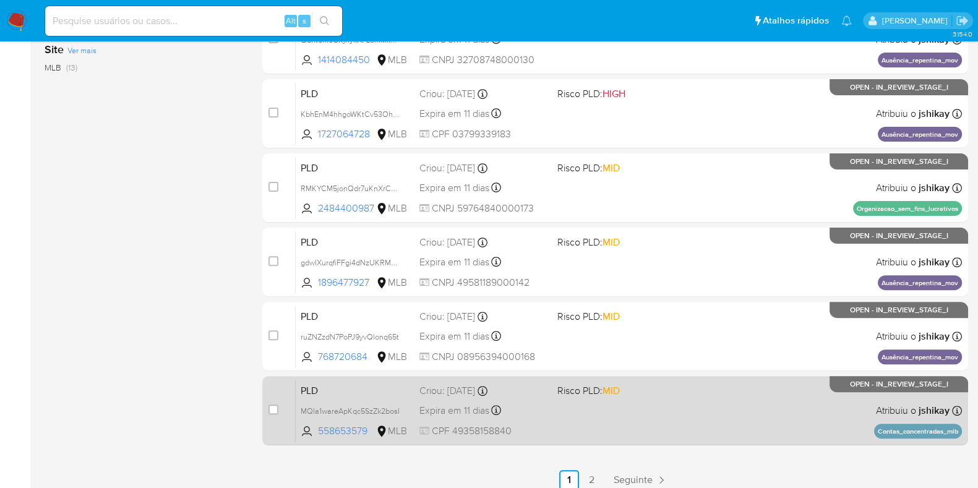
scroll to position [487, 0]
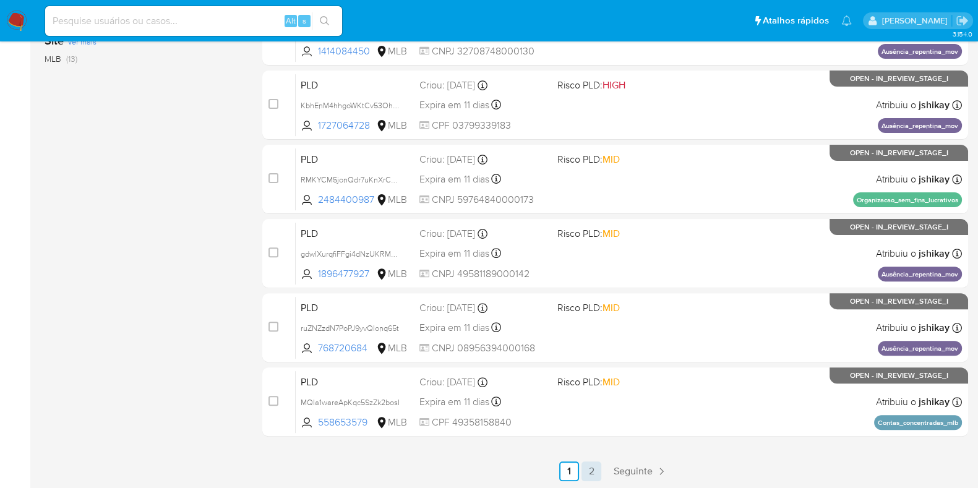
click at [594, 469] on link "2" at bounding box center [591, 471] width 20 height 20
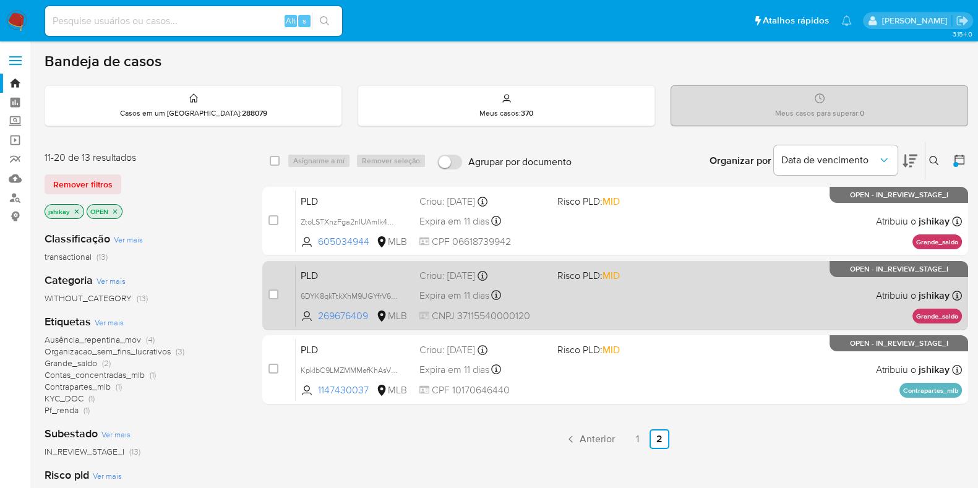
scroll to position [220, 0]
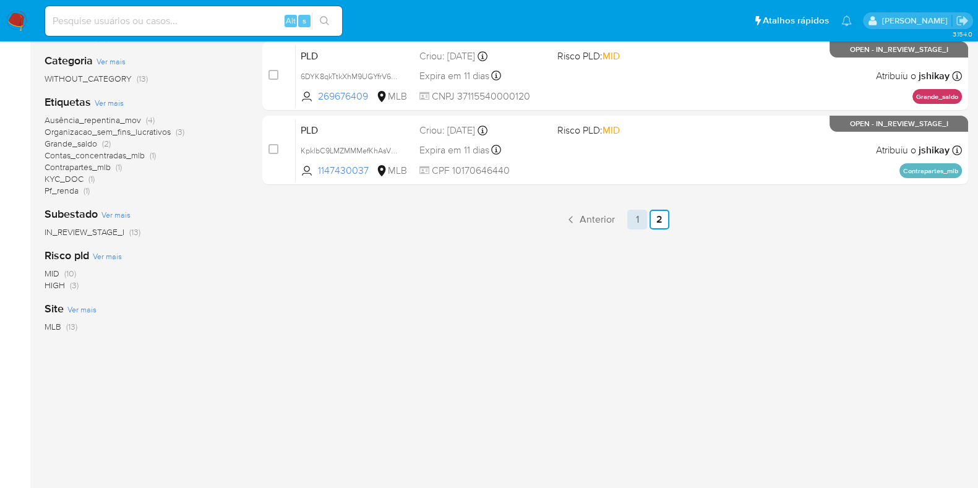
click at [635, 217] on link "1" at bounding box center [637, 220] width 20 height 20
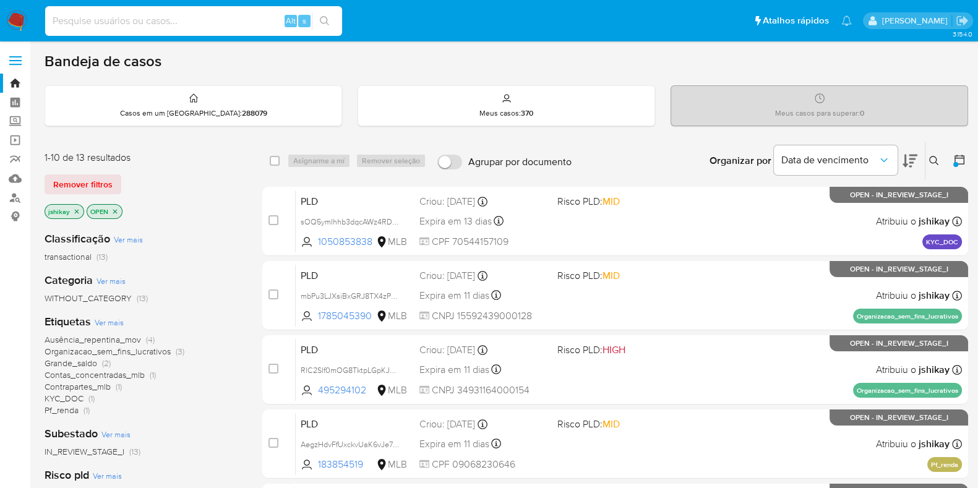
click at [241, 23] on input at bounding box center [193, 21] width 297 height 16
paste input "yJcs0yKuI7x17mHTnkxu0hLP"
type input "yJcs0yKuI7x17mHTnkxu0hLP"
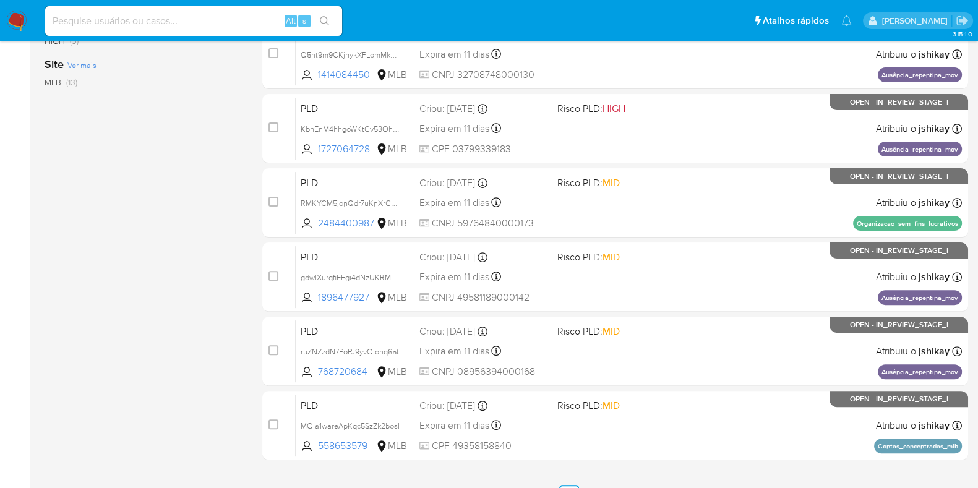
scroll to position [487, 0]
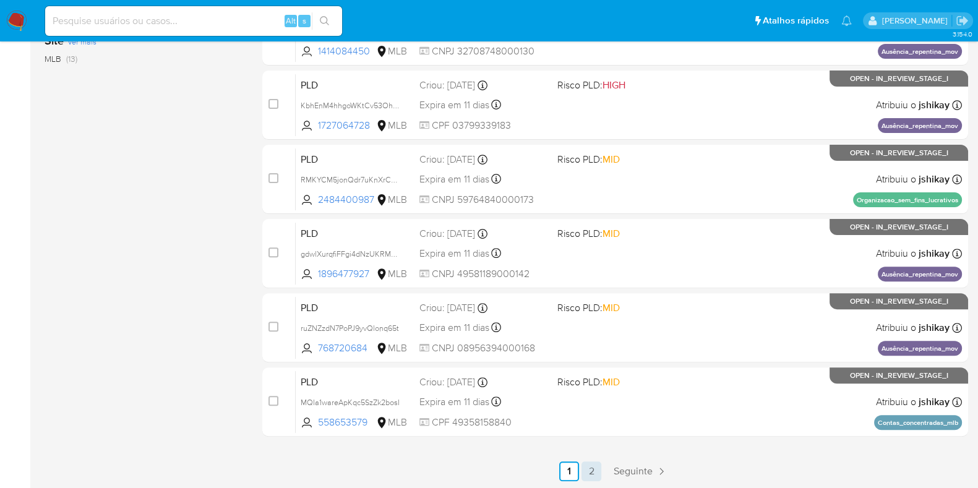
click at [594, 471] on link "2" at bounding box center [591, 471] width 20 height 20
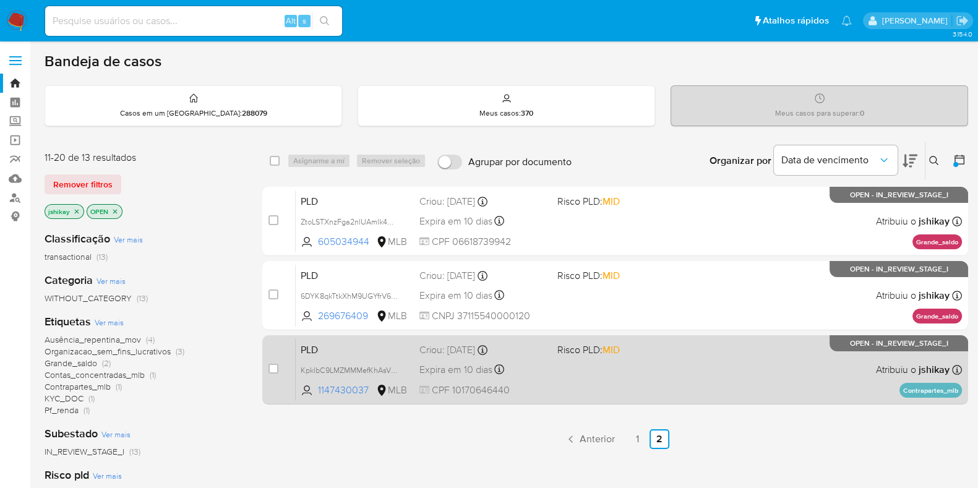
click at [550, 376] on div "PLD KpklbC9LMZMMMefKhAsVUbZl 1147430037 MLB Risco PLD: MID Criou: 12/07/2025 Cr…" at bounding box center [629, 369] width 666 height 62
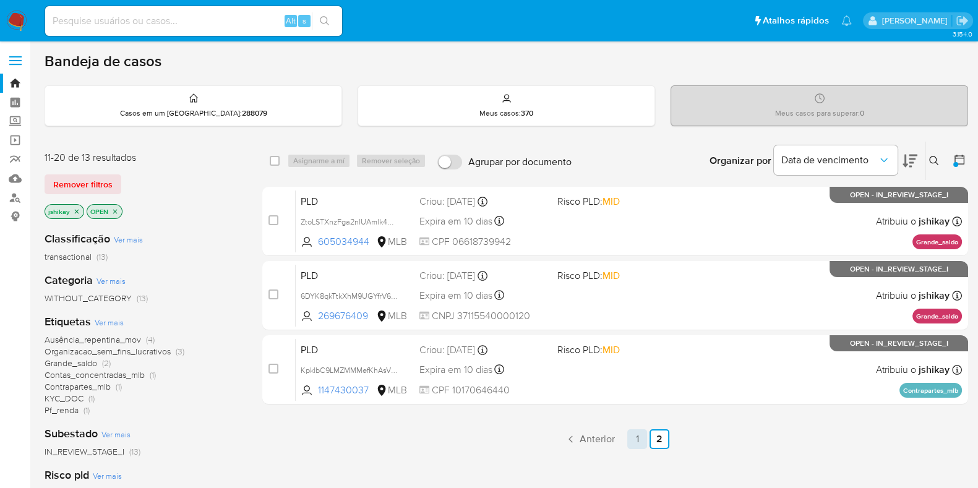
click at [634, 436] on link "1" at bounding box center [637, 439] width 20 height 20
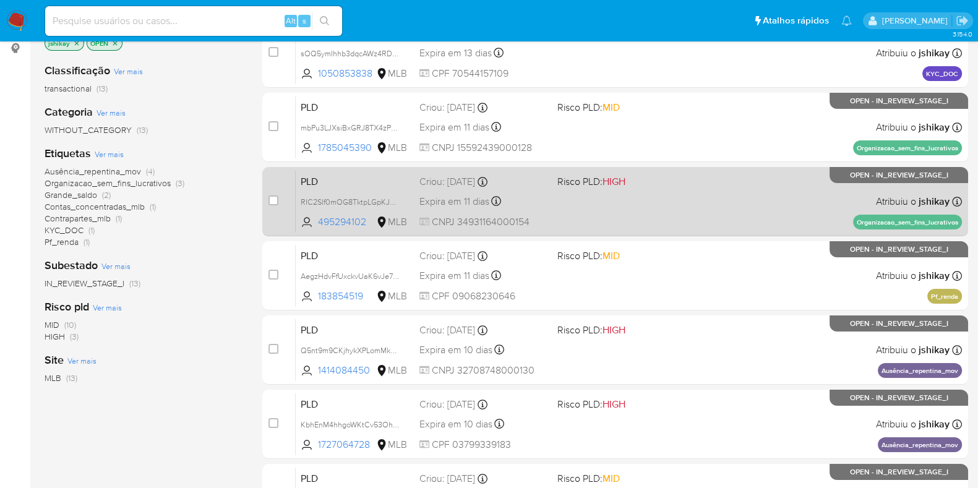
scroll to position [487, 0]
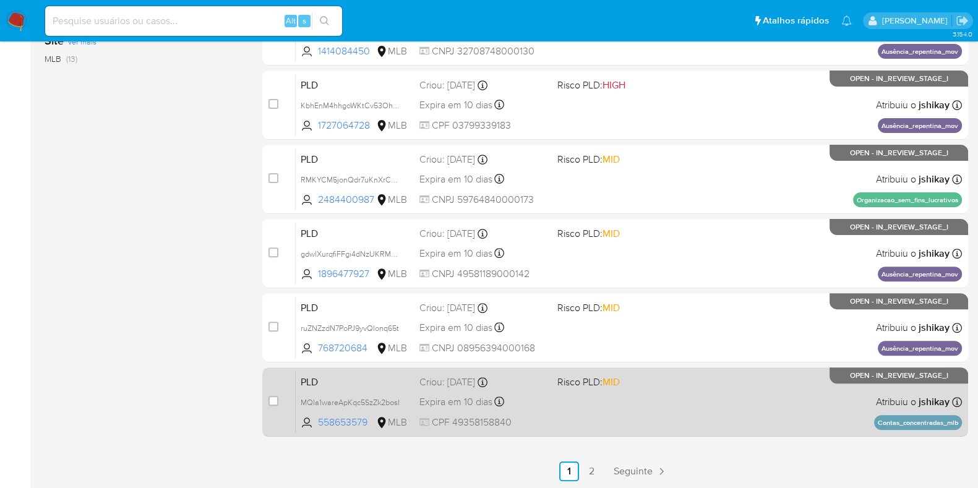
click at [665, 401] on div "PLD MQIa1wareApKqc5SzZk2bosI 558653579 MLB Risco PLD: MID Criou: 12/07/2025 Cri…" at bounding box center [629, 401] width 666 height 62
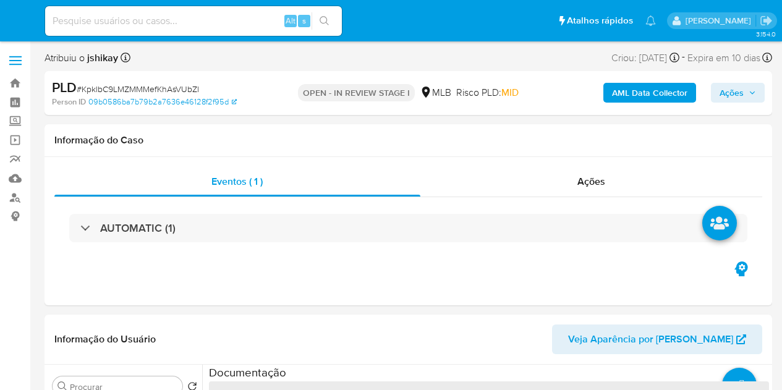
select select "10"
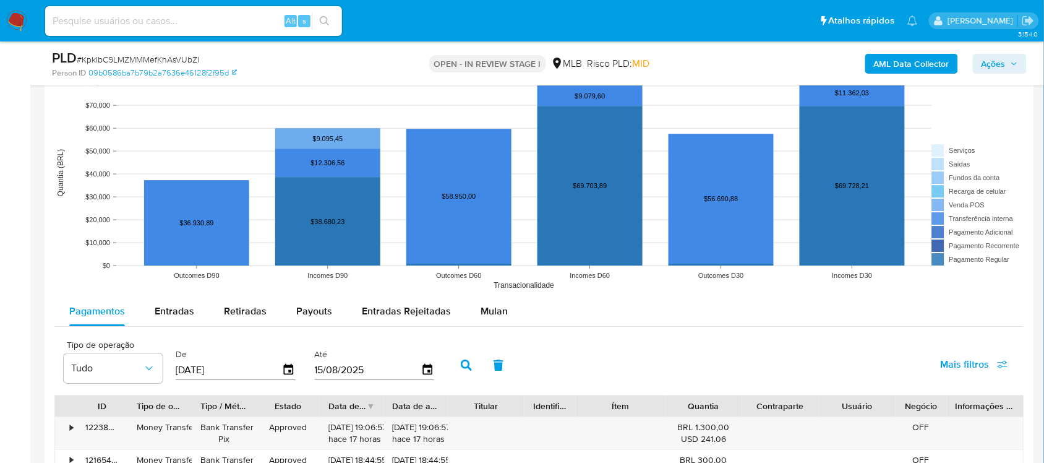
scroll to position [1160, 0]
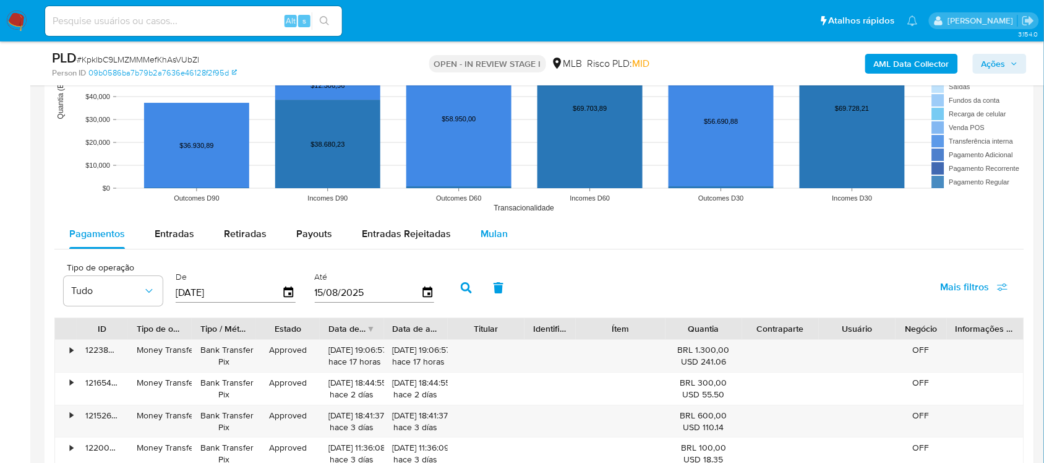
click at [482, 223] on div "Mulan" at bounding box center [494, 234] width 27 height 30
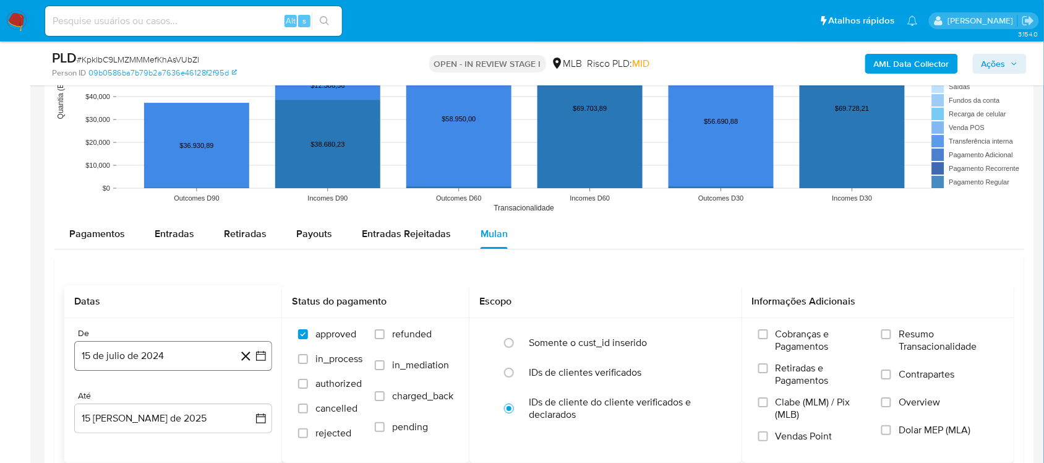
click at [261, 353] on icon "button" at bounding box center [261, 356] width 10 height 10
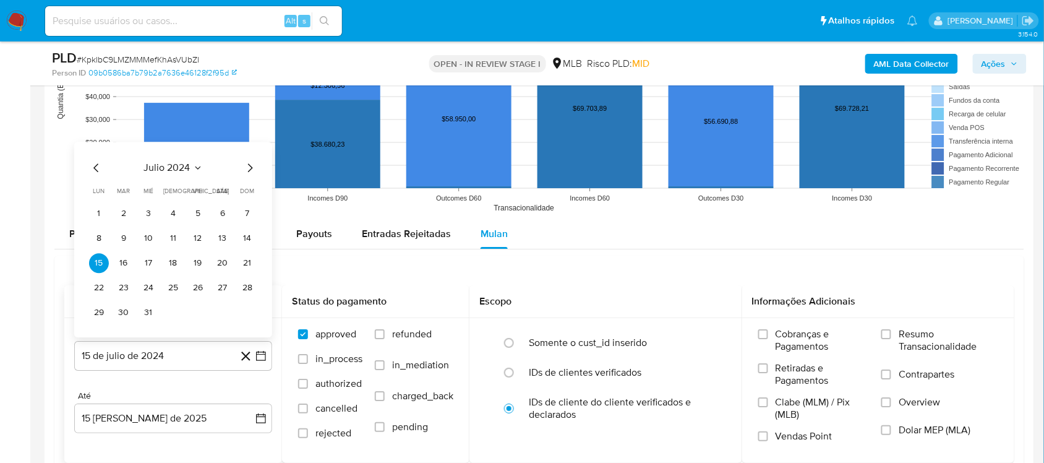
click at [182, 172] on span "julio 2024" at bounding box center [167, 167] width 46 height 12
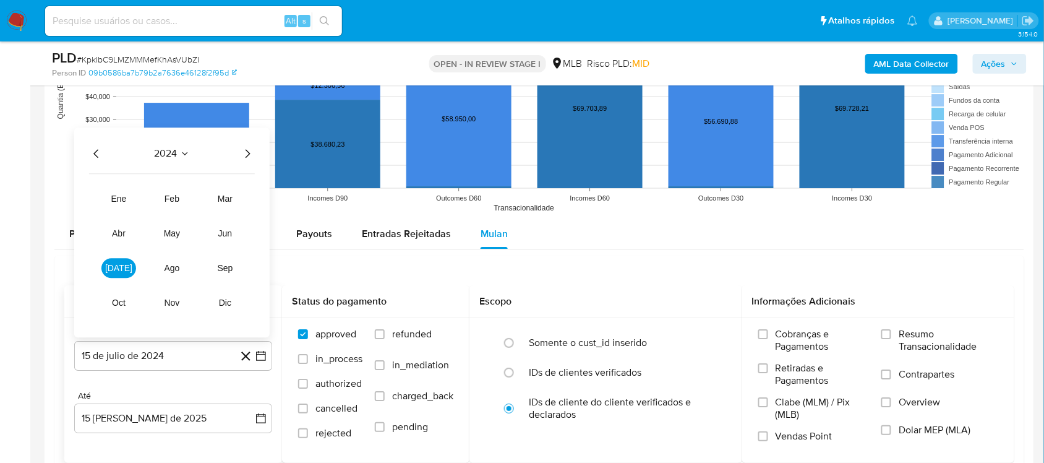
click at [245, 155] on icon "Año siguiente" at bounding box center [247, 153] width 15 height 15
click at [220, 234] on span "jun" at bounding box center [225, 233] width 14 height 10
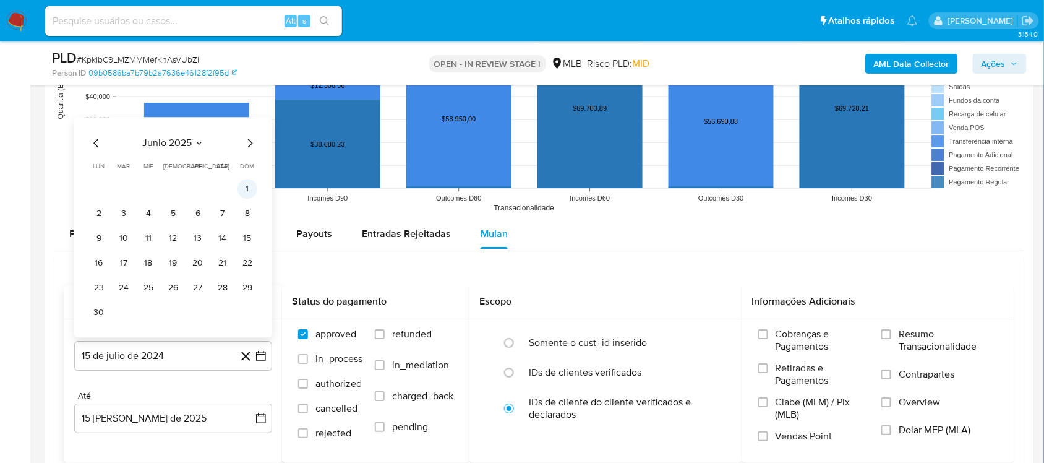
click at [243, 190] on button "1" at bounding box center [247, 189] width 20 height 20
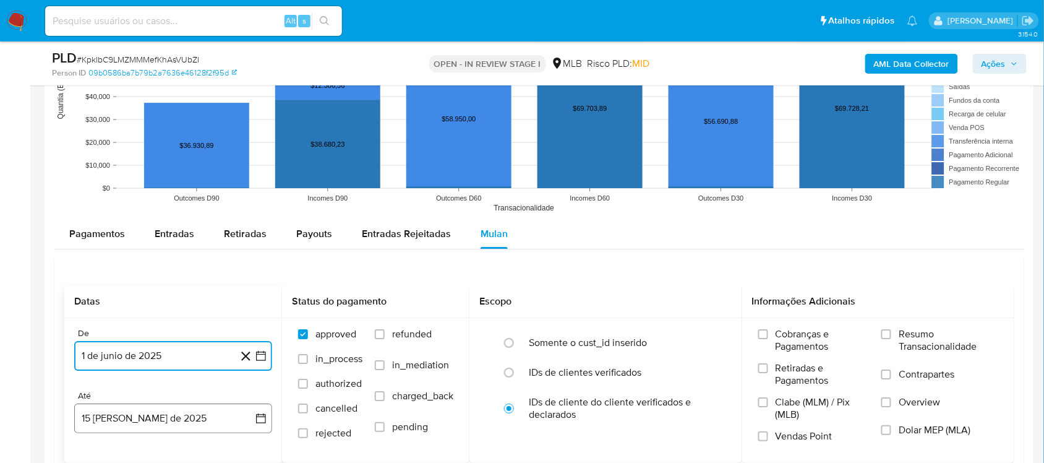
click at [252, 390] on button "15 [PERSON_NAME] de 2025" at bounding box center [173, 418] width 198 height 30
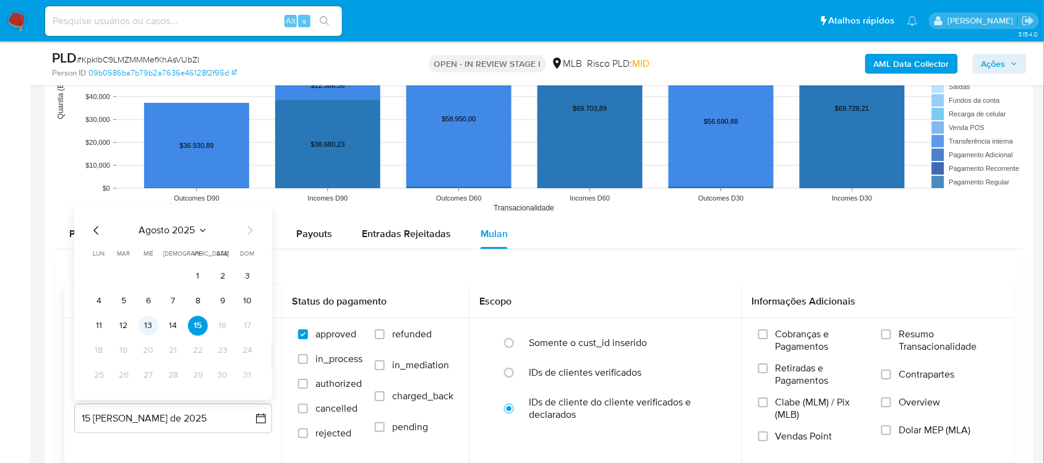
click at [140, 325] on button "13" at bounding box center [149, 325] width 20 height 20
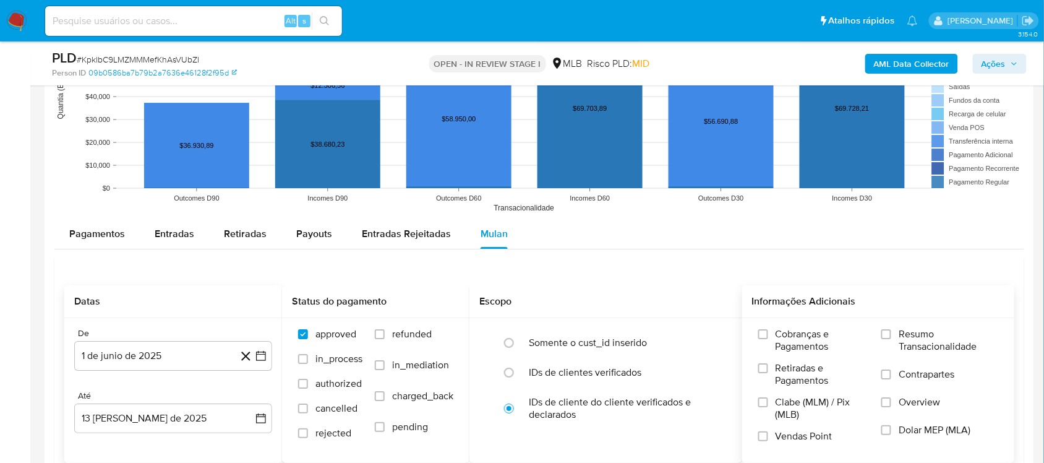
click at [782, 338] on span "Resumo Transacionalidade" at bounding box center [949, 340] width 100 height 25
click at [782, 338] on input "Resumo Transacionalidade" at bounding box center [886, 334] width 10 height 10
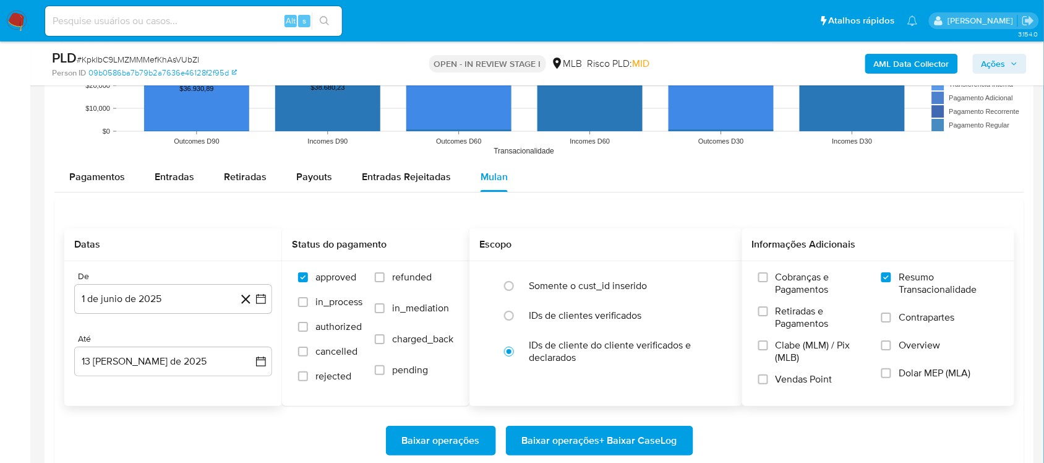
scroll to position [1314, 0]
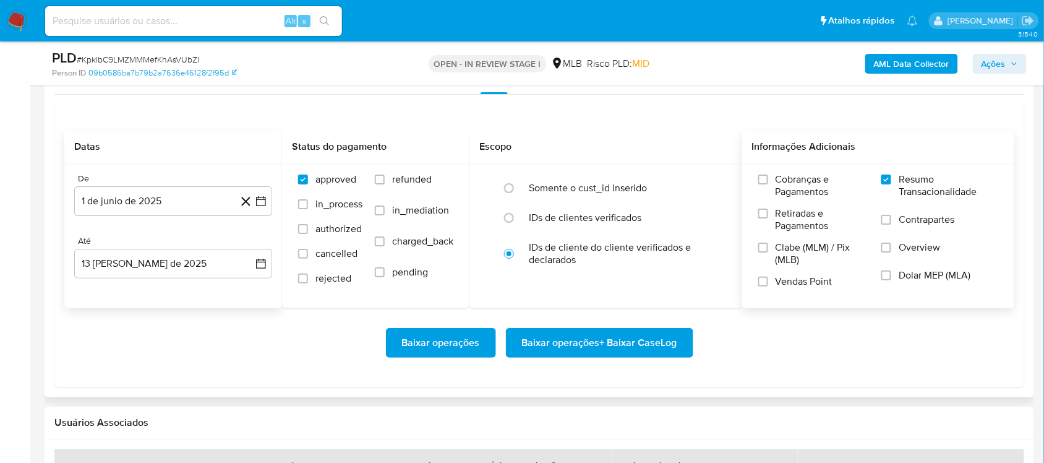
click at [584, 343] on span "Baixar operações + Baixar CaseLog" at bounding box center [599, 342] width 155 height 27
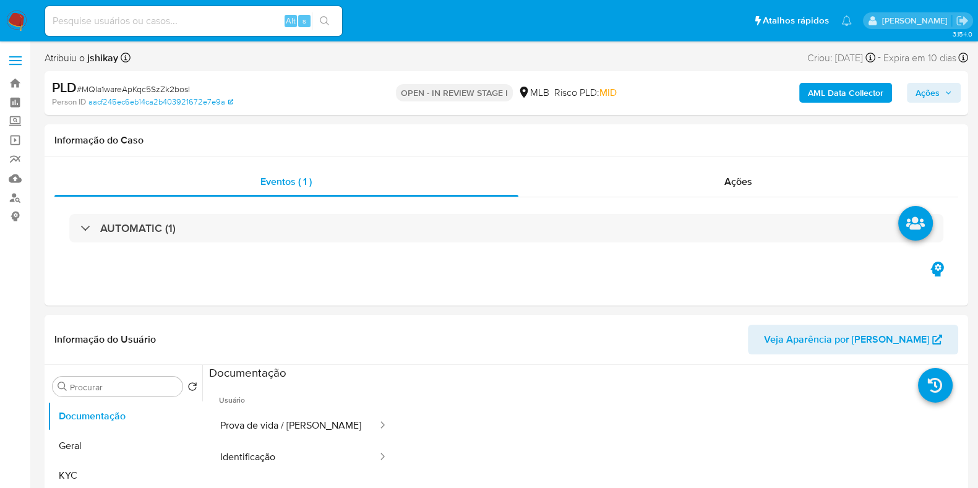
select select "10"
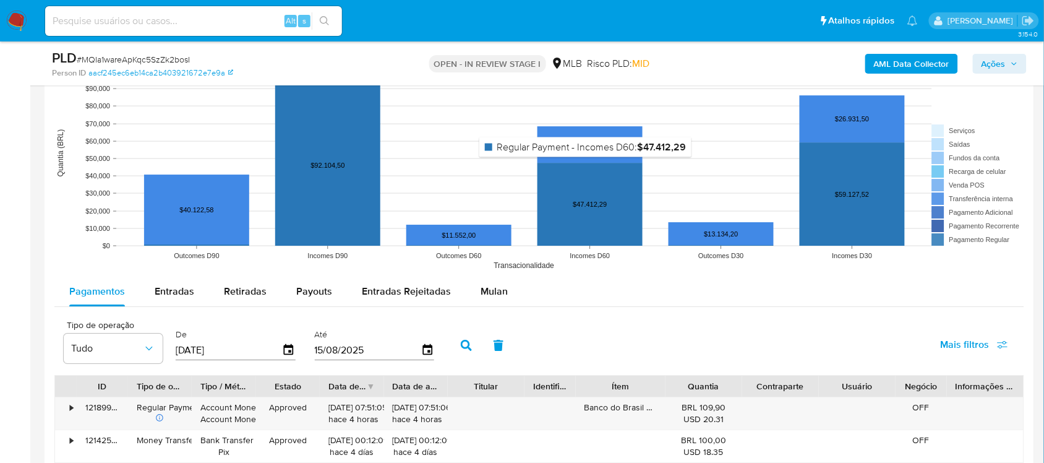
scroll to position [1160, 0]
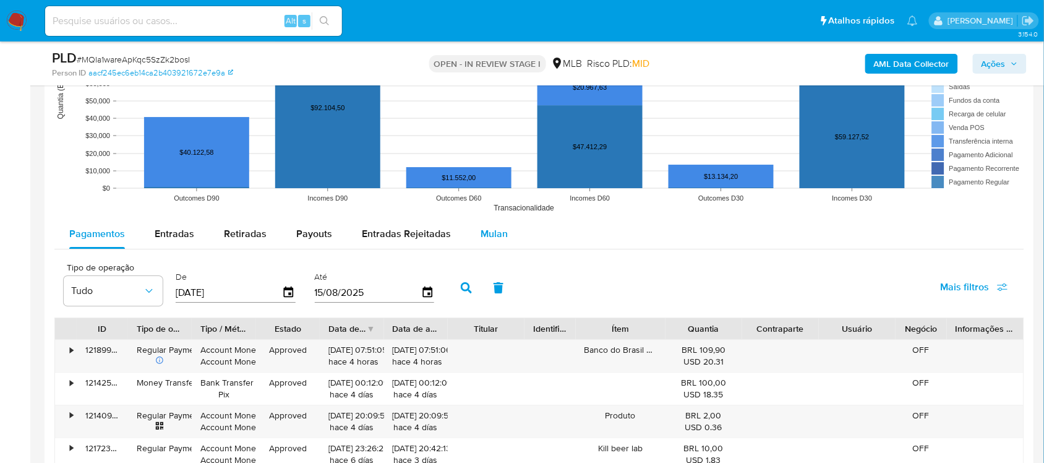
click at [490, 236] on span "Mulan" at bounding box center [494, 233] width 27 height 14
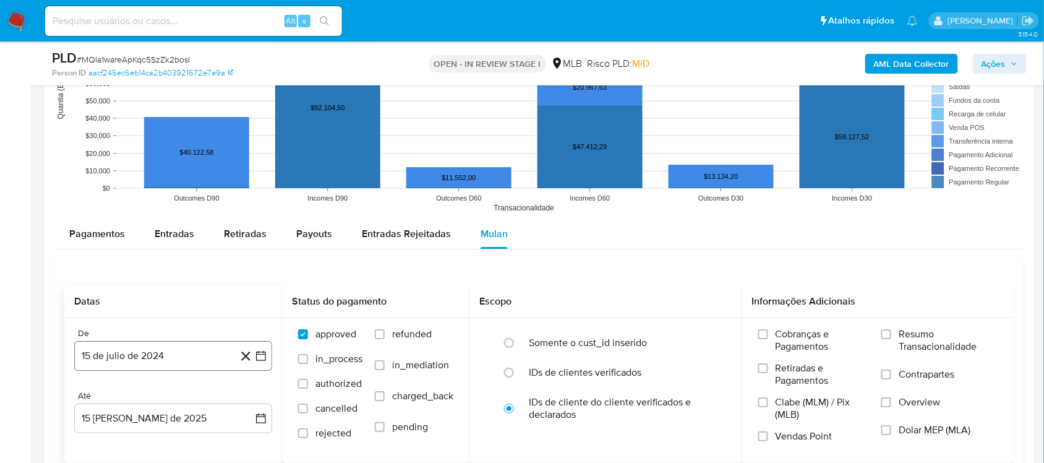
click at [257, 357] on icon "button" at bounding box center [261, 356] width 10 height 10
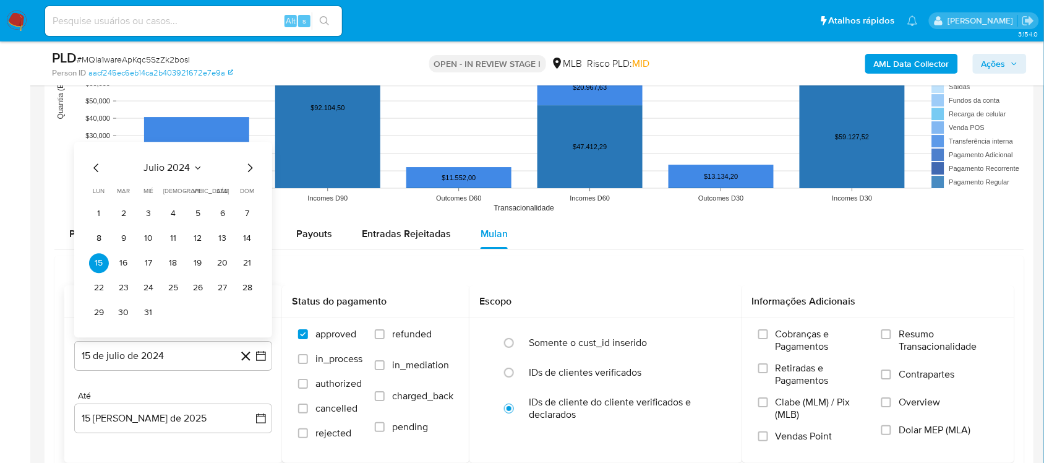
click at [183, 174] on span "julio 2024" at bounding box center [167, 167] width 46 height 12
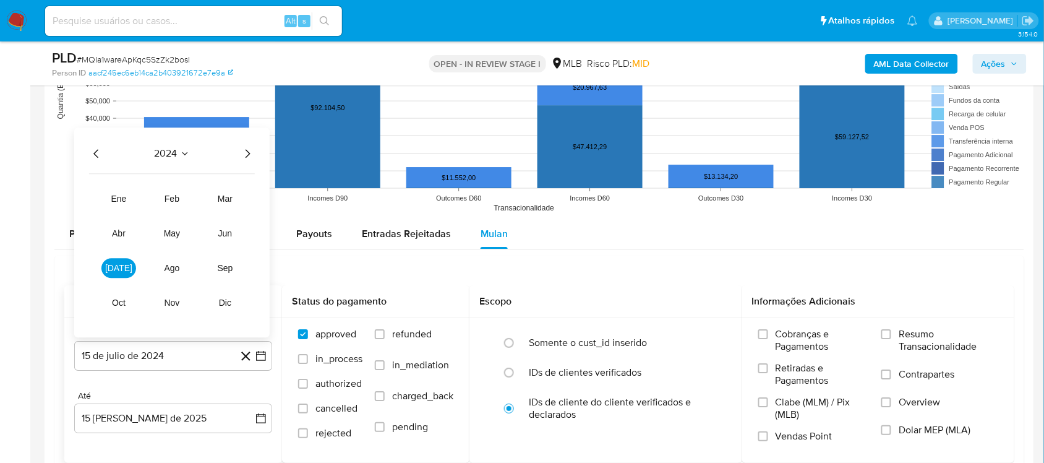
click at [246, 144] on div "2024 2024 ene feb mar abr may jun [DATE] ago sep oct nov dic" at bounding box center [171, 232] width 195 height 210
click at [246, 155] on icon "Año siguiente" at bounding box center [247, 153] width 15 height 15
click at [221, 230] on span "jun" at bounding box center [225, 233] width 14 height 10
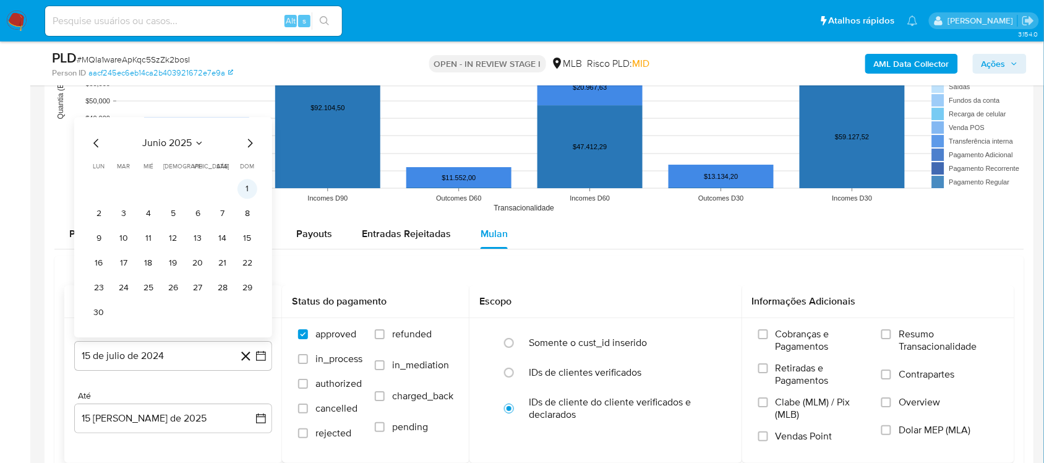
click at [245, 195] on button "1" at bounding box center [247, 189] width 20 height 20
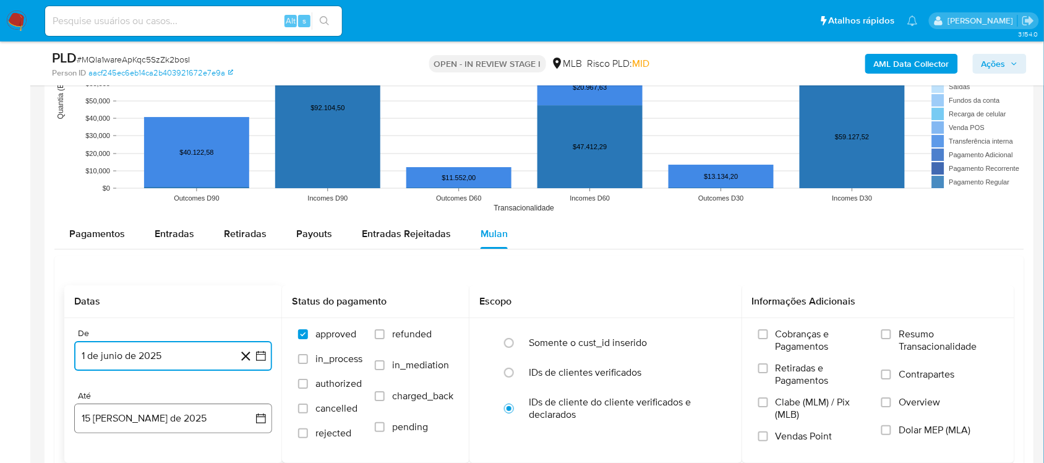
click at [257, 390] on icon "button" at bounding box center [261, 418] width 12 height 12
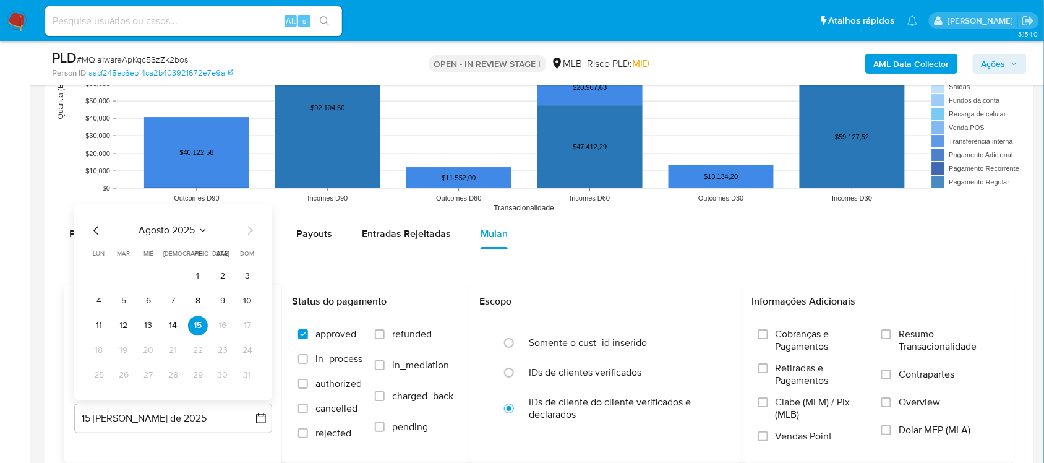
click at [137, 334] on tr "11 12 13 14 15 16 17" at bounding box center [173, 325] width 168 height 20
click at [145, 334] on button "13" at bounding box center [149, 325] width 20 height 20
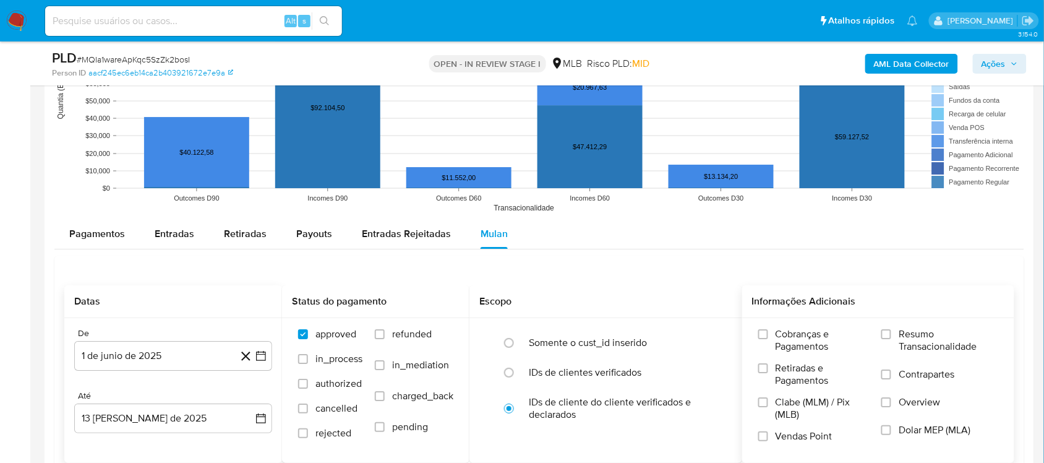
click at [791, 348] on span "Resumo Transacionalidade" at bounding box center [949, 340] width 100 height 25
click at [791, 339] on input "Resumo Transacionalidade" at bounding box center [886, 334] width 10 height 10
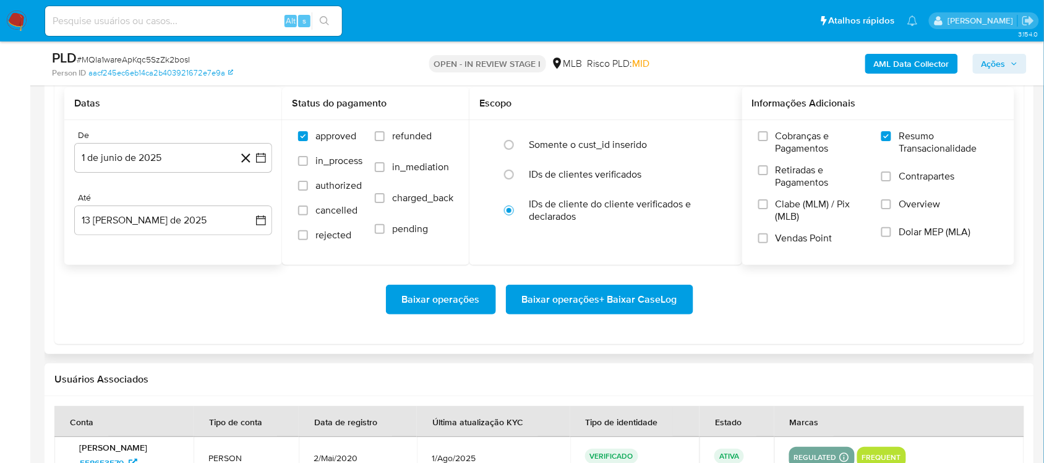
scroll to position [1391, 0]
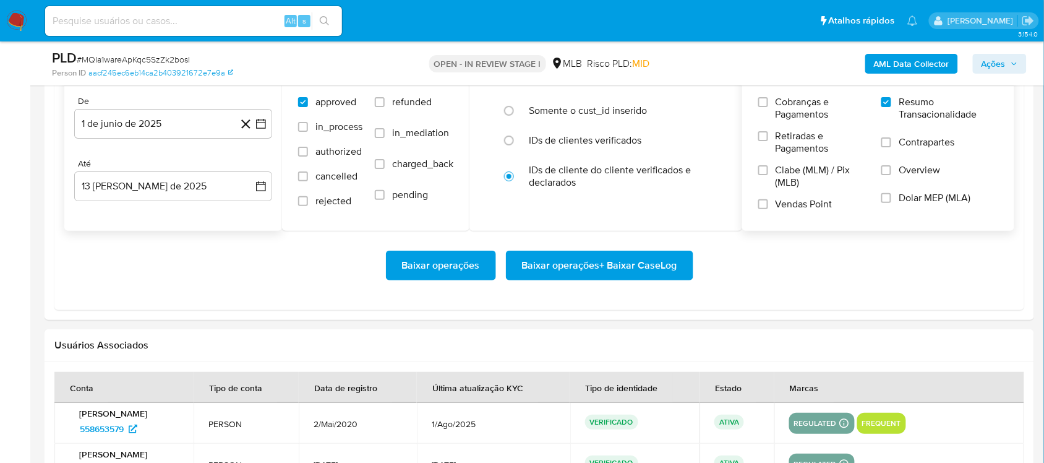
click at [565, 270] on span "Baixar operações + Baixar CaseLog" at bounding box center [599, 265] width 155 height 27
